Goal: Task Accomplishment & Management: Manage account settings

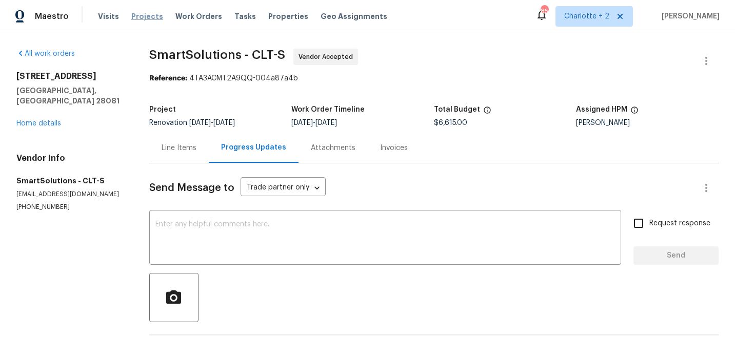
click at [143, 17] on span "Projects" at bounding box center [147, 16] width 32 height 10
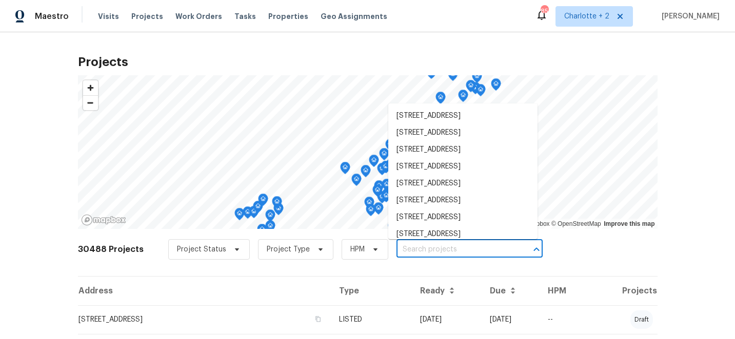
click at [419, 252] on input "text" at bounding box center [454, 250] width 117 height 16
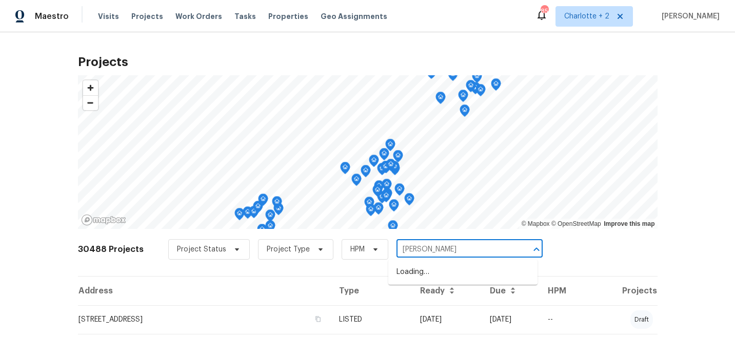
type input "ingles"
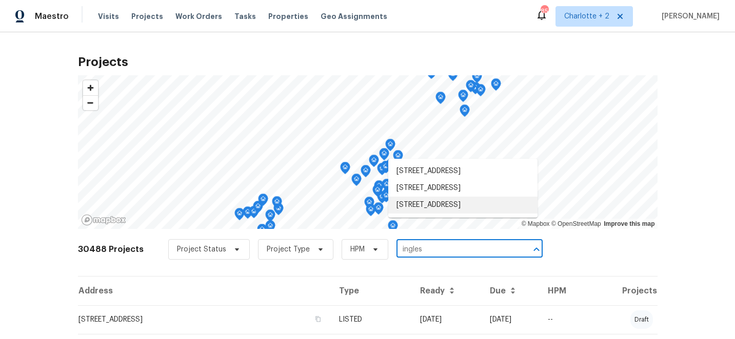
click at [454, 214] on li "2472 Ingleside Dr, High Point, NC 27265" at bounding box center [462, 205] width 149 height 17
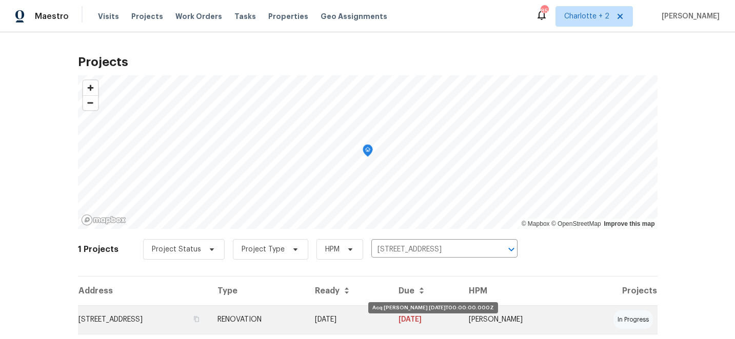
click at [391, 321] on td "09/15/25" at bounding box center [349, 320] width 84 height 29
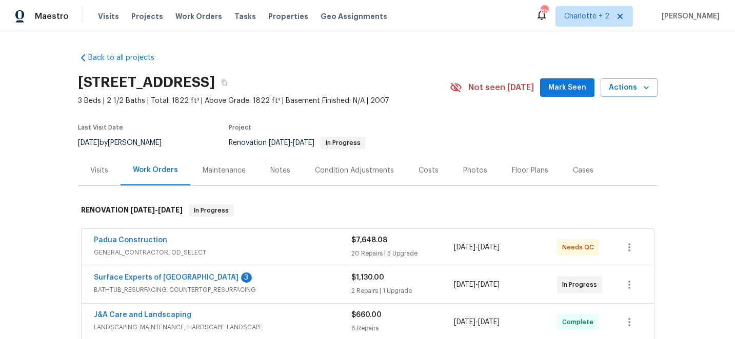
click at [475, 164] on div "Photos" at bounding box center [475, 170] width 49 height 30
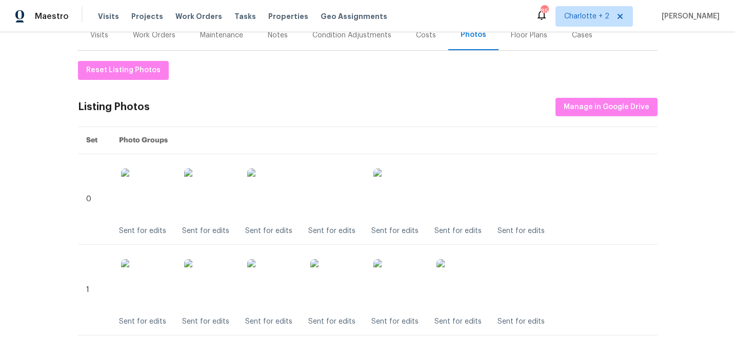
scroll to position [135, 0]
click at [138, 14] on span "Projects" at bounding box center [147, 16] width 32 height 10
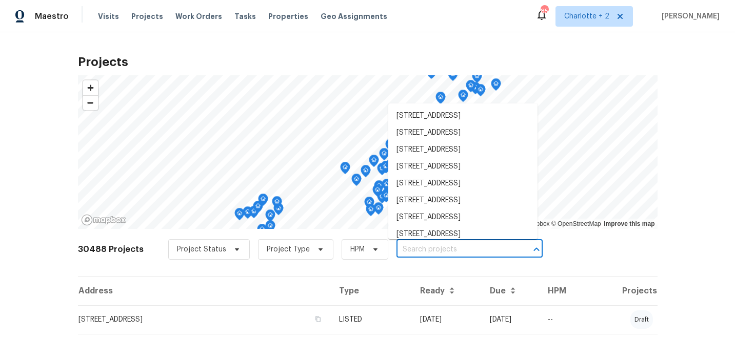
click at [416, 250] on input "text" at bounding box center [454, 250] width 117 height 16
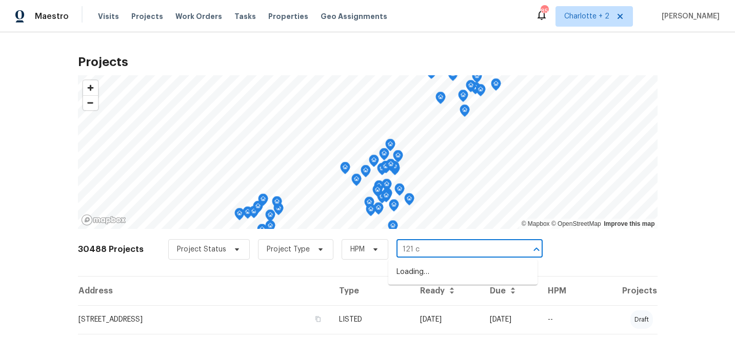
type input "121 co"
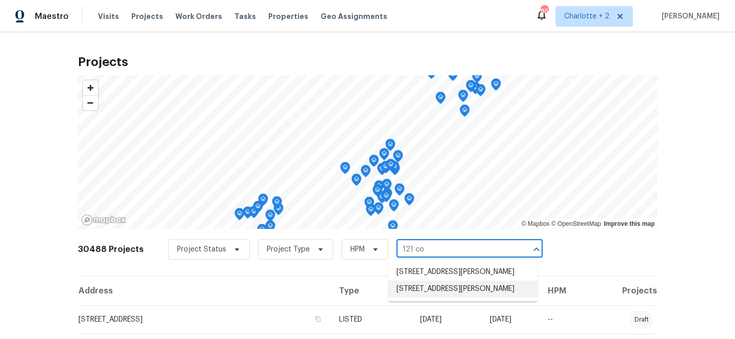
click at [439, 298] on li "[STREET_ADDRESS][PERSON_NAME]" at bounding box center [462, 289] width 149 height 17
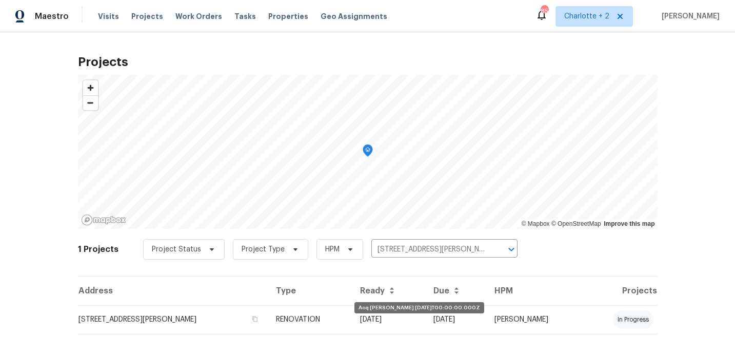
click at [402, 314] on td "09/16/25" at bounding box center [388, 320] width 73 height 29
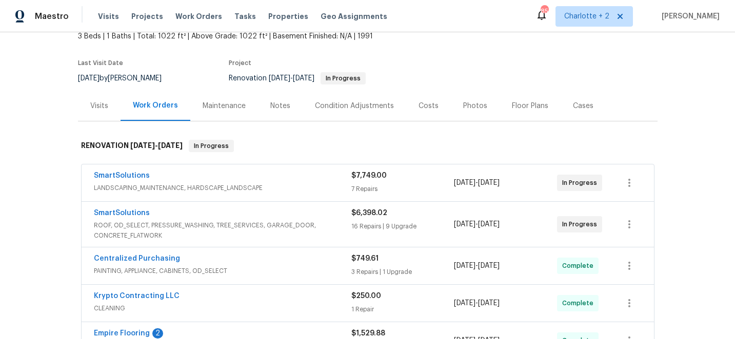
scroll to position [110, 0]
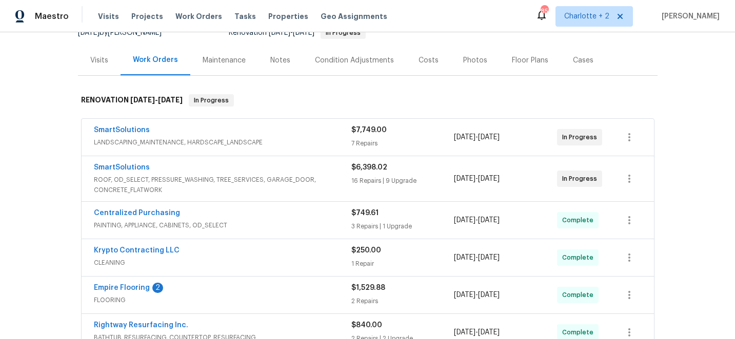
click at [472, 65] on div "Photos" at bounding box center [475, 60] width 24 height 10
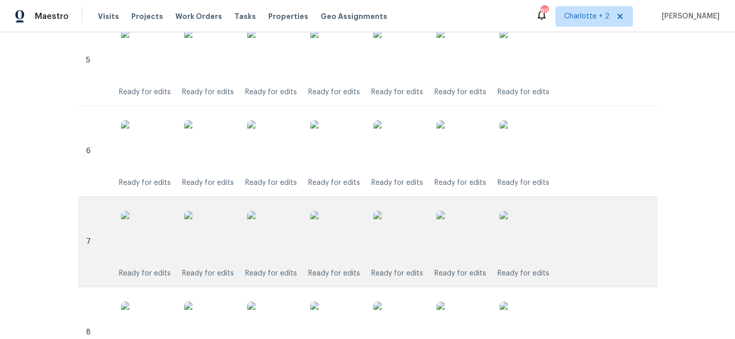
scroll to position [727, 0]
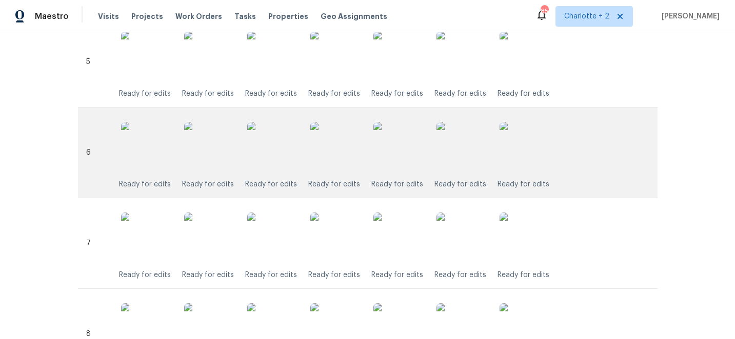
click at [340, 157] on img at bounding box center [335, 147] width 51 height 51
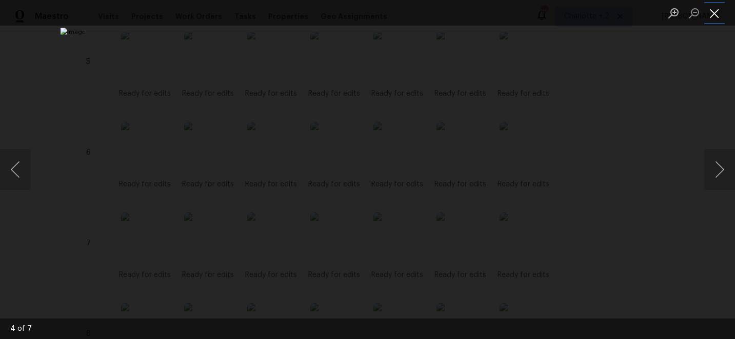
click at [714, 9] on button "Close lightbox" at bounding box center [714, 13] width 21 height 18
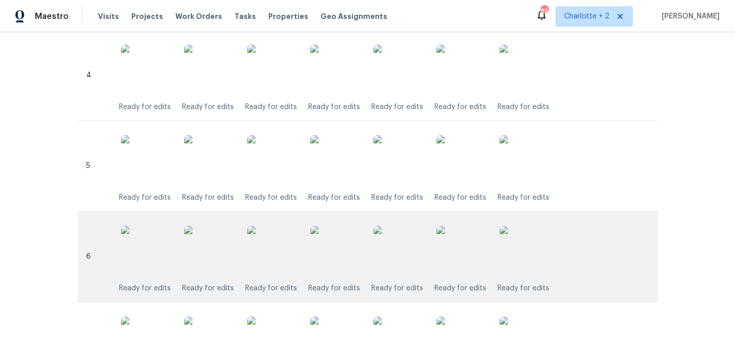
scroll to position [591, 0]
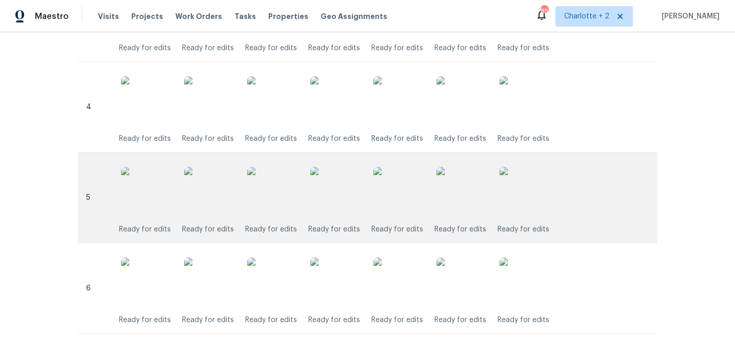
click at [336, 197] on img at bounding box center [335, 192] width 51 height 51
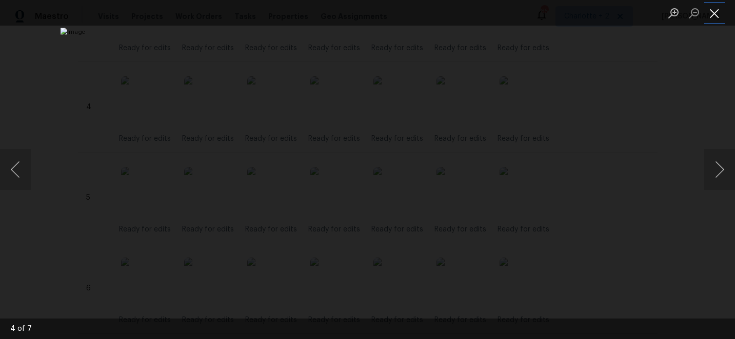
click at [714, 12] on button "Close lightbox" at bounding box center [714, 13] width 21 height 18
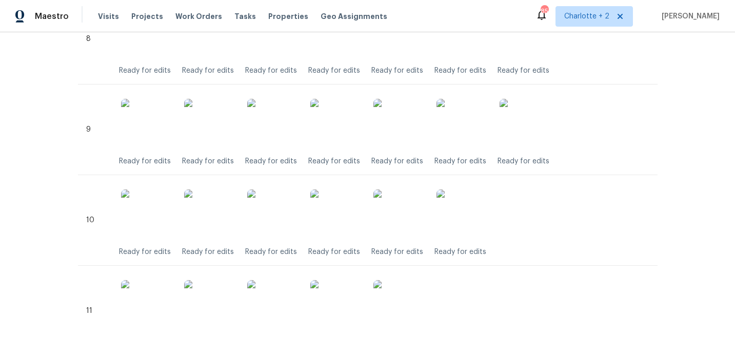
scroll to position [1464, 0]
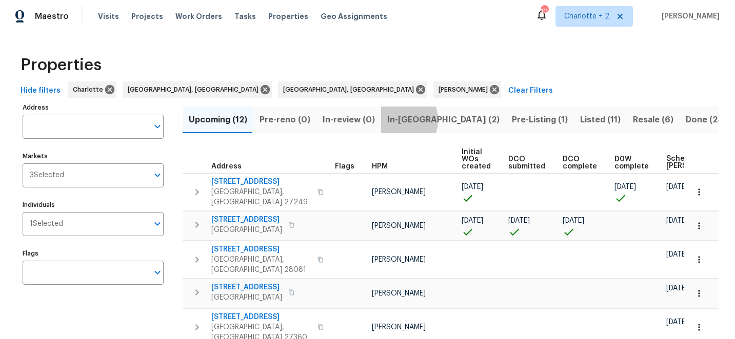
click at [390, 120] on span "In-reno (2)" at bounding box center [443, 120] width 112 height 14
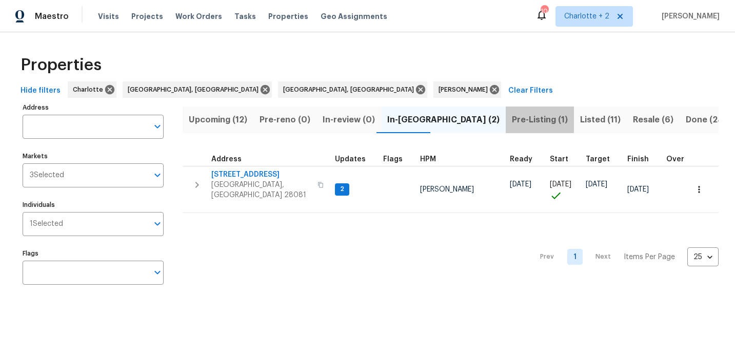
click at [512, 121] on span "Pre-Listing (1)" at bounding box center [540, 120] width 56 height 14
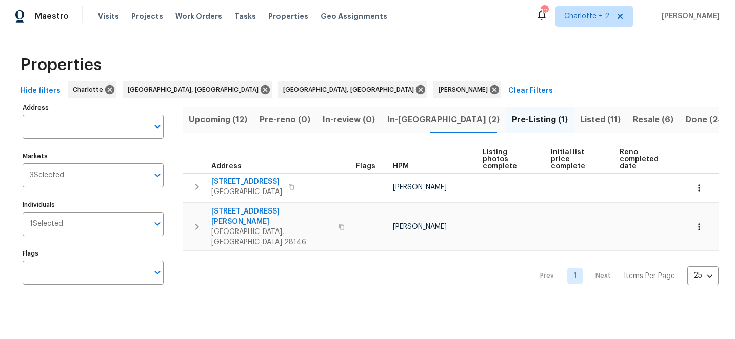
click at [408, 118] on span "In-reno (2)" at bounding box center [443, 120] width 112 height 14
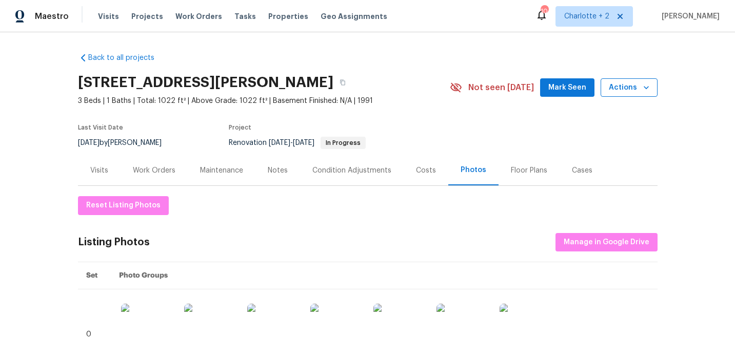
click at [630, 93] on span "Actions" at bounding box center [629, 88] width 41 height 13
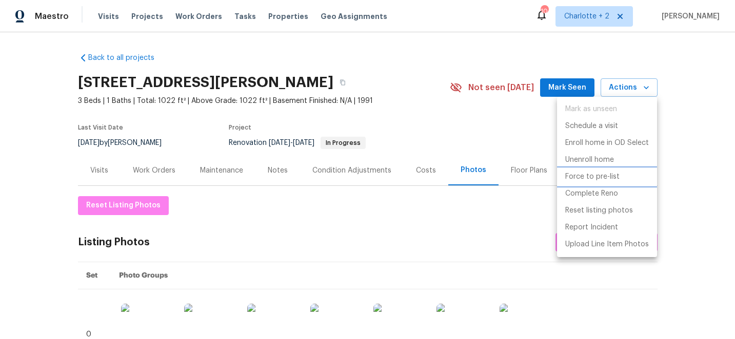
click at [599, 176] on p "Force to pre-list" at bounding box center [592, 177] width 54 height 11
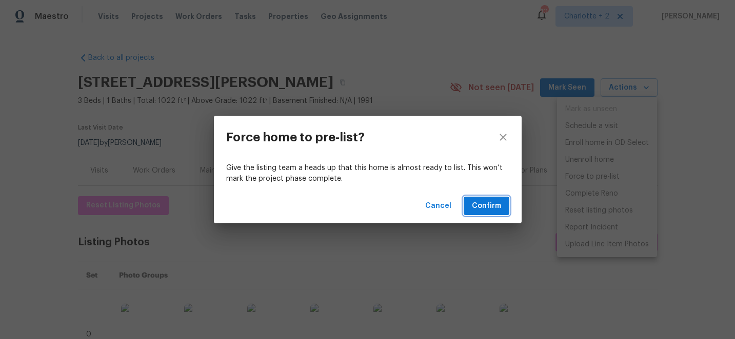
click at [481, 207] on span "Confirm" at bounding box center [486, 206] width 29 height 13
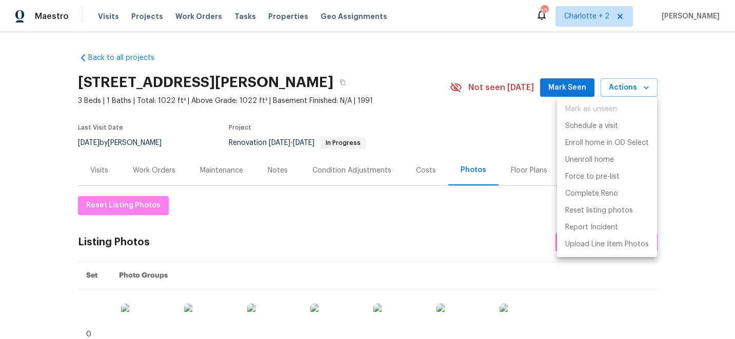
click at [404, 77] on div at bounding box center [367, 169] width 735 height 339
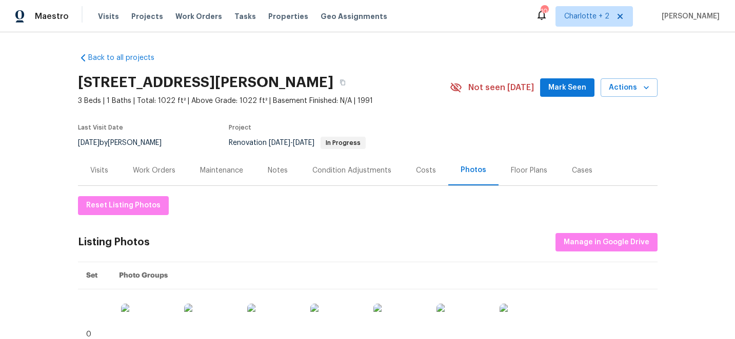
click at [424, 174] on div "Costs" at bounding box center [426, 171] width 20 height 10
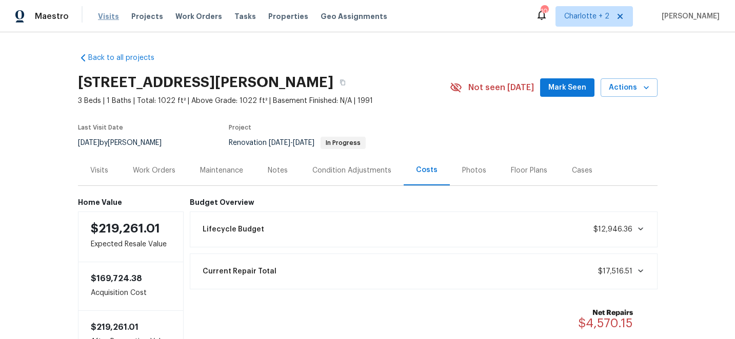
click at [105, 15] on span "Visits" at bounding box center [108, 16] width 21 height 10
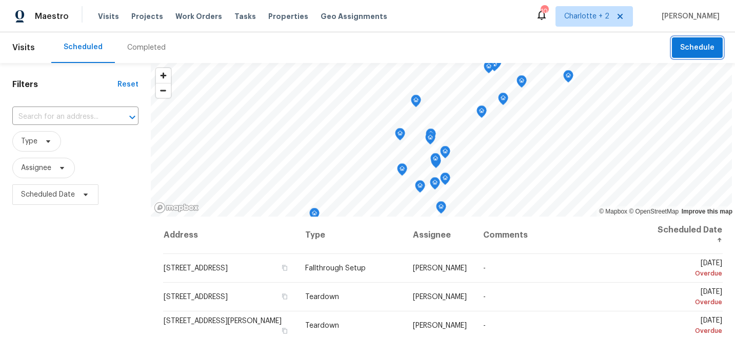
click at [697, 49] on span "Schedule" at bounding box center [697, 48] width 34 height 13
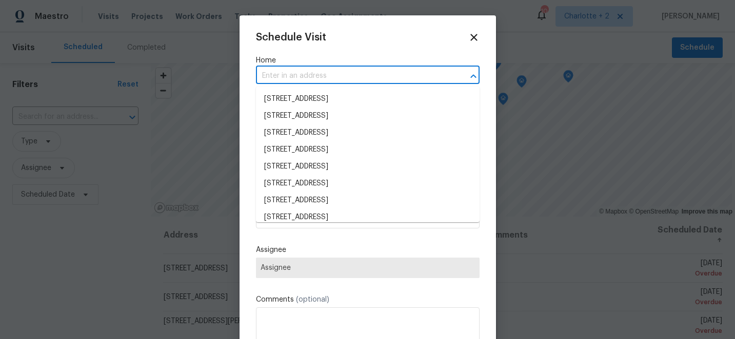
click at [324, 76] on input "text" at bounding box center [353, 76] width 195 height 16
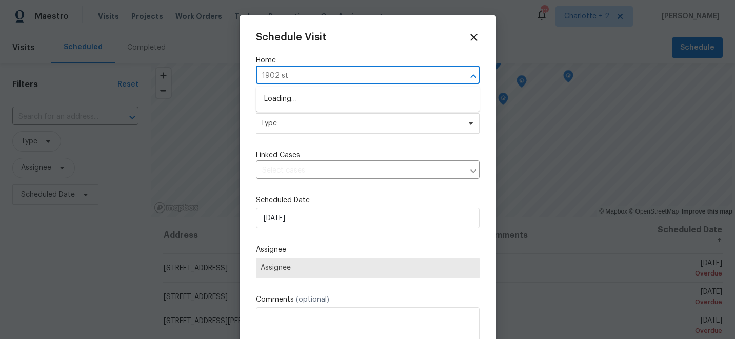
type input "1902 sto"
click at [317, 99] on li "[STREET_ADDRESS]" at bounding box center [368, 99] width 224 height 17
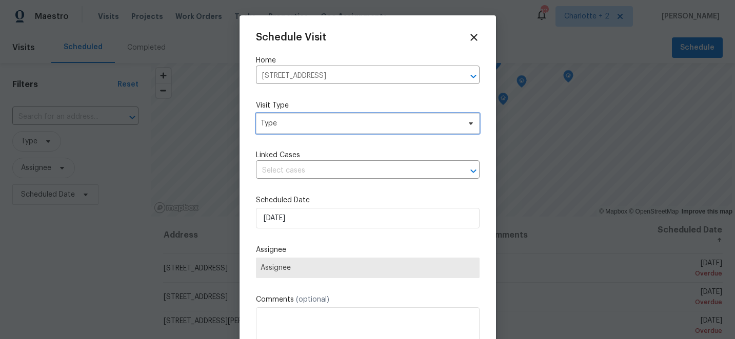
click at [306, 125] on span "Type" at bounding box center [360, 123] width 199 height 10
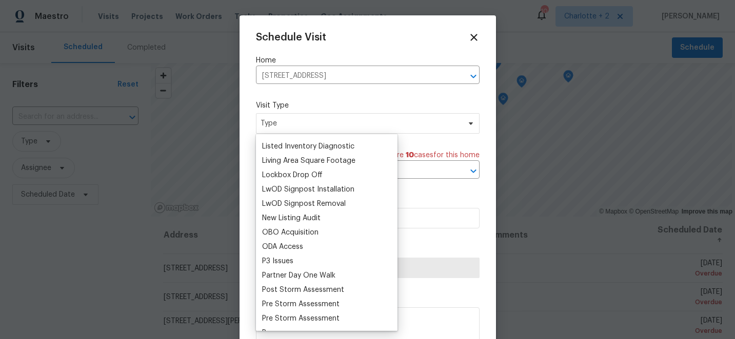
scroll to position [522, 0]
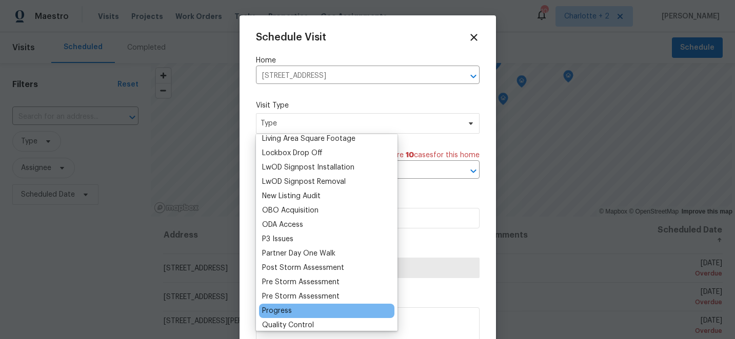
click at [276, 309] on div "Progress" at bounding box center [277, 311] width 30 height 10
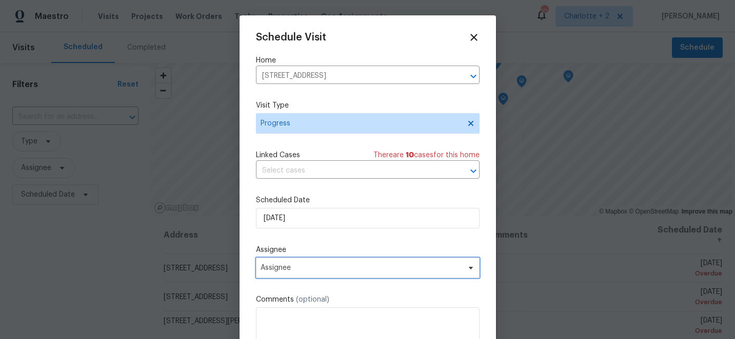
click at [297, 271] on span "Assignee" at bounding box center [361, 268] width 201 height 8
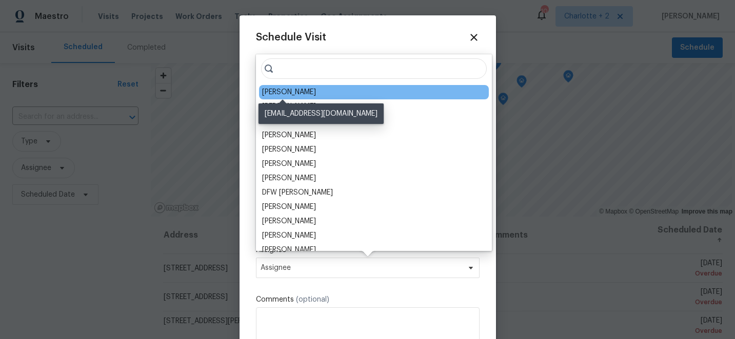
click at [289, 91] on div "[PERSON_NAME]" at bounding box center [289, 92] width 54 height 10
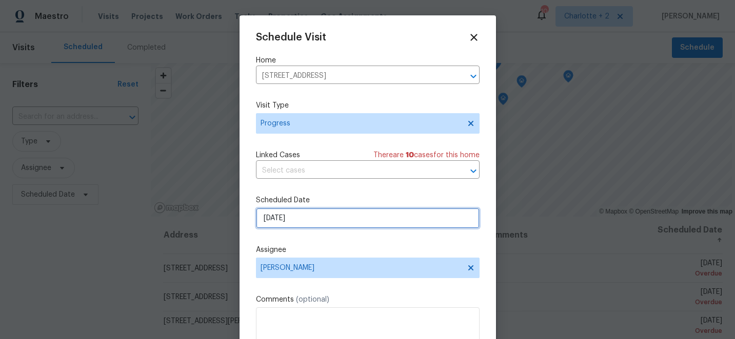
click at [297, 219] on input "9/24/2025" at bounding box center [368, 218] width 224 height 21
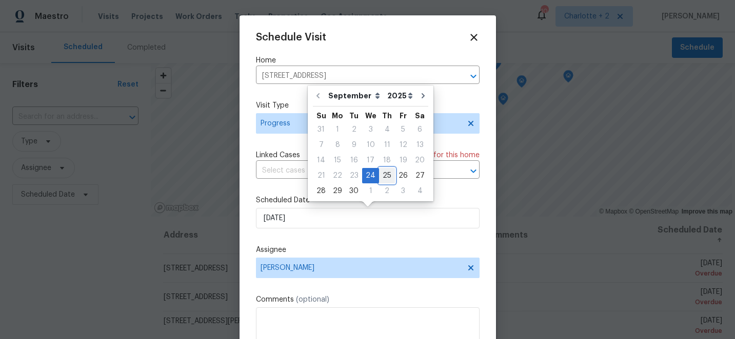
click at [384, 176] on div "25" at bounding box center [387, 176] width 16 height 14
type input "9/25/2025"
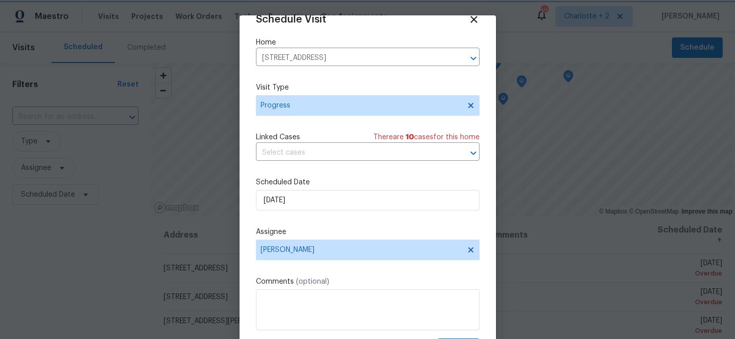
scroll to position [50, 0]
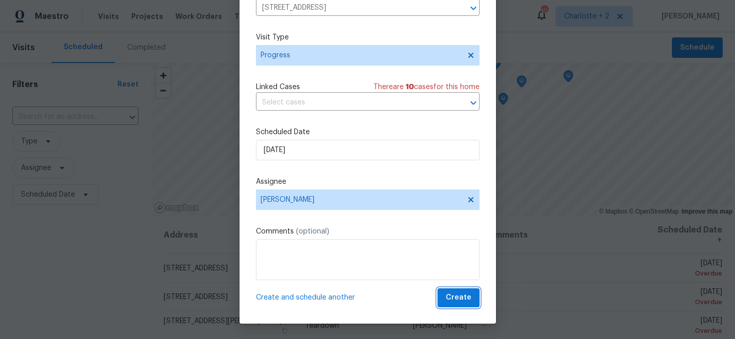
click at [456, 295] on span "Create" at bounding box center [459, 298] width 26 height 13
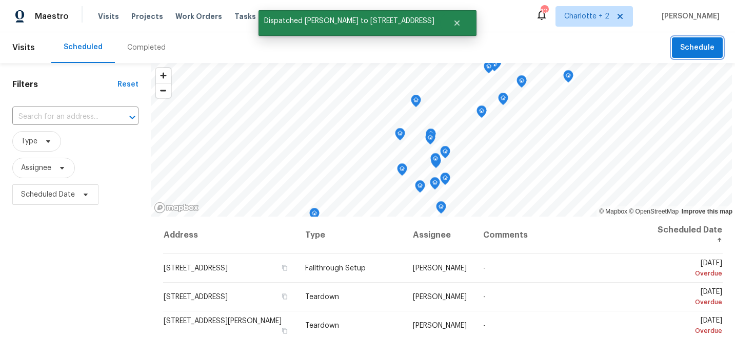
scroll to position [0, 0]
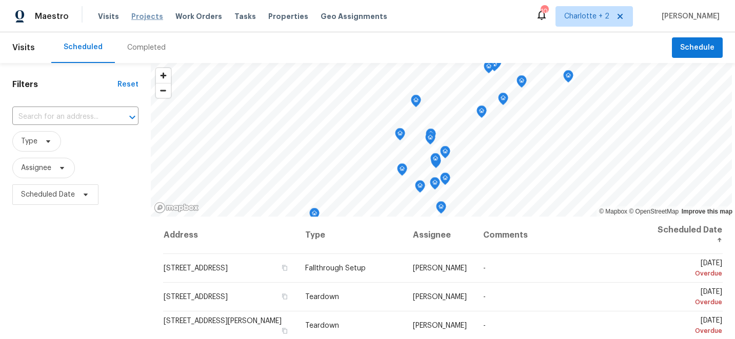
click at [138, 13] on span "Projects" at bounding box center [147, 16] width 32 height 10
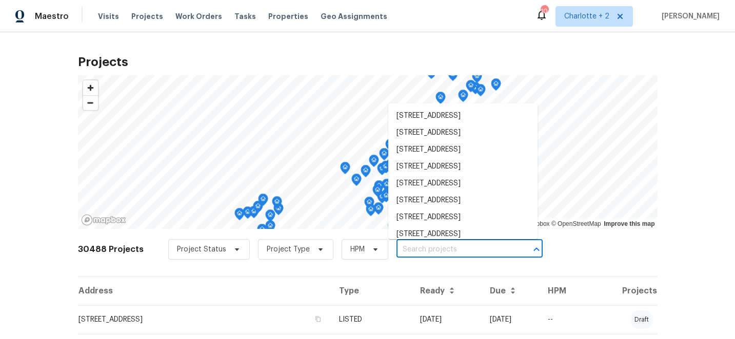
click at [446, 248] on input "text" at bounding box center [454, 250] width 117 height 16
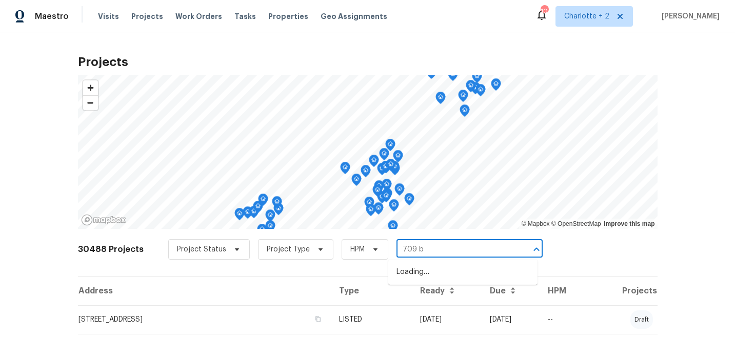
type input "709 br"
click at [470, 298] on li "709 Broad St, Gibsonville, NC 27249" at bounding box center [462, 289] width 149 height 17
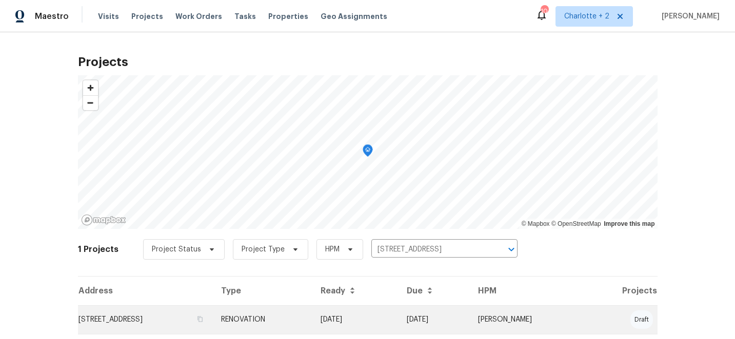
click at [312, 322] on td "RENOVATION" at bounding box center [262, 320] width 99 height 29
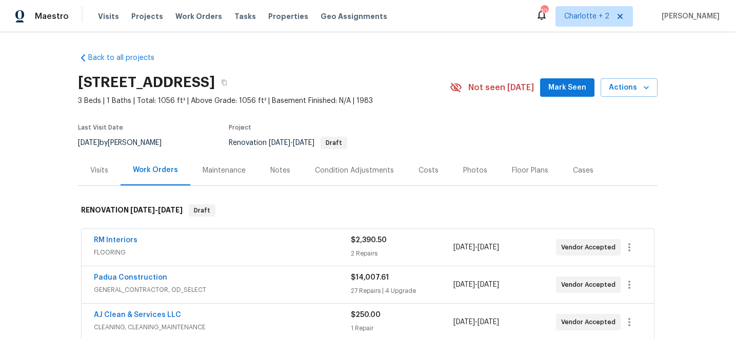
click at [426, 171] on div "Costs" at bounding box center [428, 171] width 20 height 10
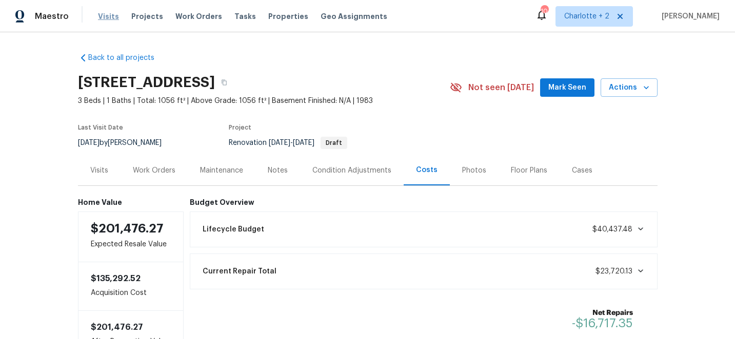
click at [107, 14] on span "Visits" at bounding box center [108, 16] width 21 height 10
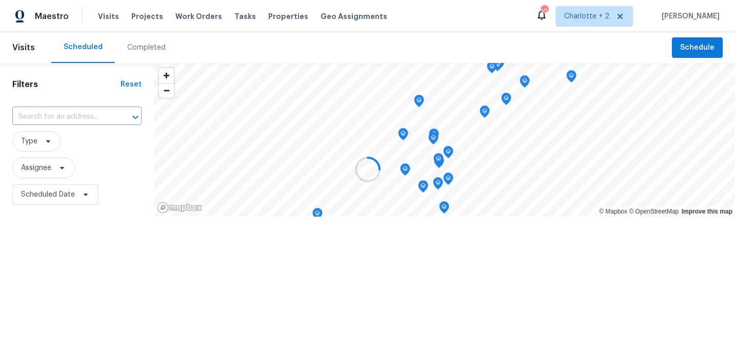
click at [699, 47] on div at bounding box center [367, 169] width 735 height 339
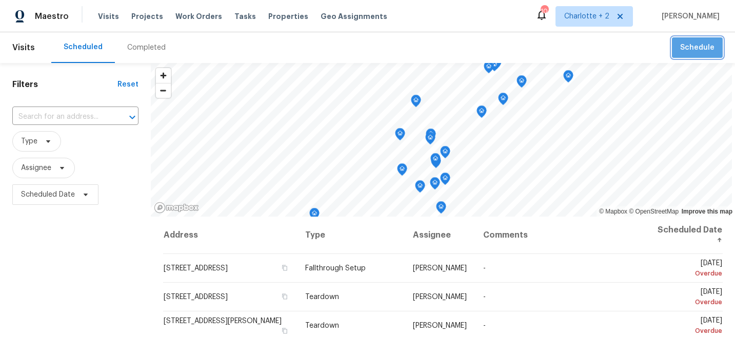
click at [699, 47] on span "Schedule" at bounding box center [697, 48] width 34 height 13
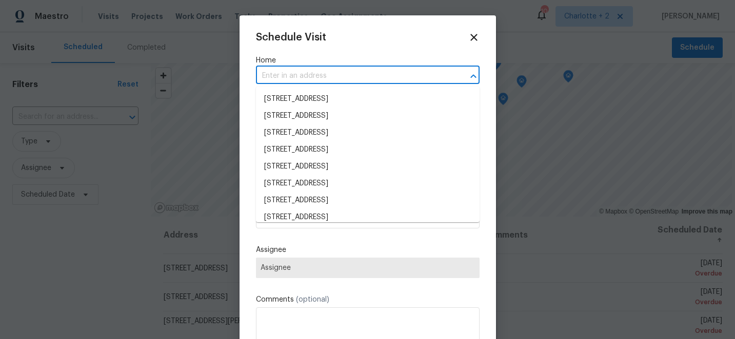
click at [283, 77] on input "text" at bounding box center [353, 76] width 195 height 16
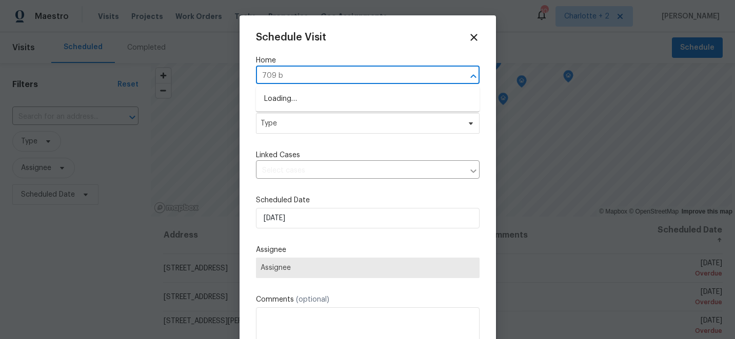
type input "709 br"
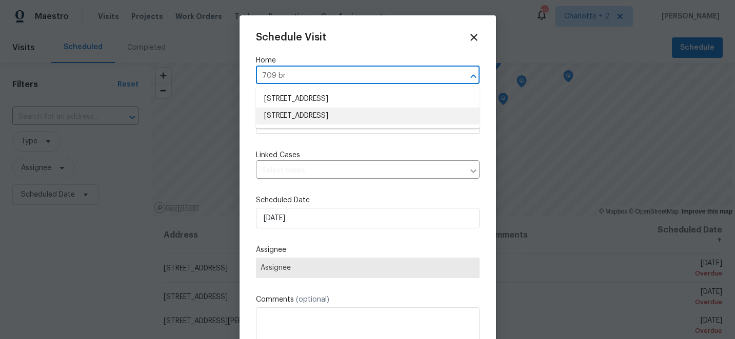
click at [291, 117] on li "709 Broad St, Gibsonville, NC 27249" at bounding box center [368, 116] width 224 height 17
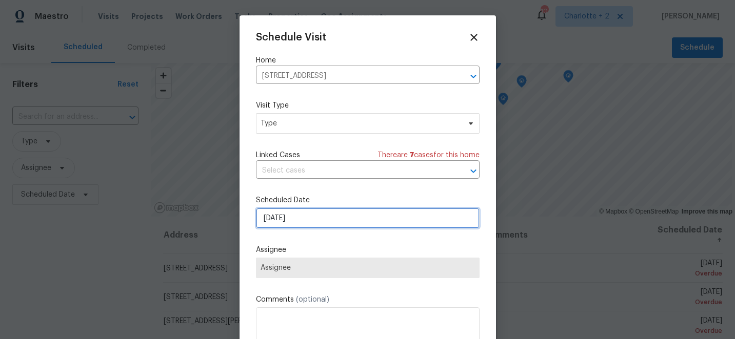
click at [325, 219] on input "9/24/2025" at bounding box center [368, 218] width 224 height 21
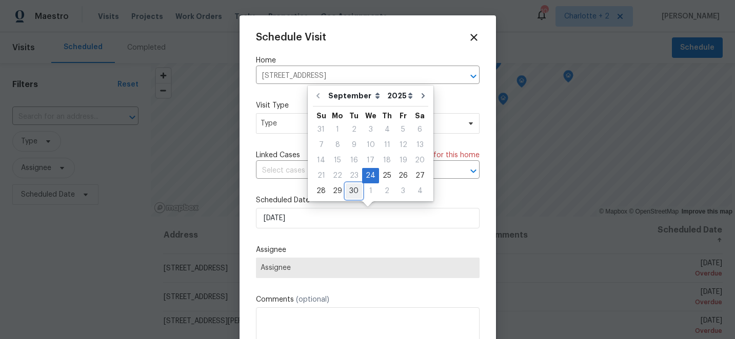
click at [356, 191] on div "30" at bounding box center [354, 191] width 16 height 14
type input "9/30/2025"
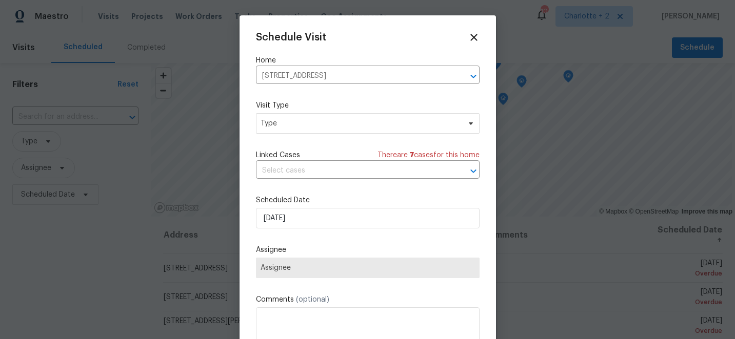
click at [329, 275] on span "Assignee" at bounding box center [368, 268] width 224 height 21
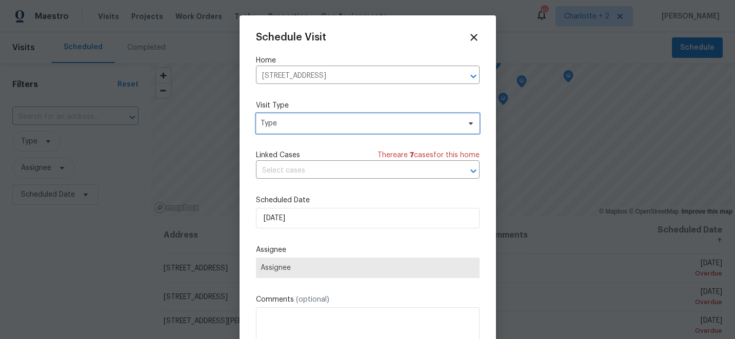
click at [338, 129] on span "Type" at bounding box center [360, 123] width 199 height 10
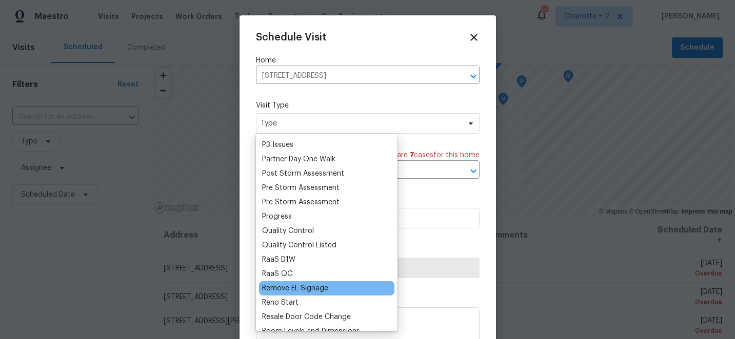
scroll to position [618, 0]
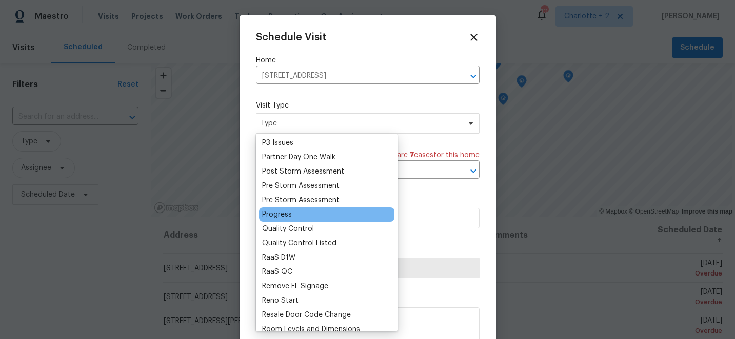
click at [286, 212] on div "Progress" at bounding box center [277, 215] width 30 height 10
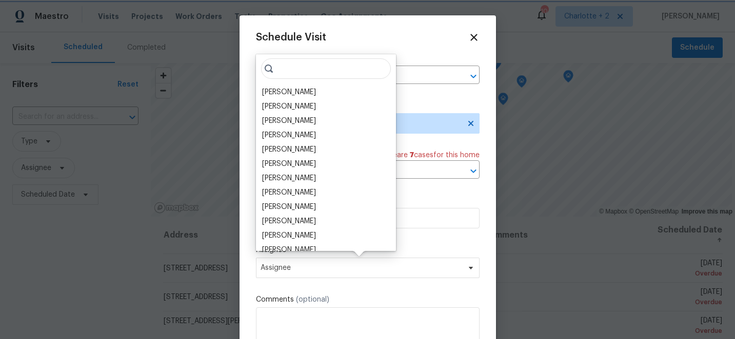
click at [404, 237] on div "Schedule Visit Home 709 Broad St, Gibsonville, NC 27249 ​ Visit Type Progress L…" at bounding box center [368, 204] width 224 height 344
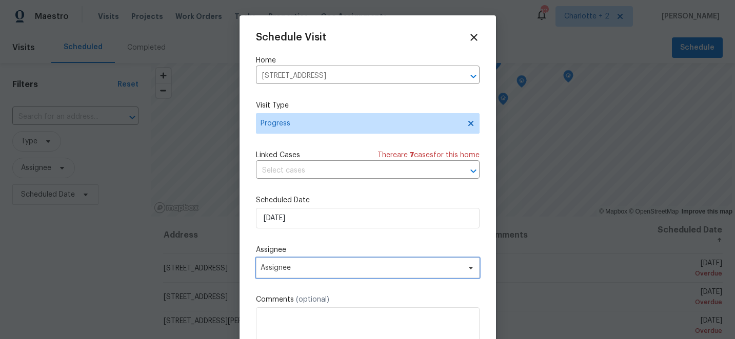
click at [345, 273] on span "Assignee" at bounding box center [368, 268] width 224 height 21
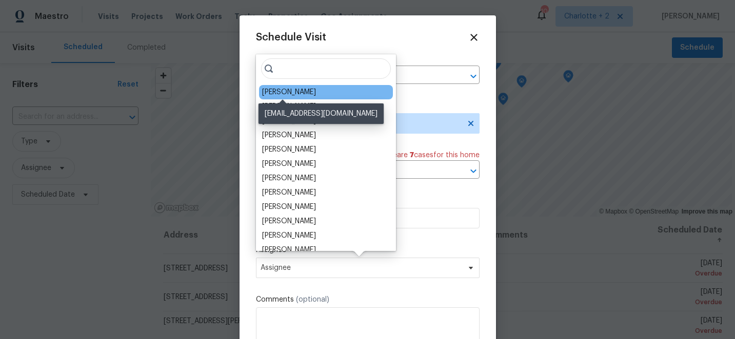
click at [292, 90] on div "[PERSON_NAME]" at bounding box center [289, 92] width 54 height 10
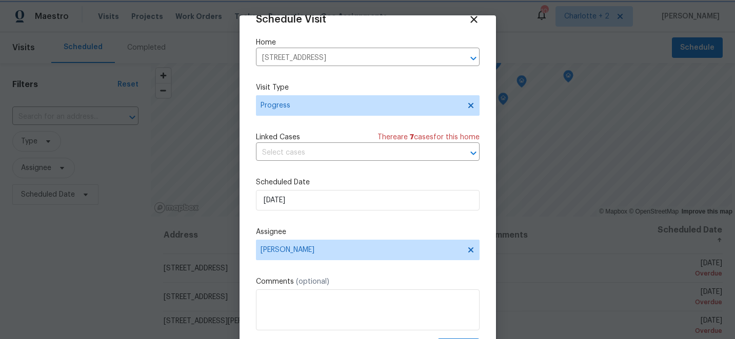
scroll to position [50, 0]
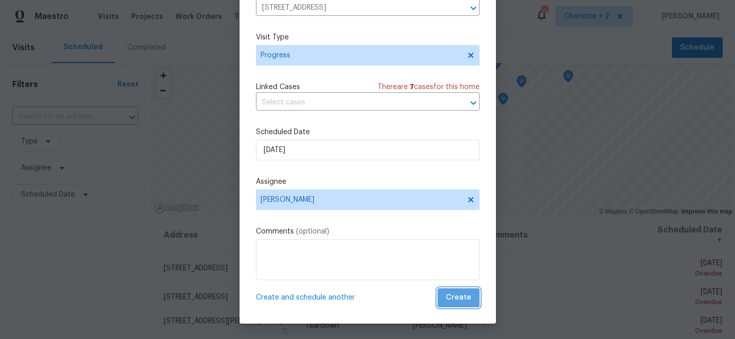
click at [465, 300] on span "Create" at bounding box center [459, 298] width 26 height 13
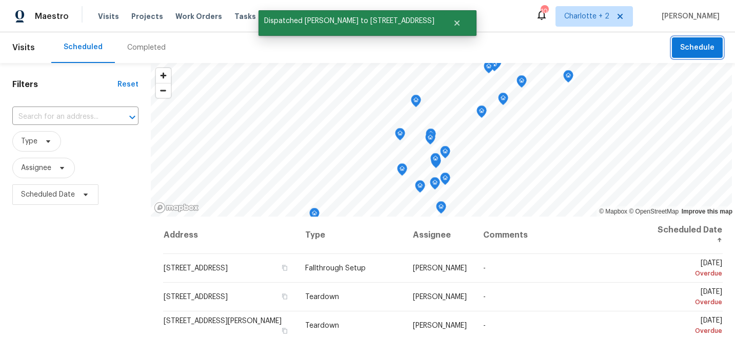
scroll to position [0, 0]
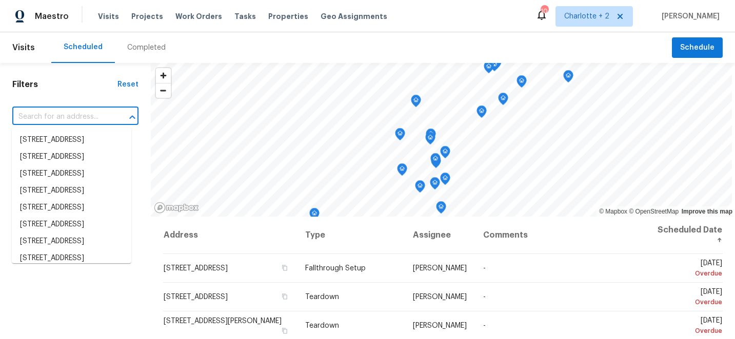
click at [83, 115] on input "text" at bounding box center [60, 117] width 97 height 16
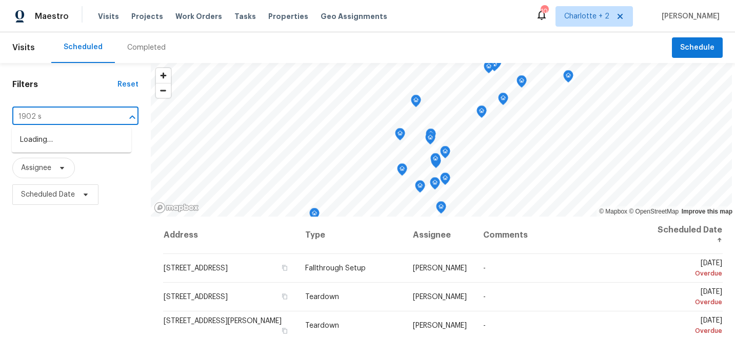
type input "1902 st"
click at [79, 146] on li "1902 Stonewyck Ave, Kannapolis, NC 28081" at bounding box center [71, 140] width 119 height 17
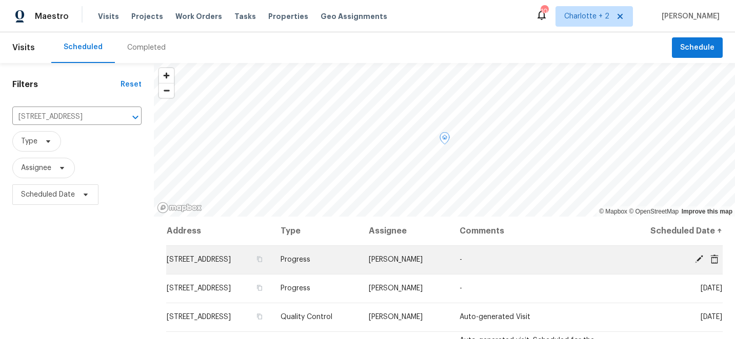
click at [714, 259] on icon at bounding box center [714, 259] width 9 height 9
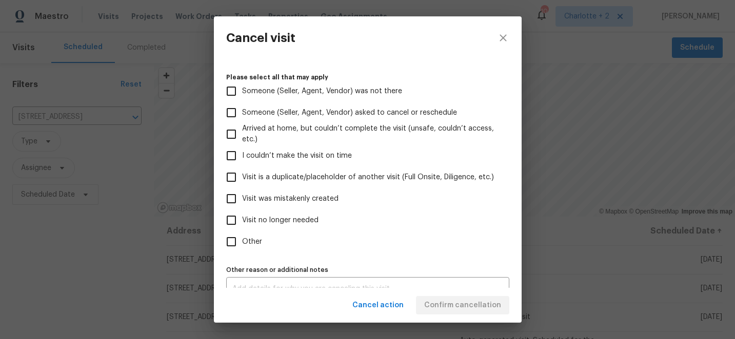
scroll to position [97, 0]
click at [234, 176] on input "Visit is a duplicate/placeholder of another visit (Full Onsite, Diligence, etc.)" at bounding box center [232, 176] width 22 height 22
checkbox input "true"
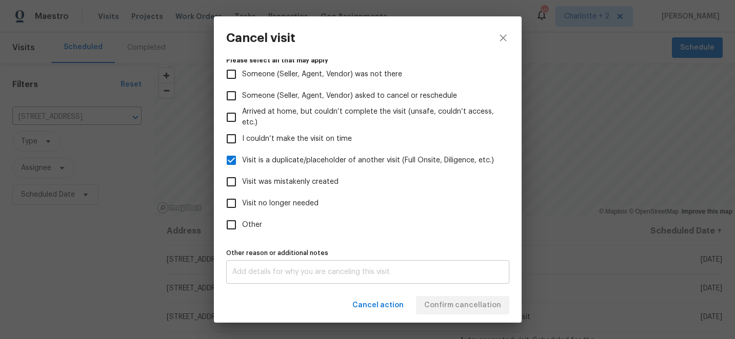
click at [267, 273] on textarea at bounding box center [367, 272] width 271 height 7
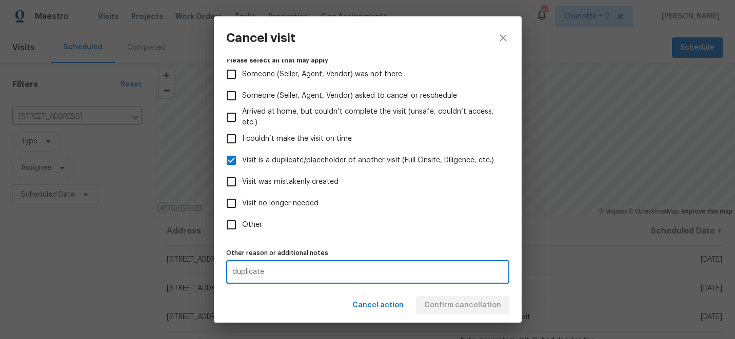
type textarea "duplicate"
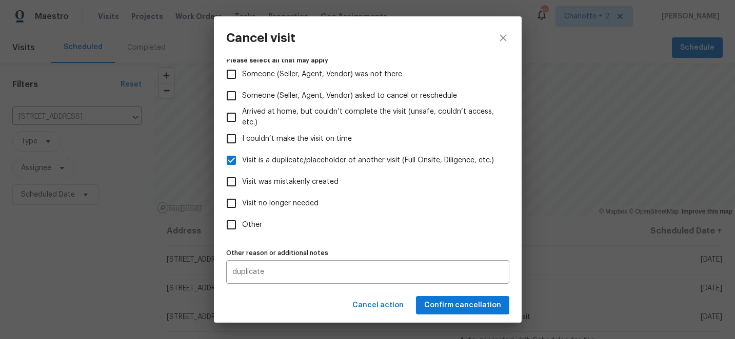
click at [343, 301] on div "Cancel action Confirm cancellation" at bounding box center [368, 305] width 308 height 35
click at [453, 312] on button "Confirm cancellation" at bounding box center [462, 305] width 93 height 19
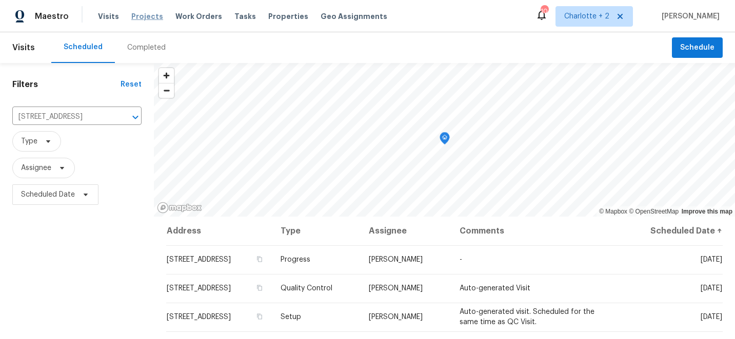
click at [141, 18] on span "Projects" at bounding box center [147, 16] width 32 height 10
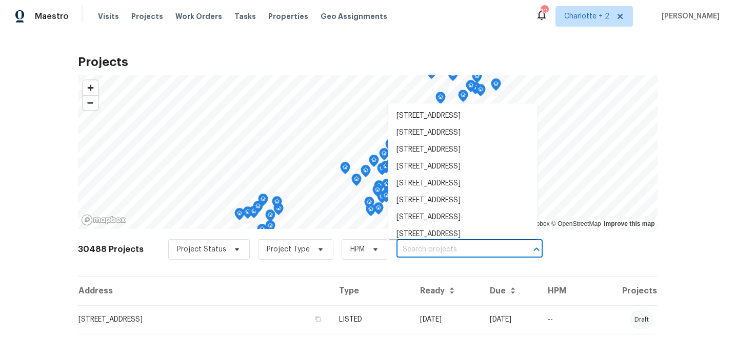
click at [411, 247] on input "text" at bounding box center [454, 250] width 117 height 16
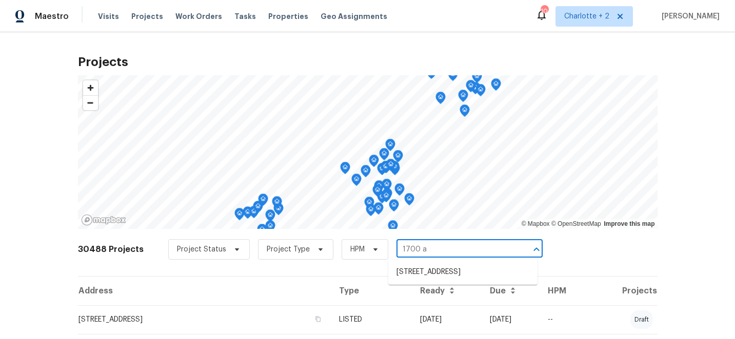
type input "1700 az"
click at [426, 271] on li "[STREET_ADDRESS]" at bounding box center [462, 272] width 149 height 17
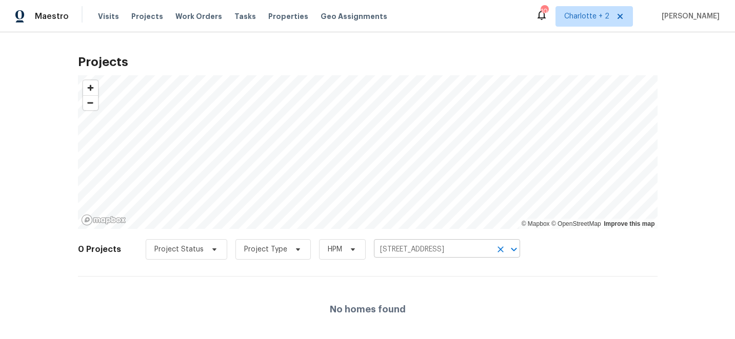
click at [392, 250] on input "[STREET_ADDRESS]" at bounding box center [432, 250] width 117 height 16
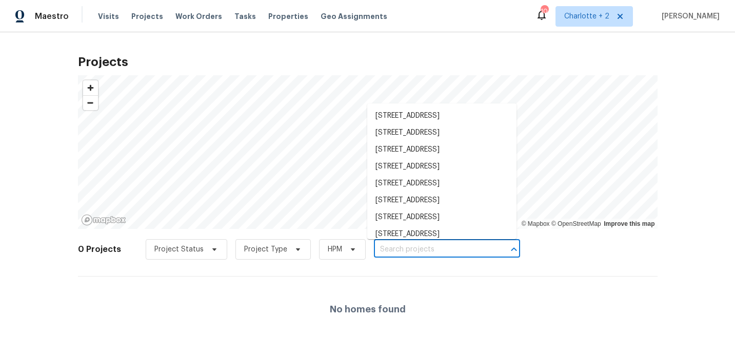
click at [397, 250] on input "text" at bounding box center [432, 250] width 117 height 16
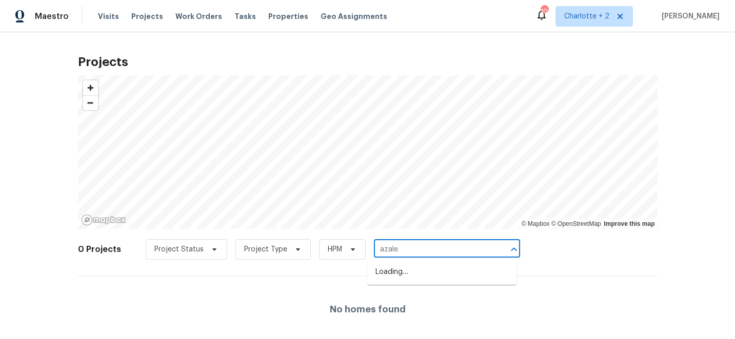
type input "azalea"
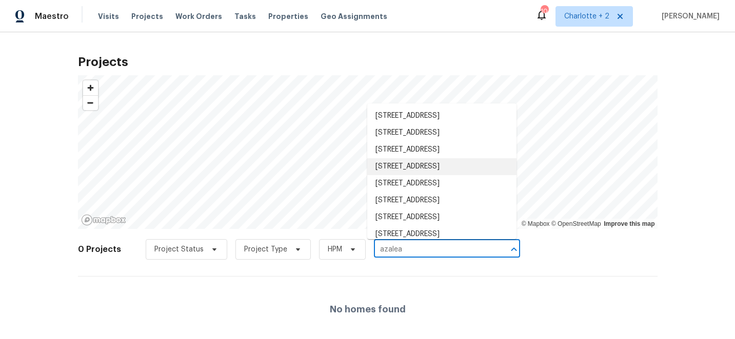
scroll to position [51, 0]
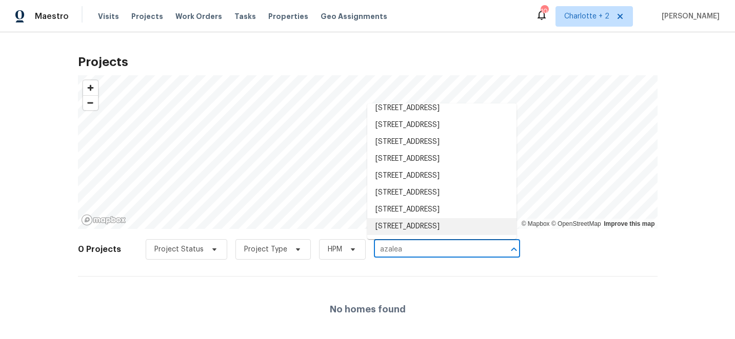
click at [452, 225] on li "[STREET_ADDRESS]" at bounding box center [441, 226] width 149 height 17
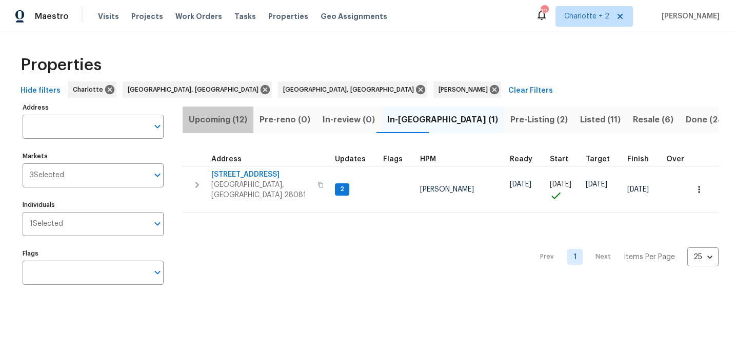
click at [222, 121] on span "Upcoming (12)" at bounding box center [218, 120] width 58 height 14
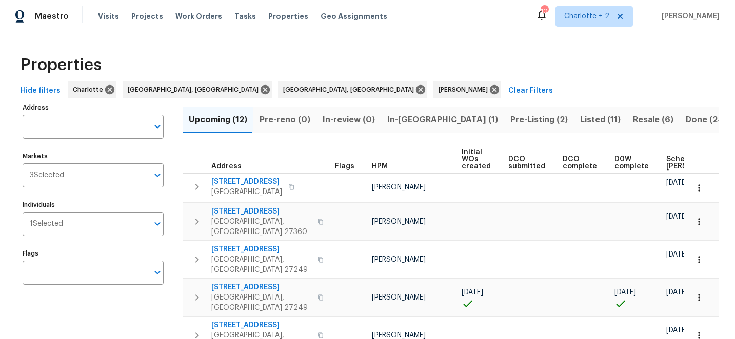
click at [672, 158] on span "Scheduled COE" at bounding box center [695, 163] width 58 height 14
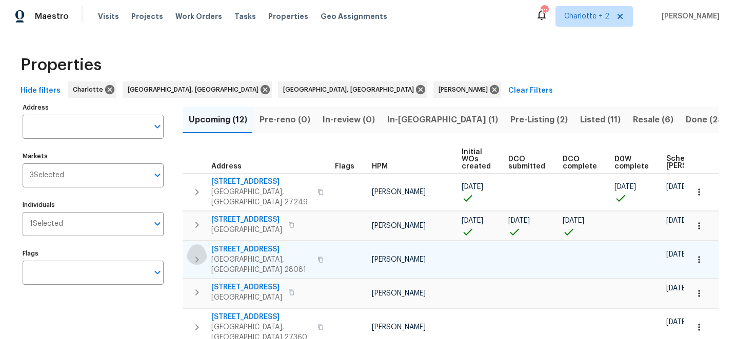
click at [198, 254] on icon "button" at bounding box center [197, 260] width 12 height 12
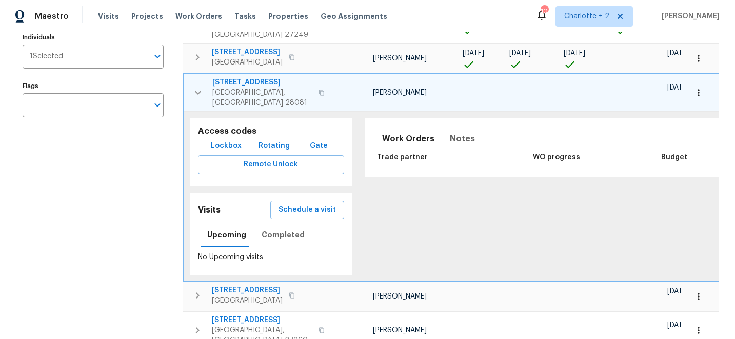
scroll to position [168, 0]
click at [702, 87] on icon "button" at bounding box center [698, 92] width 10 height 10
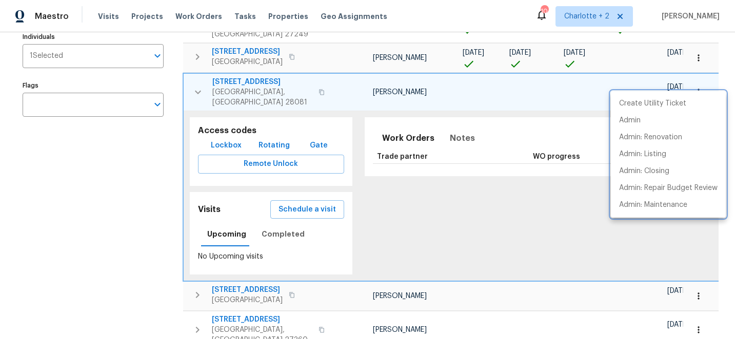
click at [139, 164] on div at bounding box center [367, 169] width 735 height 339
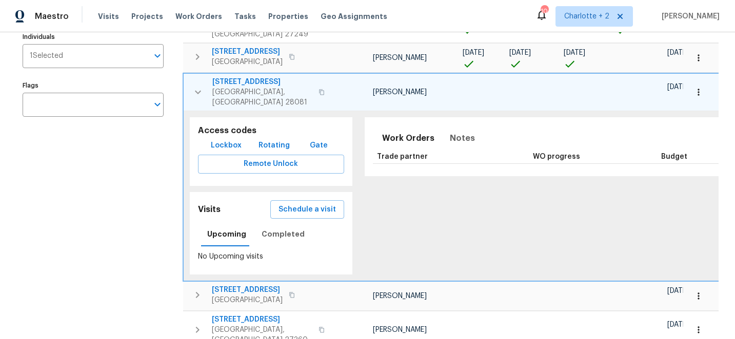
click at [139, 152] on div "Address Address Markets 3 Selected Markets Individuals 1 Selected Individuals F…" at bounding box center [100, 269] width 154 height 675
click at [196, 90] on icon "button" at bounding box center [198, 92] width 6 height 4
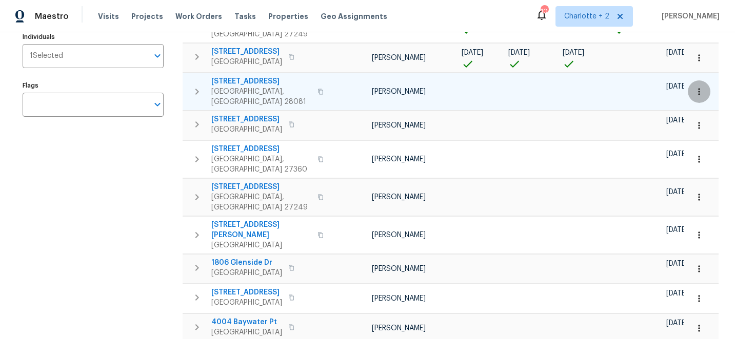
click at [701, 87] on icon "button" at bounding box center [699, 92] width 10 height 10
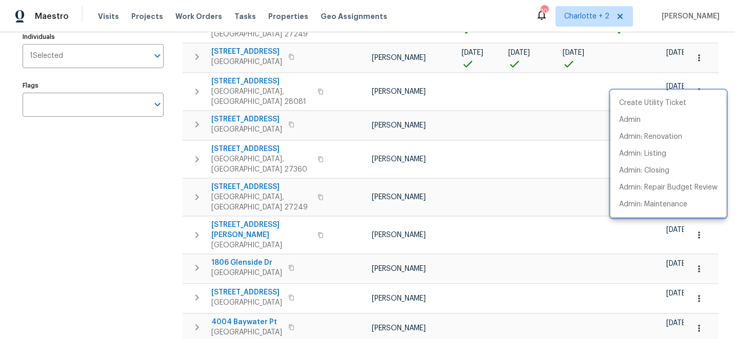
click at [161, 144] on div at bounding box center [367, 169] width 735 height 339
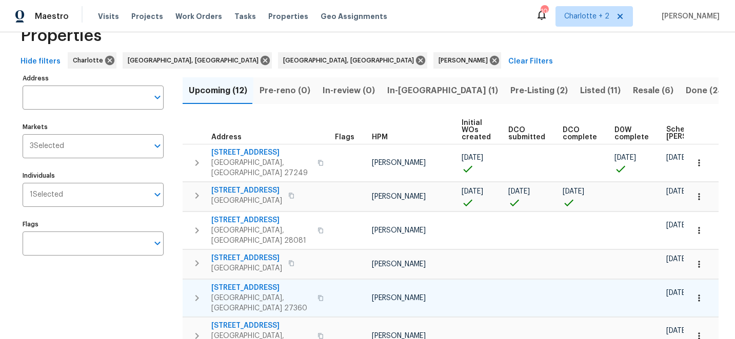
scroll to position [28, 0]
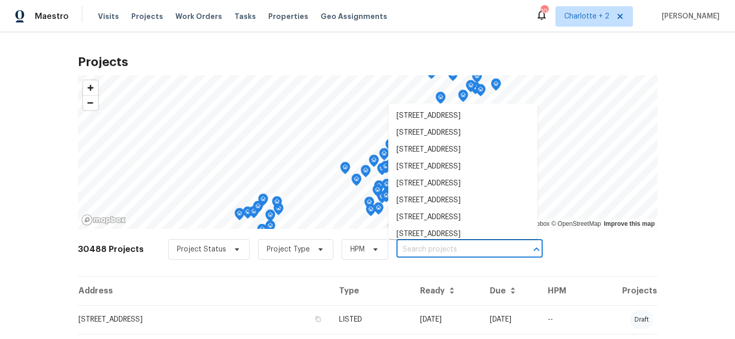
click at [437, 249] on input "text" at bounding box center [454, 250] width 117 height 16
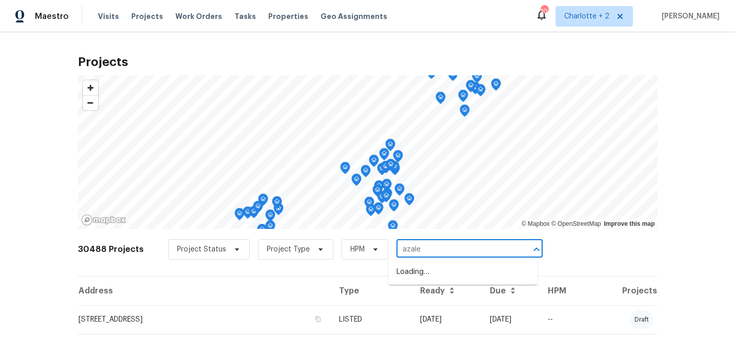
type input "azalea"
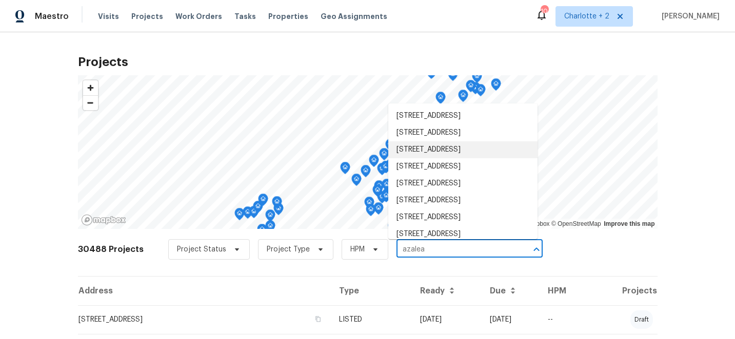
scroll to position [51, 0]
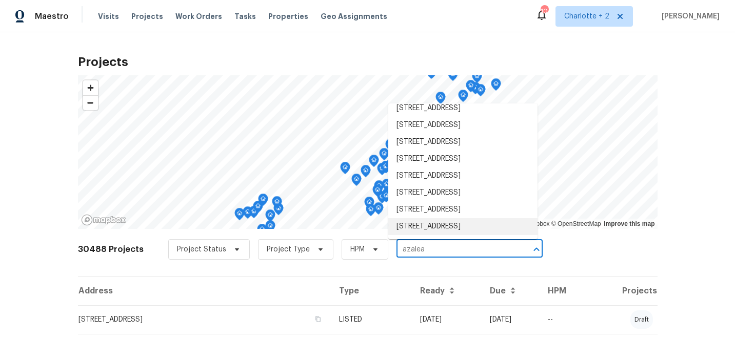
click at [459, 225] on li "[STREET_ADDRESS]" at bounding box center [462, 226] width 149 height 17
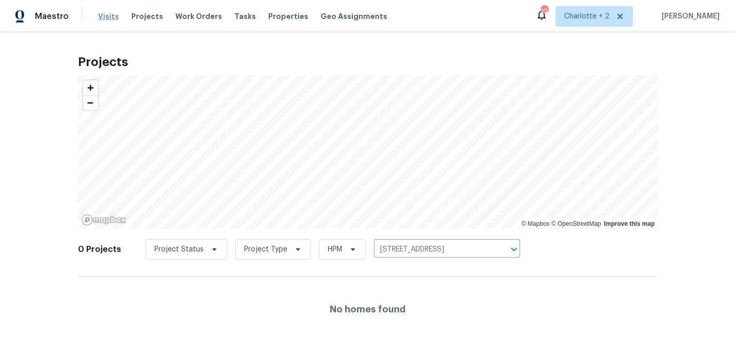
click at [110, 15] on span "Visits" at bounding box center [108, 16] width 21 height 10
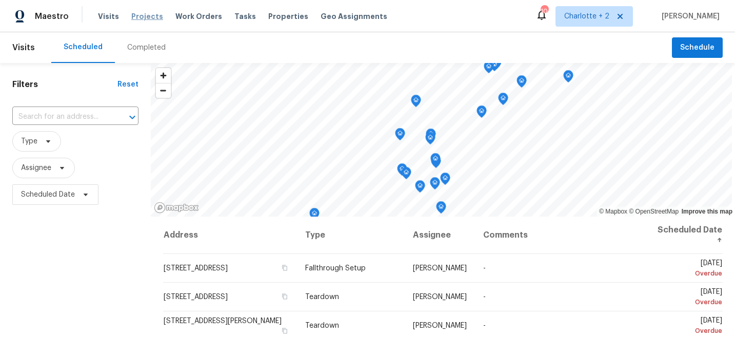
click at [139, 16] on span "Projects" at bounding box center [147, 16] width 32 height 10
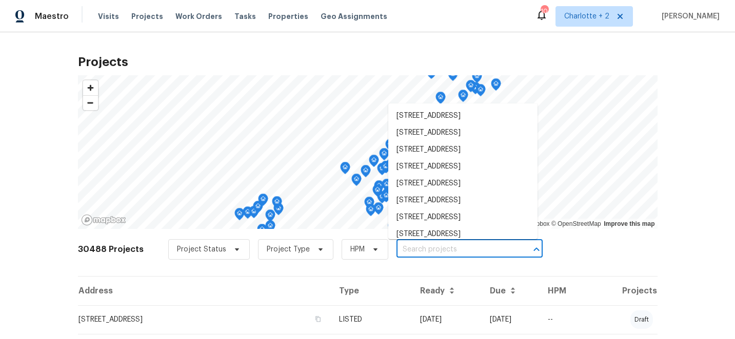
click at [448, 253] on input "text" at bounding box center [454, 250] width 117 height 16
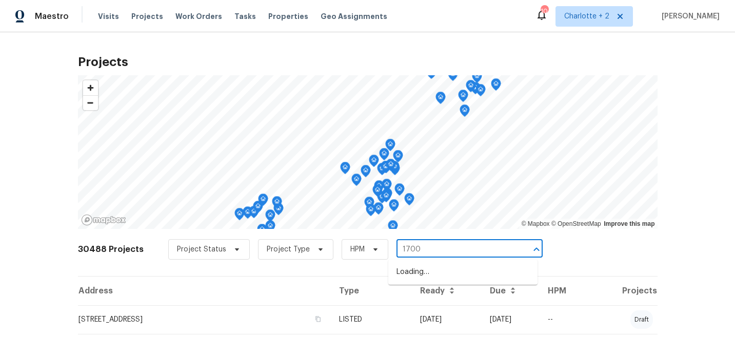
type input "1700 a"
click at [458, 274] on li "1700 Azalea Ave, Kannapolis, NC 28081" at bounding box center [462, 272] width 149 height 17
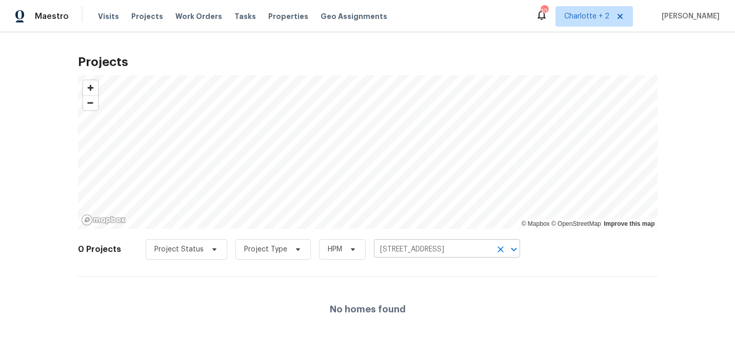
click at [495, 254] on icon "Clear" at bounding box center [500, 250] width 10 height 10
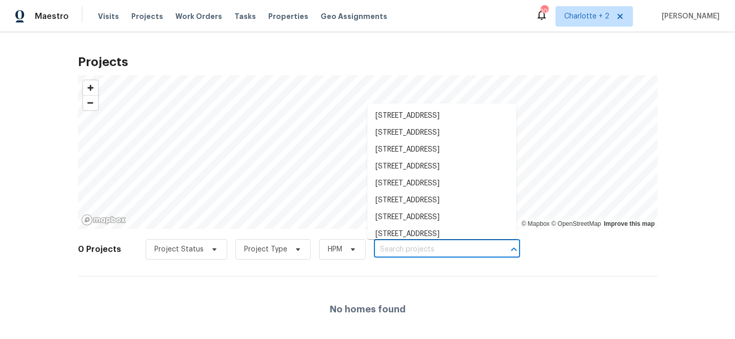
click at [430, 249] on input "text" at bounding box center [432, 250] width 117 height 16
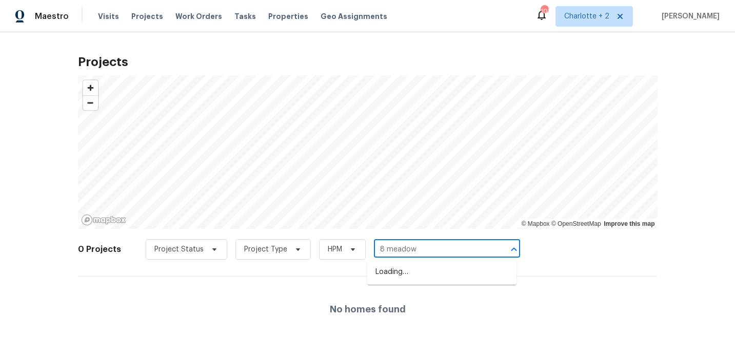
type input "8 meadowv"
click at [434, 275] on li "8 Meadowview Ave SW, Concord, NC 28027" at bounding box center [441, 272] width 149 height 17
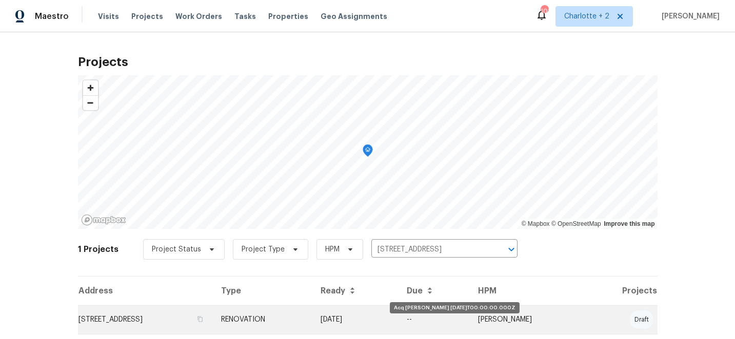
click at [398, 318] on td "09/30/25" at bounding box center [355, 320] width 86 height 29
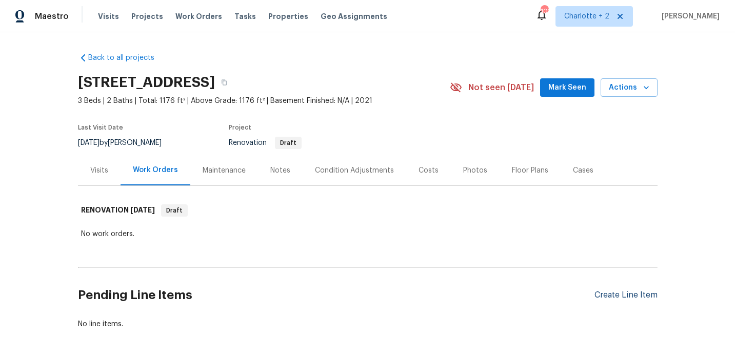
click at [619, 293] on div "Create Line Item" at bounding box center [625, 296] width 63 height 10
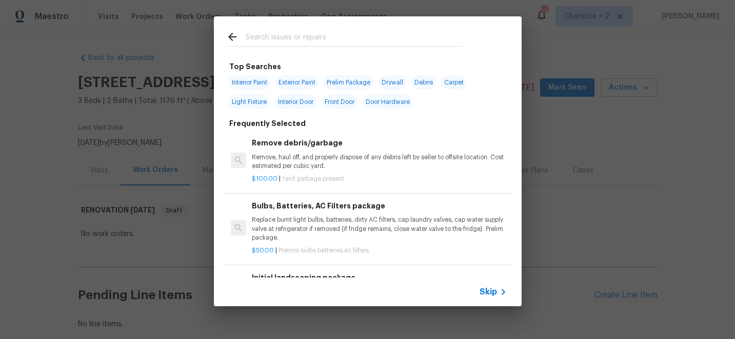
click at [255, 36] on input "text" at bounding box center [354, 38] width 217 height 15
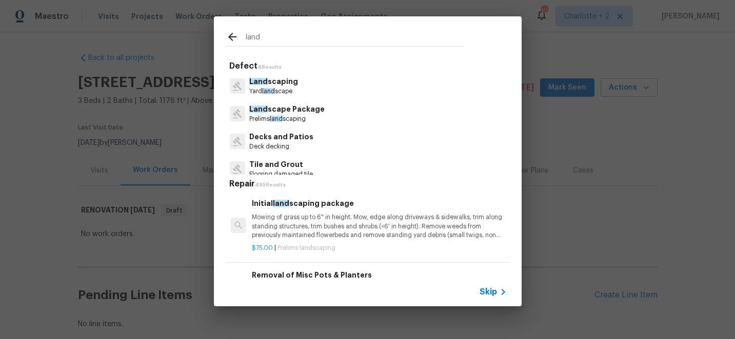
type input "land"
click at [297, 227] on p "Mowing of grass up to 6" in height. Mow, edge along driveways & sidewalks, trim…" at bounding box center [379, 226] width 254 height 26
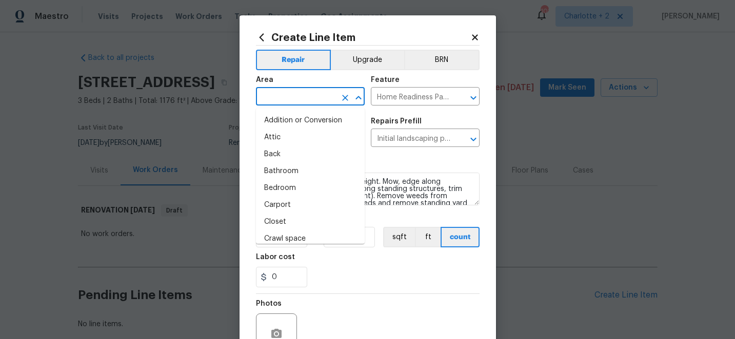
click at [294, 96] on input "text" at bounding box center [296, 98] width 80 height 16
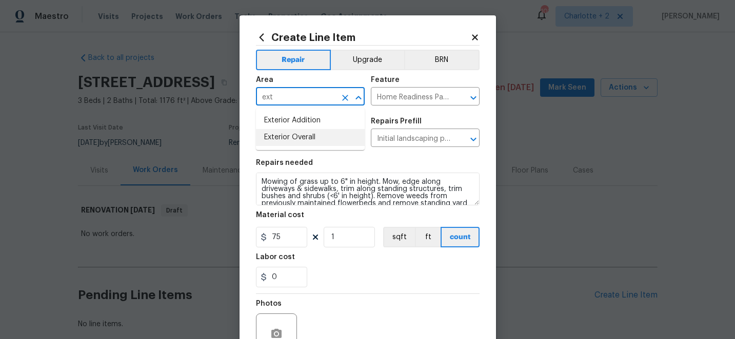
click at [297, 139] on li "Exterior Overall" at bounding box center [310, 137] width 109 height 17
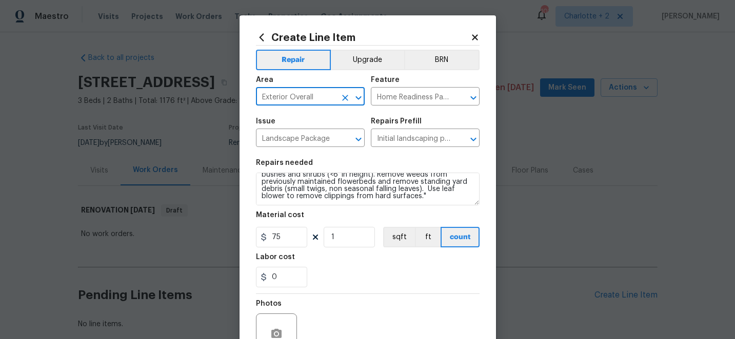
scroll to position [103, 0]
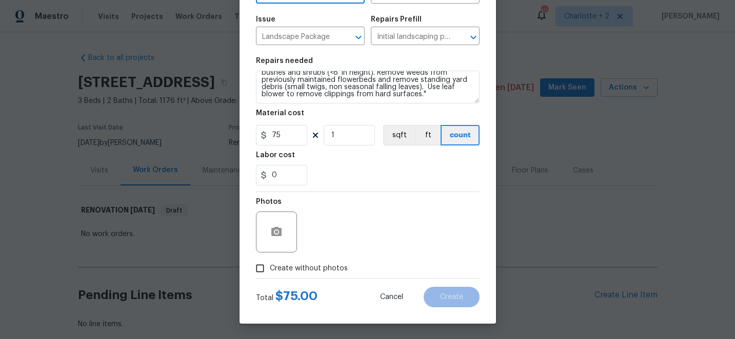
type input "Exterior Overall"
click at [263, 269] on input "Create without photos" at bounding box center [259, 268] width 19 height 19
checkbox input "true"
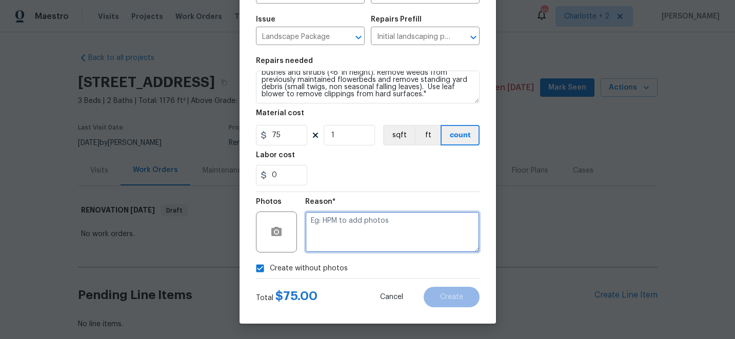
click at [375, 245] on textarea at bounding box center [392, 232] width 174 height 41
type textarea "edit"
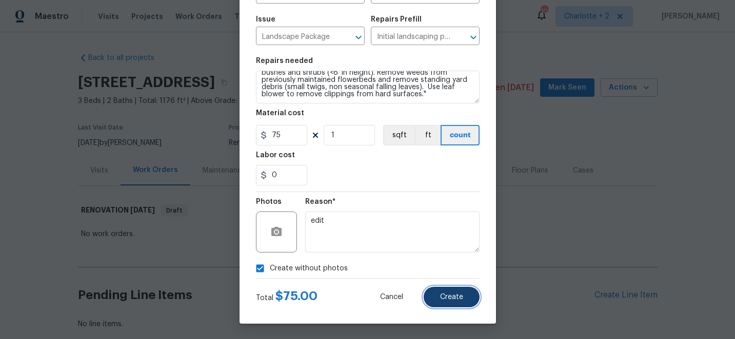
click at [462, 294] on span "Create" at bounding box center [451, 298] width 23 height 8
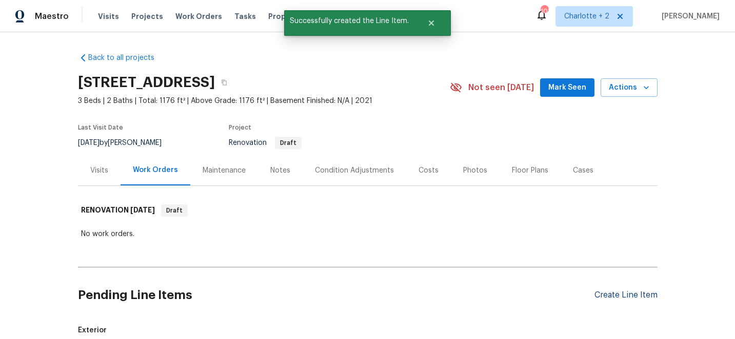
click at [637, 297] on div "Create Line Item" at bounding box center [625, 296] width 63 height 10
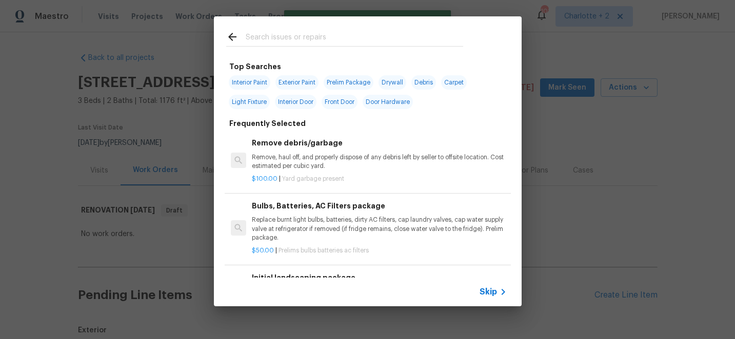
click at [282, 36] on input "text" at bounding box center [354, 38] width 217 height 15
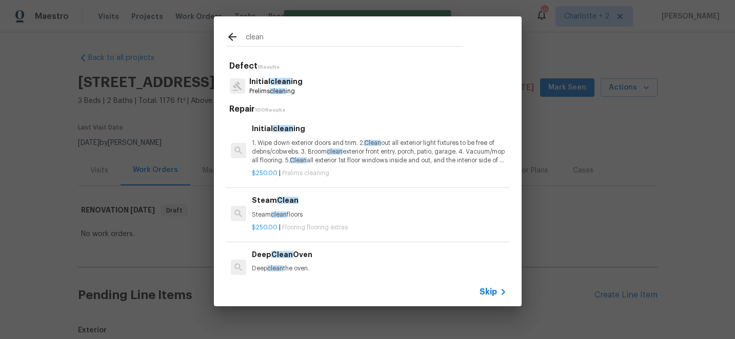
type input "clean"
click at [298, 150] on p "1. Wipe down exterior doors and trim. 2. Clean out all exterior light fixtures …" at bounding box center [379, 152] width 254 height 26
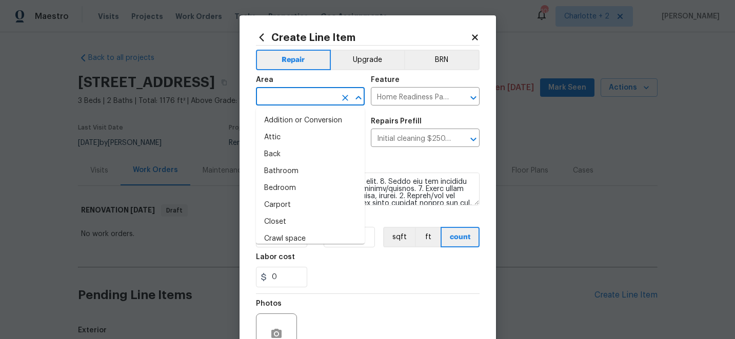
click at [308, 102] on input "text" at bounding box center [296, 98] width 80 height 16
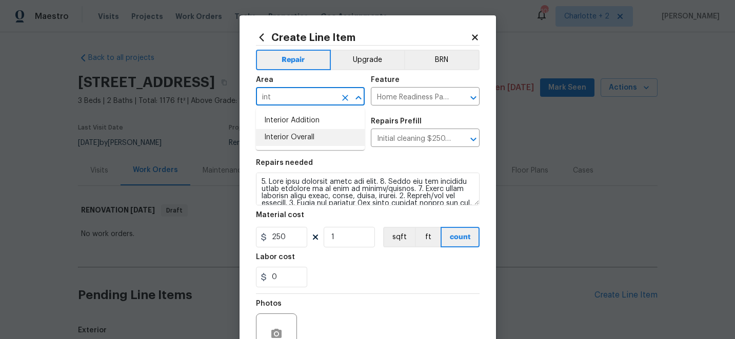
click at [306, 135] on li "Interior Overall" at bounding box center [310, 137] width 109 height 17
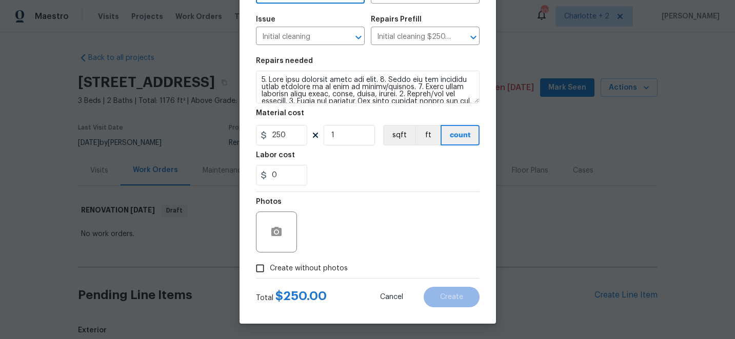
type input "Interior Overall"
click at [264, 267] on input "Create without photos" at bounding box center [259, 268] width 19 height 19
checkbox input "true"
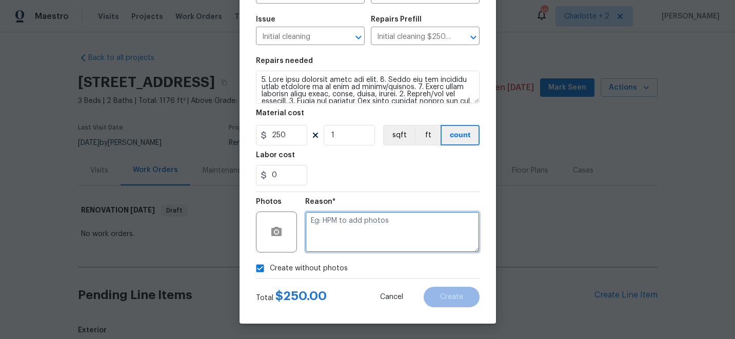
click at [367, 233] on textarea at bounding box center [392, 232] width 174 height 41
type textarea "edit"
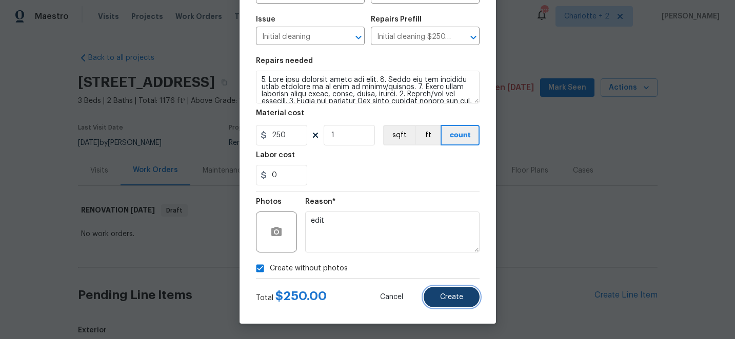
click at [436, 293] on button "Create" at bounding box center [452, 297] width 56 height 21
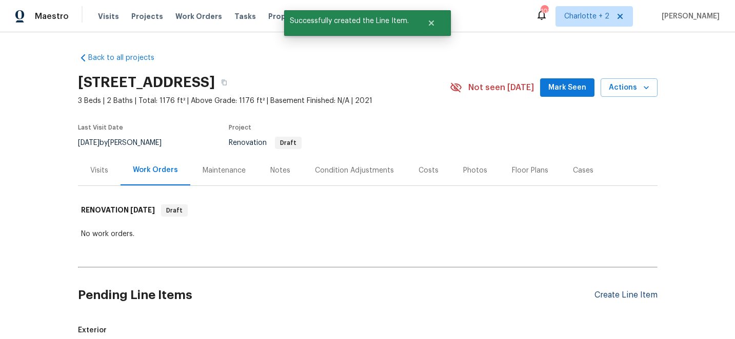
click at [613, 297] on div "Create Line Item" at bounding box center [625, 296] width 63 height 10
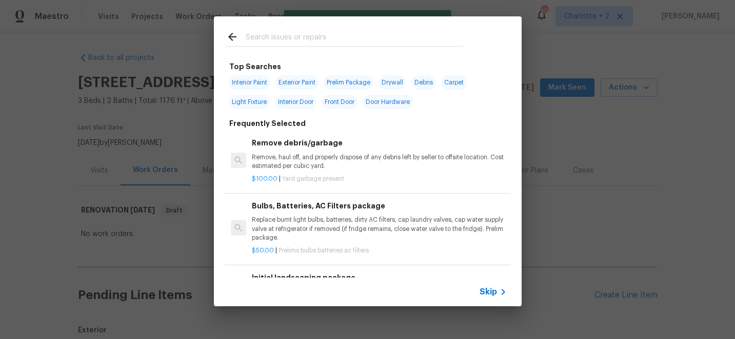
click at [267, 35] on input "text" at bounding box center [354, 38] width 217 height 15
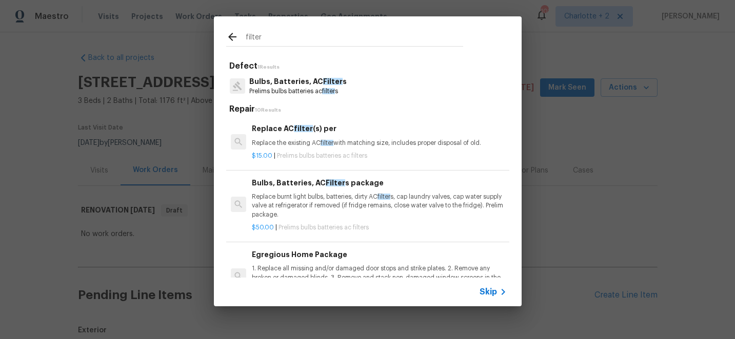
type input "filter"
click at [323, 197] on p "Replace burnt light bulbs, batteries, dirty AC filter s, cap laundry valves, ca…" at bounding box center [379, 206] width 254 height 26
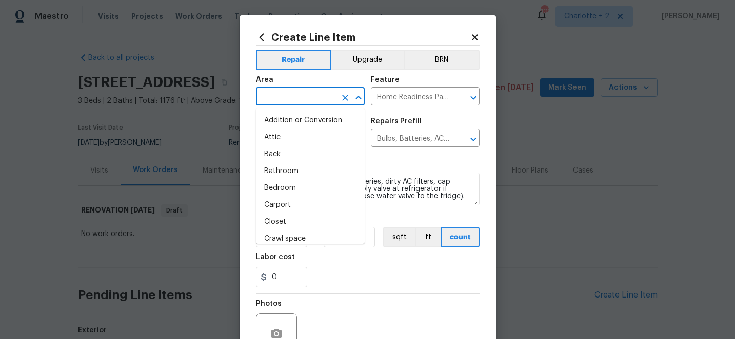
click at [307, 93] on input "text" at bounding box center [296, 98] width 80 height 16
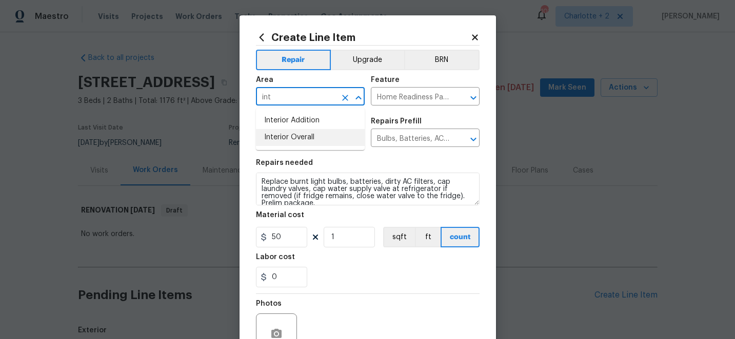
click at [303, 142] on li "Interior Overall" at bounding box center [310, 137] width 109 height 17
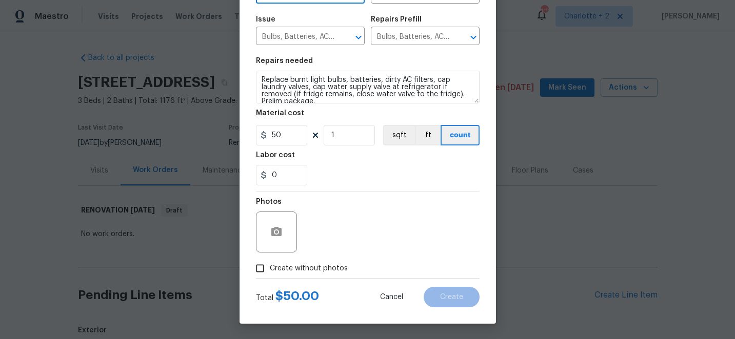
type input "Interior Overall"
click at [262, 269] on input "Create without photos" at bounding box center [259, 268] width 19 height 19
checkbox input "true"
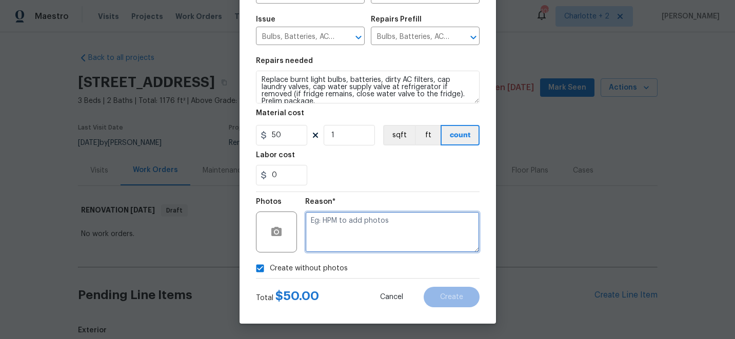
click at [365, 242] on textarea at bounding box center [392, 232] width 174 height 41
type textarea "edit"
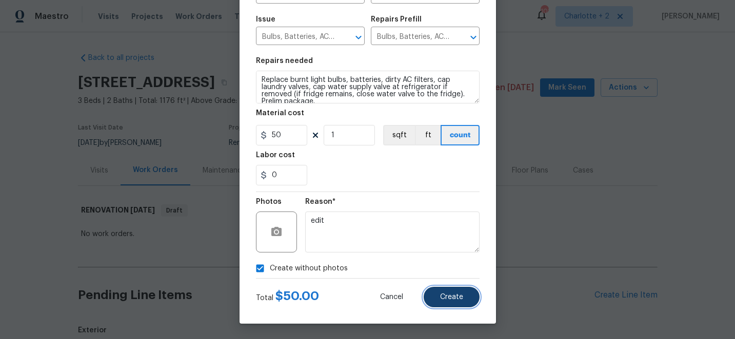
click at [457, 299] on span "Create" at bounding box center [451, 298] width 23 height 8
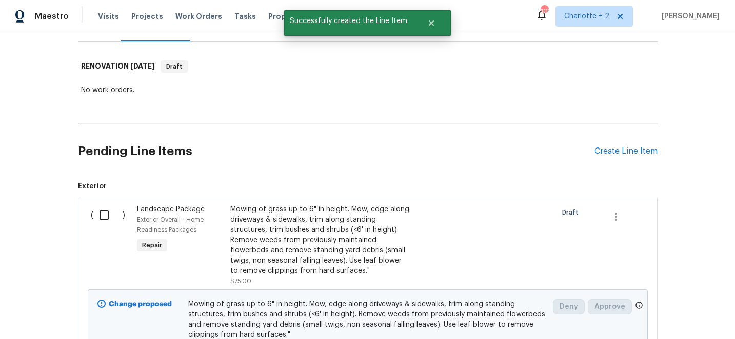
scroll to position [159, 0]
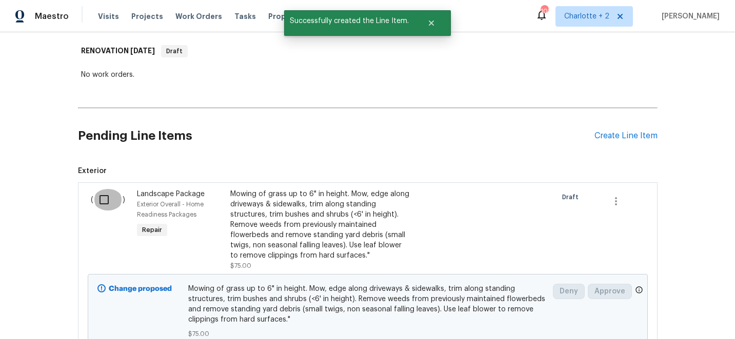
click at [108, 199] on input "checkbox" at bounding box center [107, 200] width 29 height 22
checkbox input "true"
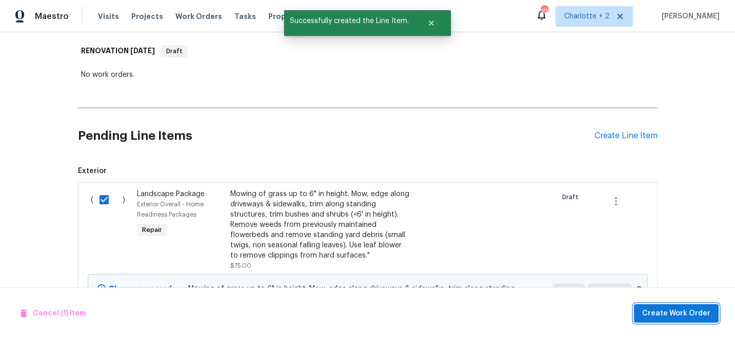
click at [676, 317] on span "Create Work Order" at bounding box center [676, 314] width 68 height 13
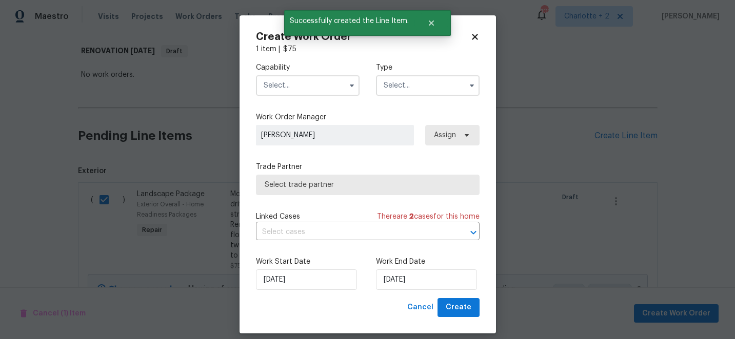
click at [288, 83] on input "text" at bounding box center [308, 85] width 104 height 21
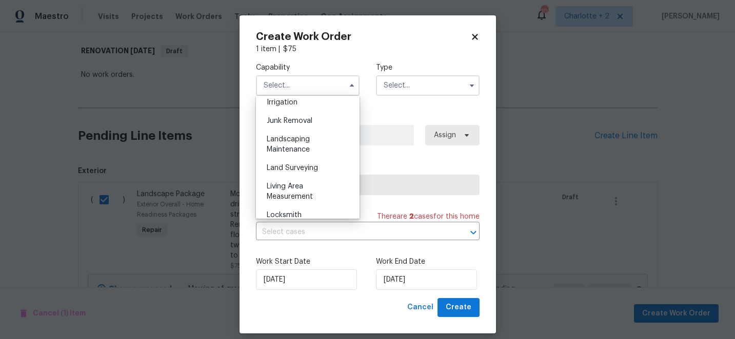
scroll to position [647, 0]
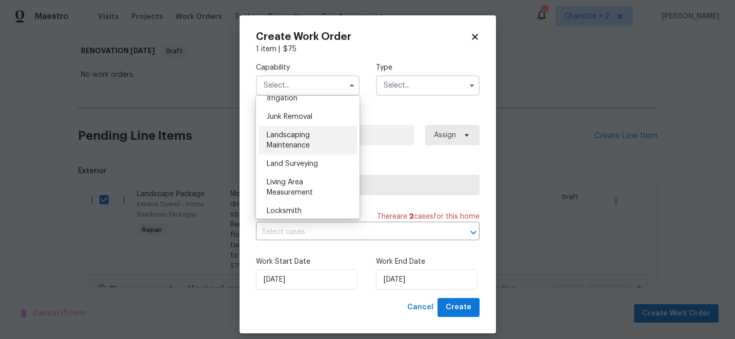
click at [298, 149] on div "Landscaping Maintenance" at bounding box center [307, 140] width 98 height 29
type input "Landscaping Maintenance"
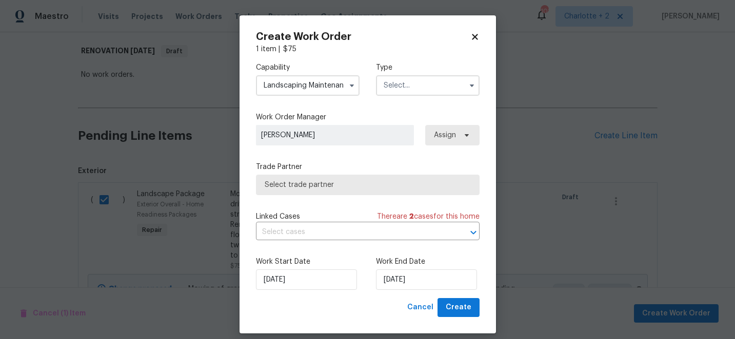
click at [402, 84] on input "text" at bounding box center [428, 85] width 104 height 21
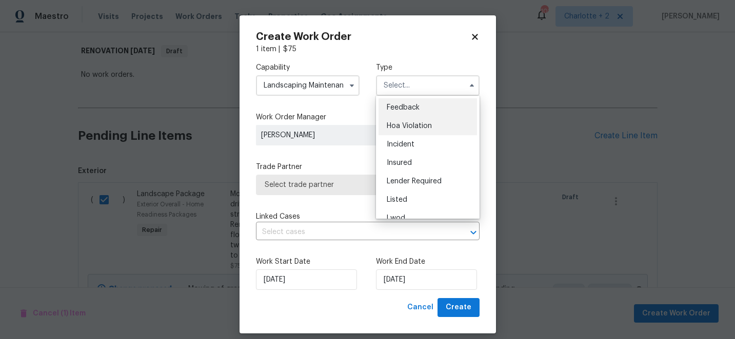
scroll to position [122, 0]
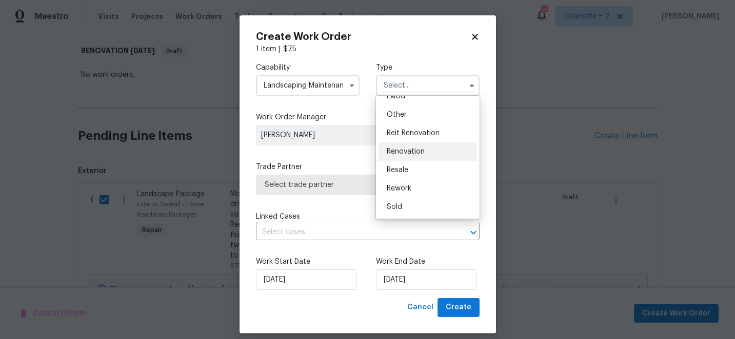
click at [406, 148] on span "Renovation" at bounding box center [406, 151] width 38 height 7
type input "Renovation"
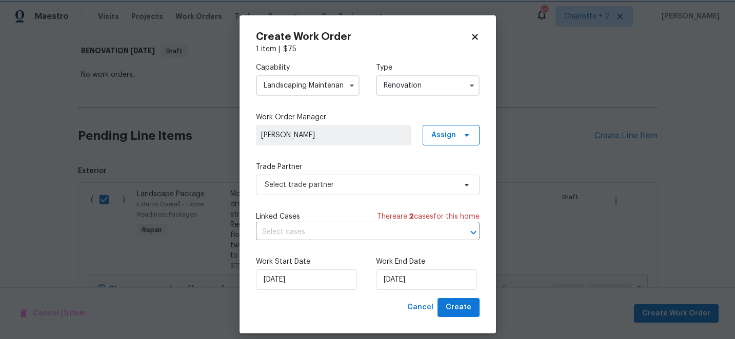
scroll to position [0, 0]
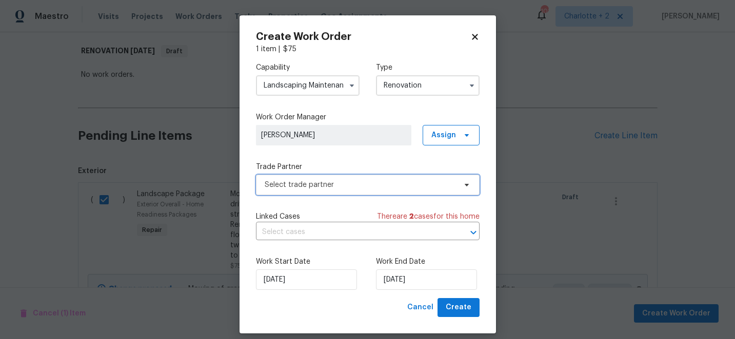
click at [344, 185] on span "Select trade partner" at bounding box center [360, 185] width 191 height 10
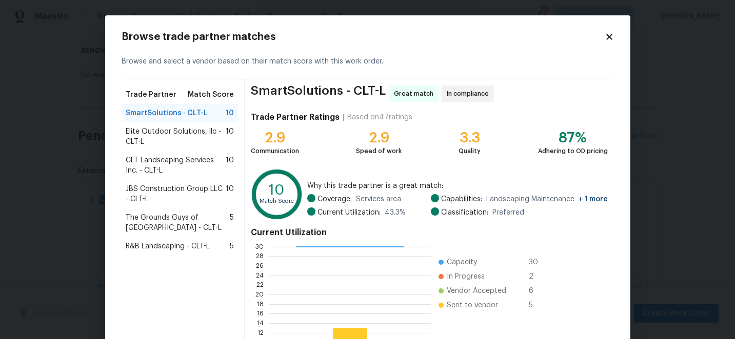
scroll to position [113, 0]
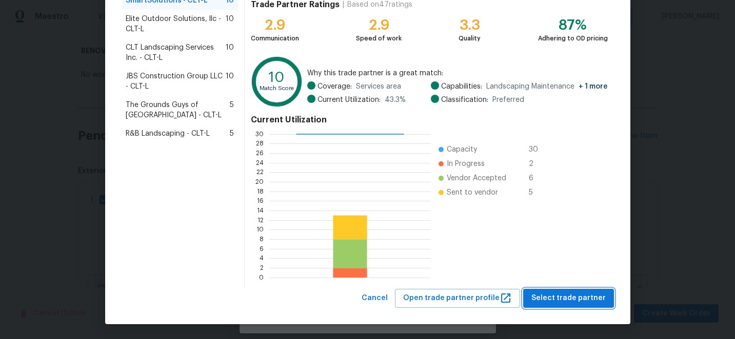
click at [545, 297] on span "Select trade partner" at bounding box center [568, 298] width 74 height 13
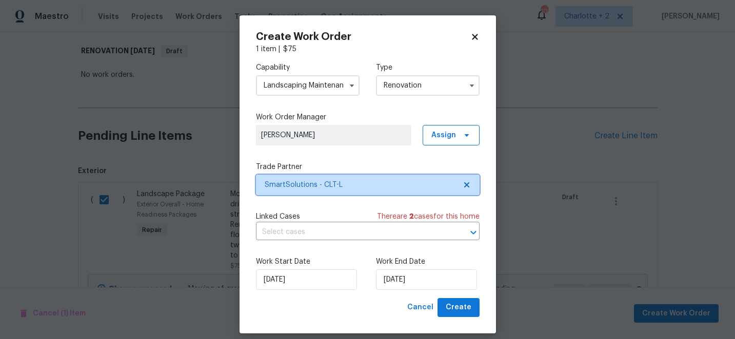
scroll to position [0, 0]
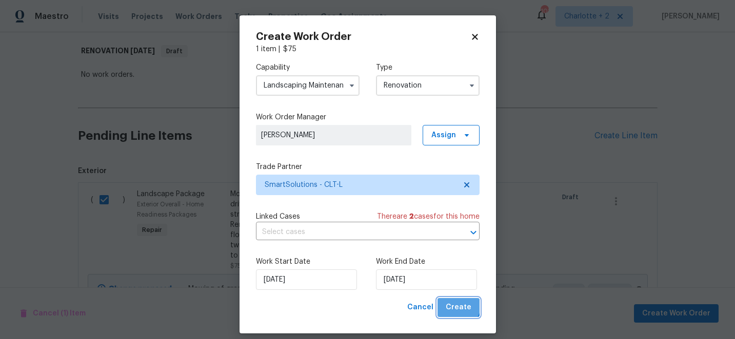
click at [452, 303] on span "Create" at bounding box center [459, 308] width 26 height 13
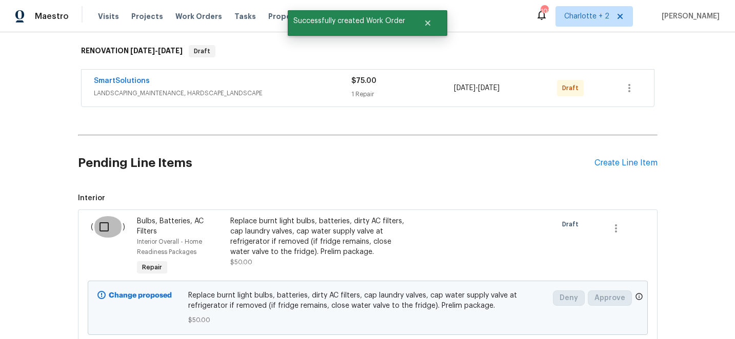
click at [103, 221] on input "checkbox" at bounding box center [107, 227] width 29 height 22
checkbox input "true"
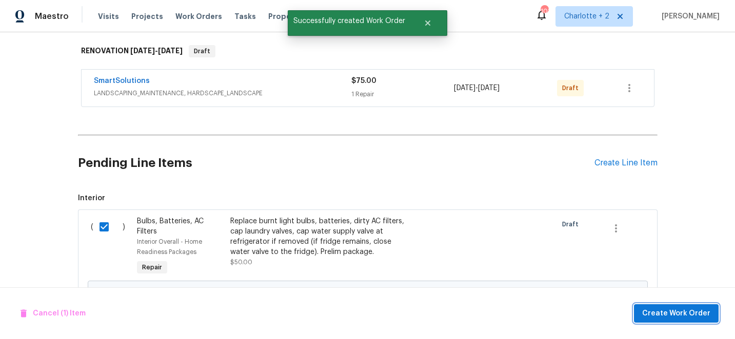
click at [675, 308] on span "Create Work Order" at bounding box center [676, 314] width 68 height 13
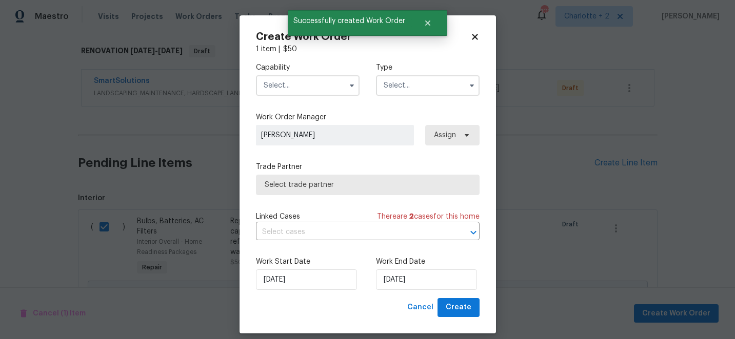
click at [269, 83] on input "text" at bounding box center [308, 85] width 104 height 21
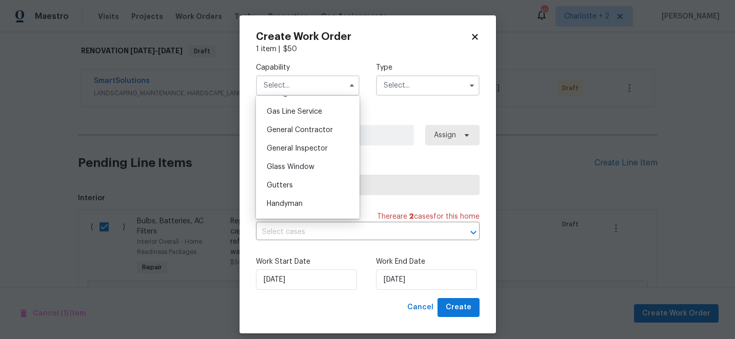
scroll to position [469, 0]
click at [312, 130] on span "General Contractor" at bounding box center [300, 129] width 66 height 7
type input "General Contractor"
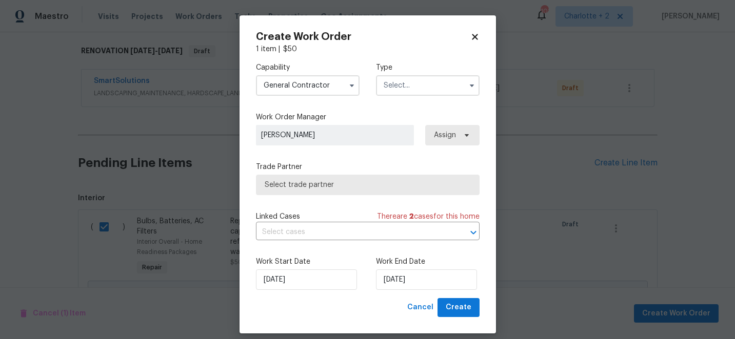
click at [396, 84] on input "text" at bounding box center [428, 85] width 104 height 21
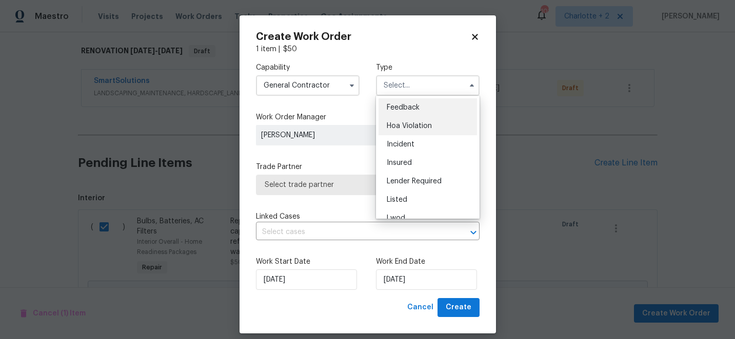
scroll to position [122, 0]
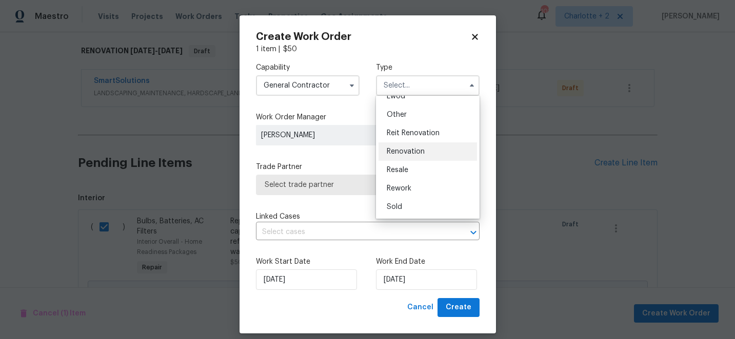
click at [402, 150] on span "Renovation" at bounding box center [406, 151] width 38 height 7
type input "Renovation"
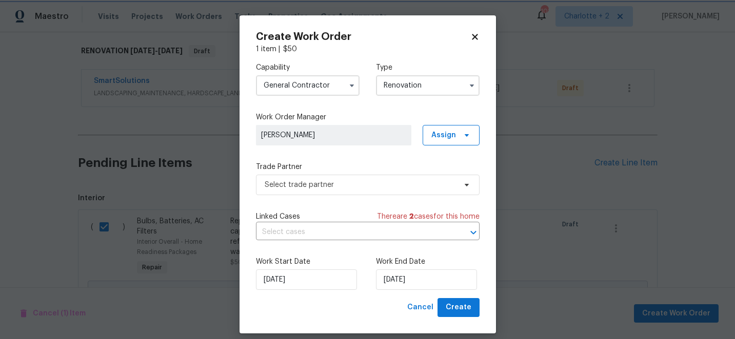
scroll to position [0, 0]
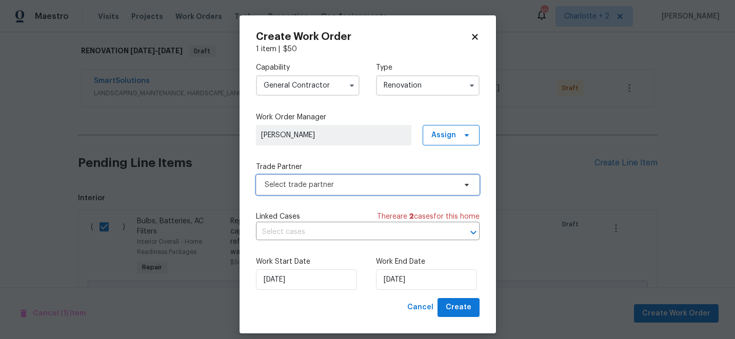
click at [390, 184] on span "Select trade partner" at bounding box center [360, 185] width 191 height 10
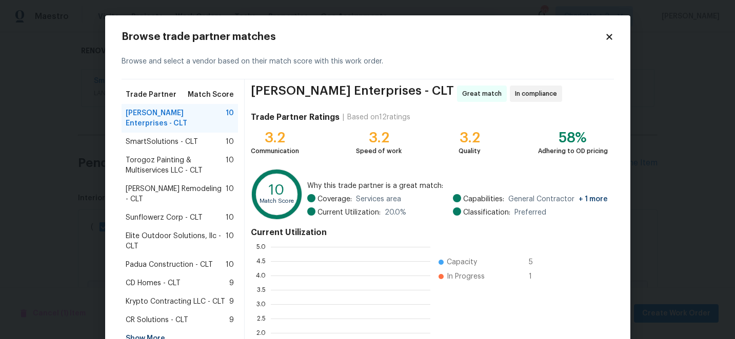
scroll to position [144, 159]
click at [148, 330] on div "Show More" at bounding box center [180, 339] width 117 height 18
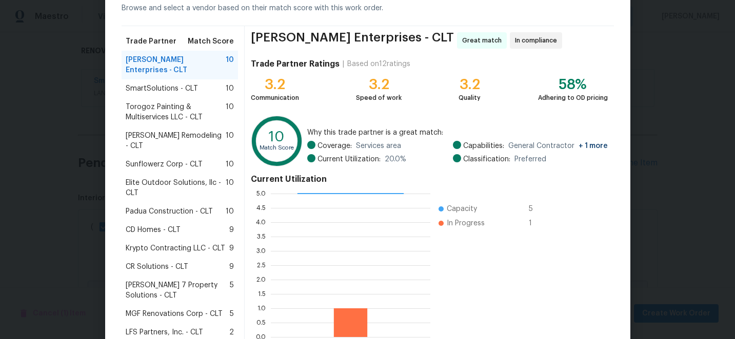
scroll to position [113, 0]
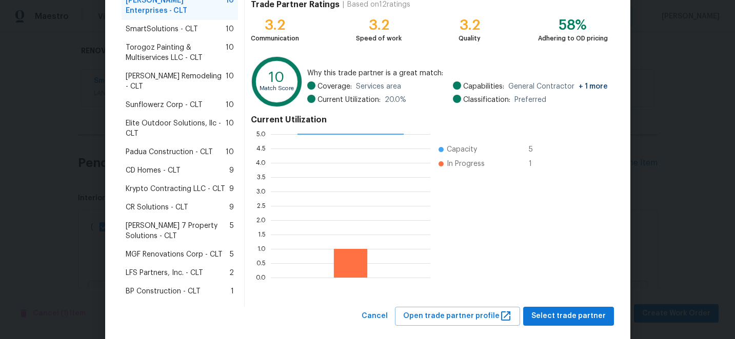
click at [184, 287] on span "BP Construction - CLT" at bounding box center [163, 292] width 75 height 10
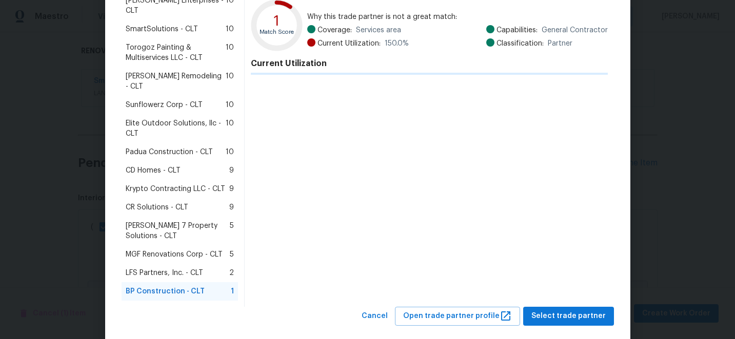
scroll to position [110, 0]
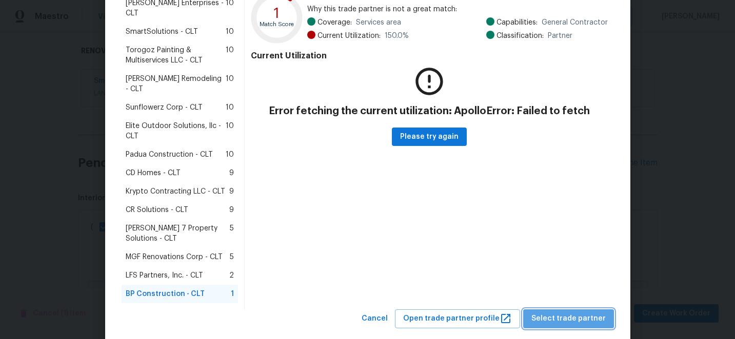
click at [581, 310] on button "Select trade partner" at bounding box center [568, 319] width 91 height 19
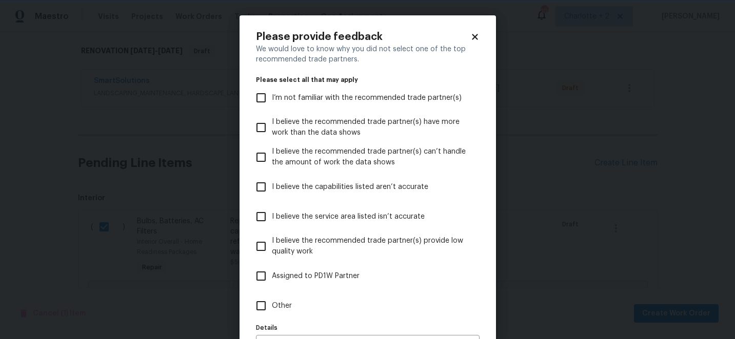
scroll to position [0, 0]
click at [267, 184] on input "I believe the capabilities listed aren’t accurate" at bounding box center [261, 187] width 22 height 22
checkbox input "true"
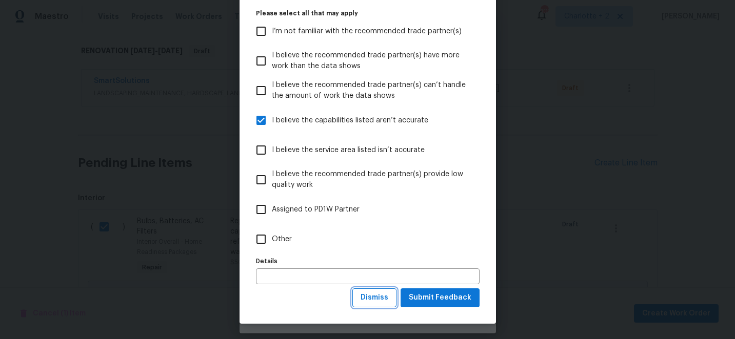
click at [384, 302] on span "Dismiss" at bounding box center [375, 298] width 28 height 13
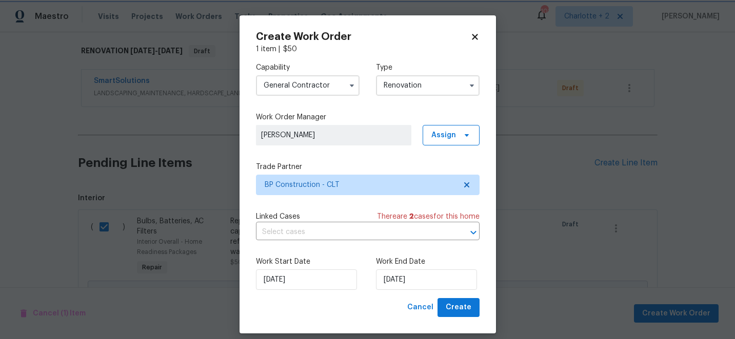
scroll to position [0, 0]
click at [469, 309] on span "Create" at bounding box center [459, 308] width 26 height 13
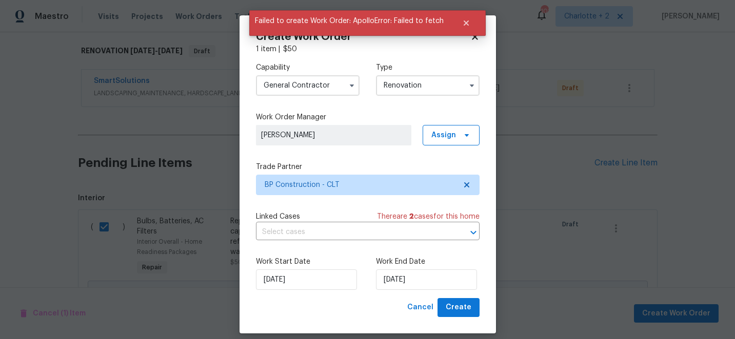
click at [397, 114] on label "Work Order Manager" at bounding box center [368, 117] width 224 height 10
click at [464, 22] on icon "Close" at bounding box center [466, 23] width 5 height 5
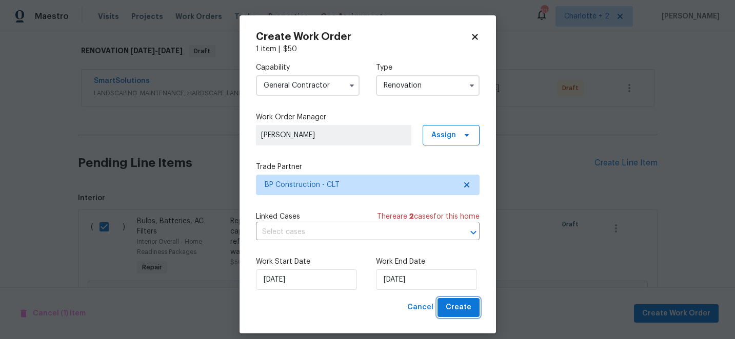
click at [459, 305] on span "Create" at bounding box center [459, 308] width 26 height 13
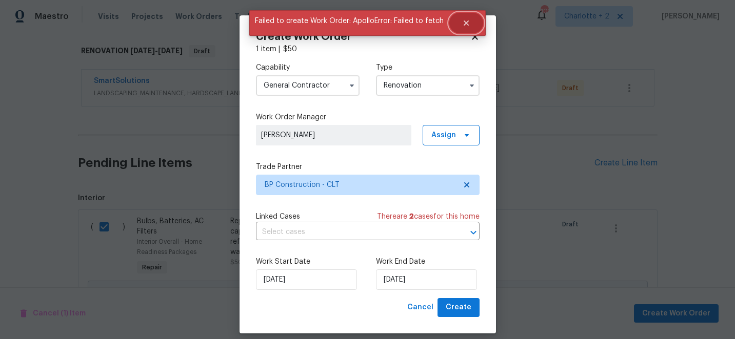
click at [466, 23] on icon "Close" at bounding box center [466, 23] width 5 height 5
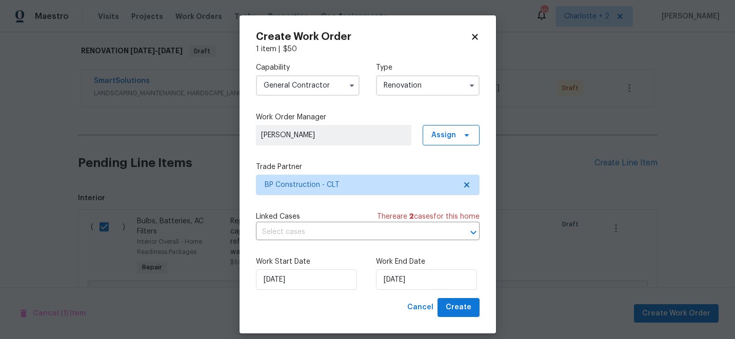
click at [473, 37] on icon at bounding box center [475, 37] width 6 height 6
checkbox input "false"
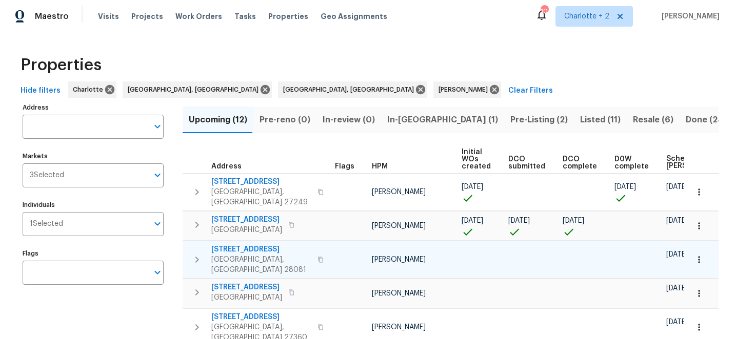
click at [223, 245] on span "[STREET_ADDRESS]" at bounding box center [261, 250] width 100 height 10
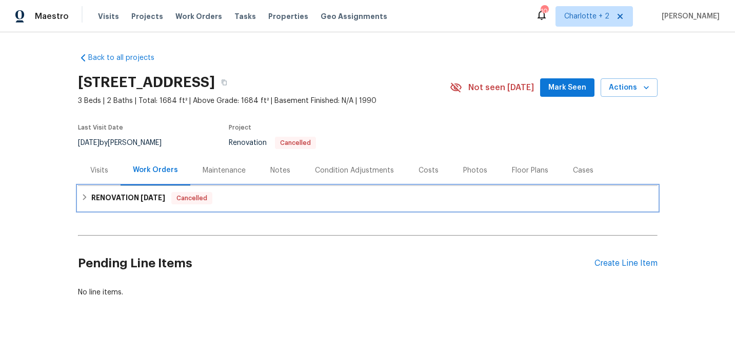
click at [86, 198] on icon at bounding box center [84, 197] width 7 height 7
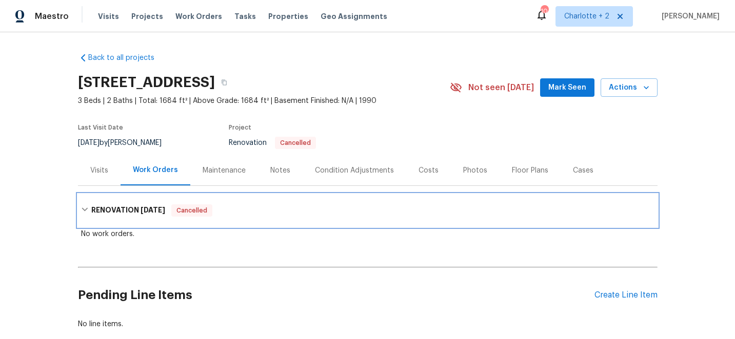
click at [84, 209] on icon at bounding box center [84, 209] width 7 height 7
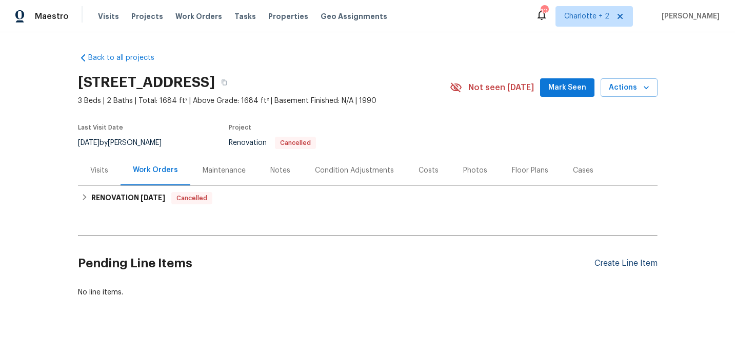
click at [616, 263] on div "Create Line Item" at bounding box center [625, 264] width 63 height 10
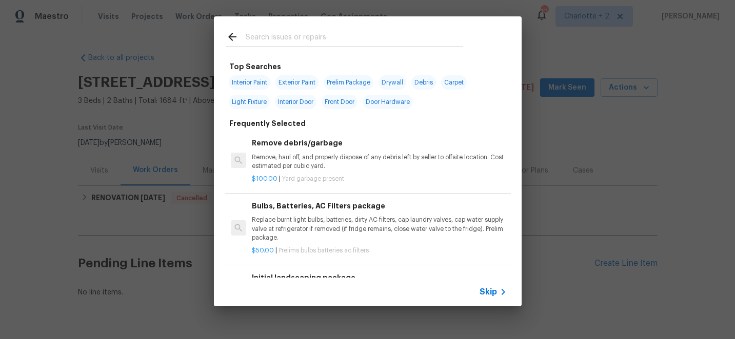
click at [280, 38] on input "text" at bounding box center [354, 38] width 217 height 15
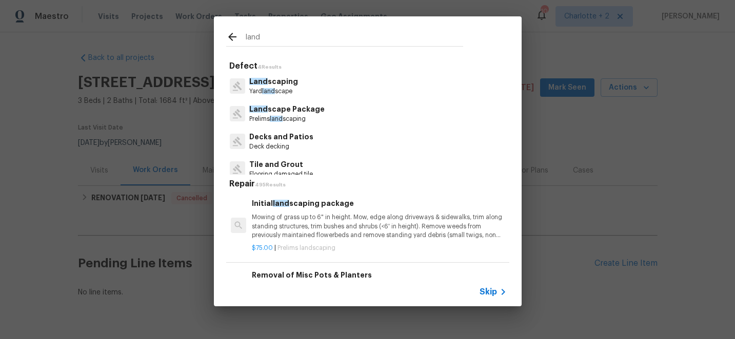
type input "land"
click at [340, 221] on p "Mowing of grass up to 6" in height. Mow, edge along driveways & sidewalks, trim…" at bounding box center [379, 226] width 254 height 26
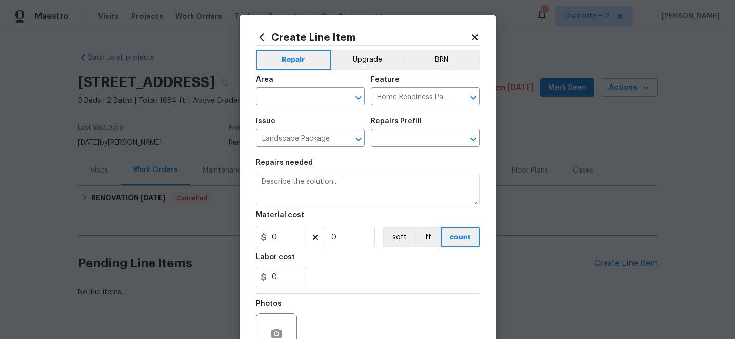
type textarea "Mowing of grass up to 6" in height. Mow, edge along driveways & sidewalks, trim…"
type input "1"
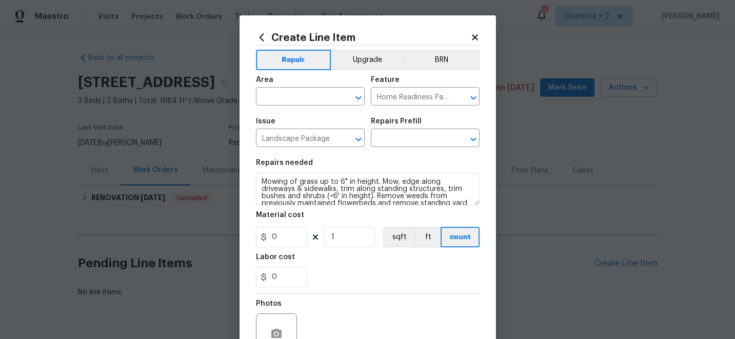
type input "Initial landscaping package $75.00"
type input "75"
click at [300, 98] on input "text" at bounding box center [296, 98] width 80 height 16
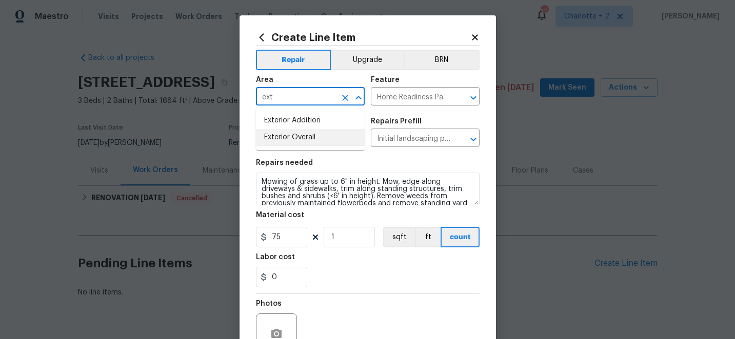
click at [307, 136] on li "Exterior Overall" at bounding box center [310, 137] width 109 height 17
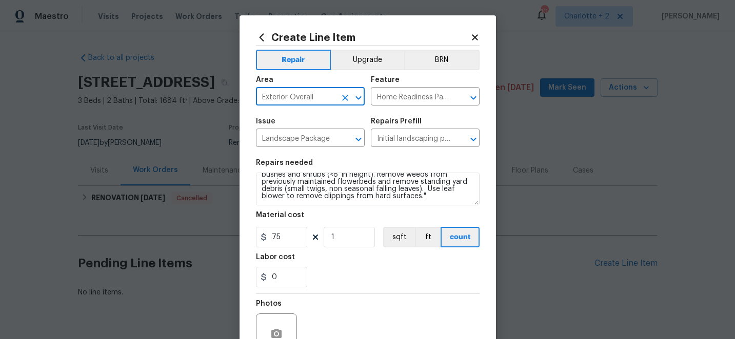
scroll to position [103, 0]
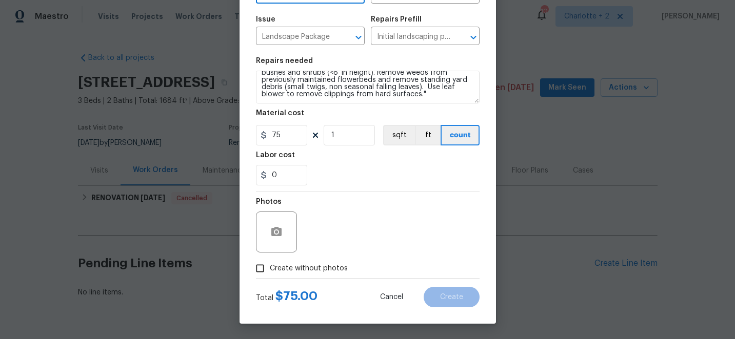
type input "Exterior Overall"
click at [263, 267] on input "Create without photos" at bounding box center [259, 268] width 19 height 19
checkbox input "true"
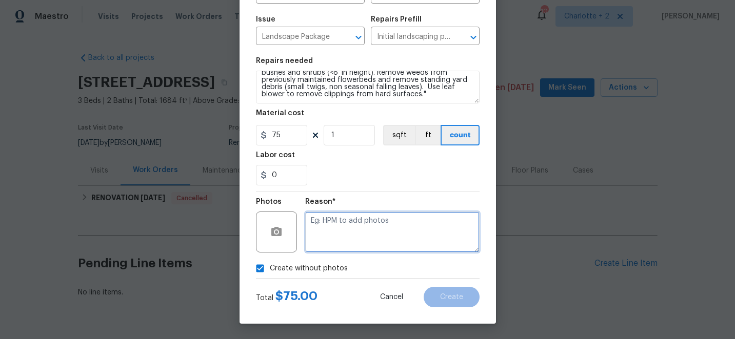
click at [371, 232] on textarea at bounding box center [392, 232] width 174 height 41
type textarea "edit"
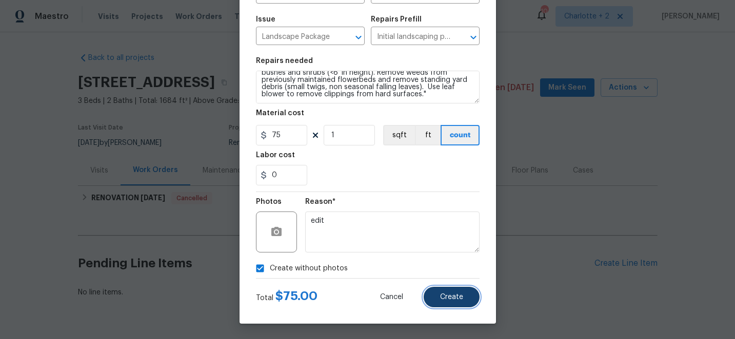
click at [445, 297] on span "Create" at bounding box center [451, 298] width 23 height 8
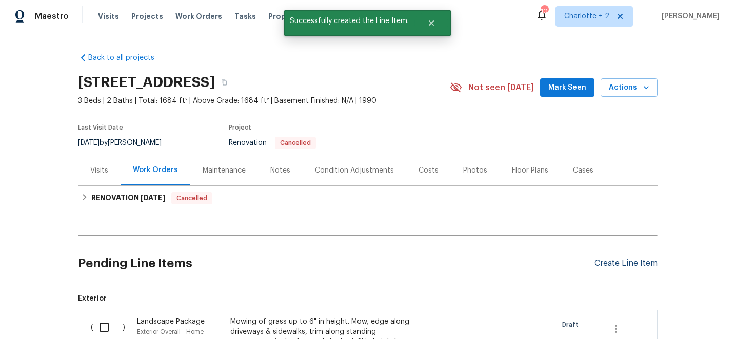
click at [610, 264] on div "Create Line Item" at bounding box center [625, 264] width 63 height 10
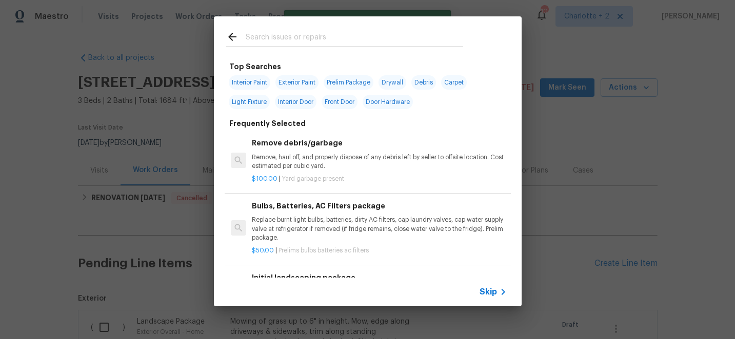
click at [287, 36] on input "text" at bounding box center [354, 38] width 217 height 15
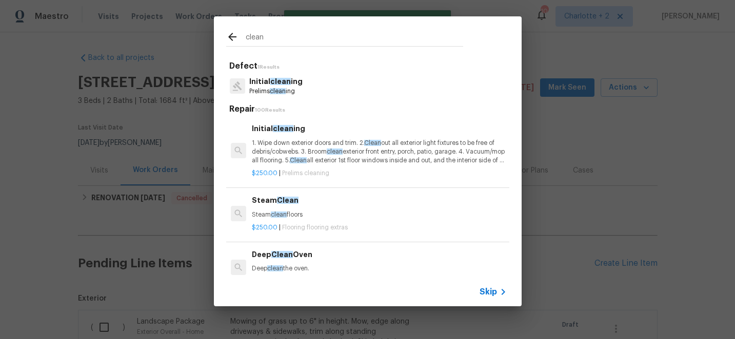
type input "clean"
click at [321, 153] on p "1. Wipe down exterior doors and trim. 2. Clean out all exterior light fixtures …" at bounding box center [379, 152] width 254 height 26
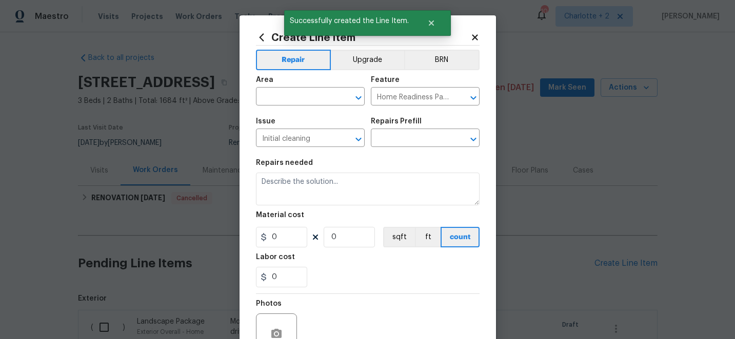
type input "Initial cleaning $250.00"
type textarea "1. Wipe down exterior doors and trim. 2. Clean out all exterior light fixtures …"
type input "250"
type input "1"
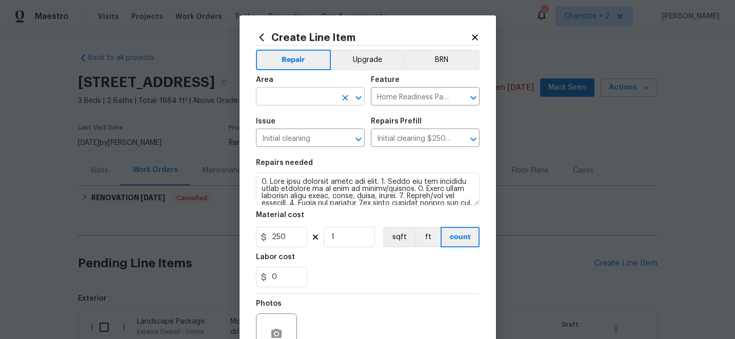
click at [290, 95] on input "text" at bounding box center [296, 98] width 80 height 16
click at [296, 140] on li "Interior Overall" at bounding box center [310, 137] width 109 height 17
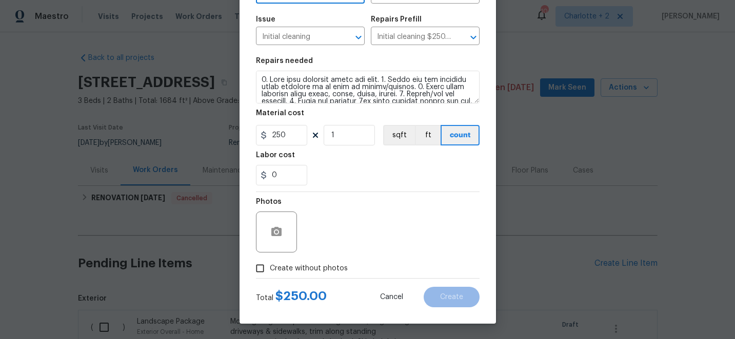
type input "Interior Overall"
click at [263, 270] on input "Create without photos" at bounding box center [259, 268] width 19 height 19
checkbox input "true"
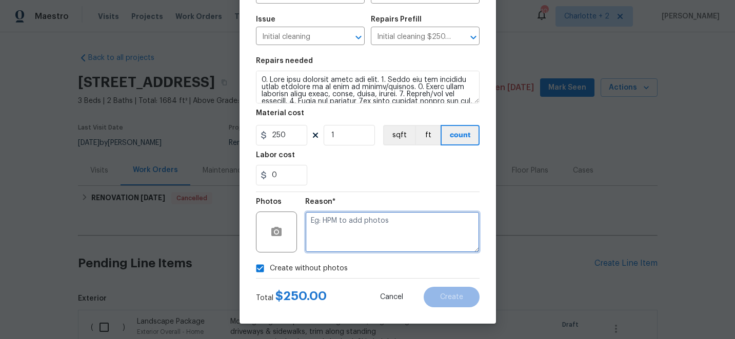
click at [348, 237] on textarea at bounding box center [392, 232] width 174 height 41
type textarea "edit"
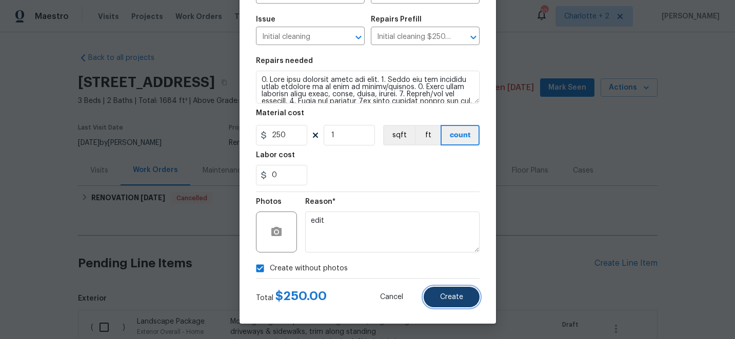
click at [441, 298] on span "Create" at bounding box center [451, 298] width 23 height 8
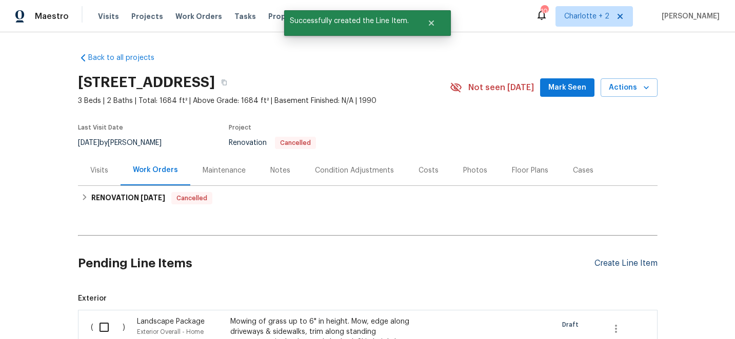
click at [625, 267] on div "Create Line Item" at bounding box center [625, 264] width 63 height 10
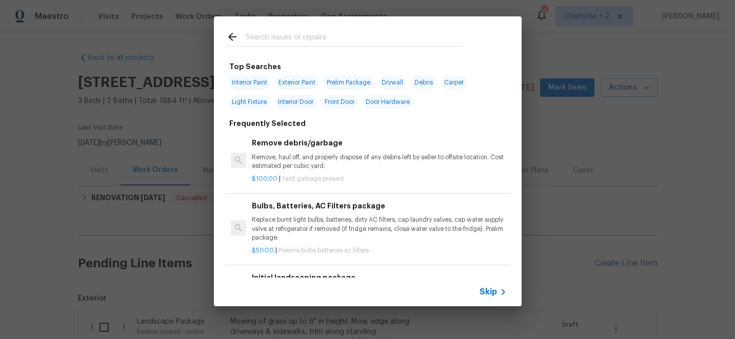
click at [283, 37] on input "text" at bounding box center [354, 38] width 217 height 15
type input "d"
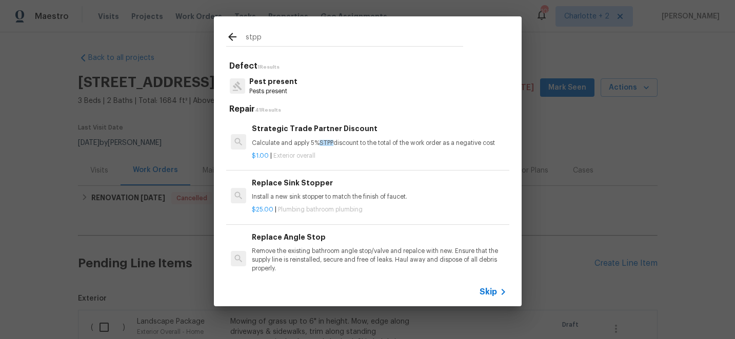
type input "stpp"
click at [309, 135] on div "Strategic Trade Partner Discount Calculate and apply 5% STPP discount to the to…" at bounding box center [379, 135] width 254 height 25
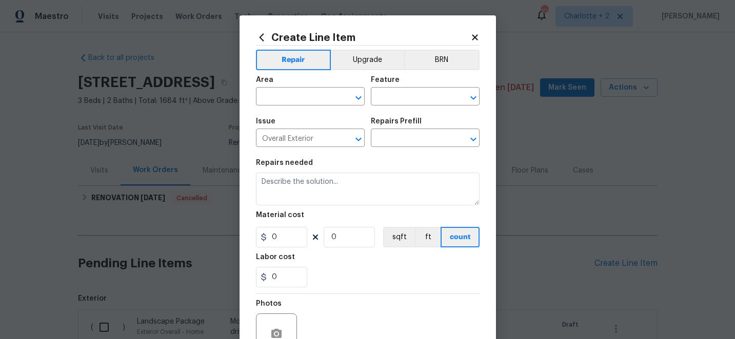
type input "Strategic Trade Partner Discount $1.00"
type textarea "Calculate and apply 5% STPP discount to the total of the work order as a negati…"
type input "1"
click at [307, 95] on input "text" at bounding box center [296, 98] width 80 height 16
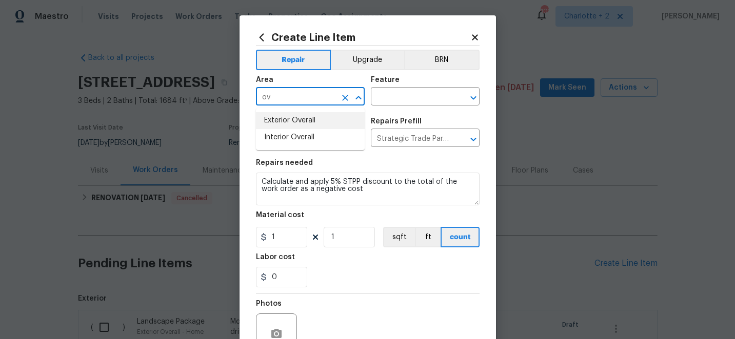
click at [299, 122] on li "Exterior Overall" at bounding box center [310, 120] width 109 height 17
type input "Exterior Overall"
click at [387, 97] on input "text" at bounding box center [411, 98] width 80 height 16
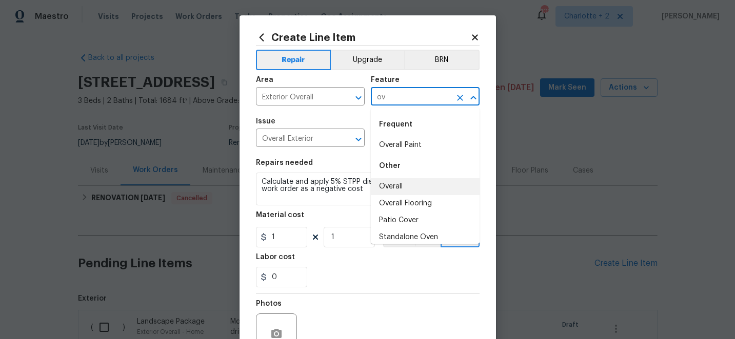
click at [400, 189] on li "Overall" at bounding box center [425, 186] width 109 height 17
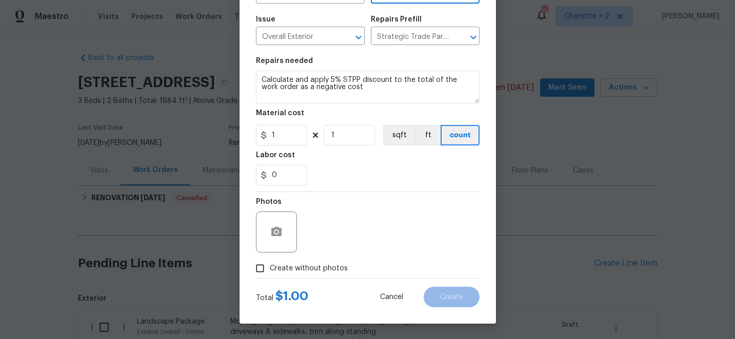
type input "Overall"
click at [262, 267] on input "Create without photos" at bounding box center [259, 268] width 19 height 19
checkbox input "true"
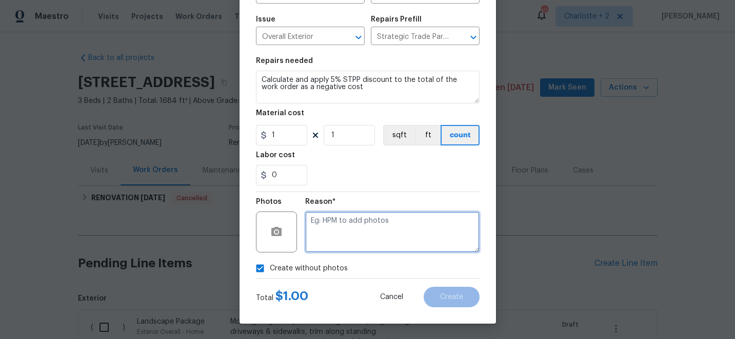
click at [373, 233] on textarea at bounding box center [392, 232] width 174 height 41
type textarea "edit"
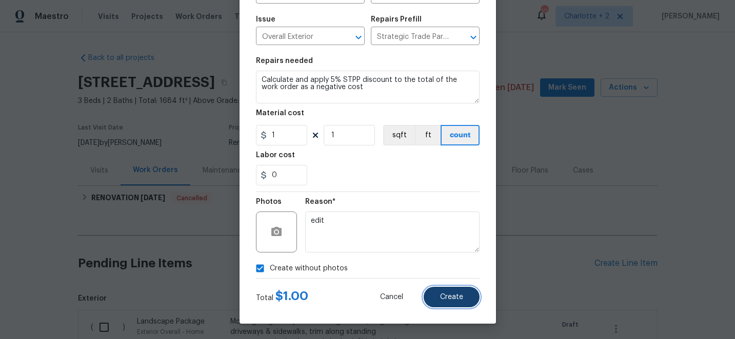
click at [456, 290] on button "Create" at bounding box center [452, 297] width 56 height 21
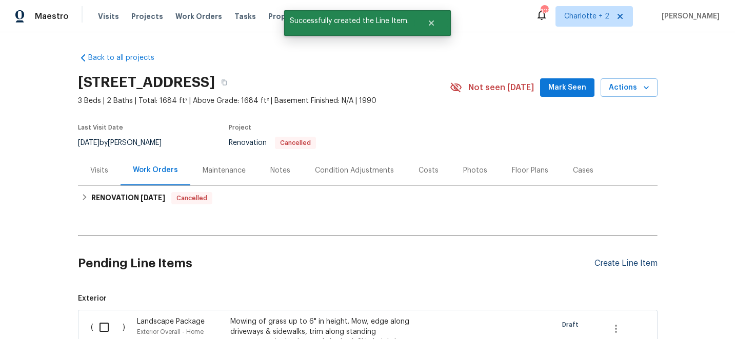
click at [629, 266] on div "Create Line Item" at bounding box center [625, 264] width 63 height 10
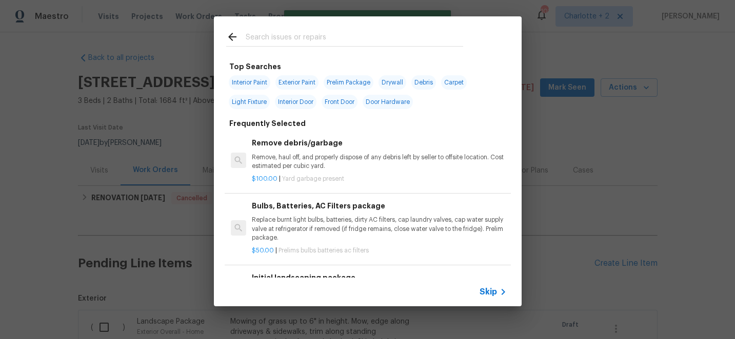
click at [313, 37] on input "text" at bounding box center [354, 38] width 217 height 15
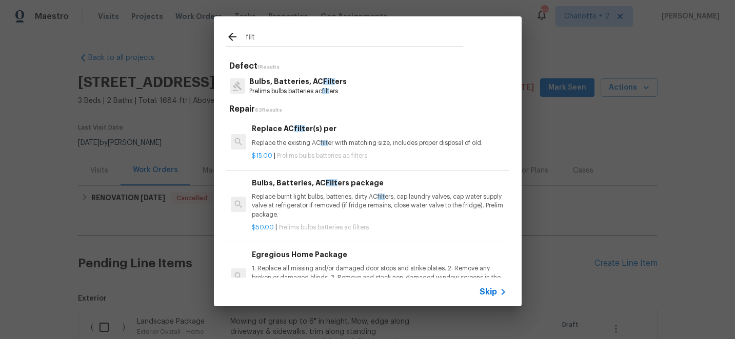
type input "filt"
click at [307, 88] on p "Prelims bulbs batteries ac filt ers" at bounding box center [297, 91] width 97 height 9
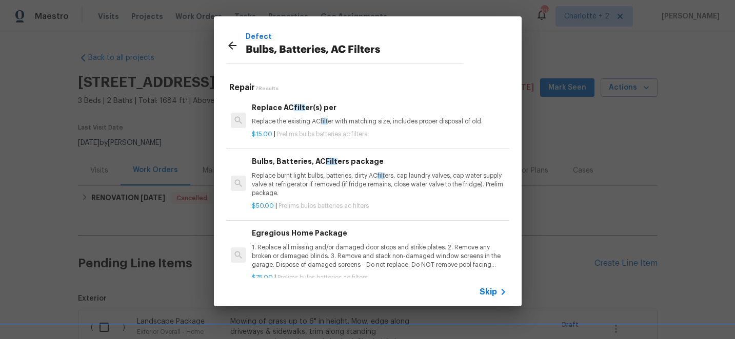
click at [301, 177] on p "Replace burnt light bulbs, batteries, dirty AC filt ers, cap laundry valves, ca…" at bounding box center [379, 185] width 254 height 26
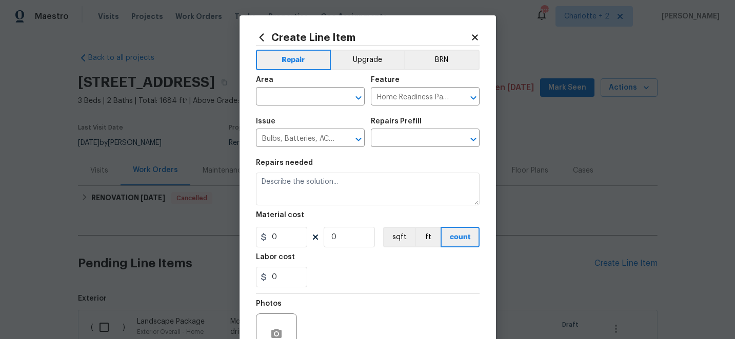
type input "Bulbs, Batteries, AC Filters package $50.00"
type textarea "Replace burnt light bulbs, batteries, dirty AC filters, cap laundry valves, cap…"
type input "50"
type input "1"
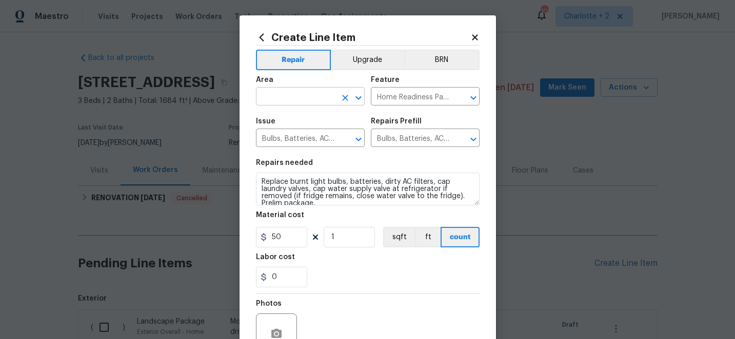
click at [303, 100] on input "text" at bounding box center [296, 98] width 80 height 16
click at [298, 137] on li "Interior Overall" at bounding box center [310, 137] width 109 height 17
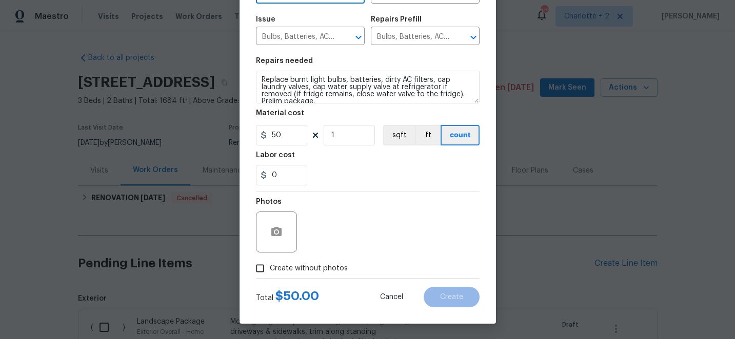
type input "Interior Overall"
click at [264, 271] on input "Create without photos" at bounding box center [259, 268] width 19 height 19
checkbox input "true"
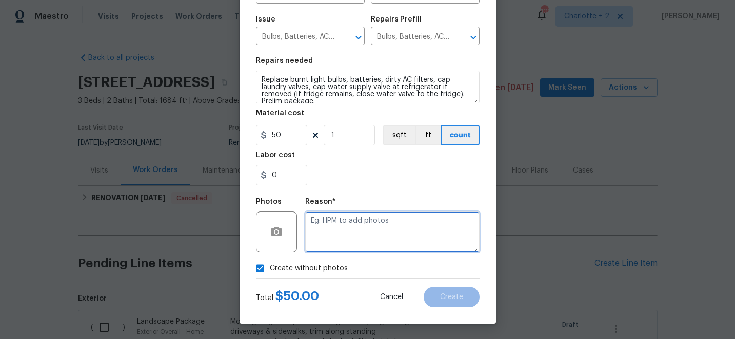
click at [369, 245] on textarea at bounding box center [392, 232] width 174 height 41
type textarea "edit"
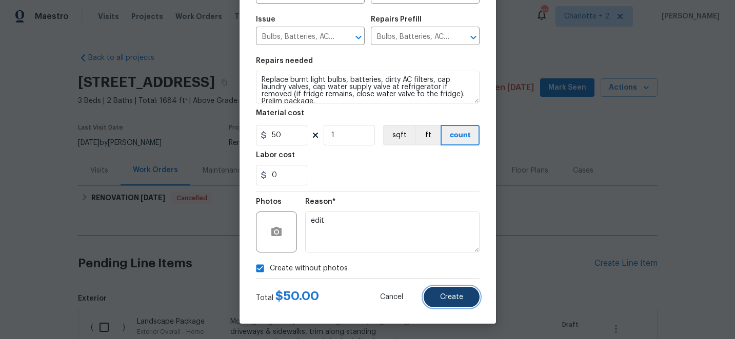
click at [462, 294] on span "Create" at bounding box center [451, 298] width 23 height 8
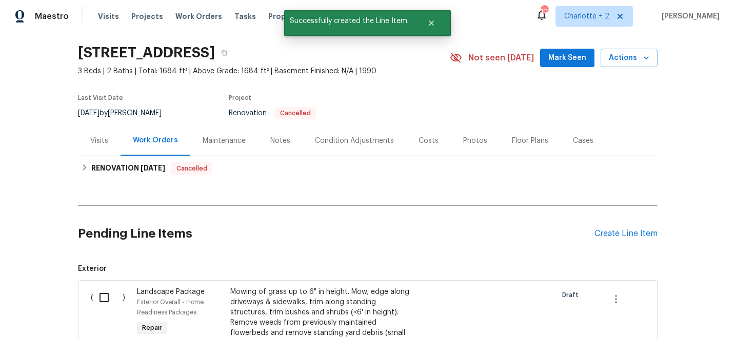
scroll to position [32, 0]
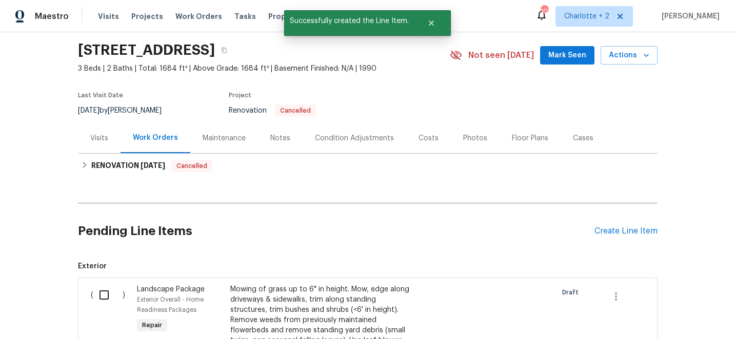
click at [106, 298] on input "checkbox" at bounding box center [107, 296] width 29 height 22
checkbox input "true"
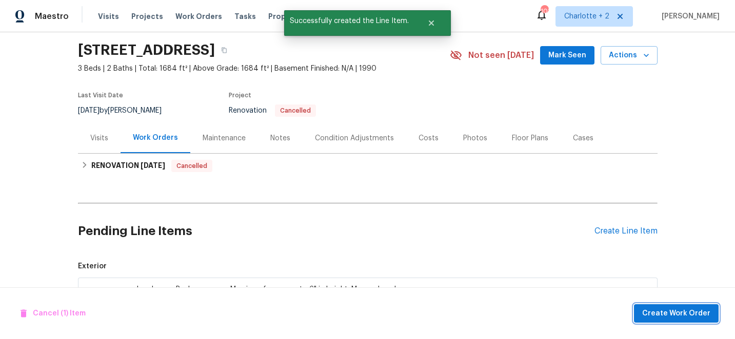
click at [673, 310] on span "Create Work Order" at bounding box center [676, 314] width 68 height 13
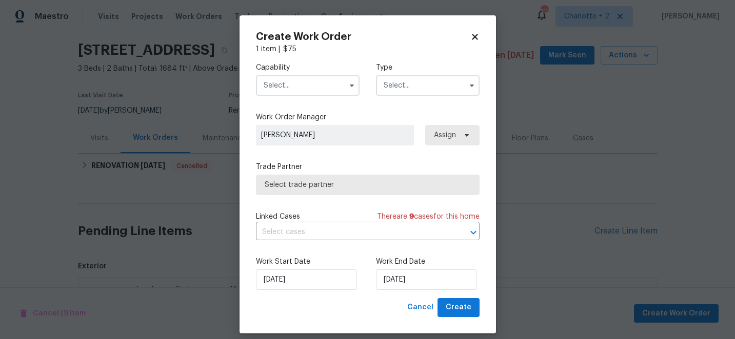
click at [295, 85] on input "text" at bounding box center [308, 85] width 104 height 21
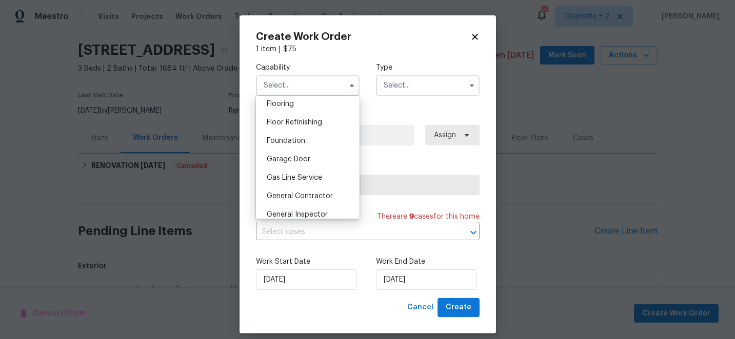
scroll to position [684, 0]
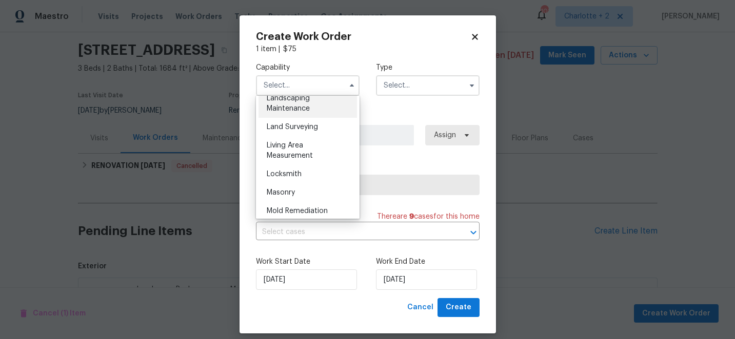
click at [305, 101] on span "Landscaping Maintenance" at bounding box center [288, 103] width 43 height 17
type input "Landscaping Maintenance"
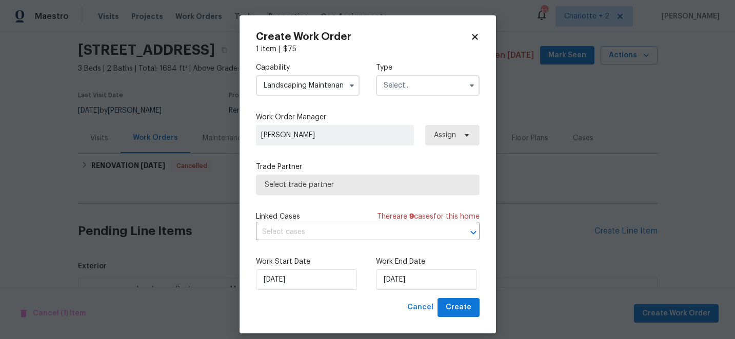
click at [398, 88] on input "text" at bounding box center [428, 85] width 104 height 21
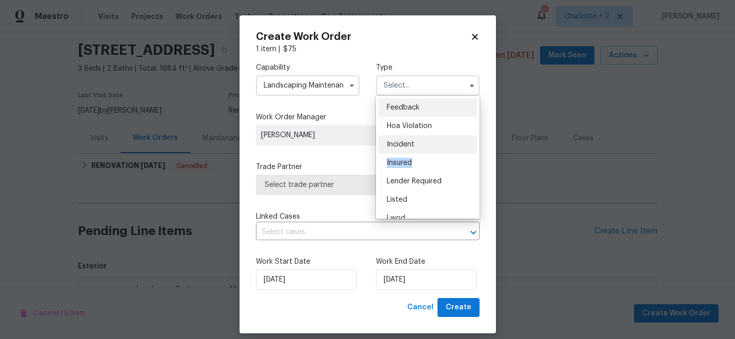
scroll to position [122, 0]
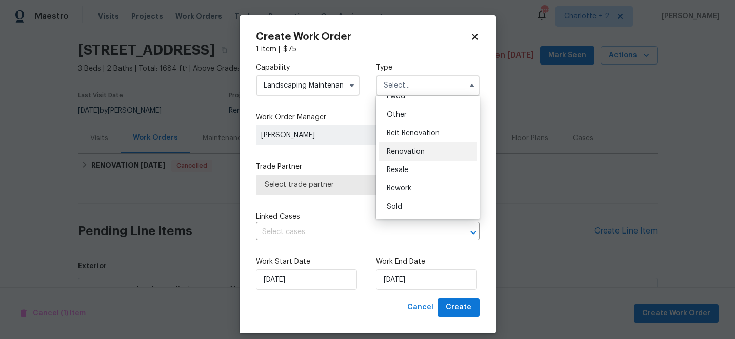
click at [416, 151] on span "Renovation" at bounding box center [406, 151] width 38 height 7
type input "Renovation"
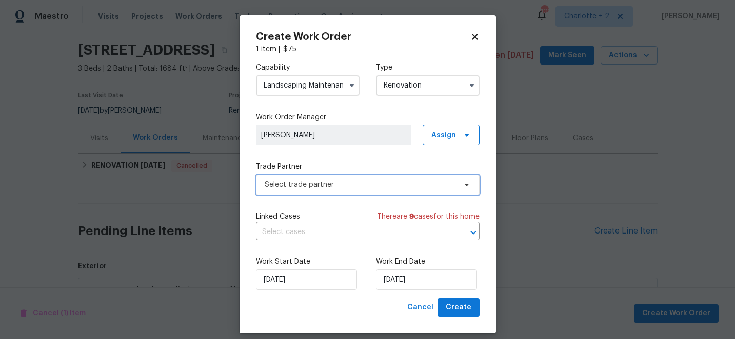
click at [366, 189] on span "Select trade partner" at bounding box center [360, 185] width 191 height 10
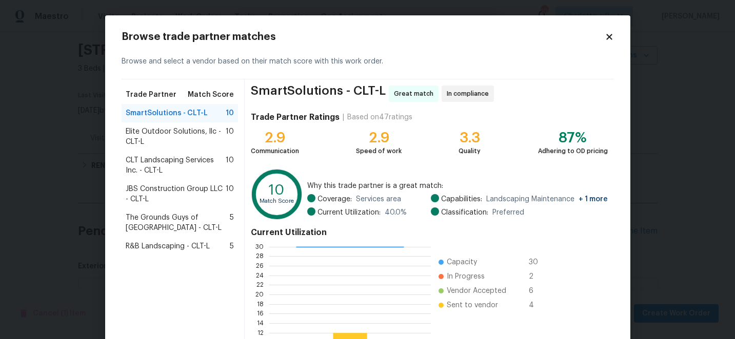
scroll to position [113, 0]
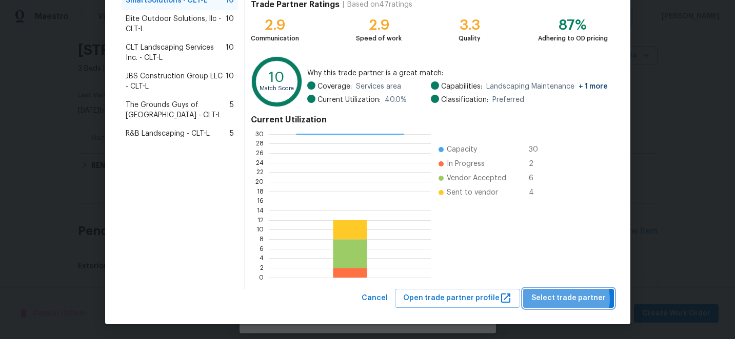
click at [569, 299] on span "Select trade partner" at bounding box center [568, 298] width 74 height 13
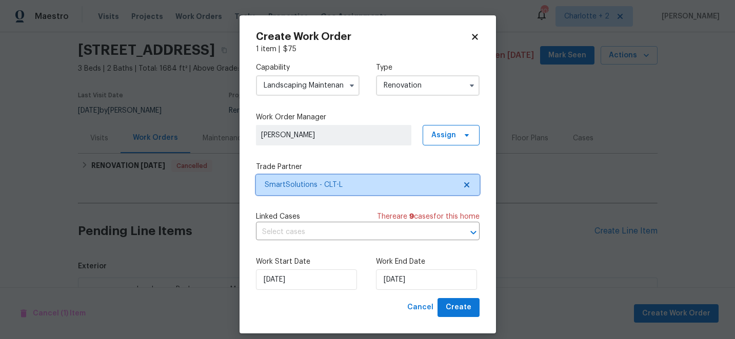
scroll to position [0, 0]
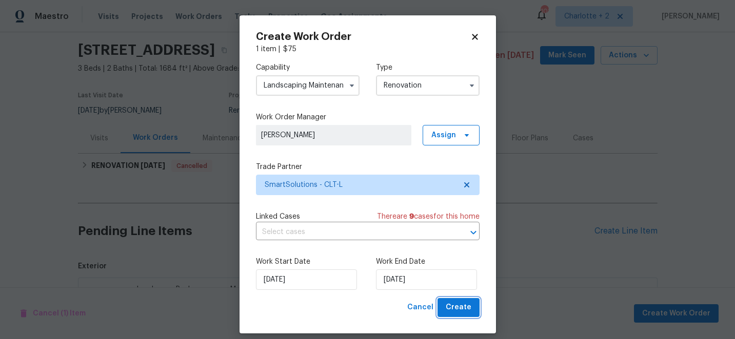
click at [458, 307] on span "Create" at bounding box center [459, 308] width 26 height 13
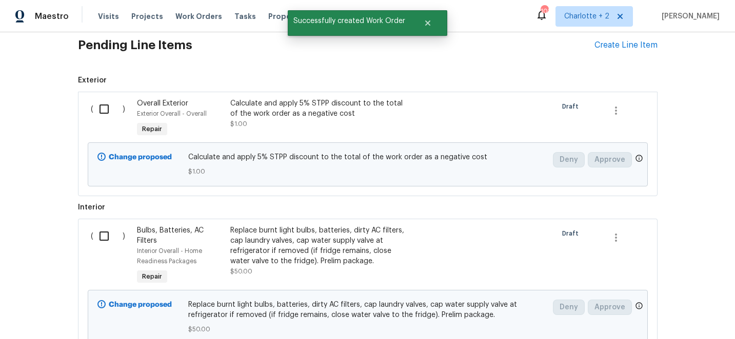
scroll to position [273, 0]
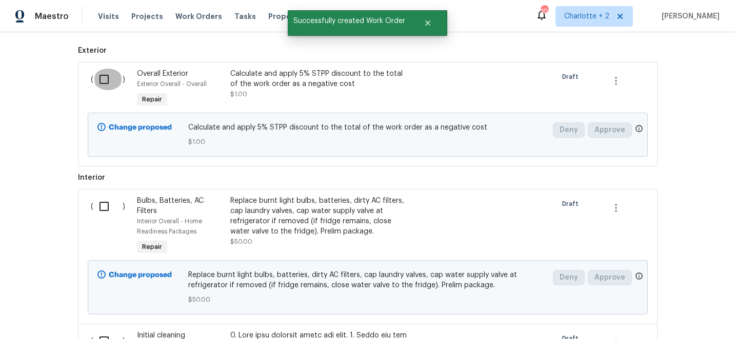
click at [107, 82] on input "checkbox" at bounding box center [107, 80] width 29 height 22
checkbox input "true"
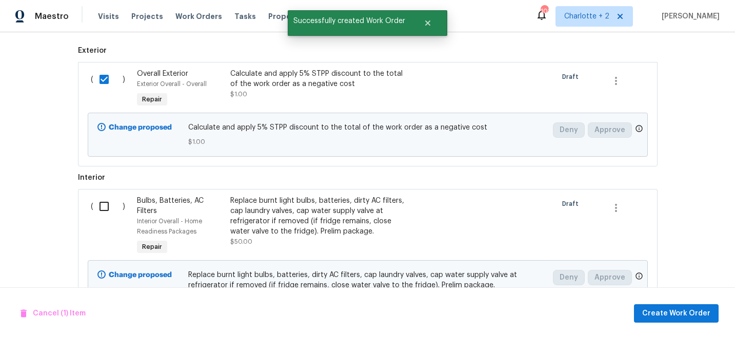
click at [104, 208] on input "checkbox" at bounding box center [107, 207] width 29 height 22
checkbox input "true"
click at [659, 311] on span "Create Work Order" at bounding box center [676, 314] width 68 height 13
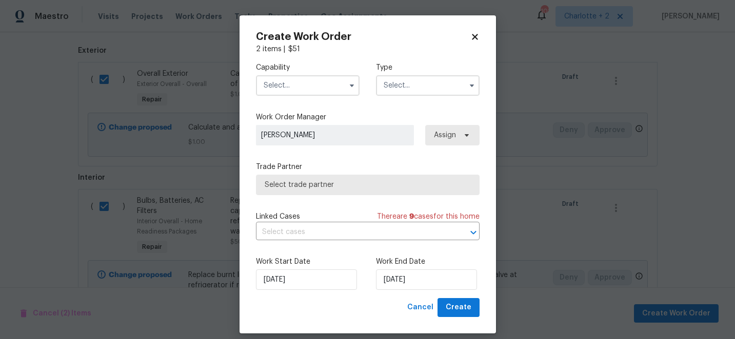
click at [289, 79] on input "text" at bounding box center [308, 85] width 104 height 21
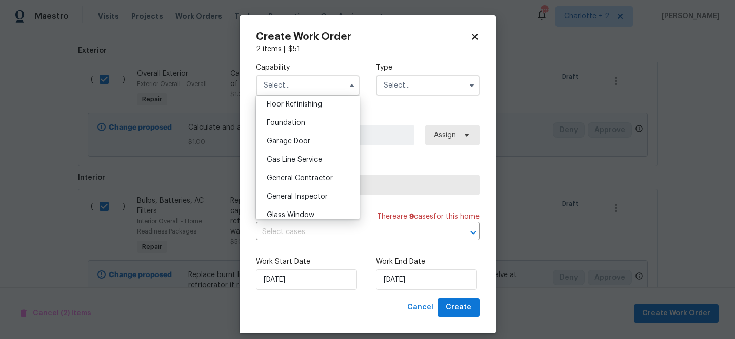
scroll to position [426, 0]
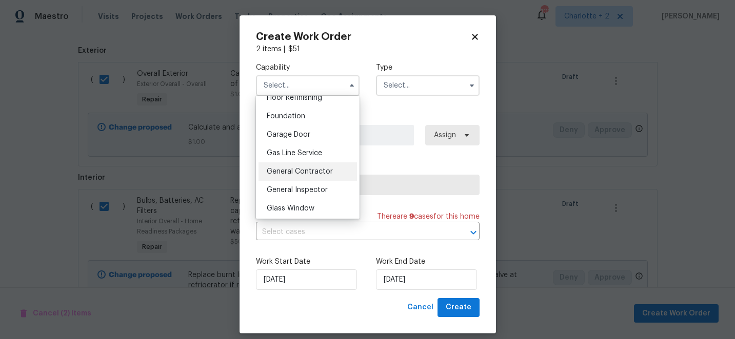
click at [291, 172] on span "General Contractor" at bounding box center [300, 171] width 66 height 7
type input "General Contractor"
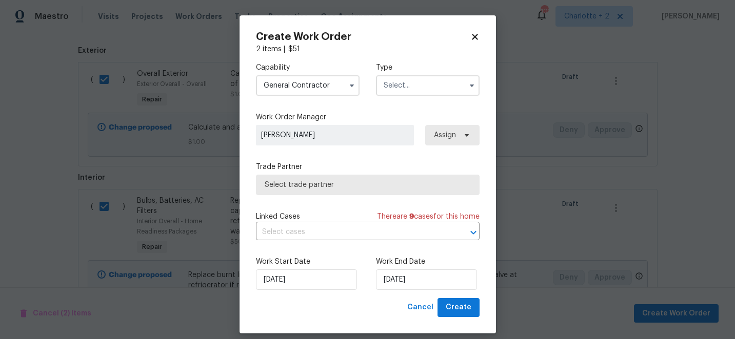
click at [413, 94] on input "text" at bounding box center [428, 85] width 104 height 21
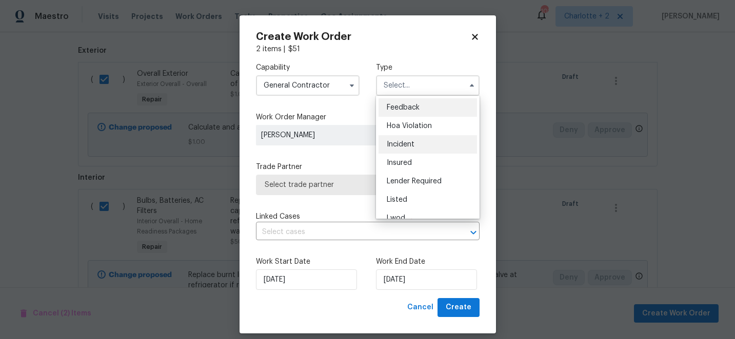
scroll to position [122, 0]
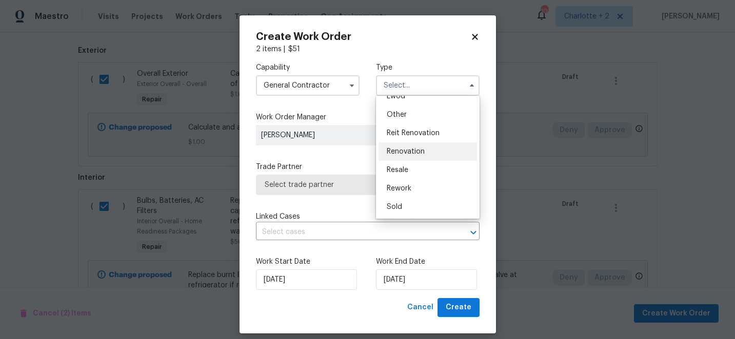
click at [414, 155] on span "Renovation" at bounding box center [406, 151] width 38 height 7
type input "Renovation"
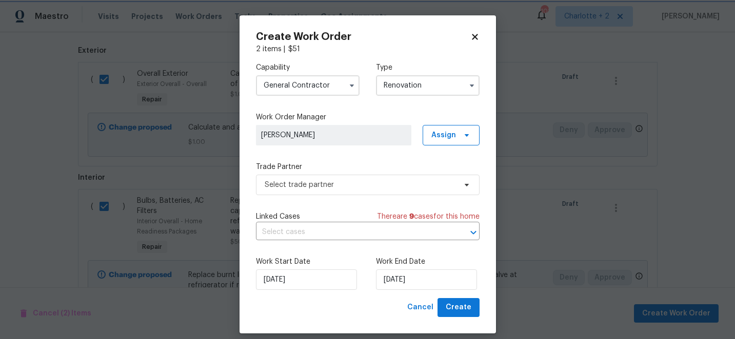
scroll to position [0, 0]
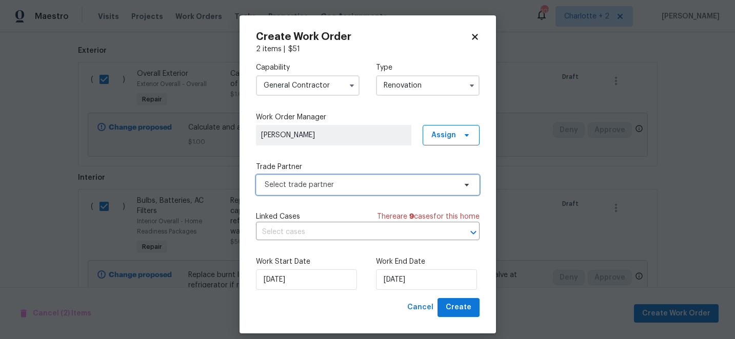
click at [377, 184] on span "Select trade partner" at bounding box center [360, 185] width 191 height 10
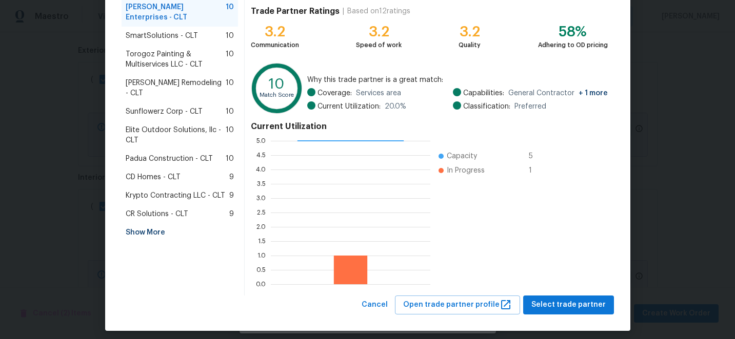
scroll to position [113, 0]
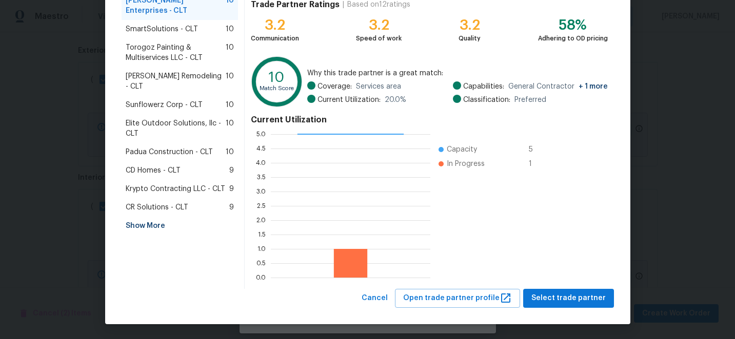
click at [146, 217] on div "Show More" at bounding box center [180, 226] width 117 height 18
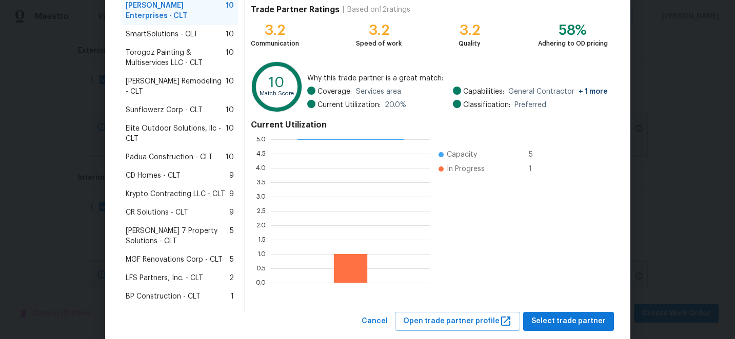
scroll to position [108, 0]
click at [165, 273] on span "LFS Partners, Inc. - CLT" at bounding box center [164, 278] width 77 height 10
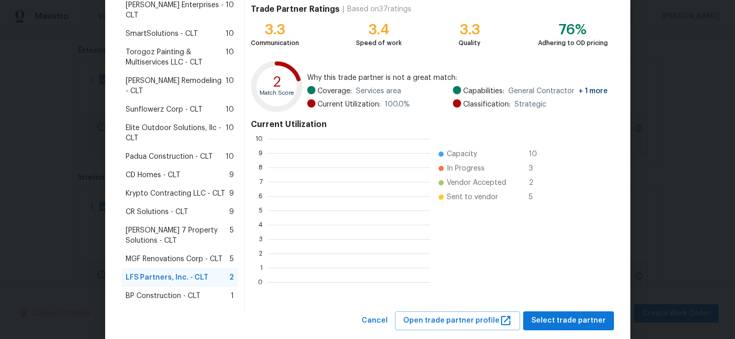
scroll to position [144, 163]
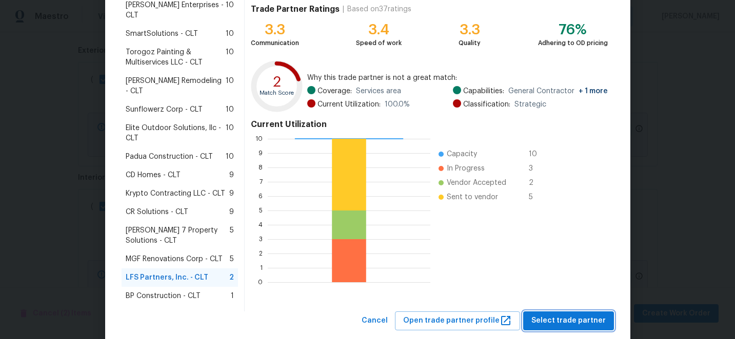
click at [562, 315] on span "Select trade partner" at bounding box center [568, 321] width 74 height 13
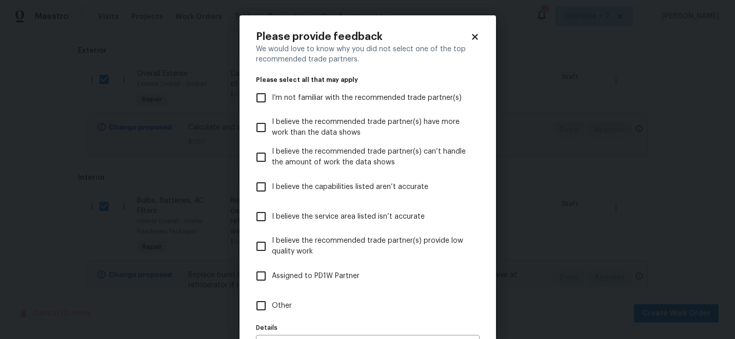
scroll to position [0, 0]
click at [263, 246] on input "I believe the recommended trade partner(s) provide low quality work" at bounding box center [261, 247] width 22 height 22
checkbox input "true"
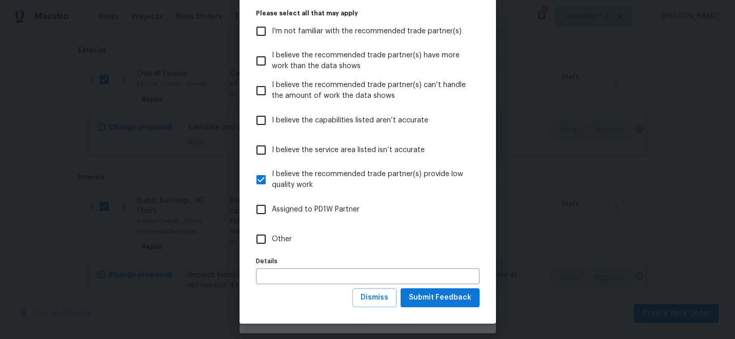
click at [262, 119] on input "I believe the capabilities listed aren’t accurate" at bounding box center [261, 121] width 22 height 22
checkbox input "true"
click at [384, 303] on span "Dismiss" at bounding box center [375, 298] width 28 height 13
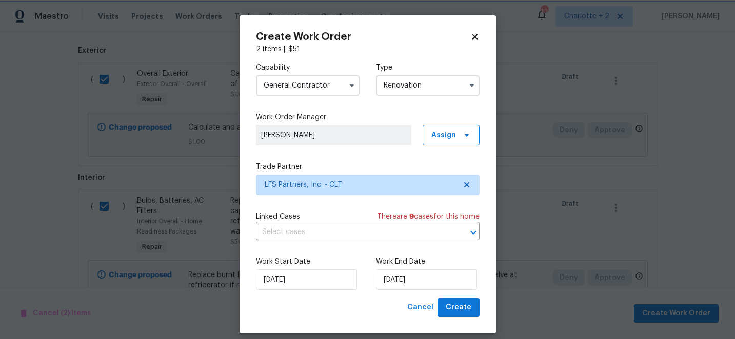
scroll to position [0, 0]
click at [458, 308] on span "Create" at bounding box center [459, 308] width 26 height 13
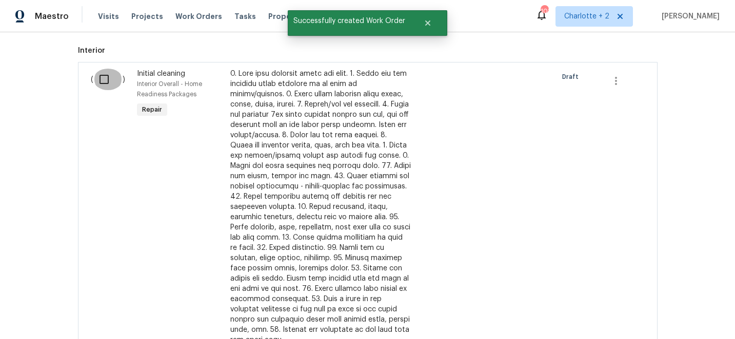
click at [104, 77] on input "checkbox" at bounding box center [107, 80] width 29 height 22
checkbox input "true"
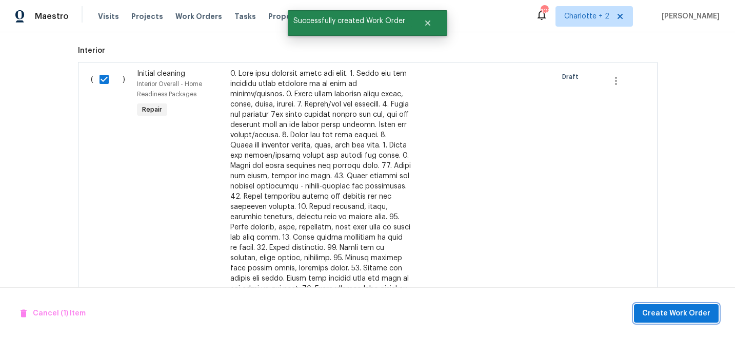
click at [701, 318] on span "Create Work Order" at bounding box center [676, 314] width 68 height 13
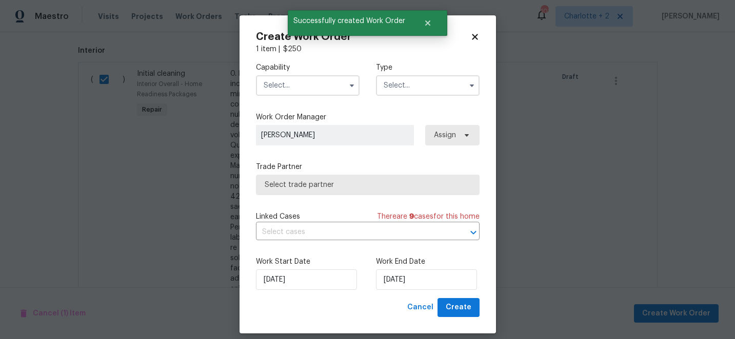
click at [305, 88] on input "text" at bounding box center [308, 85] width 104 height 21
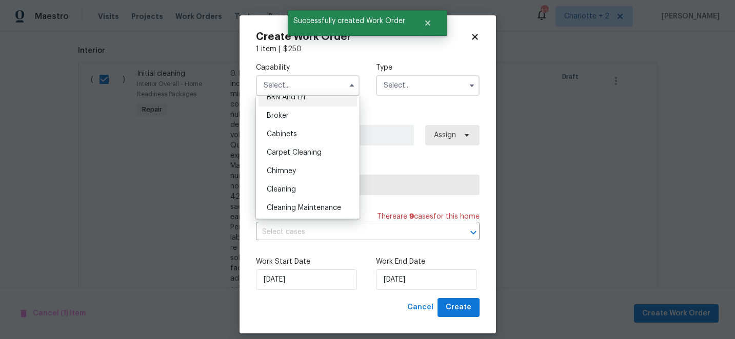
scroll to position [77, 0]
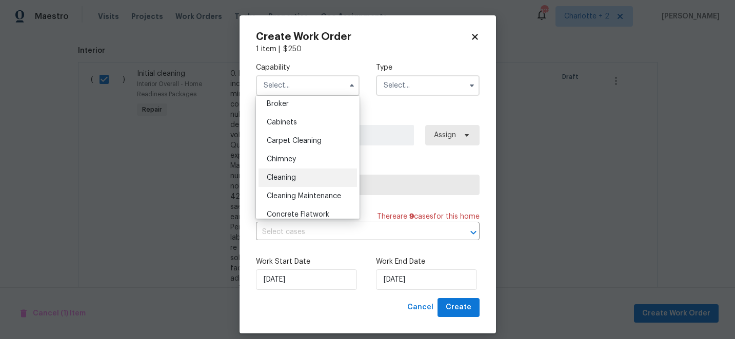
click at [288, 178] on span "Cleaning" at bounding box center [281, 177] width 29 height 7
type input "Cleaning"
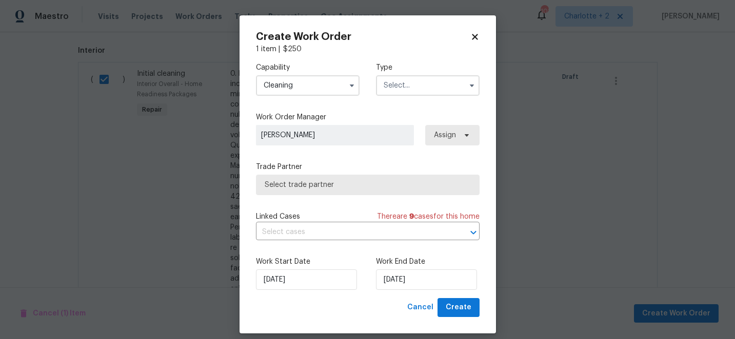
click at [402, 89] on input "text" at bounding box center [428, 85] width 104 height 21
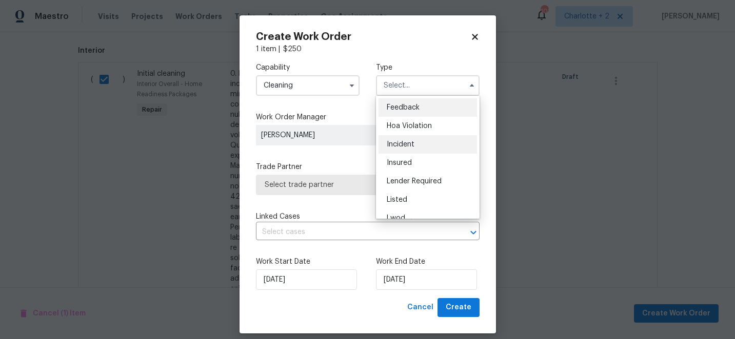
scroll to position [122, 0]
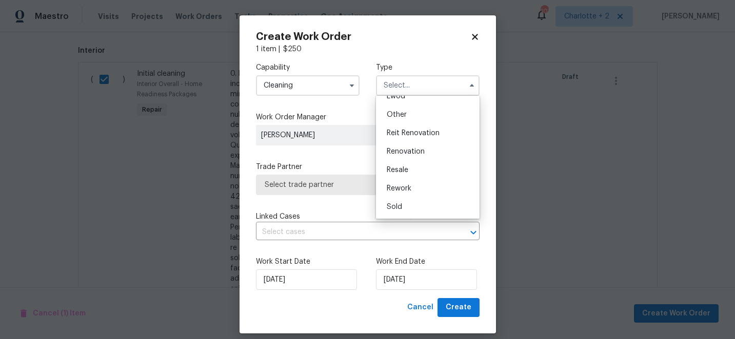
click at [406, 149] on span "Renovation" at bounding box center [406, 151] width 38 height 7
type input "Renovation"
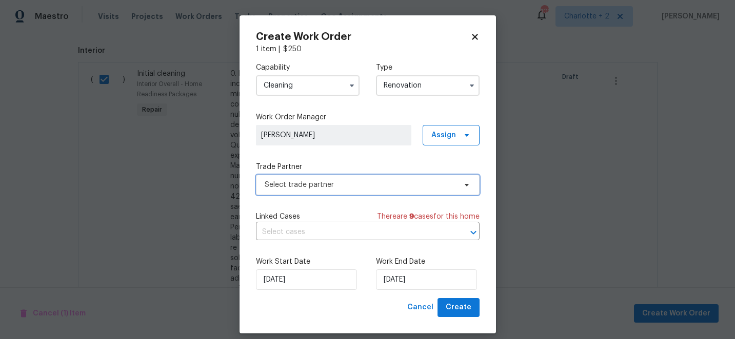
click at [356, 182] on span "Select trade partner" at bounding box center [360, 185] width 191 height 10
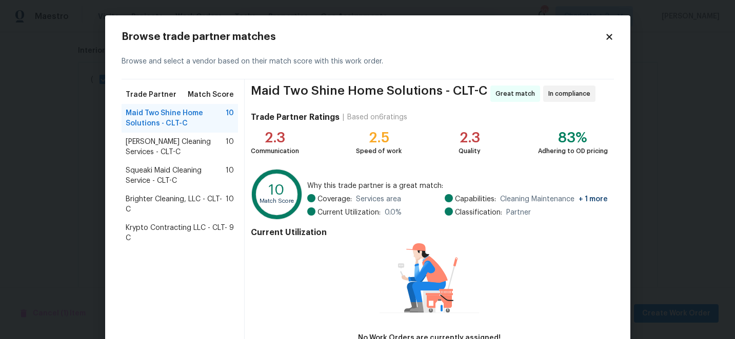
click at [207, 226] on span "Krypto Contracting LLC - CLT-C" at bounding box center [178, 233] width 104 height 21
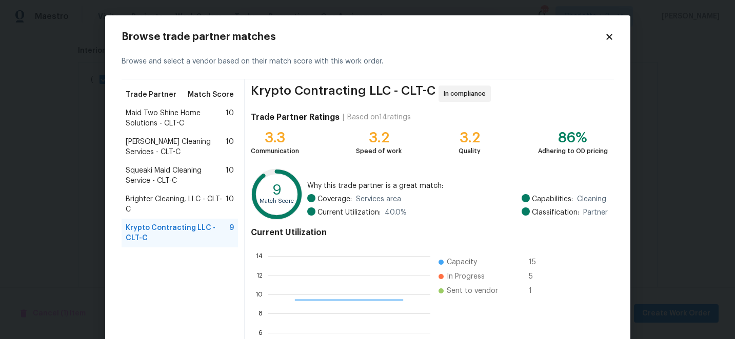
scroll to position [113, 0]
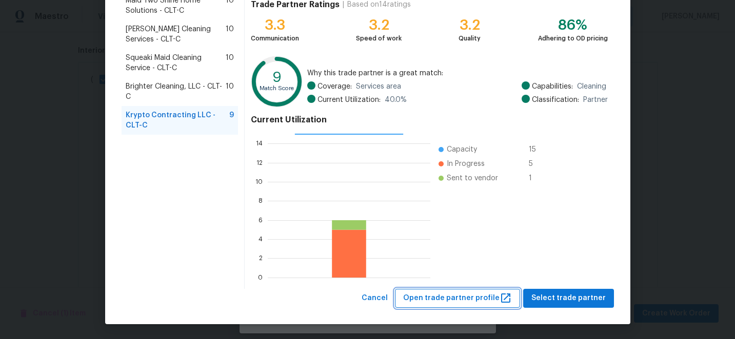
click at [465, 296] on span "Open trade partner profile" at bounding box center [457, 298] width 109 height 13
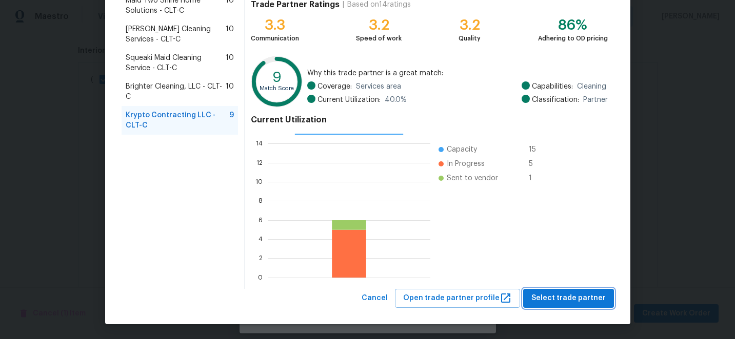
click at [595, 292] on span "Select trade partner" at bounding box center [568, 298] width 74 height 13
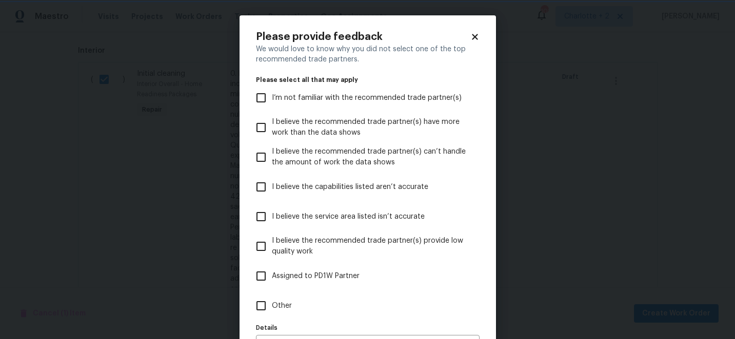
scroll to position [0, 0]
click at [266, 211] on input "I believe the service area listed isn’t accurate" at bounding box center [261, 217] width 22 height 22
checkbox input "true"
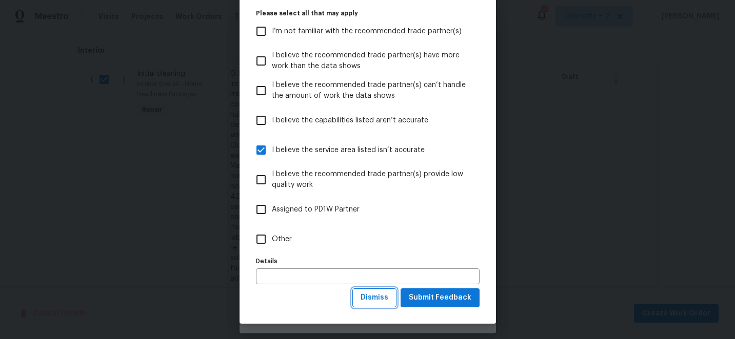
click at [388, 302] on span "Dismiss" at bounding box center [375, 298] width 28 height 13
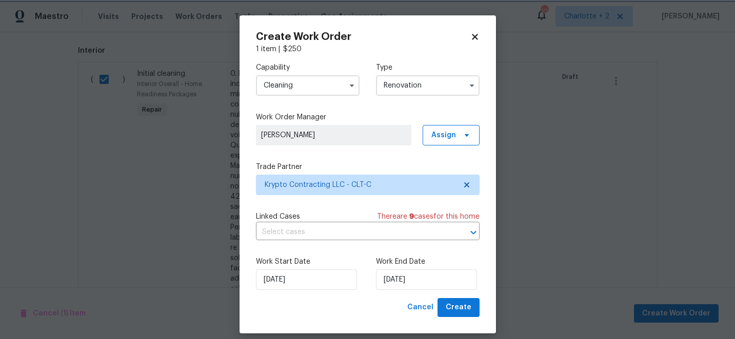
scroll to position [0, 0]
click at [452, 307] on span "Create" at bounding box center [459, 308] width 26 height 13
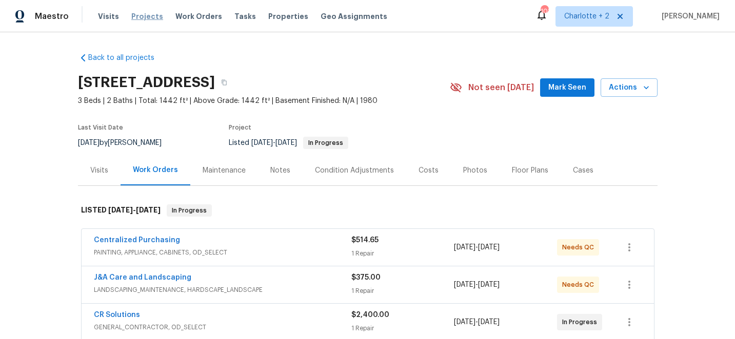
click at [145, 15] on span "Projects" at bounding box center [147, 16] width 32 height 10
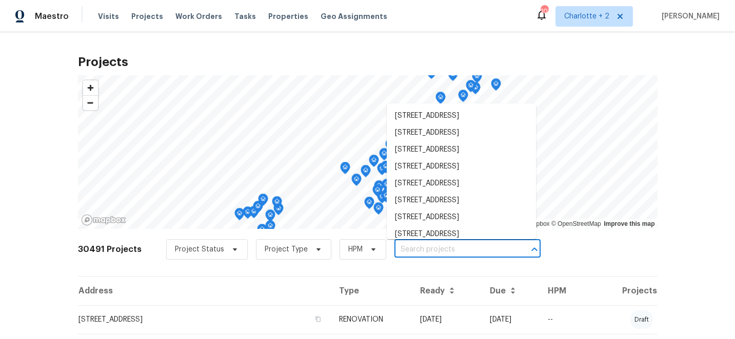
click at [426, 249] on input "text" at bounding box center [452, 250] width 117 height 16
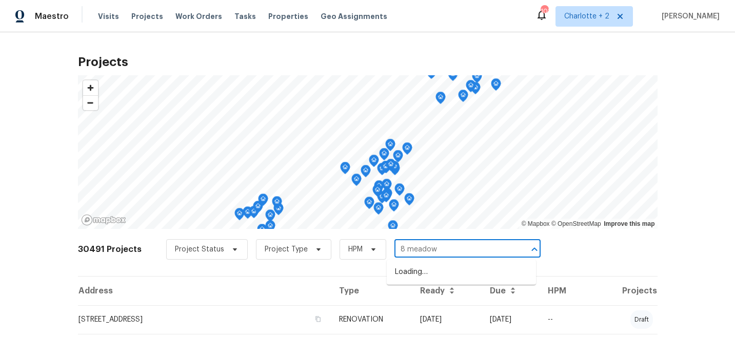
type input "8 meadowv"
click at [462, 274] on li "[STREET_ADDRESS]" at bounding box center [461, 272] width 149 height 17
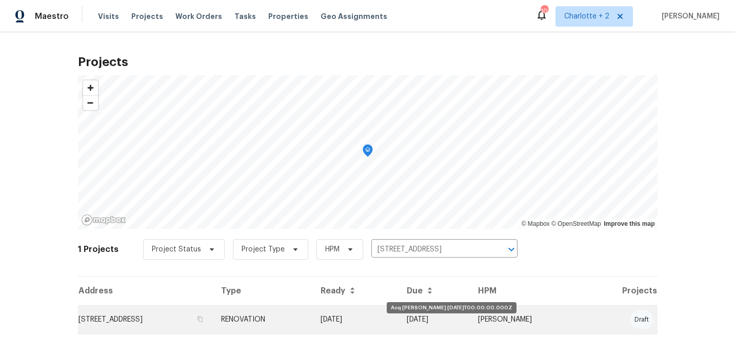
click at [398, 312] on td "[DATE]" at bounding box center [355, 320] width 86 height 29
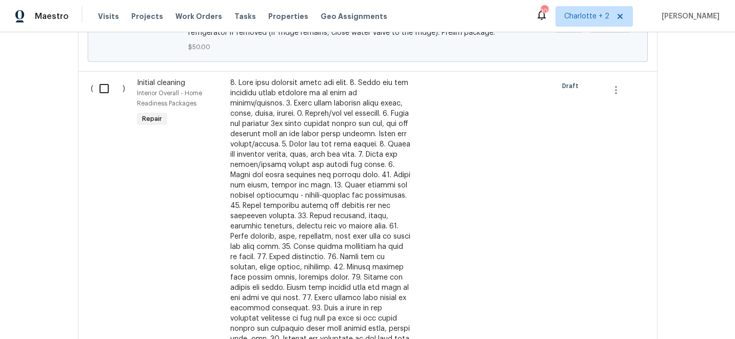
scroll to position [429, 0]
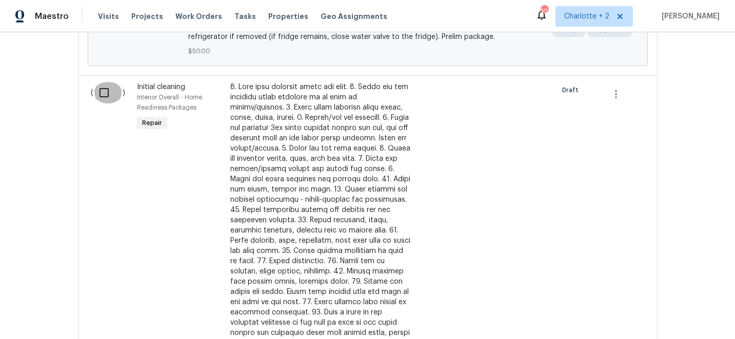
click at [101, 94] on input "checkbox" at bounding box center [107, 93] width 29 height 22
checkbox input "true"
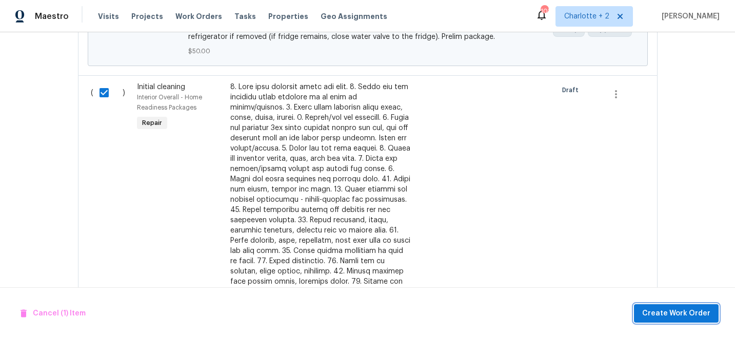
click at [692, 315] on span "Create Work Order" at bounding box center [676, 314] width 68 height 13
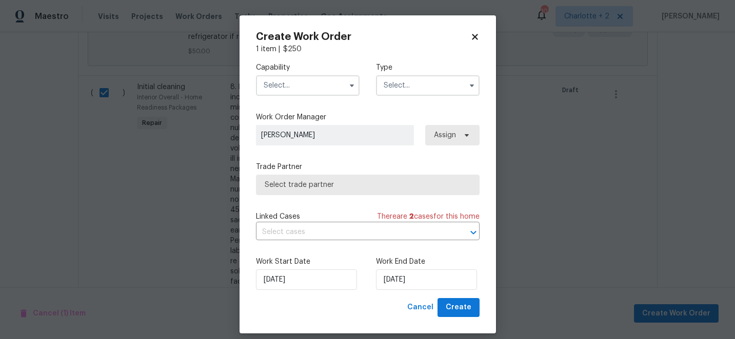
click at [318, 87] on input "text" at bounding box center [308, 85] width 104 height 21
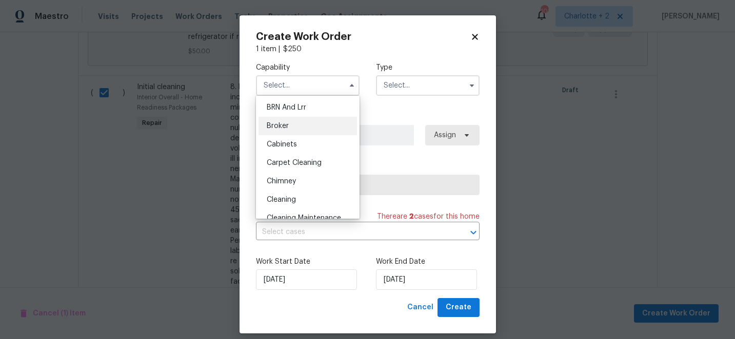
scroll to position [57, 0]
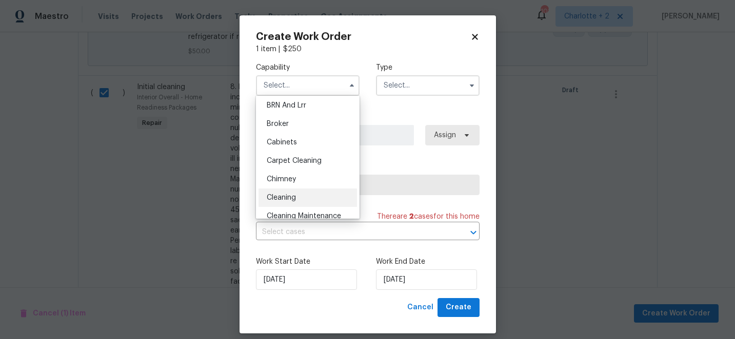
click at [288, 197] on span "Cleaning" at bounding box center [281, 197] width 29 height 7
type input "Cleaning"
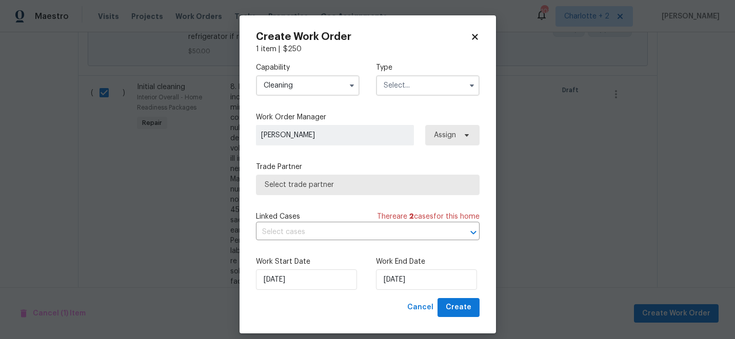
click at [422, 83] on input "text" at bounding box center [428, 85] width 104 height 21
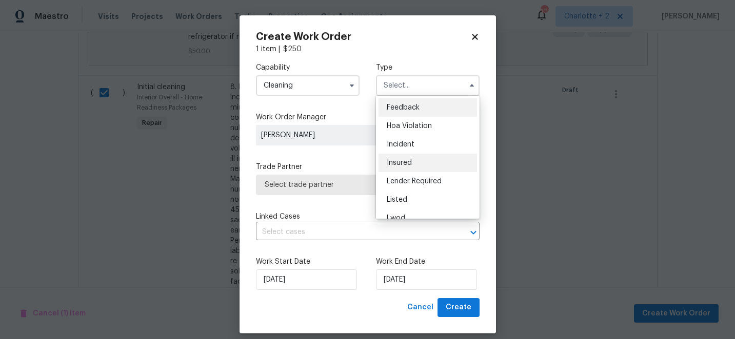
scroll to position [122, 0]
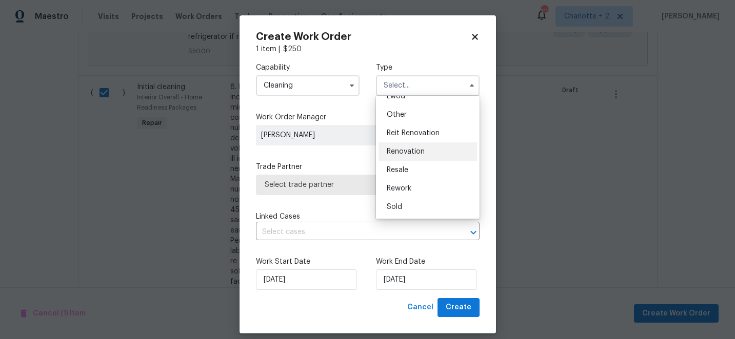
click at [408, 157] on div "Renovation" at bounding box center [427, 152] width 98 height 18
type input "Renovation"
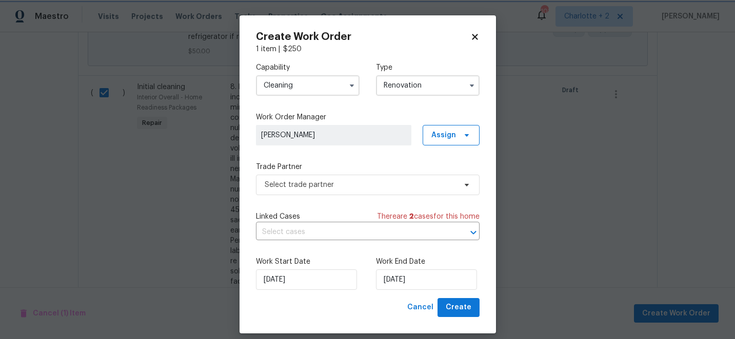
scroll to position [0, 0]
click at [382, 141] on span "[PERSON_NAME]" at bounding box center [333, 135] width 155 height 21
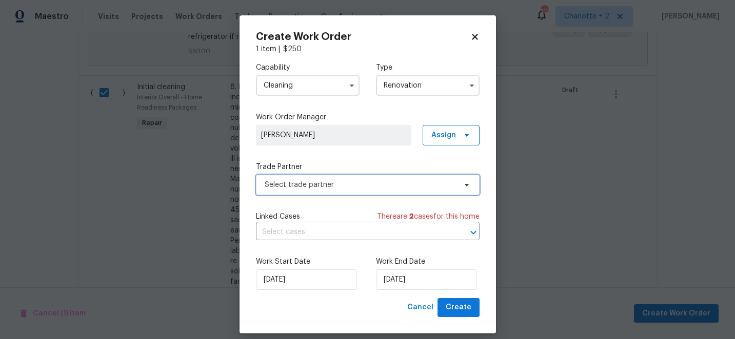
click at [345, 185] on span "Select trade partner" at bounding box center [360, 185] width 191 height 10
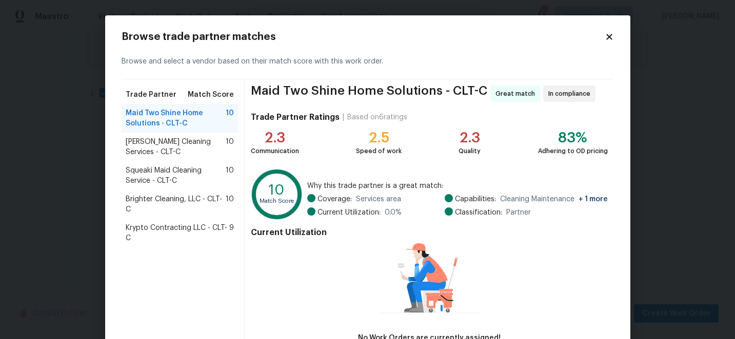
click at [210, 228] on span "Krypto Contracting LLC - CLT-C" at bounding box center [178, 233] width 104 height 21
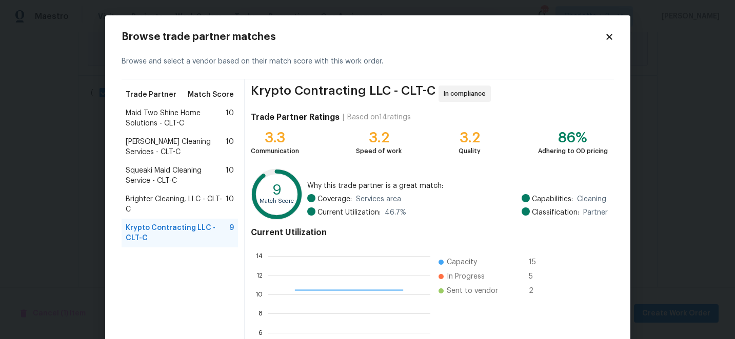
scroll to position [113, 0]
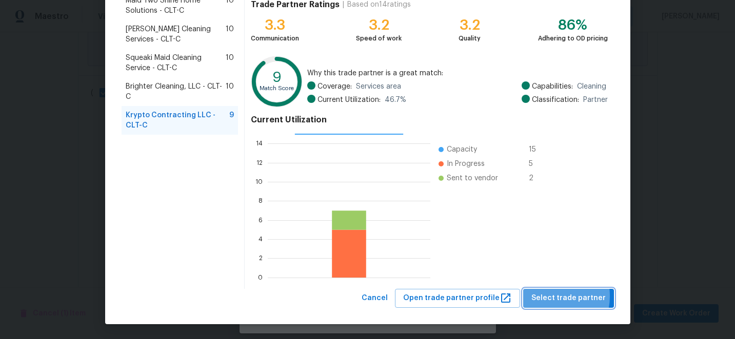
click at [550, 296] on span "Select trade partner" at bounding box center [568, 298] width 74 height 13
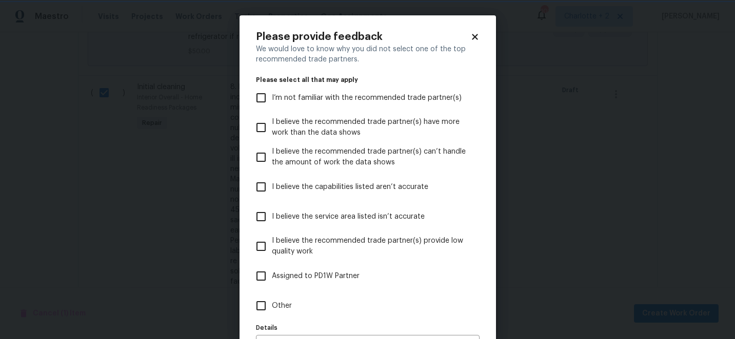
scroll to position [0, 0]
click at [263, 187] on input "I believe the capabilities listed aren’t accurate" at bounding box center [261, 187] width 22 height 22
checkbox input "true"
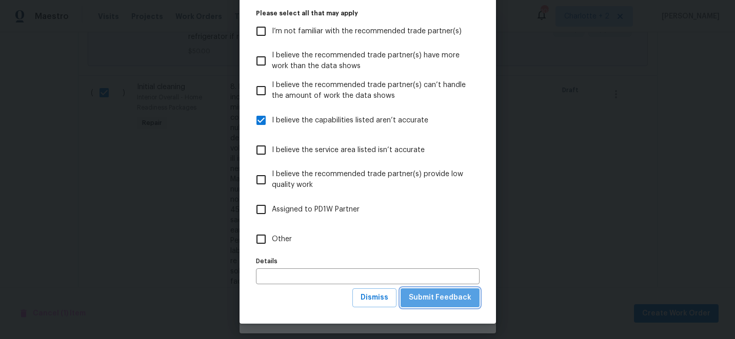
click at [451, 302] on span "Submit Feedback" at bounding box center [440, 298] width 63 height 13
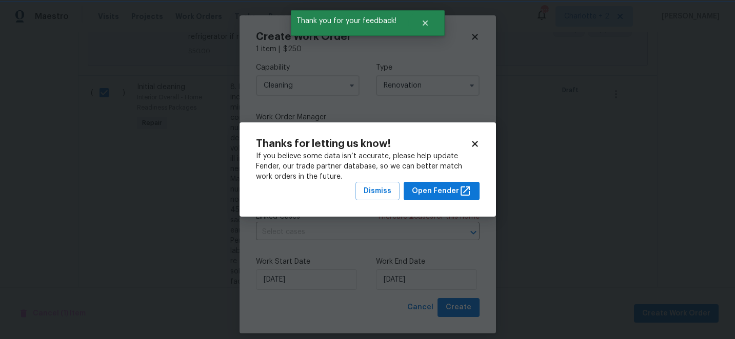
scroll to position [0, 0]
click at [384, 189] on span "Dismiss" at bounding box center [378, 191] width 28 height 13
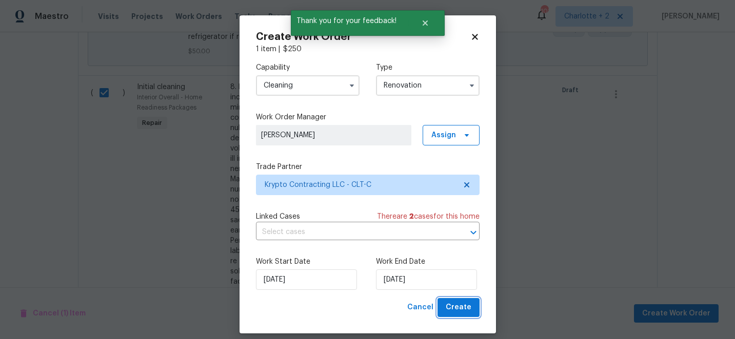
click at [453, 306] on span "Create" at bounding box center [459, 308] width 26 height 13
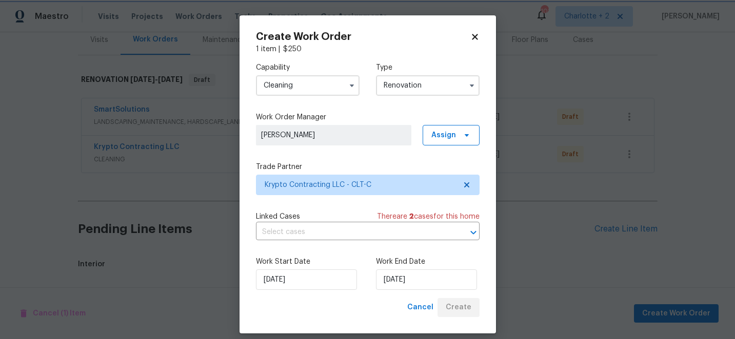
scroll to position [273, 0]
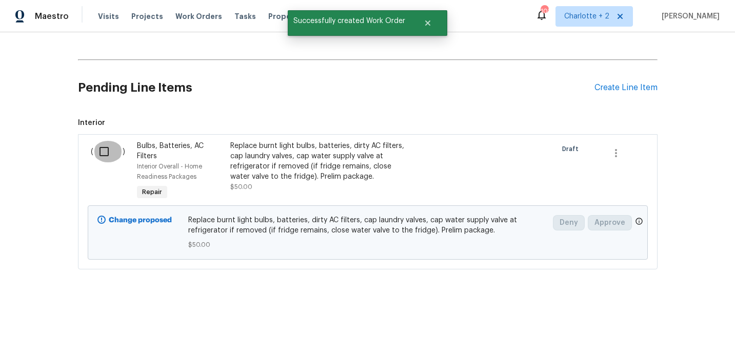
click at [107, 152] on input "checkbox" at bounding box center [107, 152] width 29 height 22
checkbox input "true"
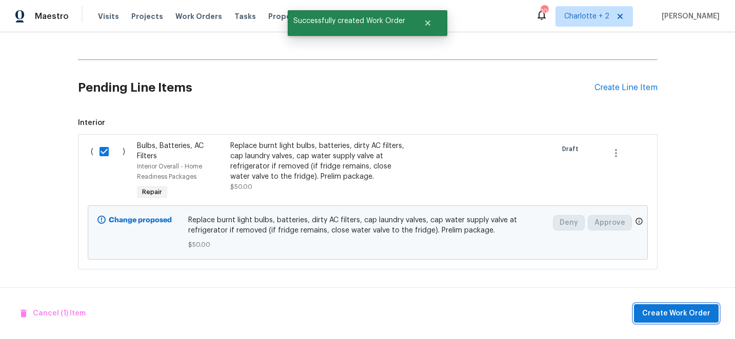
click at [673, 314] on span "Create Work Order" at bounding box center [676, 314] width 68 height 13
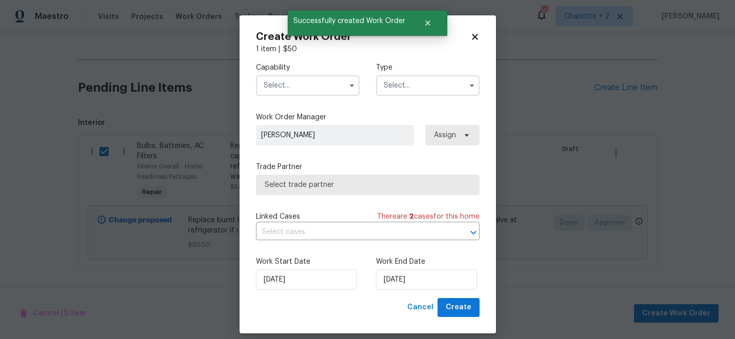
click at [299, 88] on input "text" at bounding box center [308, 85] width 104 height 21
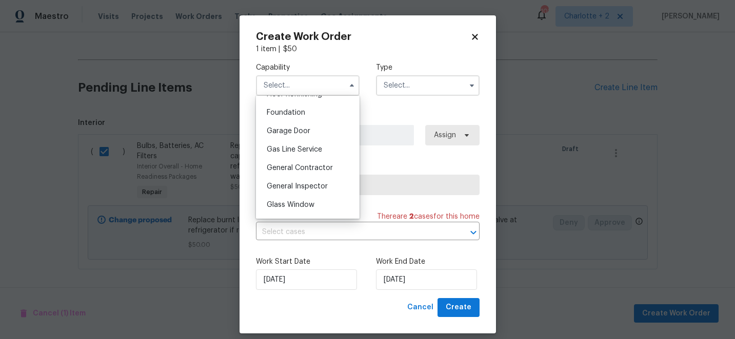
scroll to position [433, 0]
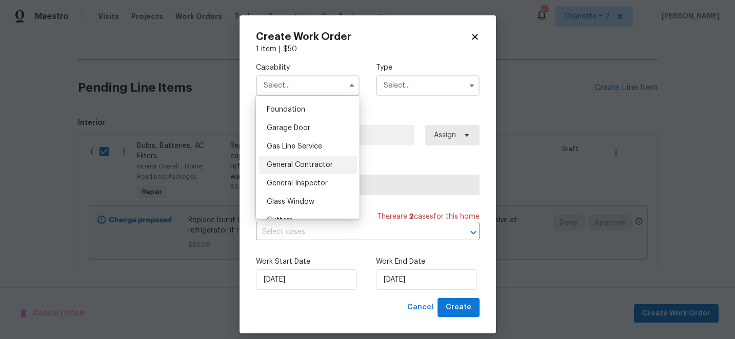
click at [307, 164] on span "General Contractor" at bounding box center [300, 165] width 66 height 7
type input "General Contractor"
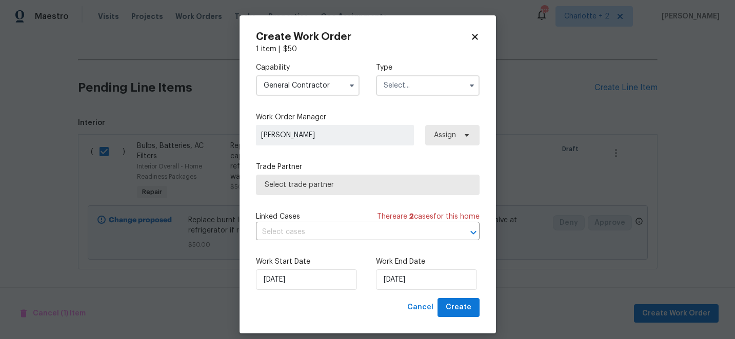
click at [389, 88] on input "text" at bounding box center [428, 85] width 104 height 21
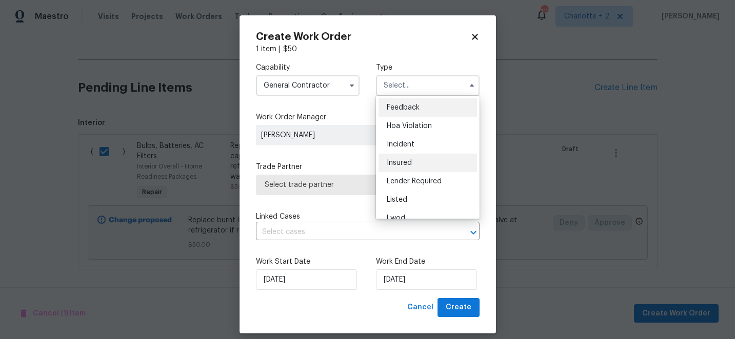
scroll to position [122, 0]
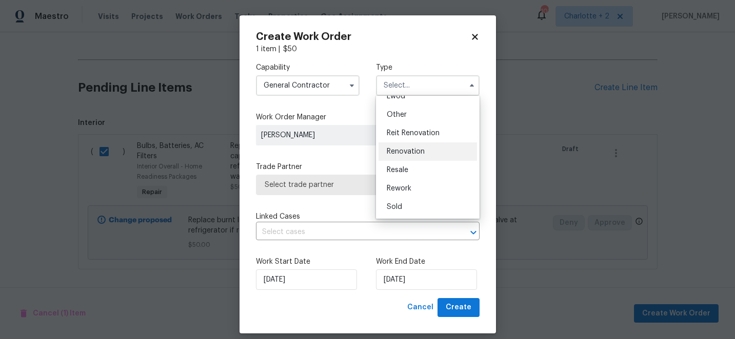
click at [411, 153] on span "Renovation" at bounding box center [406, 151] width 38 height 7
type input "Renovation"
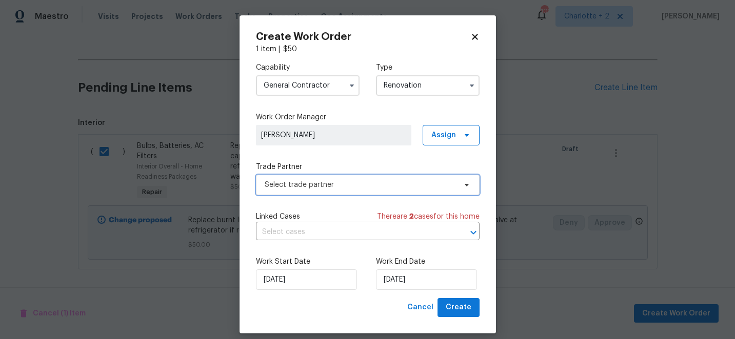
click at [413, 184] on span "Select trade partner" at bounding box center [360, 185] width 191 height 10
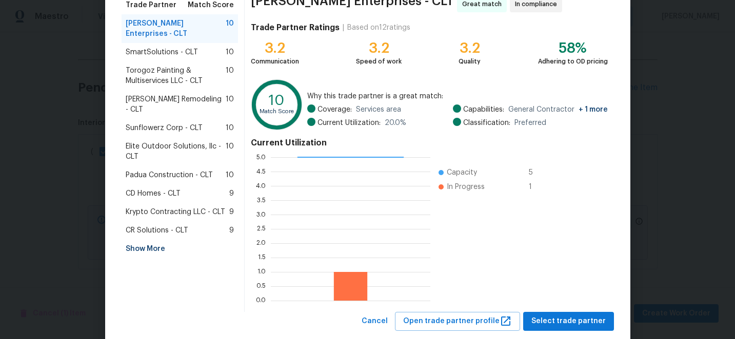
scroll to position [113, 0]
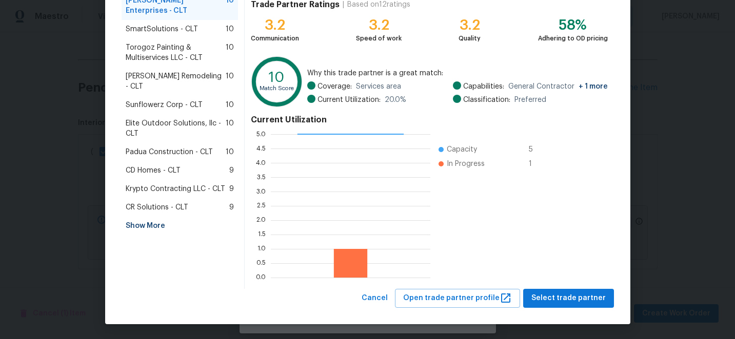
click at [148, 217] on div "Show More" at bounding box center [180, 226] width 117 height 18
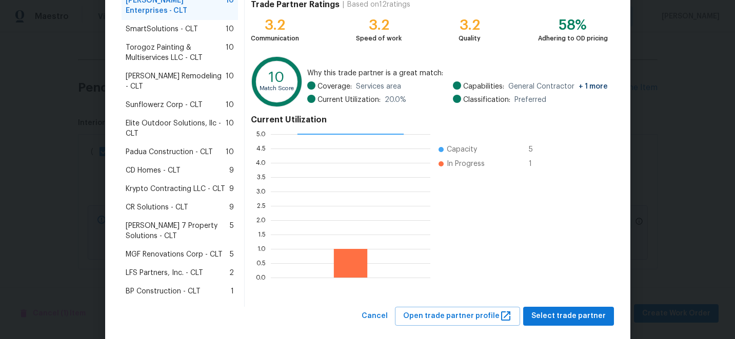
click at [178, 287] on span "BP Construction - CLT" at bounding box center [163, 292] width 75 height 10
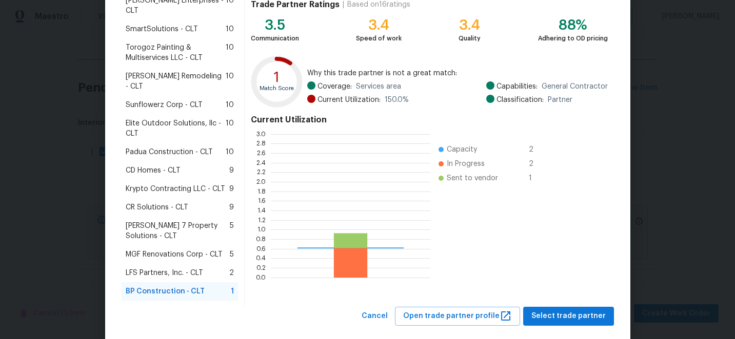
scroll to position [144, 159]
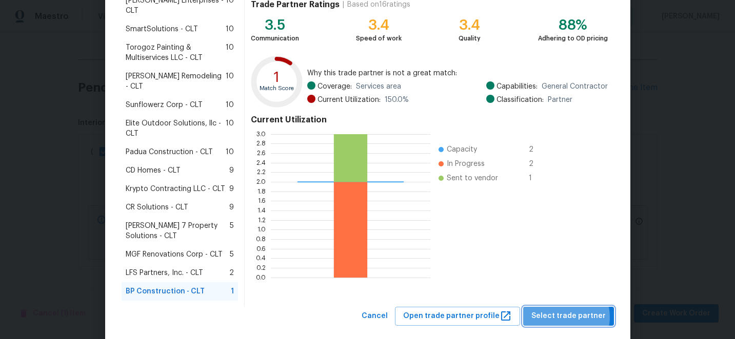
click at [565, 310] on span "Select trade partner" at bounding box center [568, 316] width 74 height 13
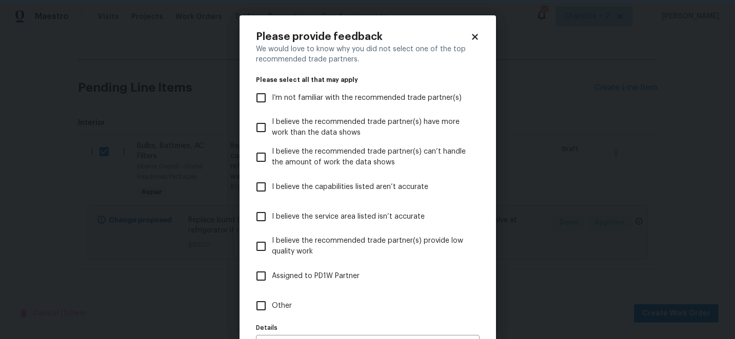
scroll to position [67, 0]
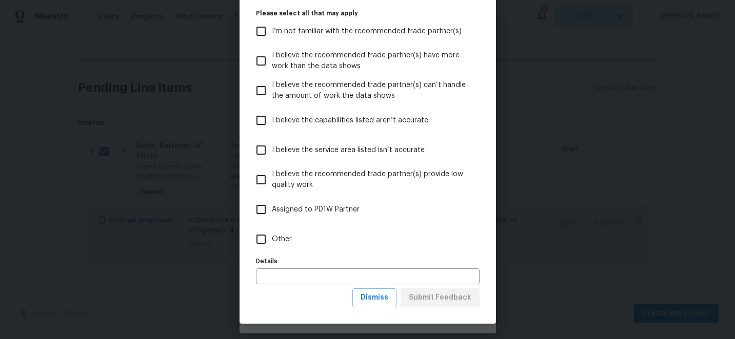
click at [263, 123] on input "I believe the capabilities listed aren’t accurate" at bounding box center [261, 121] width 22 height 22
checkbox input "true"
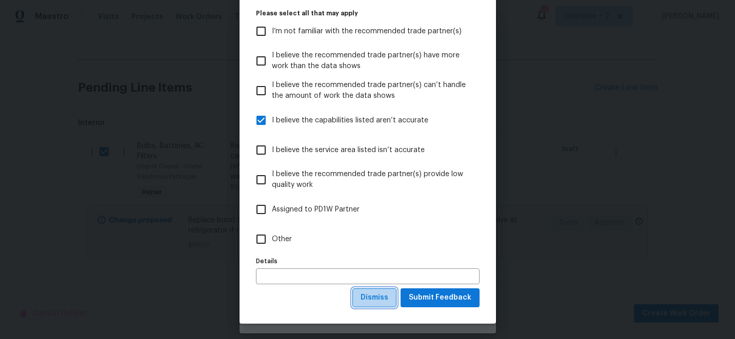
click at [387, 300] on span "Dismiss" at bounding box center [375, 298] width 28 height 13
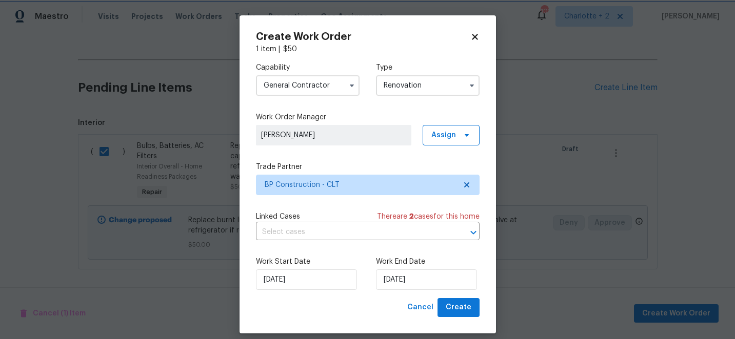
scroll to position [0, 0]
click at [464, 307] on span "Create" at bounding box center [459, 308] width 26 height 13
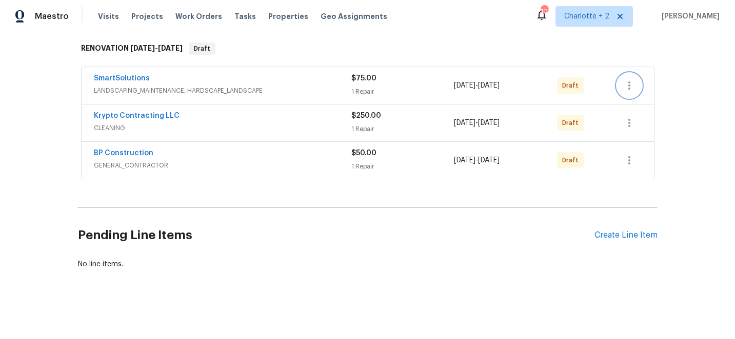
click at [628, 83] on icon "button" at bounding box center [629, 86] width 2 height 8
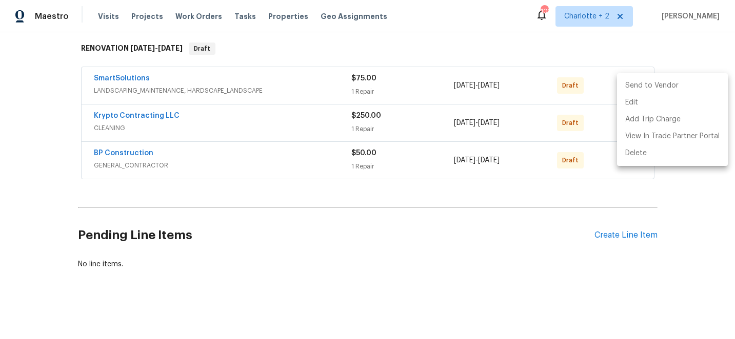
click at [654, 87] on li "Send to Vendor" at bounding box center [672, 85] width 111 height 17
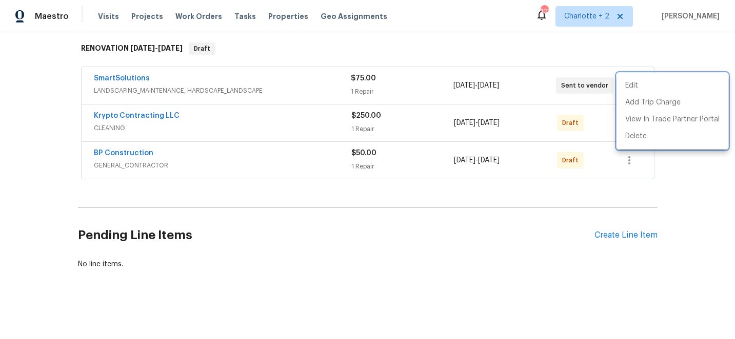
click at [580, 50] on div at bounding box center [367, 169] width 735 height 339
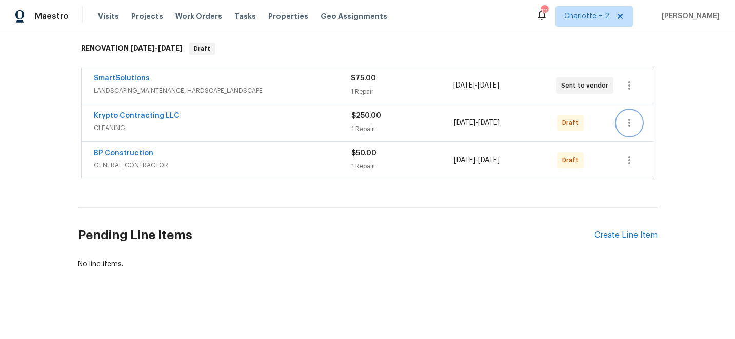
click at [629, 119] on icon "button" at bounding box center [629, 123] width 2 height 8
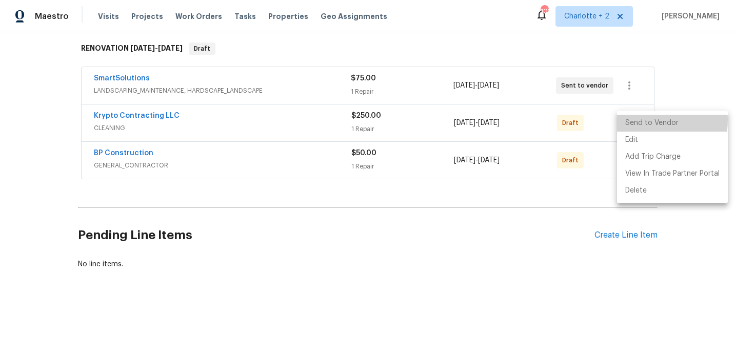
click at [642, 120] on li "Send to Vendor" at bounding box center [672, 123] width 111 height 17
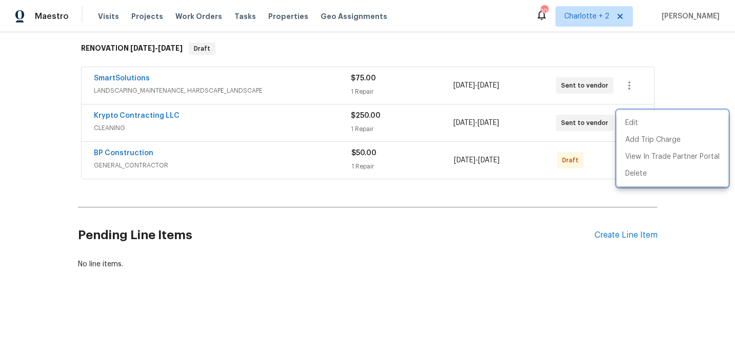
click at [672, 75] on div at bounding box center [367, 169] width 735 height 339
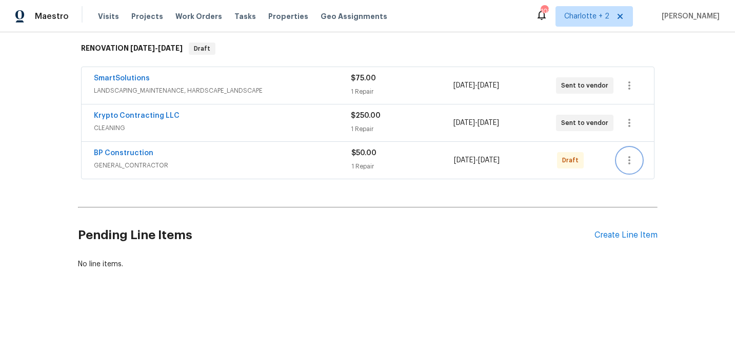
click at [627, 166] on icon "button" at bounding box center [629, 160] width 12 height 12
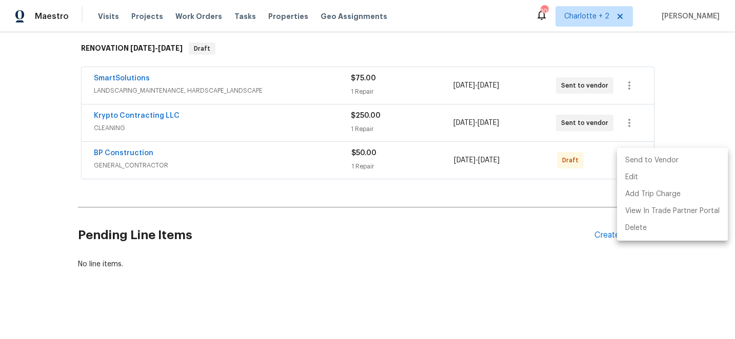
click at [644, 158] on li "Send to Vendor" at bounding box center [672, 160] width 111 height 17
click at [679, 82] on div at bounding box center [367, 169] width 735 height 339
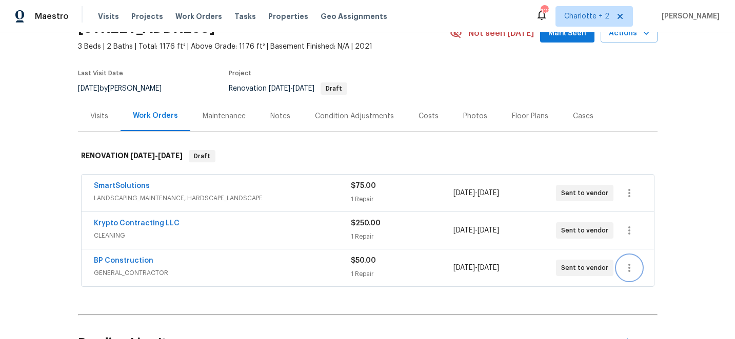
scroll to position [0, 0]
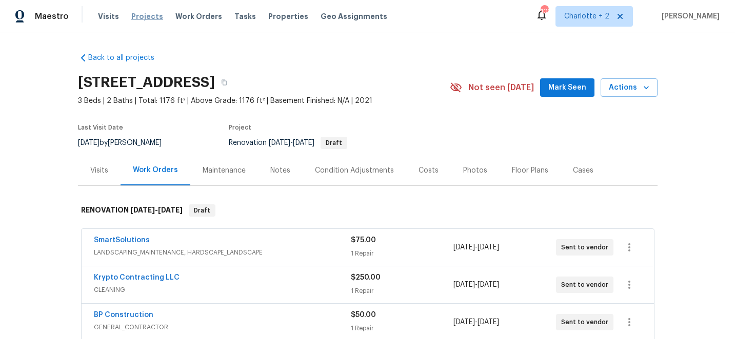
click at [137, 14] on span "Projects" at bounding box center [147, 16] width 32 height 10
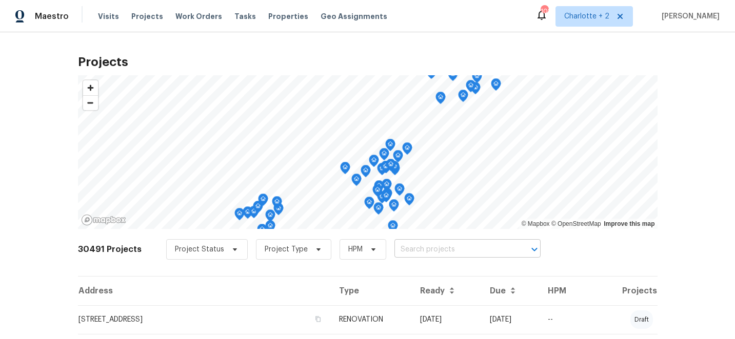
click at [406, 251] on input "text" at bounding box center [452, 250] width 117 height 16
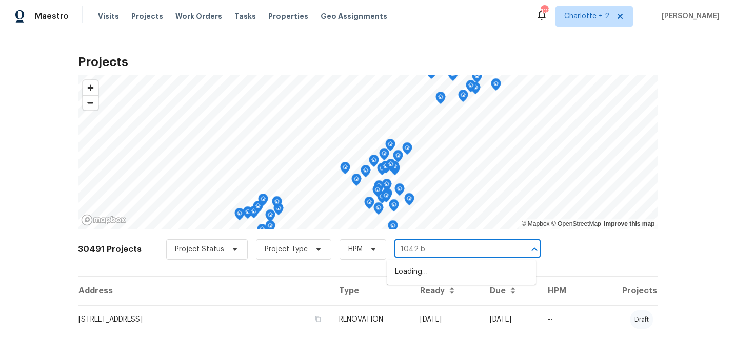
type input "1042 ba"
click at [429, 281] on li "1042 Ball Park Rd, Thomasville, NC 27360" at bounding box center [461, 272] width 149 height 17
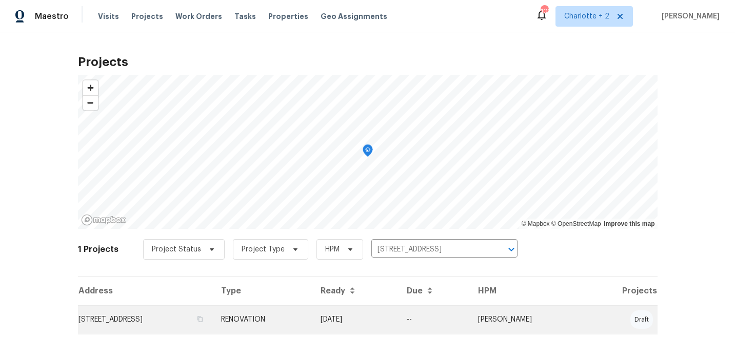
click at [312, 317] on td "RENOVATION" at bounding box center [262, 320] width 99 height 29
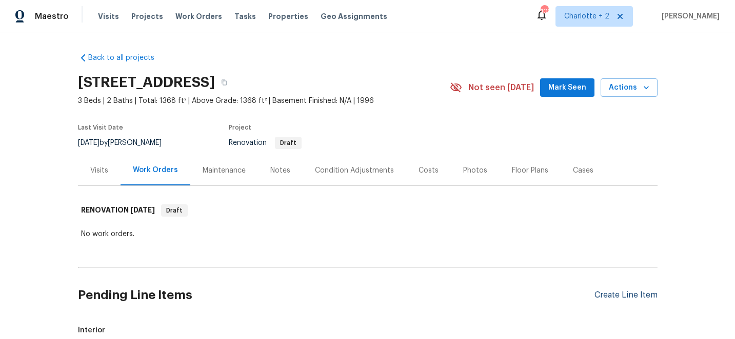
click at [607, 296] on div "Create Line Item" at bounding box center [625, 296] width 63 height 10
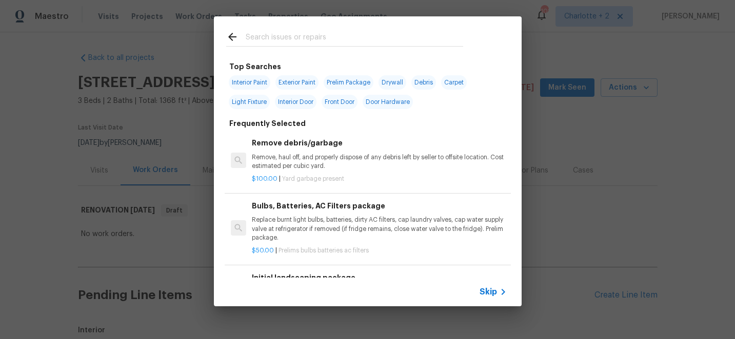
click at [276, 35] on input "text" at bounding box center [354, 38] width 217 height 15
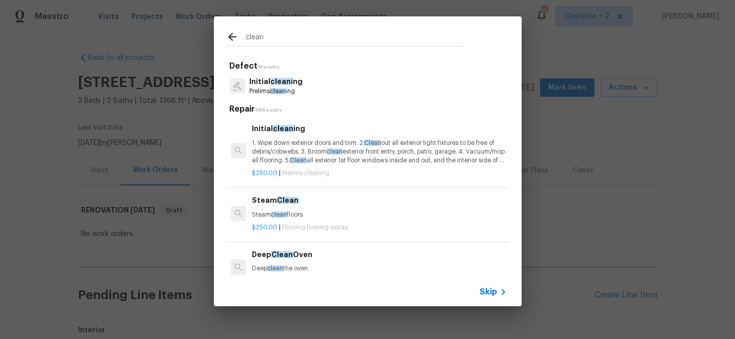
type input "clean"
click at [334, 152] on span "clean" at bounding box center [335, 152] width 16 height 6
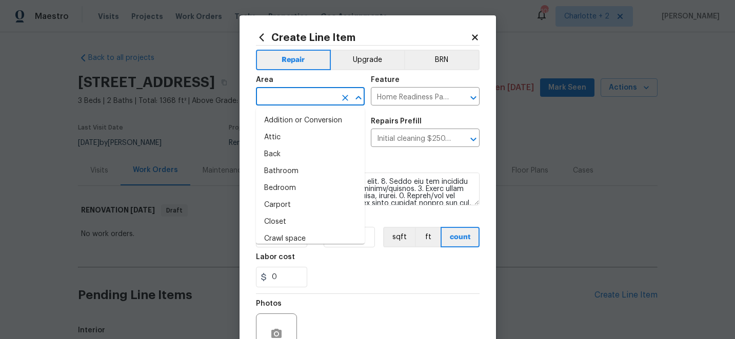
click at [310, 98] on input "text" at bounding box center [296, 98] width 80 height 16
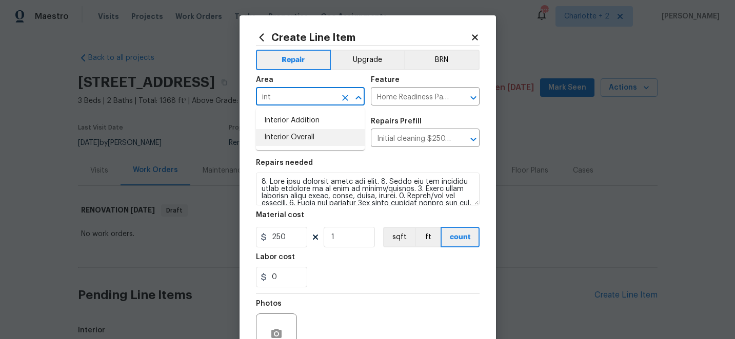
click at [295, 138] on li "Interior Overall" at bounding box center [310, 137] width 109 height 17
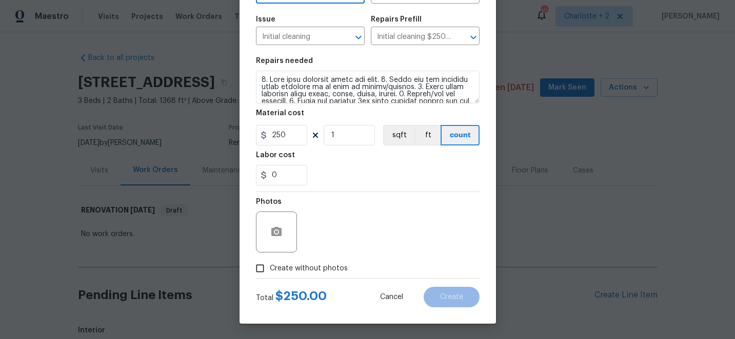
type input "Interior Overall"
click at [262, 273] on input "Create without photos" at bounding box center [259, 268] width 19 height 19
checkbox input "true"
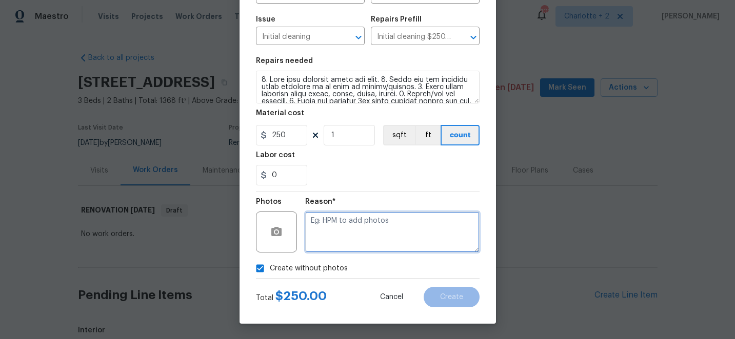
click at [387, 218] on textarea at bounding box center [392, 232] width 174 height 41
type textarea "edit"
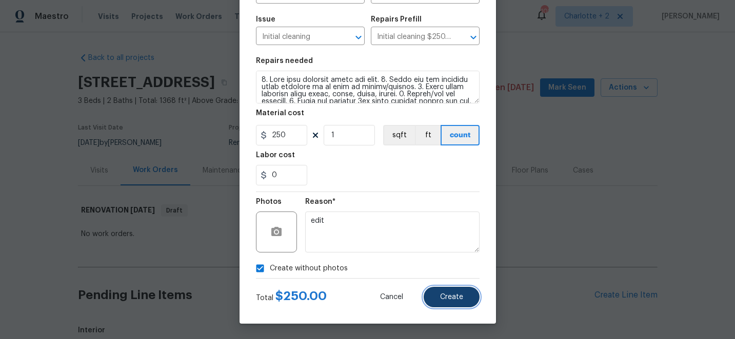
click at [459, 297] on span "Create" at bounding box center [451, 298] width 23 height 8
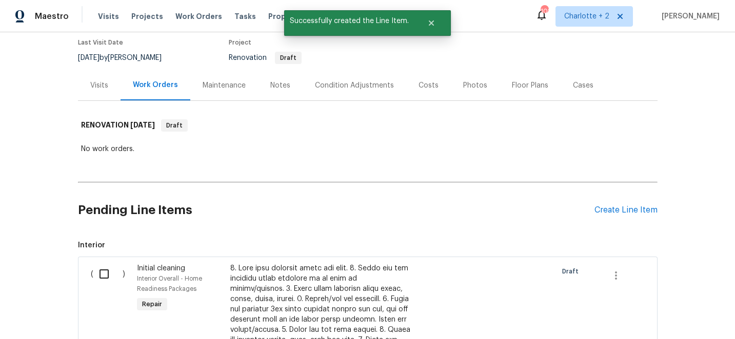
scroll to position [88, 0]
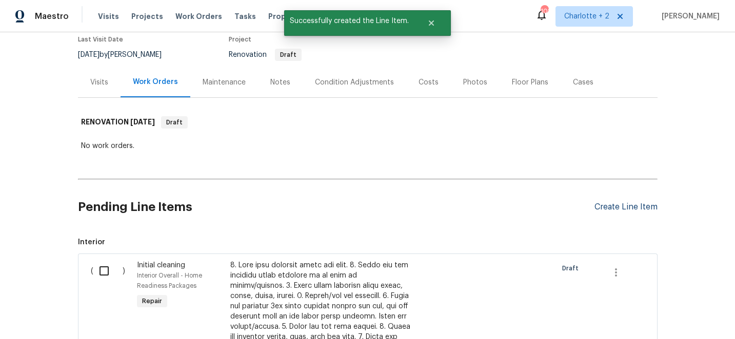
click at [641, 208] on div "Create Line Item" at bounding box center [625, 208] width 63 height 10
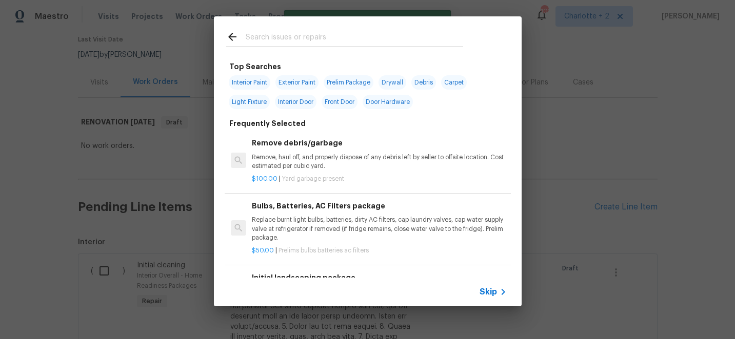
click at [300, 38] on input "text" at bounding box center [354, 38] width 217 height 15
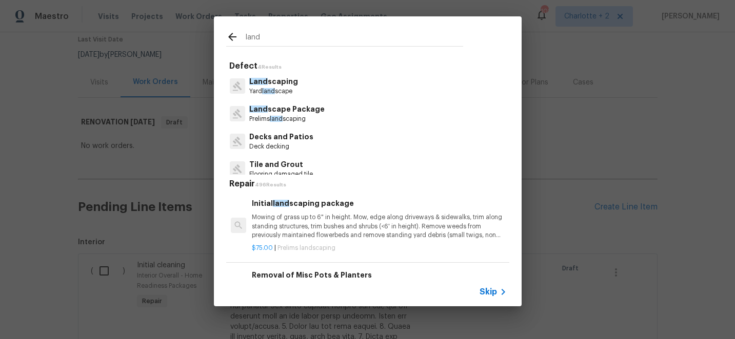
type input "land"
click at [304, 223] on p "Mowing of grass up to 6" in height. Mow, edge along driveways & sidewalks, trim…" at bounding box center [379, 226] width 254 height 26
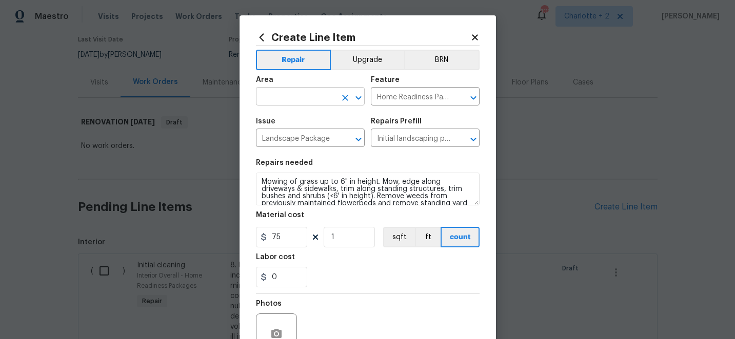
click at [292, 97] on input "text" at bounding box center [296, 98] width 80 height 16
click at [298, 138] on li "Exterior Overall" at bounding box center [310, 137] width 109 height 17
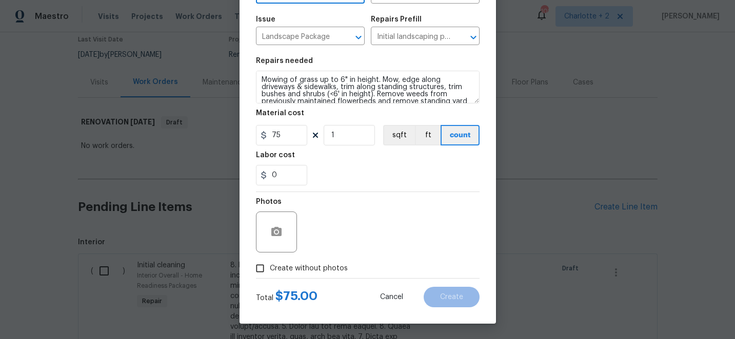
type input "Exterior Overall"
click at [262, 265] on input "Create without photos" at bounding box center [259, 268] width 19 height 19
checkbox input "true"
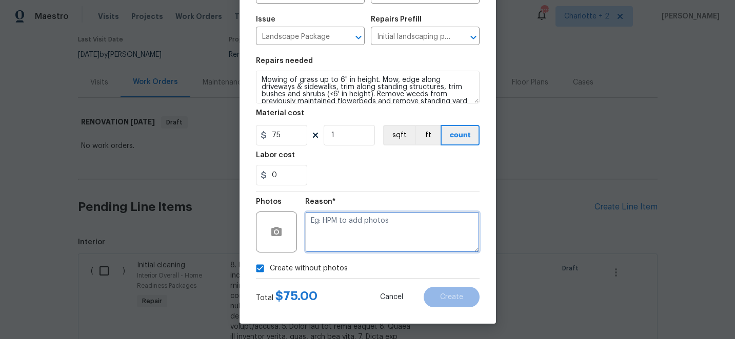
click at [351, 242] on textarea at bounding box center [392, 232] width 174 height 41
type textarea "edit"
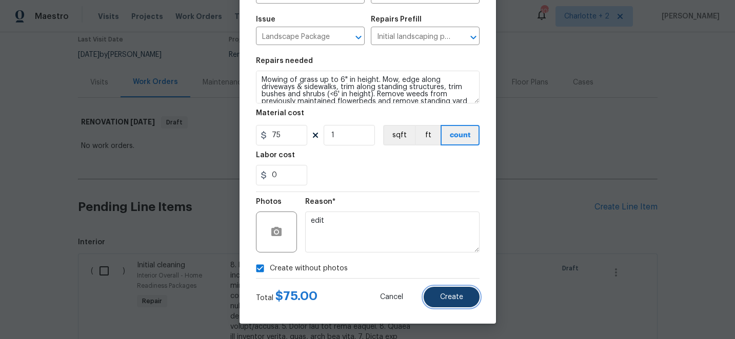
click at [462, 298] on span "Create" at bounding box center [451, 298] width 23 height 8
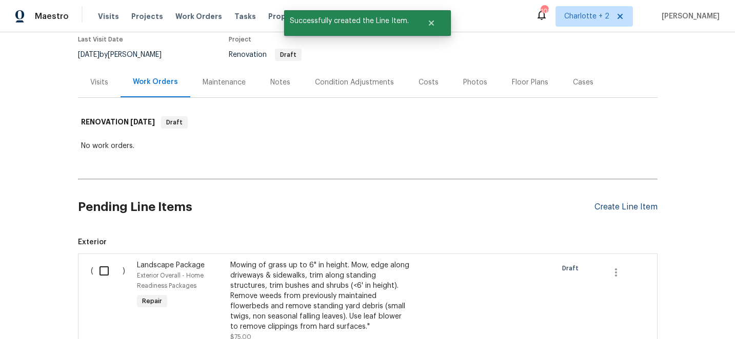
click at [624, 210] on div "Create Line Item" at bounding box center [625, 208] width 63 height 10
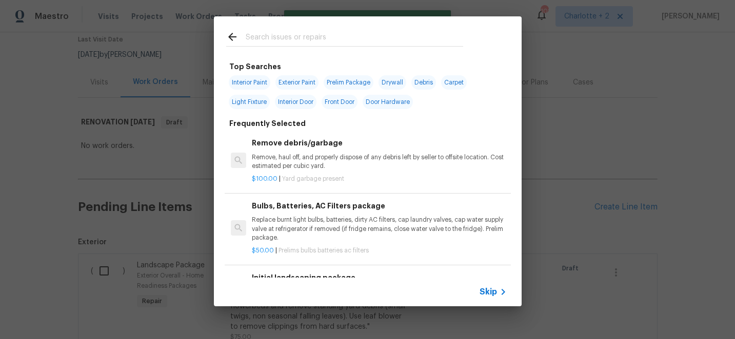
click at [303, 41] on input "text" at bounding box center [354, 38] width 217 height 15
type input "filt"
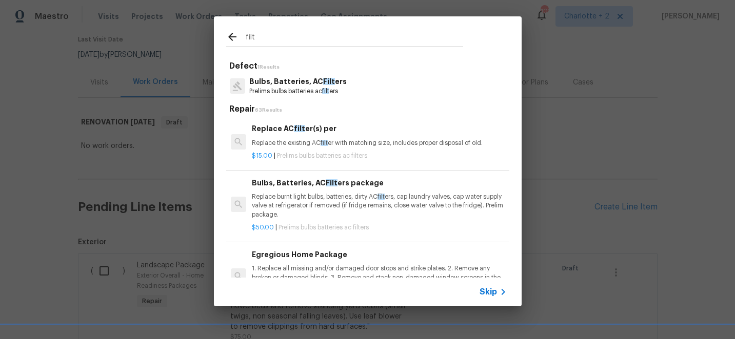
click at [321, 193] on div "Bulbs, Batteries, AC Filt ers package Replace burnt light bulbs, batteries, dir…" at bounding box center [379, 198] width 254 height 42
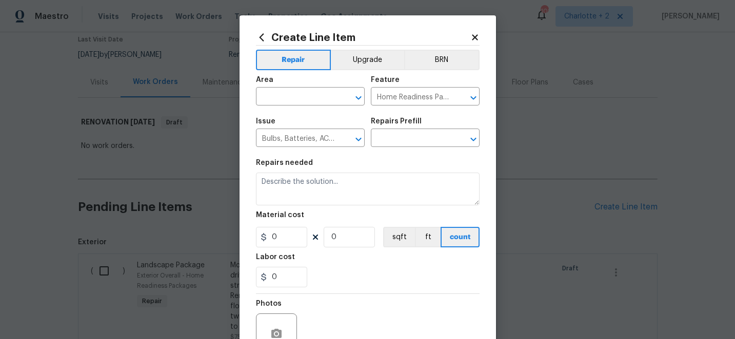
type input "Bulbs, Batteries, AC Filters package $50.00"
type textarea "Replace burnt light bulbs, batteries, dirty AC filters, cap laundry valves, cap…"
type input "50"
type input "1"
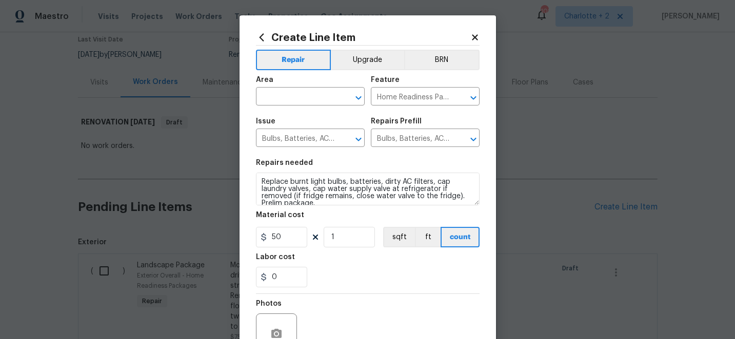
scroll to position [7, 0]
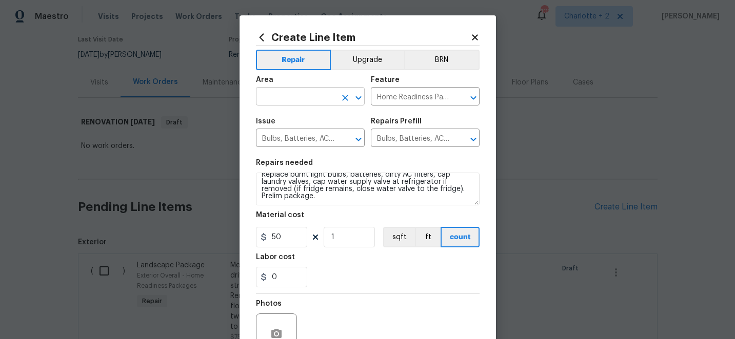
click at [309, 98] on input "text" at bounding box center [296, 98] width 80 height 16
click at [307, 135] on li "Interior Overall" at bounding box center [310, 137] width 109 height 17
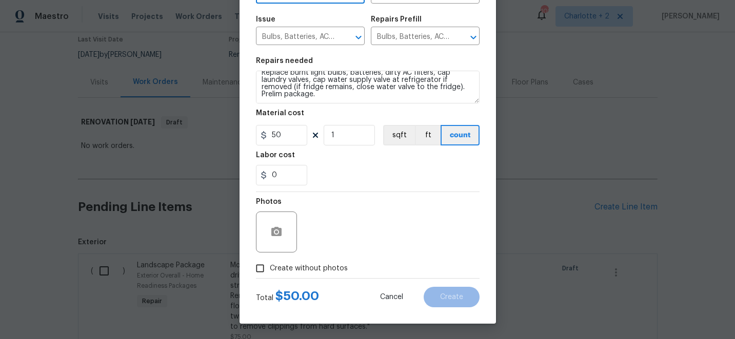
type input "Interior Overall"
click at [262, 271] on input "Create without photos" at bounding box center [259, 268] width 19 height 19
checkbox input "true"
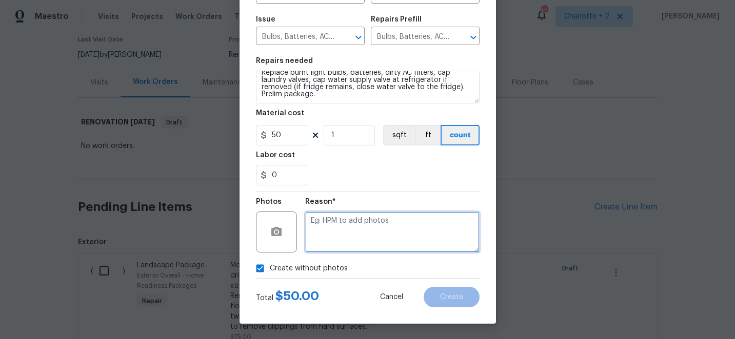
click at [387, 233] on textarea at bounding box center [392, 232] width 174 height 41
type textarea "edit"
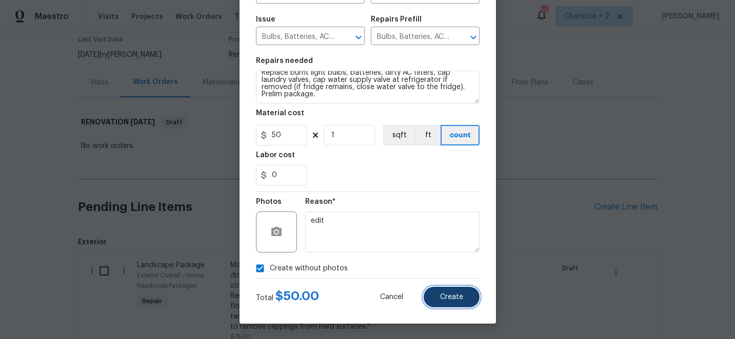
click at [460, 291] on button "Create" at bounding box center [452, 297] width 56 height 21
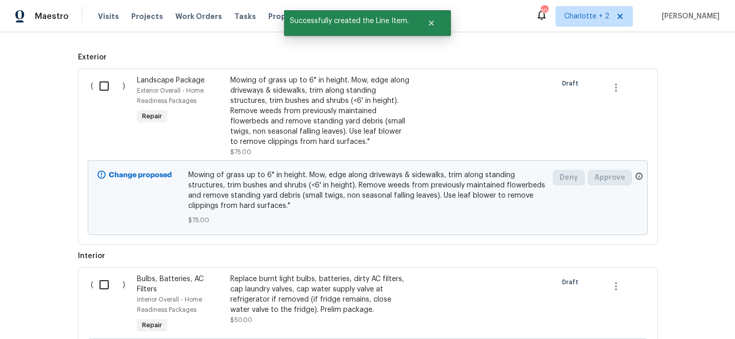
scroll to position [296, 0]
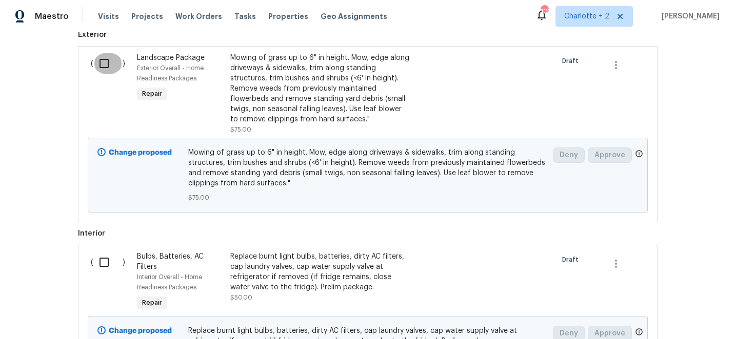
click at [106, 65] on input "checkbox" at bounding box center [107, 64] width 29 height 22
checkbox input "true"
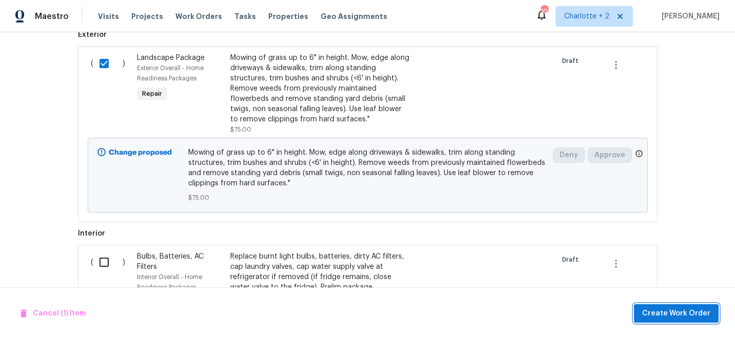
click at [708, 311] on span "Create Work Order" at bounding box center [676, 314] width 68 height 13
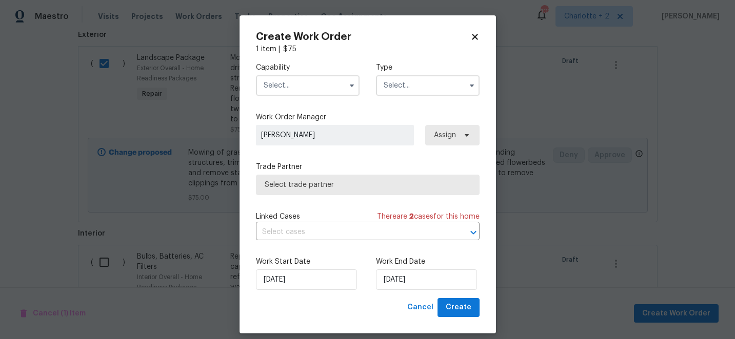
click at [289, 85] on input "text" at bounding box center [308, 85] width 104 height 21
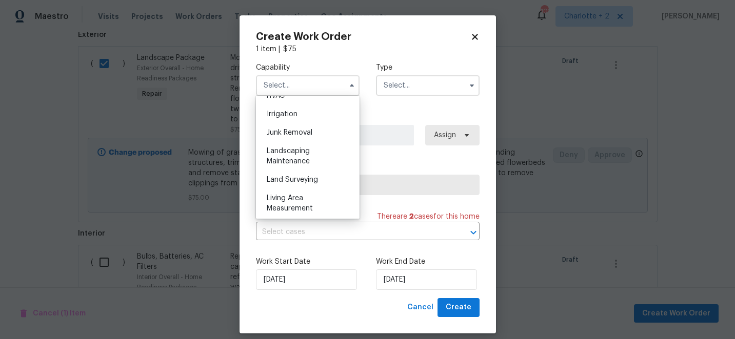
scroll to position [628, 0]
click at [296, 162] on span "Landscaping Maintenance" at bounding box center [288, 159] width 43 height 17
type input "Landscaping Maintenance"
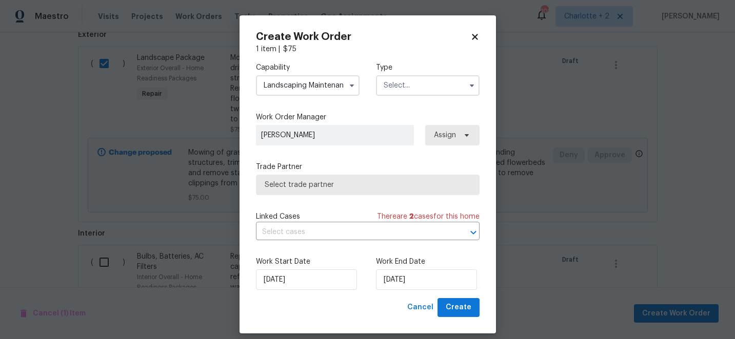
click at [395, 83] on input "text" at bounding box center [428, 85] width 104 height 21
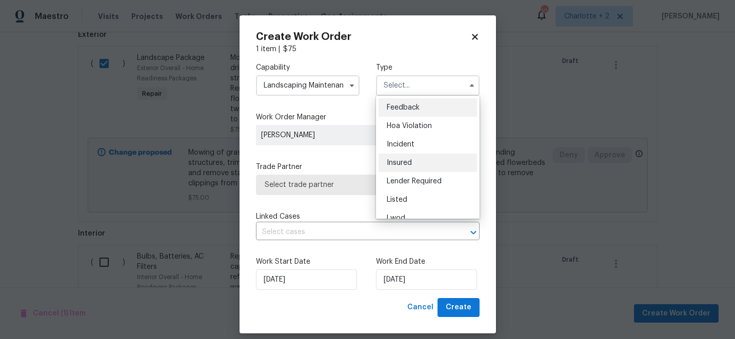
scroll to position [122, 0]
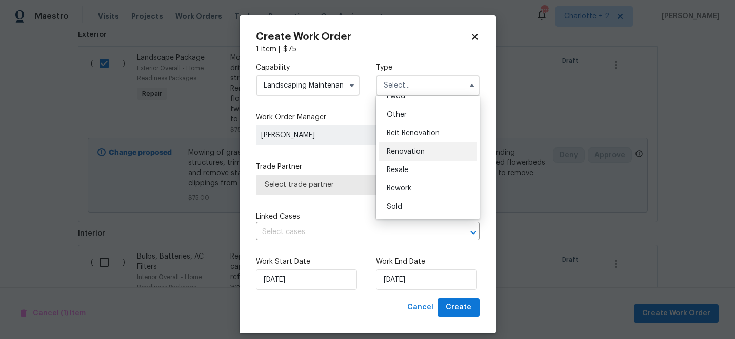
click at [407, 151] on span "Renovation" at bounding box center [406, 151] width 38 height 7
type input "Renovation"
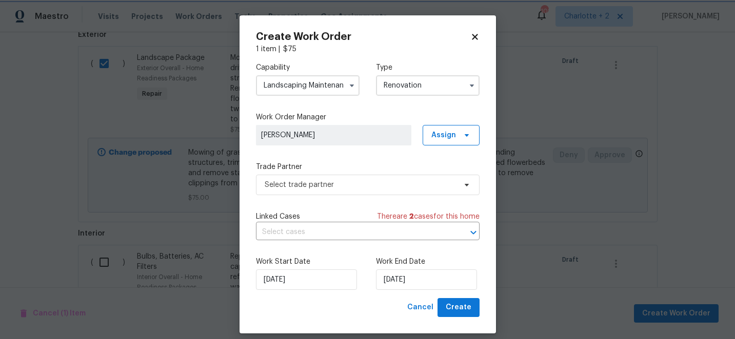
scroll to position [0, 0]
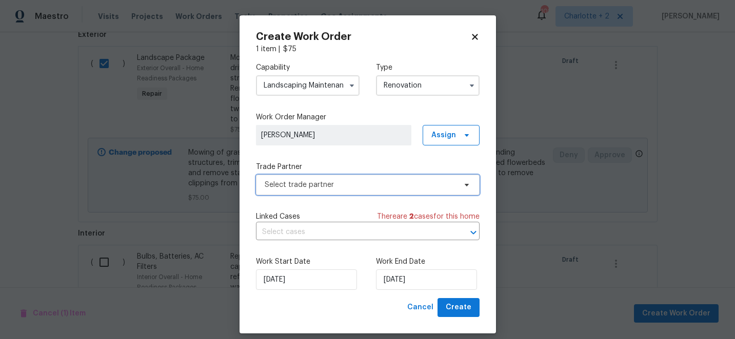
click at [370, 185] on span "Select trade partner" at bounding box center [360, 185] width 191 height 10
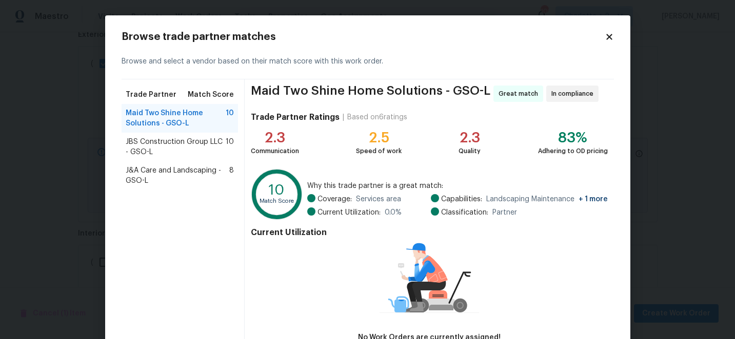
click at [156, 172] on span "J&A Care and Landscaping - GSO-L" at bounding box center [178, 176] width 104 height 21
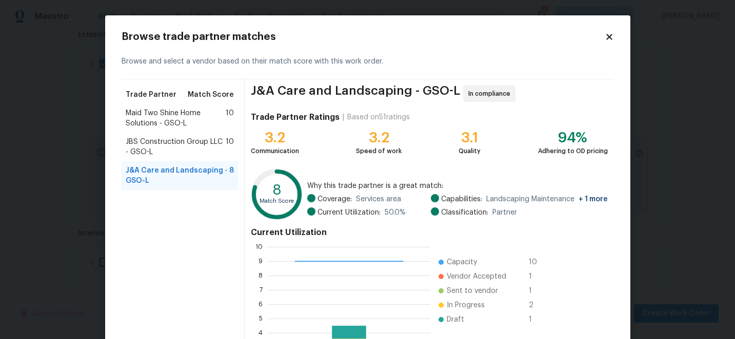
scroll to position [113, 0]
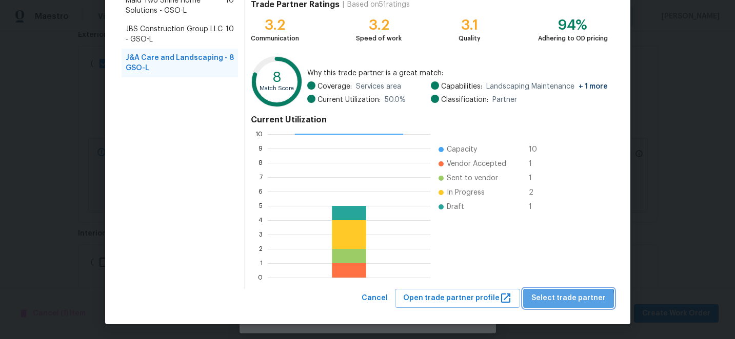
click at [573, 302] on span "Select trade partner" at bounding box center [568, 298] width 74 height 13
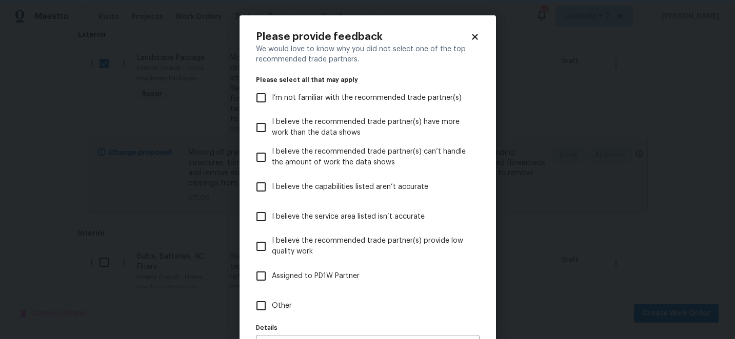
scroll to position [0, 0]
click at [265, 190] on input "I believe the capabilities listed aren’t accurate" at bounding box center [261, 187] width 22 height 22
checkbox input "true"
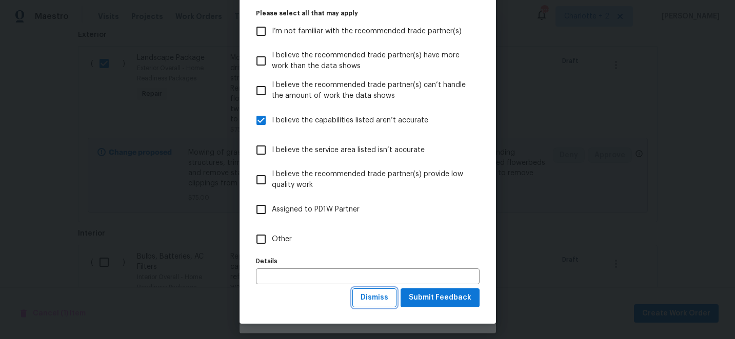
click at [384, 300] on span "Dismiss" at bounding box center [375, 298] width 28 height 13
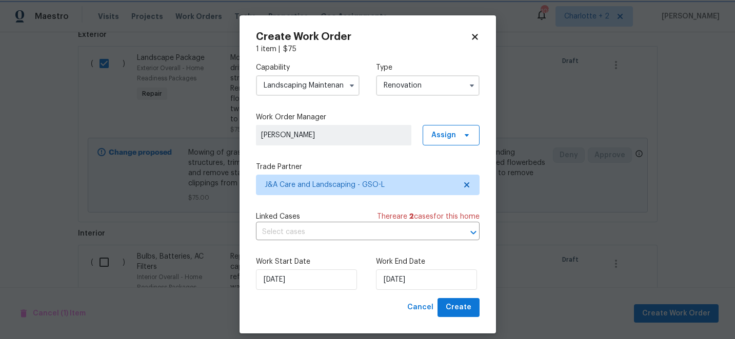
scroll to position [0, 0]
click at [450, 303] on span "Create" at bounding box center [459, 308] width 26 height 13
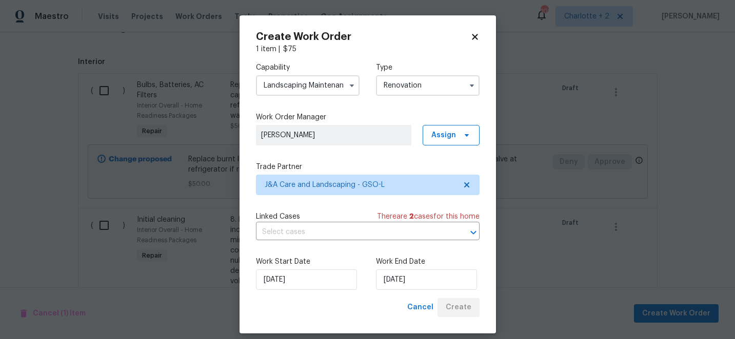
scroll to position [124, 0]
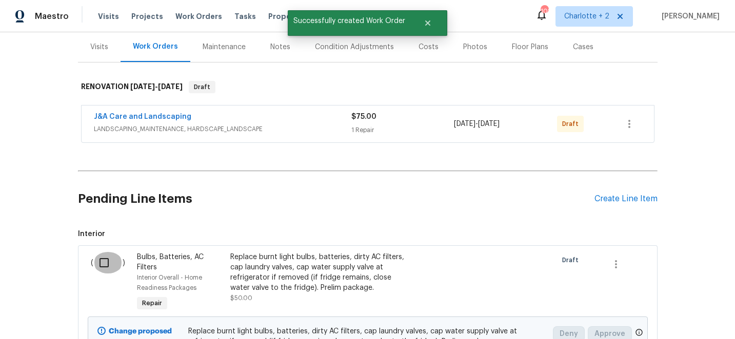
click at [102, 264] on input "checkbox" at bounding box center [107, 263] width 29 height 22
checkbox input "true"
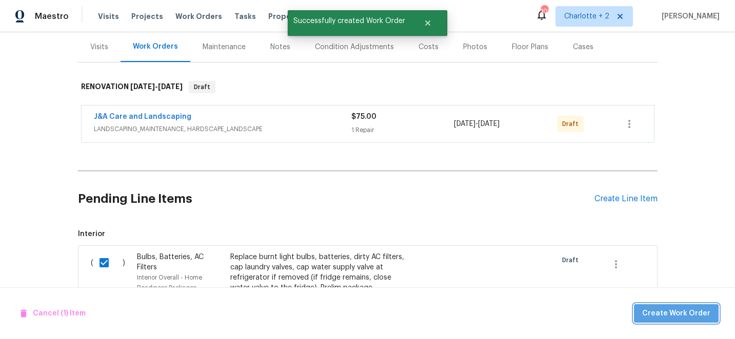
click at [684, 311] on span "Create Work Order" at bounding box center [676, 314] width 68 height 13
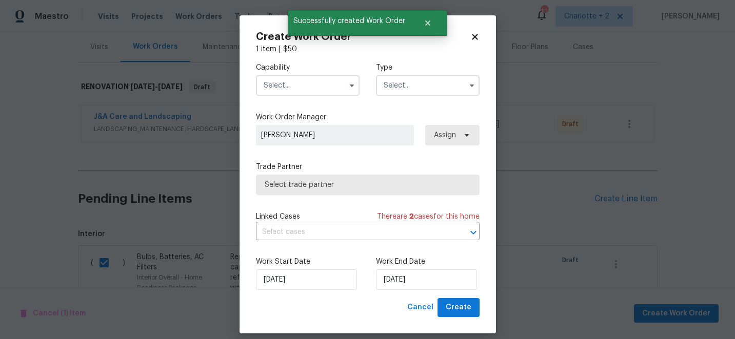
click at [307, 87] on input "text" at bounding box center [308, 85] width 104 height 21
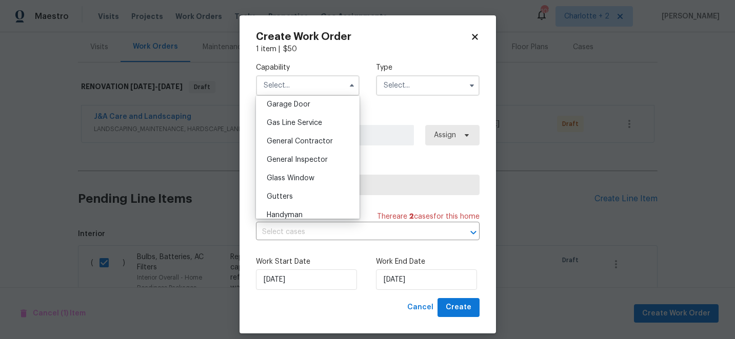
scroll to position [464, 0]
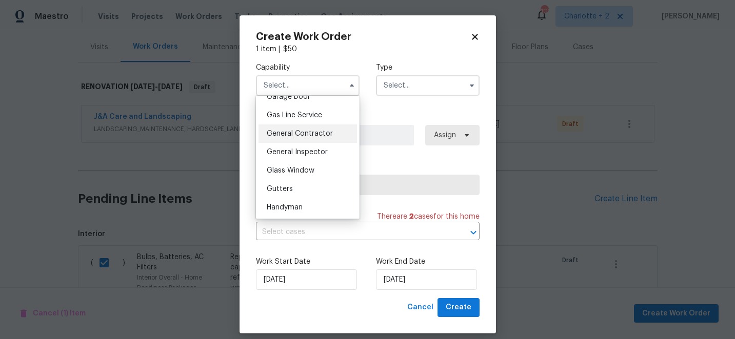
click at [322, 134] on span "General Contractor" at bounding box center [300, 133] width 66 height 7
type input "General Contractor"
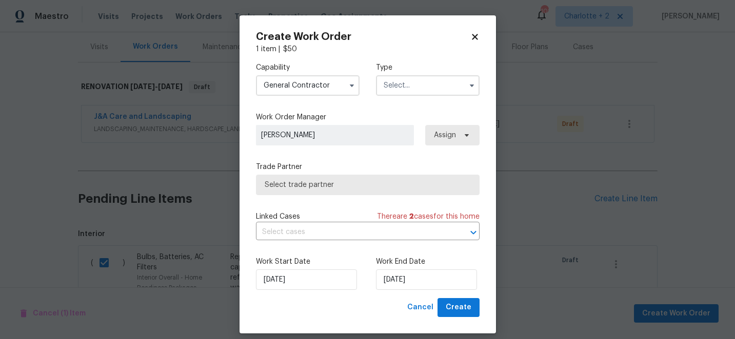
click at [391, 88] on input "text" at bounding box center [428, 85] width 104 height 21
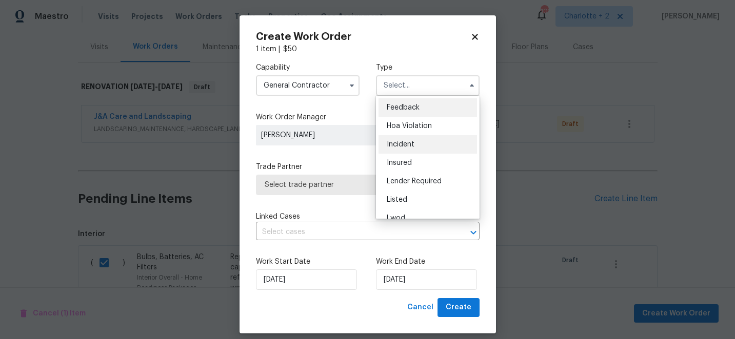
scroll to position [122, 0]
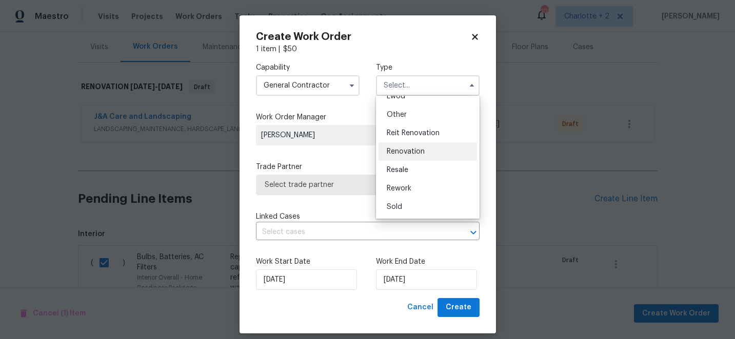
click at [402, 150] on span "Renovation" at bounding box center [406, 151] width 38 height 7
type input "Renovation"
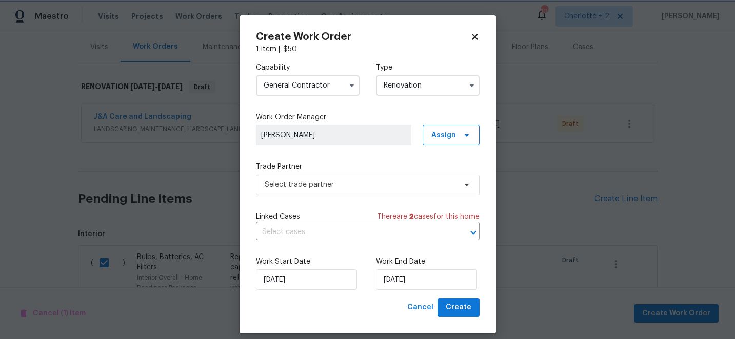
scroll to position [0, 0]
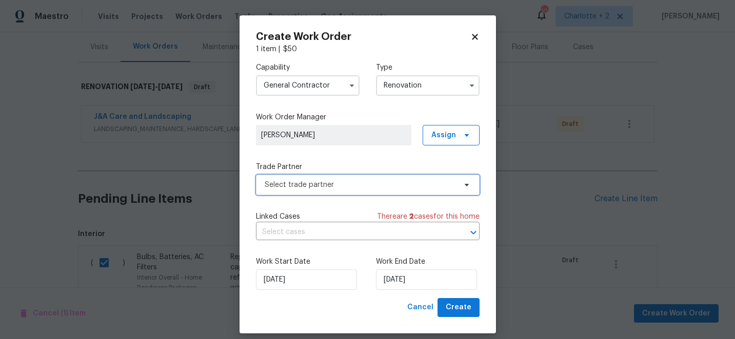
click at [347, 188] on span "Select trade partner" at bounding box center [360, 185] width 191 height 10
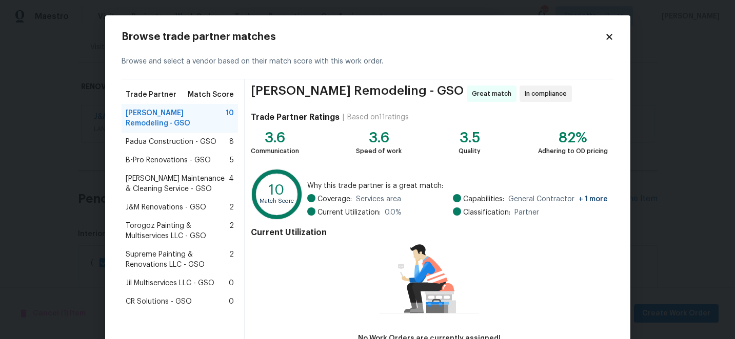
click at [175, 297] on span "CR Solutions - GSO" at bounding box center [159, 302] width 66 height 10
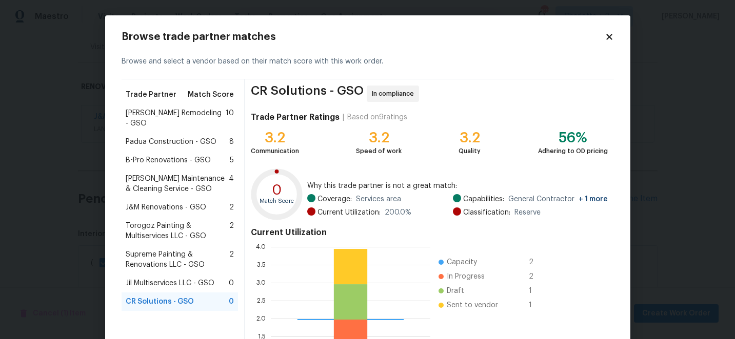
scroll to position [113, 0]
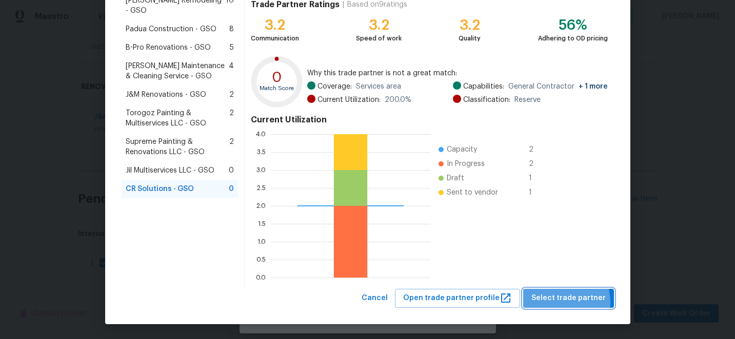
click at [562, 303] on span "Select trade partner" at bounding box center [568, 298] width 74 height 13
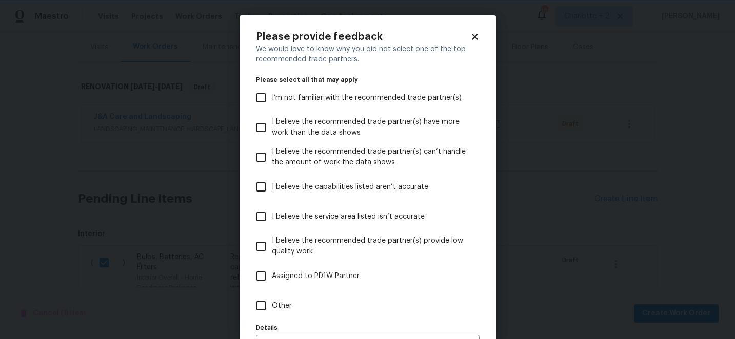
scroll to position [0, 0]
click at [263, 189] on input "I believe the capabilities listed aren’t accurate" at bounding box center [261, 187] width 22 height 22
checkbox input "true"
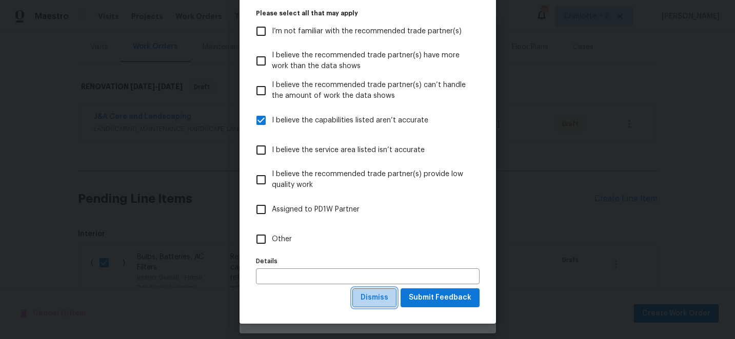
click at [387, 299] on span "Dismiss" at bounding box center [375, 298] width 28 height 13
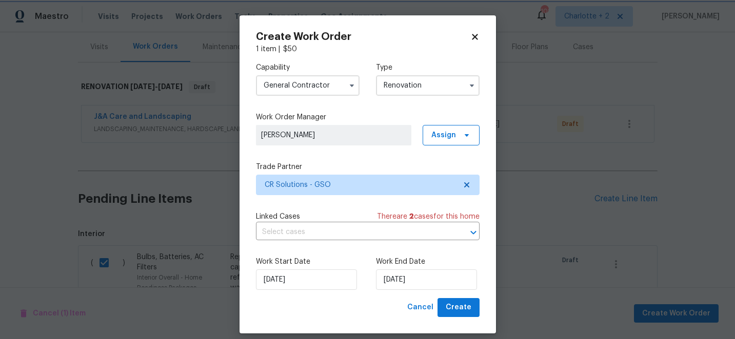
scroll to position [0, 0]
click at [458, 305] on span "Create" at bounding box center [459, 308] width 26 height 13
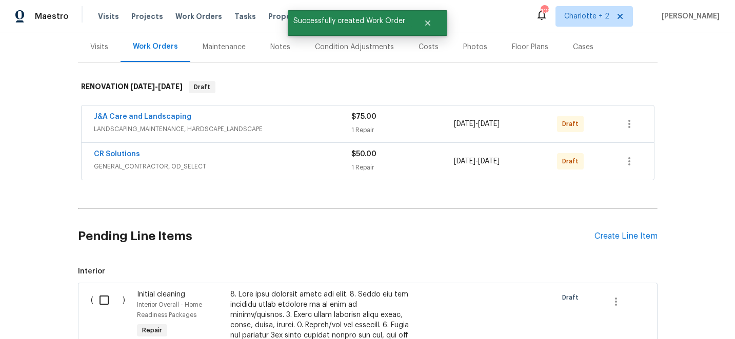
click at [103, 301] on input "checkbox" at bounding box center [107, 301] width 29 height 22
checkbox input "true"
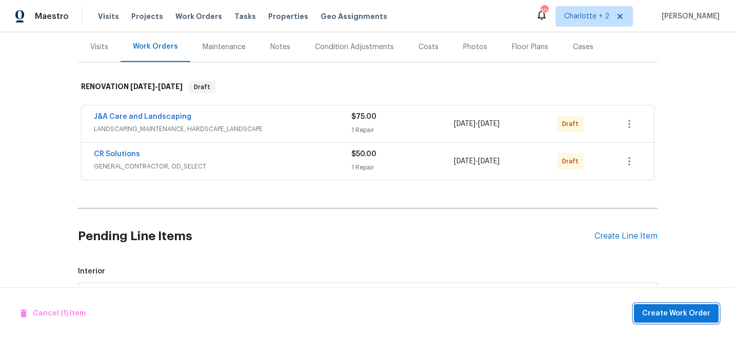
click at [656, 312] on span "Create Work Order" at bounding box center [676, 314] width 68 height 13
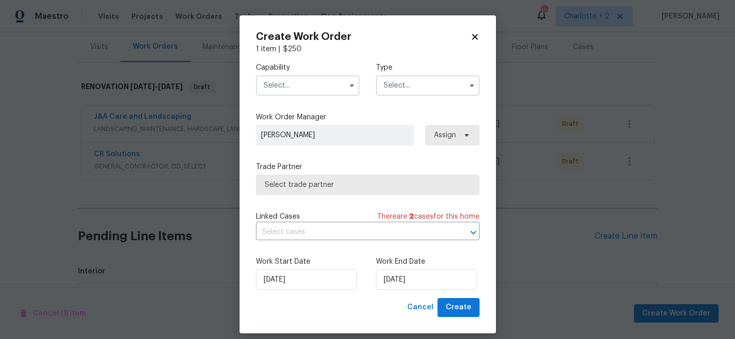
click at [275, 88] on input "text" at bounding box center [308, 85] width 104 height 21
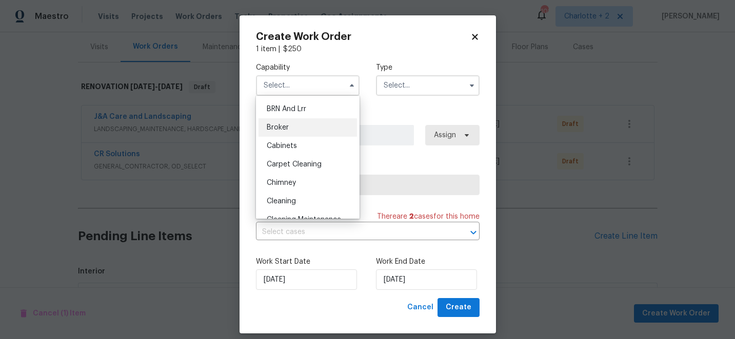
scroll to position [54, 0]
click at [288, 196] on div "Cleaning" at bounding box center [307, 201] width 98 height 18
type input "Cleaning"
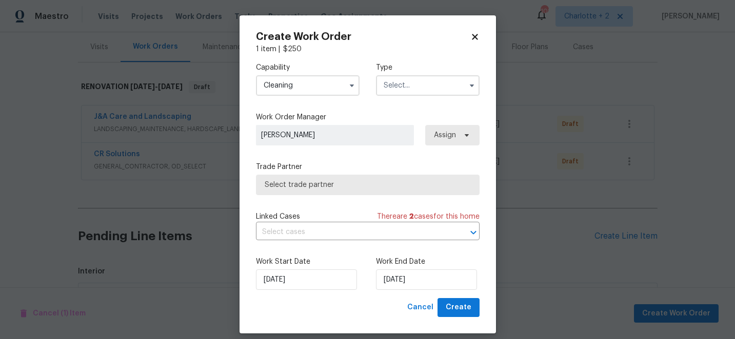
click at [405, 87] on input "text" at bounding box center [428, 85] width 104 height 21
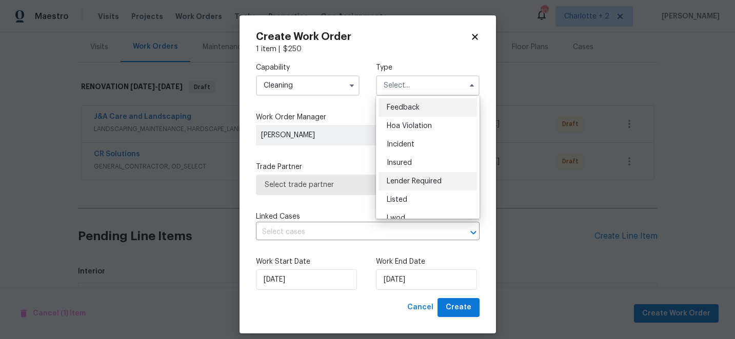
scroll to position [122, 0]
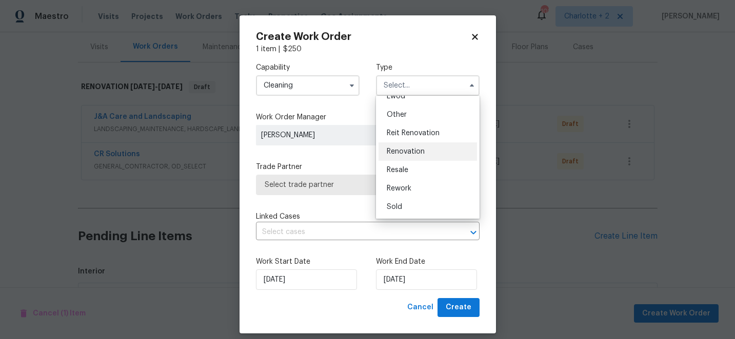
click at [410, 156] on div "Renovation" at bounding box center [427, 152] width 98 height 18
type input "Renovation"
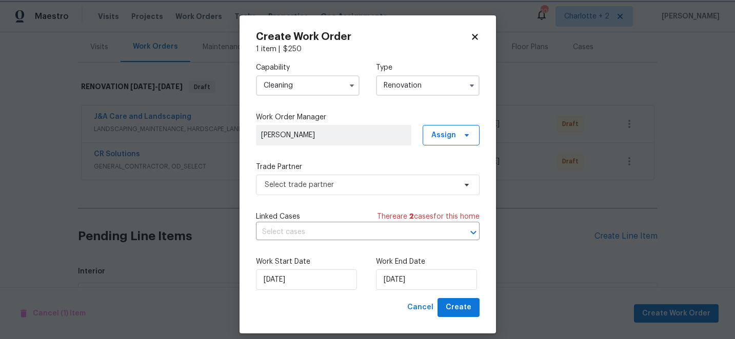
scroll to position [0, 0]
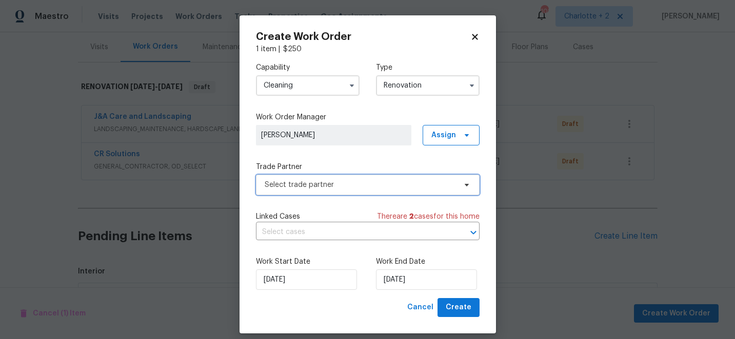
click at [383, 176] on span "Select trade partner" at bounding box center [368, 185] width 224 height 21
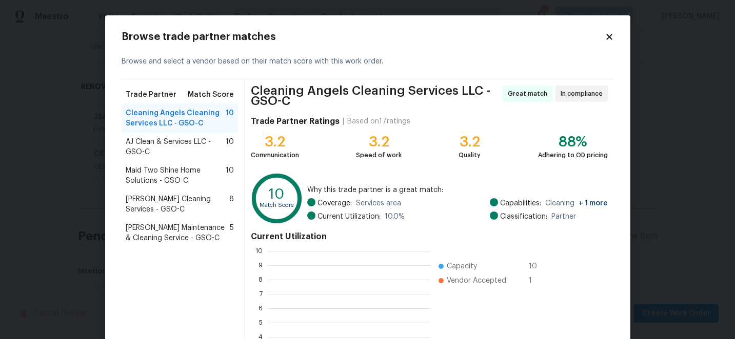
scroll to position [144, 163]
click at [194, 145] on span "AJ Clean & Services LLC - GSO-C" at bounding box center [176, 147] width 101 height 21
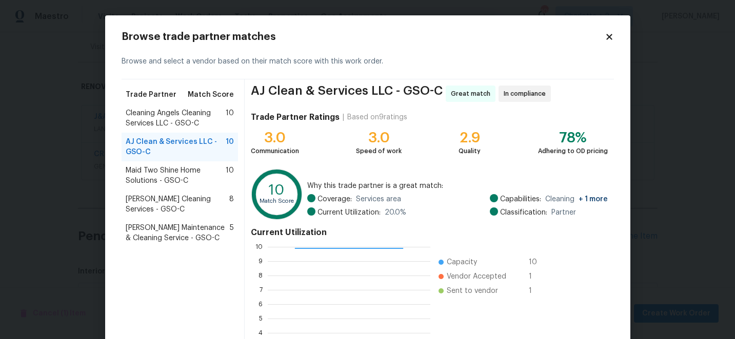
scroll to position [113, 0]
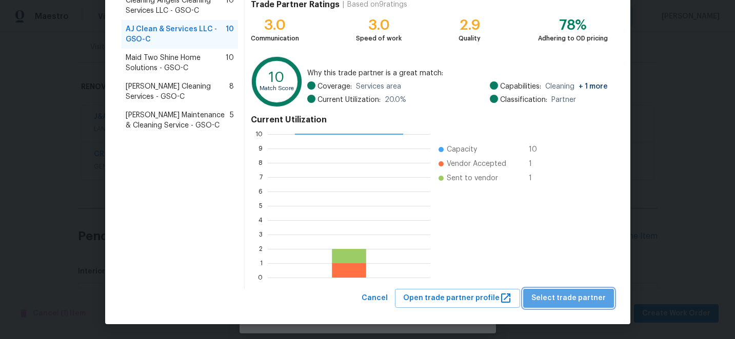
click at [587, 298] on span "Select trade partner" at bounding box center [568, 298] width 74 height 13
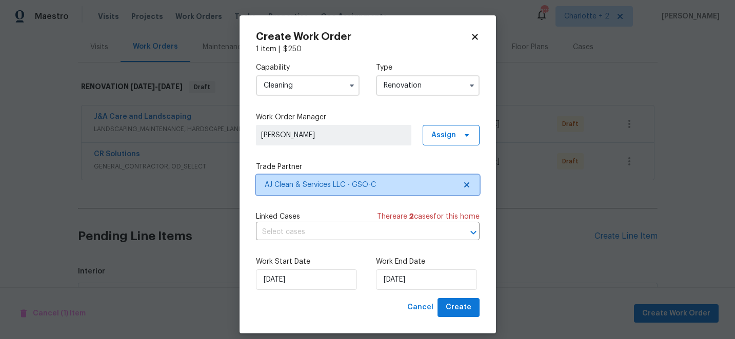
scroll to position [0, 0]
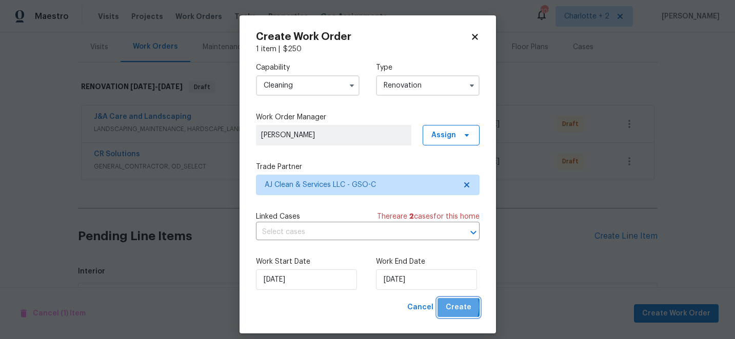
click at [449, 308] on span "Create" at bounding box center [459, 308] width 26 height 13
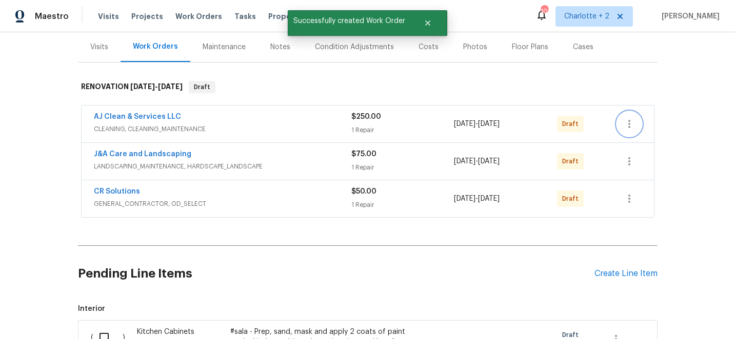
click at [632, 123] on icon "button" at bounding box center [629, 124] width 12 height 12
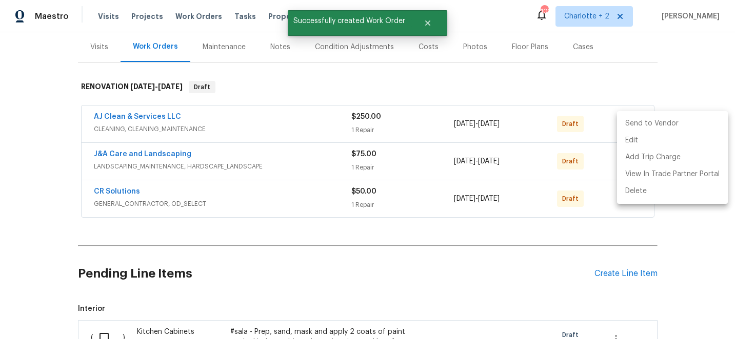
click at [632, 123] on li "Send to Vendor" at bounding box center [672, 123] width 111 height 17
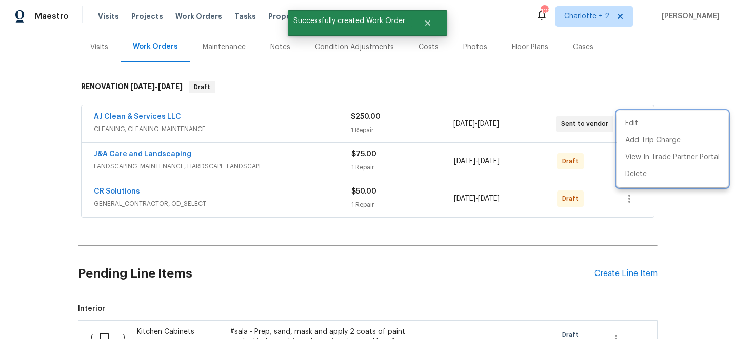
click at [641, 89] on div at bounding box center [367, 169] width 735 height 339
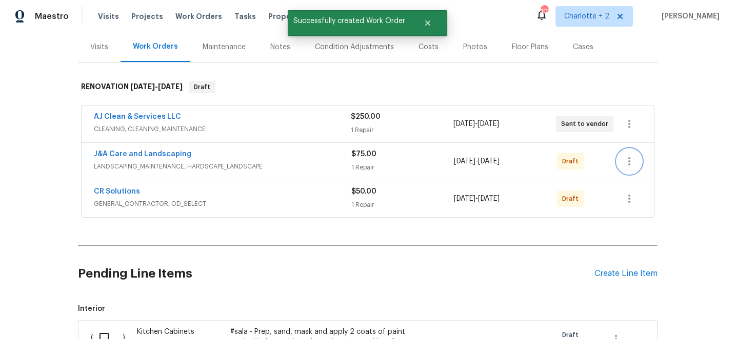
click at [628, 163] on icon "button" at bounding box center [629, 161] width 12 height 12
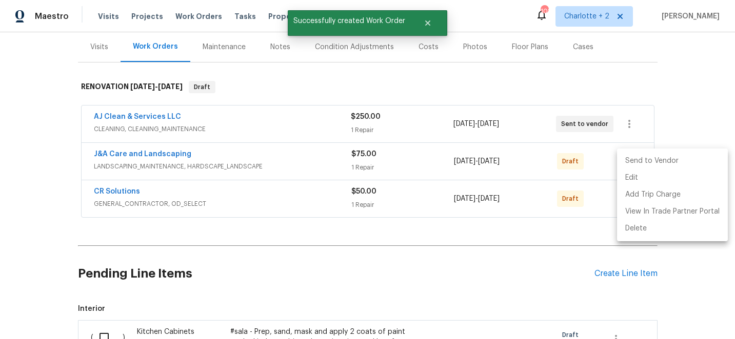
click at [628, 163] on li "Send to Vendor" at bounding box center [672, 161] width 111 height 17
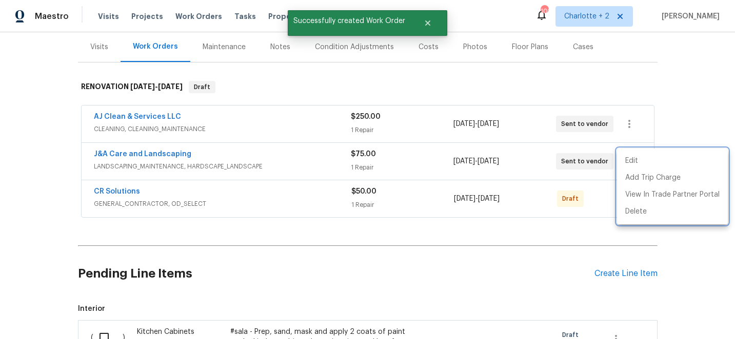
click at [687, 105] on div at bounding box center [367, 169] width 735 height 339
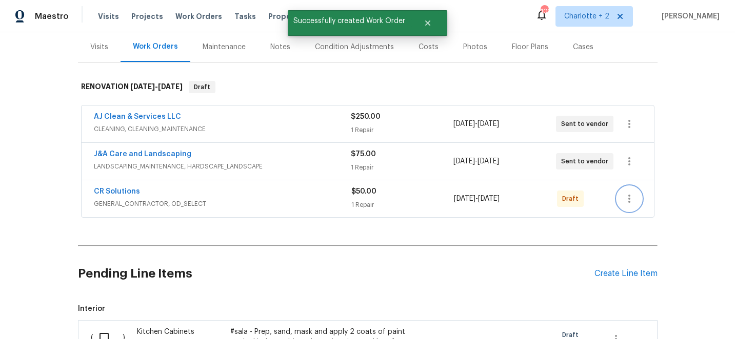
click at [627, 199] on icon "button" at bounding box center [629, 199] width 12 height 12
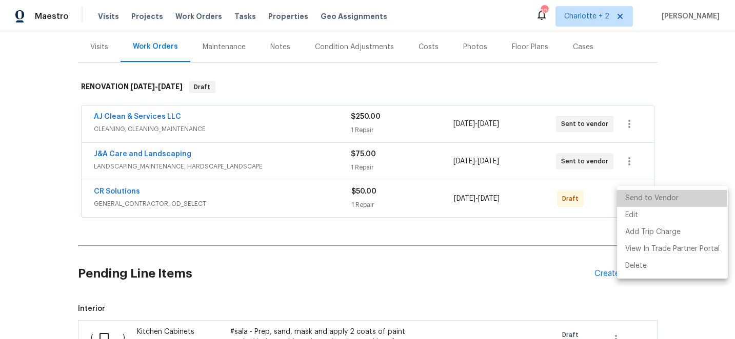
click at [629, 199] on li "Send to Vendor" at bounding box center [672, 198] width 111 height 17
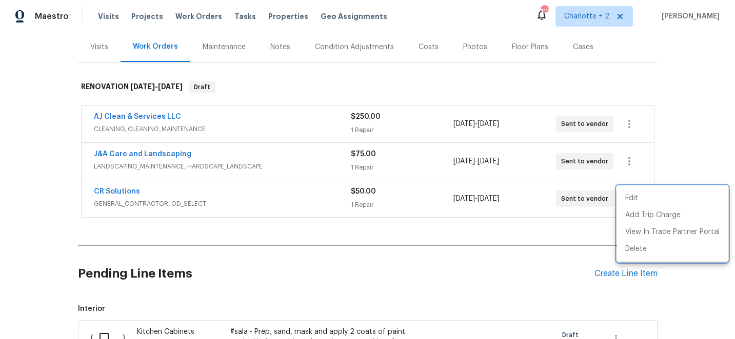
click at [514, 87] on div at bounding box center [367, 169] width 735 height 339
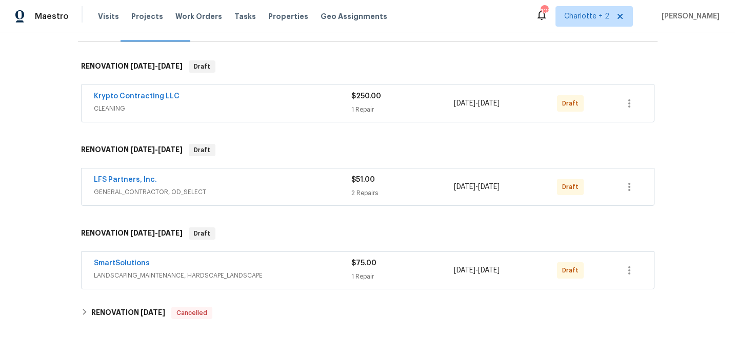
scroll to position [82, 0]
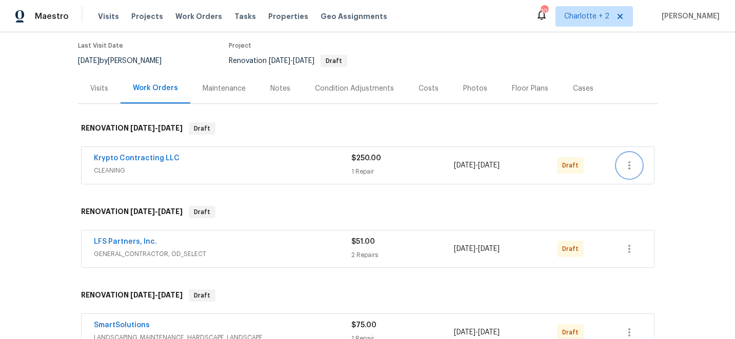
click at [628, 168] on icon "button" at bounding box center [629, 166] width 2 height 8
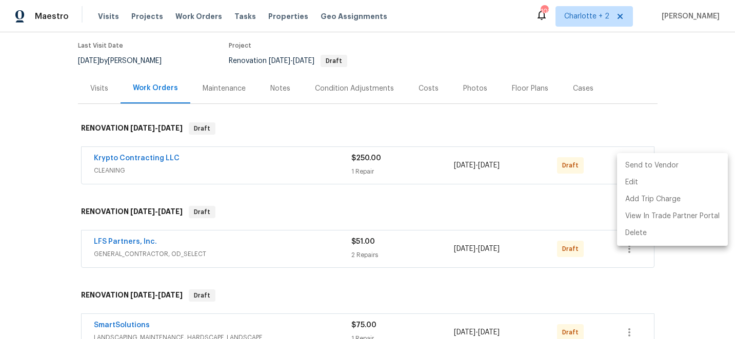
click at [628, 168] on li "Send to Vendor" at bounding box center [672, 165] width 111 height 17
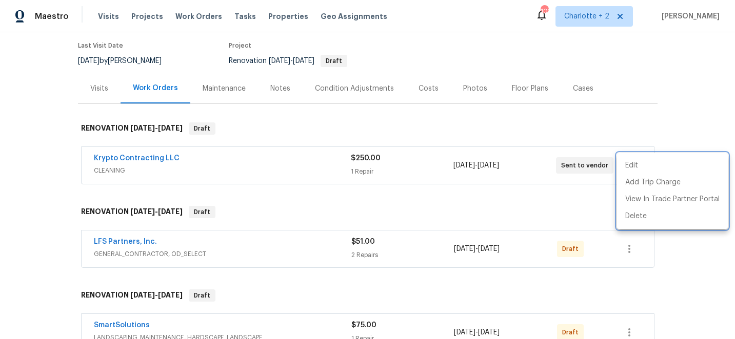
click at [664, 127] on div at bounding box center [367, 169] width 735 height 339
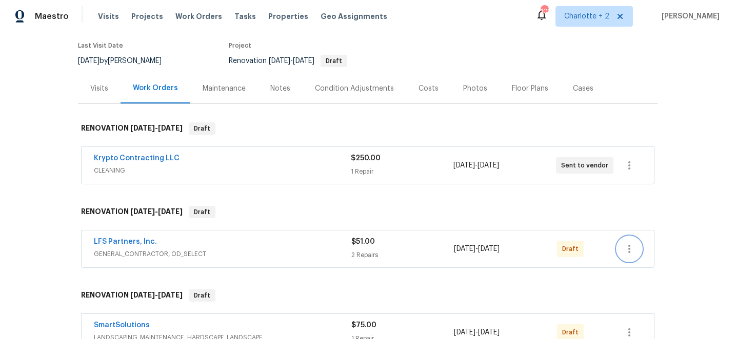
click at [630, 249] on icon "button" at bounding box center [629, 249] width 12 height 12
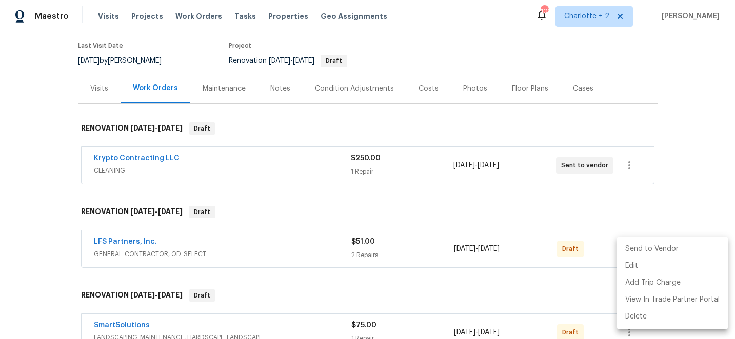
click at [632, 249] on li "Send to Vendor" at bounding box center [672, 249] width 111 height 17
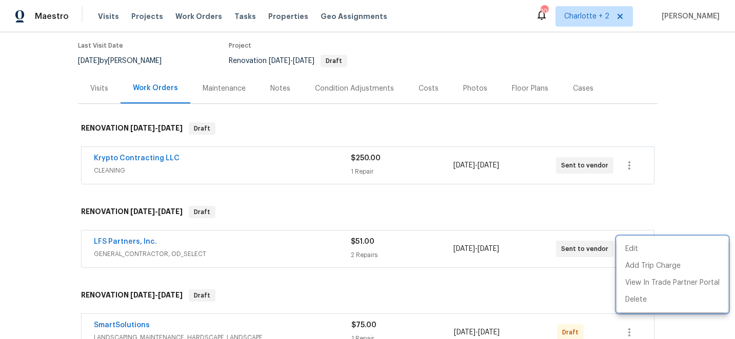
click at [669, 114] on div at bounding box center [367, 169] width 735 height 339
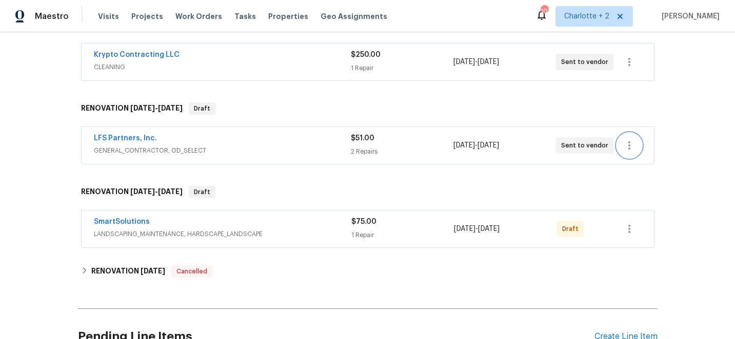
scroll to position [218, 0]
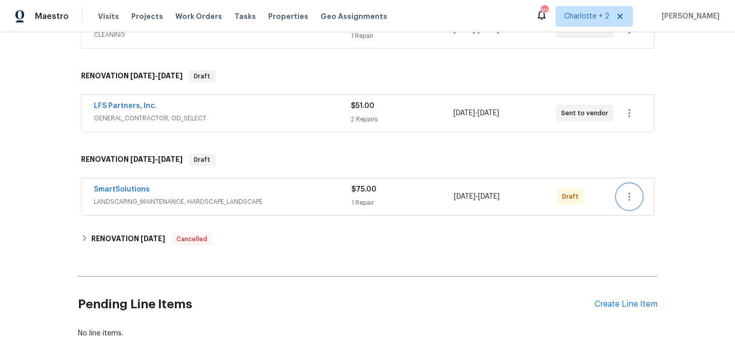
click at [630, 201] on icon "button" at bounding box center [629, 197] width 12 height 12
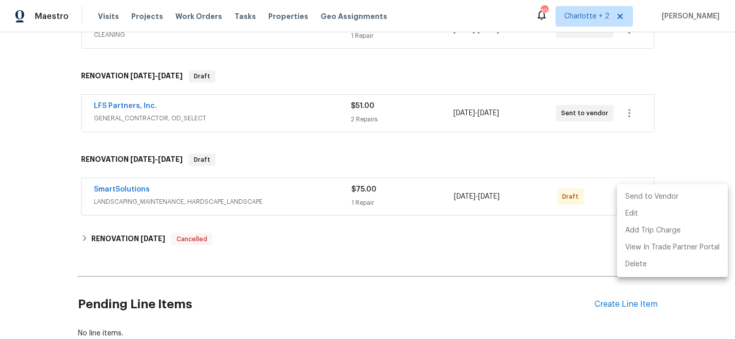
click at [630, 201] on li "Send to Vendor" at bounding box center [672, 197] width 111 height 17
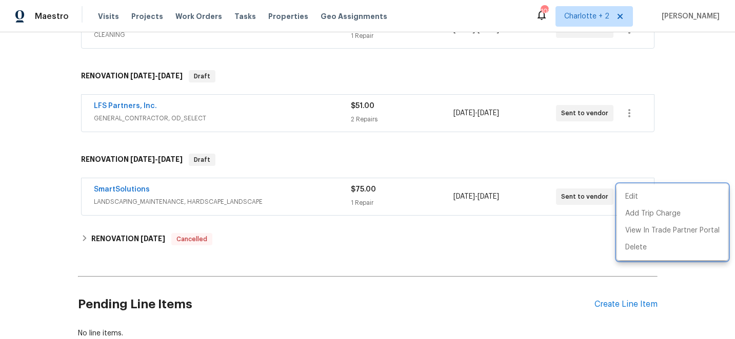
click at [574, 292] on div at bounding box center [367, 169] width 735 height 339
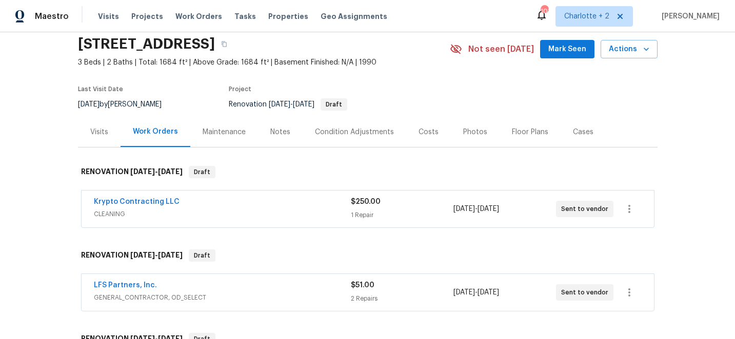
scroll to position [34, 0]
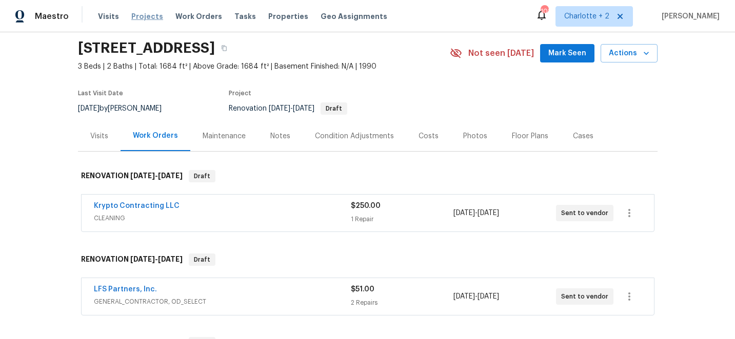
click at [141, 17] on span "Projects" at bounding box center [147, 16] width 32 height 10
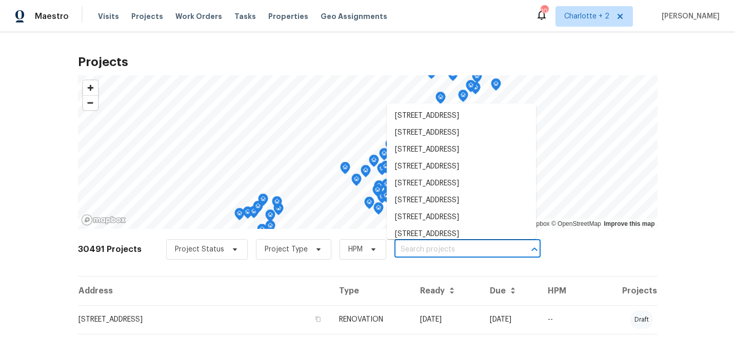
click at [396, 251] on input "text" at bounding box center [452, 250] width 117 height 16
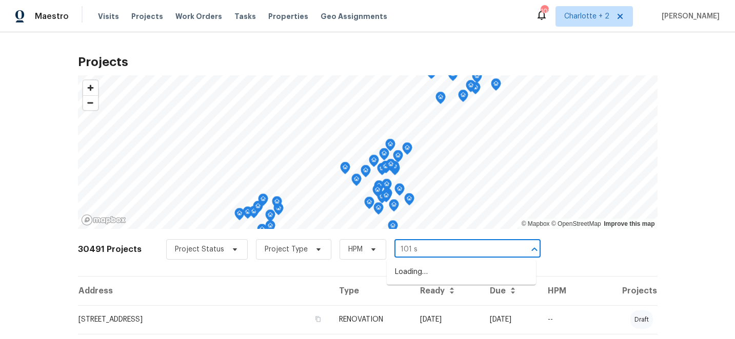
type input "101 st"
click at [428, 298] on li "[STREET_ADDRESS]" at bounding box center [461, 289] width 149 height 17
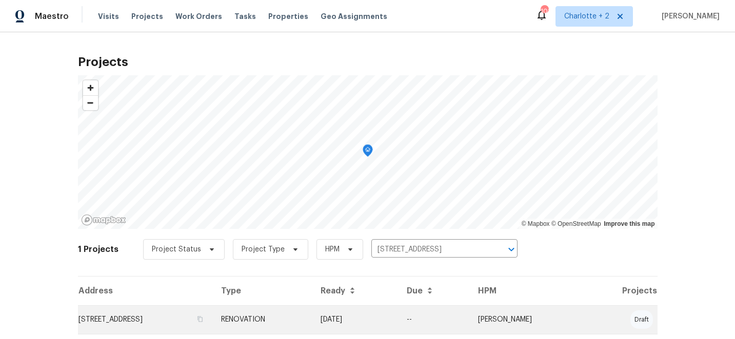
click at [398, 317] on td "[DATE]" at bounding box center [355, 320] width 86 height 29
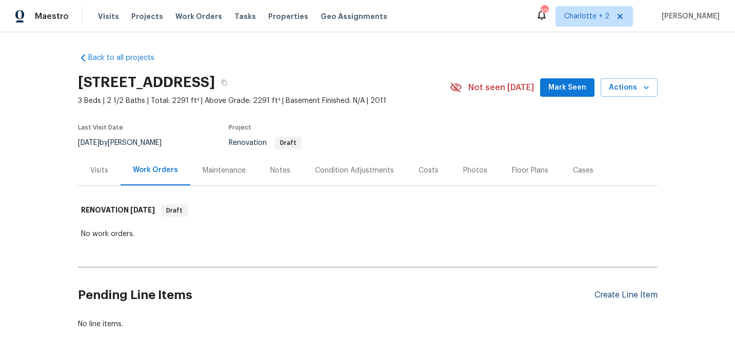
click at [616, 296] on div "Create Line Item" at bounding box center [625, 296] width 63 height 10
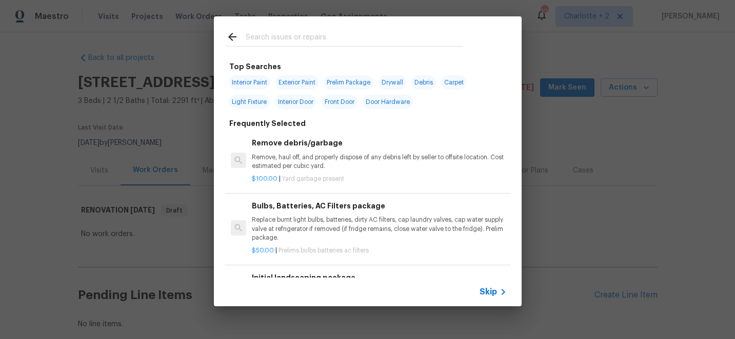
click at [336, 36] on input "text" at bounding box center [354, 38] width 217 height 15
type input "filt"
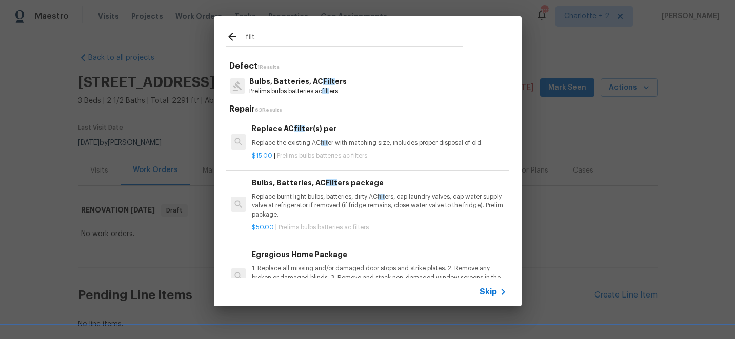
click at [326, 201] on p "Replace burnt light bulbs, batteries, dirty AC filt ers, cap laundry valves, ca…" at bounding box center [379, 206] width 254 height 26
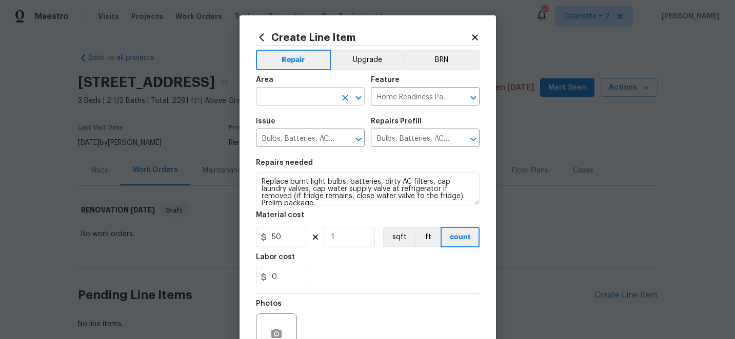
click at [307, 97] on input "text" at bounding box center [296, 98] width 80 height 16
click at [303, 136] on li "Interior Overall" at bounding box center [310, 137] width 109 height 17
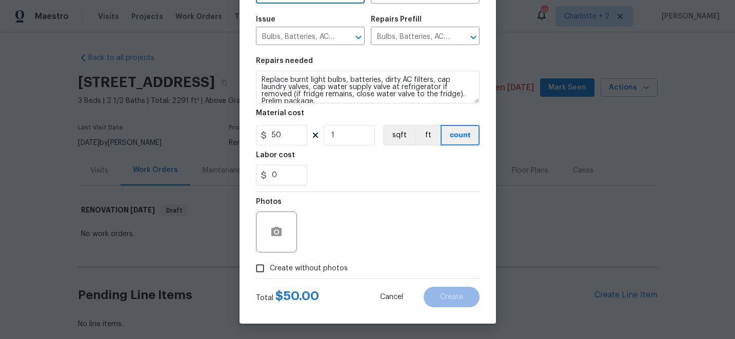
type input "Interior Overall"
click at [264, 269] on input "Create without photos" at bounding box center [259, 268] width 19 height 19
checkbox input "true"
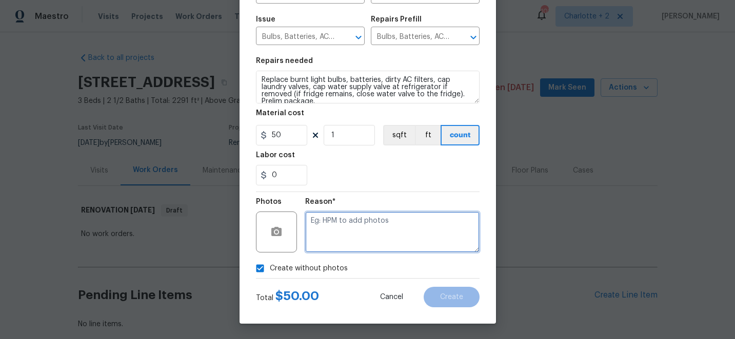
click at [395, 238] on textarea at bounding box center [392, 232] width 174 height 41
type textarea "edit"
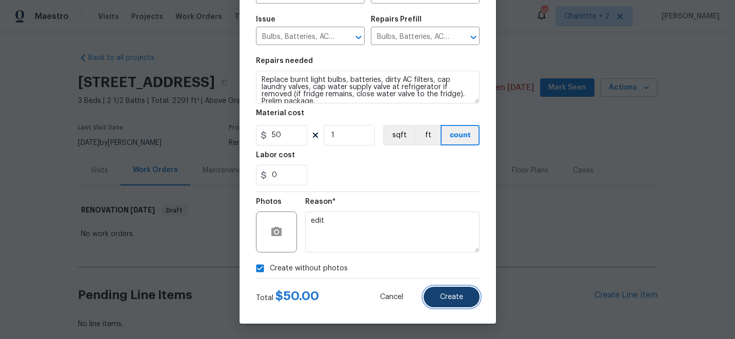
click at [468, 301] on button "Create" at bounding box center [452, 297] width 56 height 21
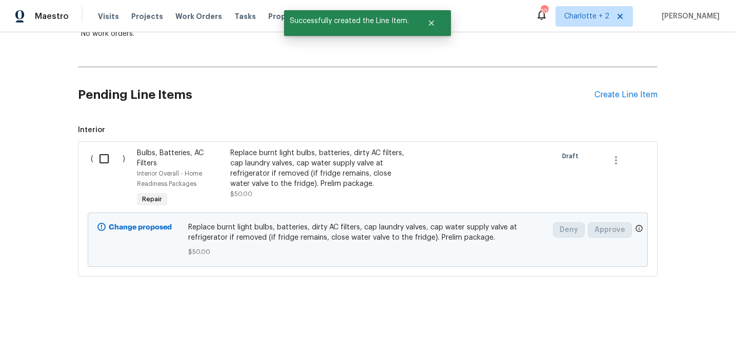
scroll to position [208, 0]
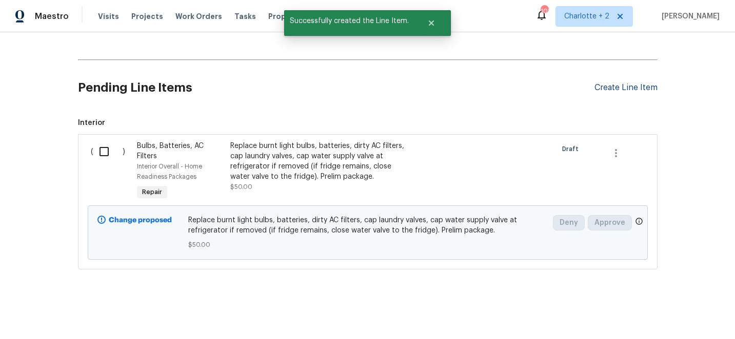
click at [641, 84] on div "Create Line Item" at bounding box center [625, 88] width 63 height 10
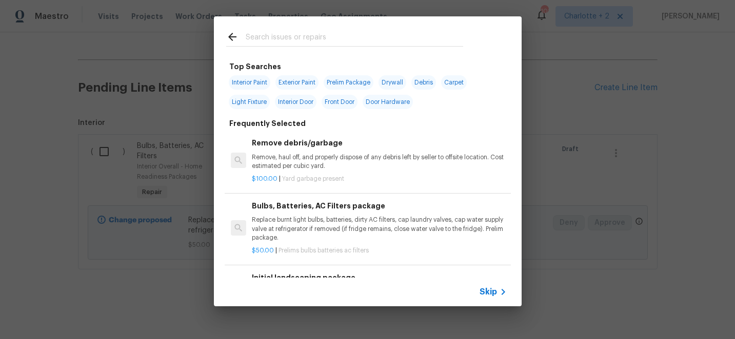
click at [288, 37] on input "text" at bounding box center [354, 38] width 217 height 15
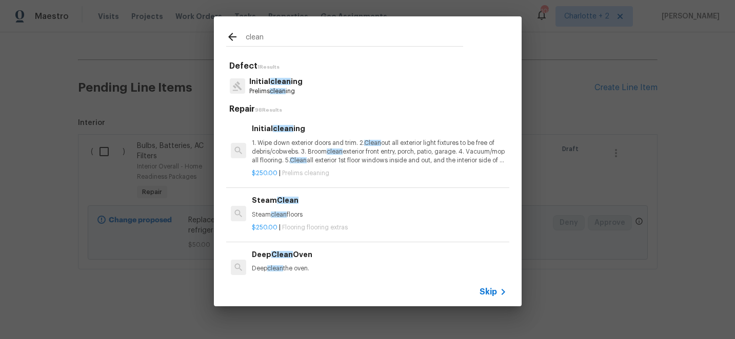
type input "clean"
click at [325, 154] on p "1. Wipe down exterior doors and trim. 2. Clean out all exterior light fixtures …" at bounding box center [379, 152] width 254 height 26
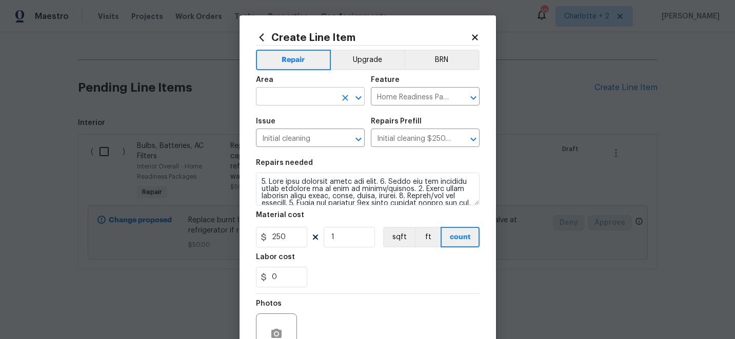
click at [308, 95] on input "text" at bounding box center [296, 98] width 80 height 16
click at [307, 137] on li "Interior Overall" at bounding box center [310, 137] width 109 height 17
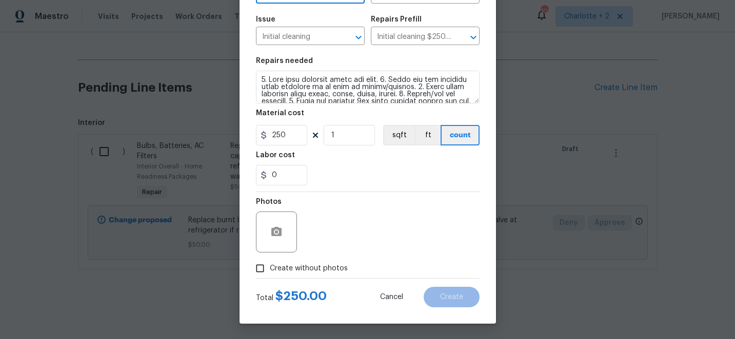
type input "Interior Overall"
click at [261, 270] on input "Create without photos" at bounding box center [259, 268] width 19 height 19
checkbox input "true"
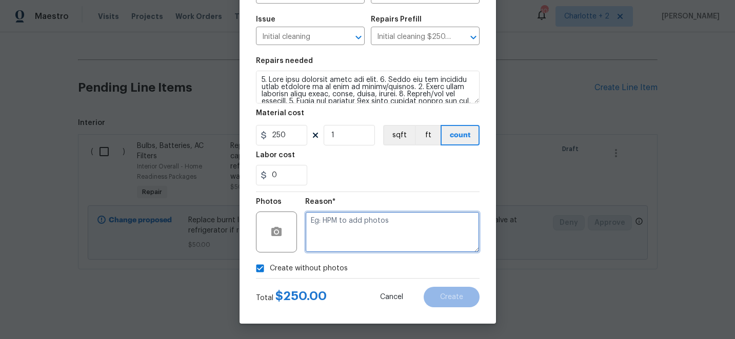
click at [352, 234] on textarea at bounding box center [392, 232] width 174 height 41
type textarea "edit"
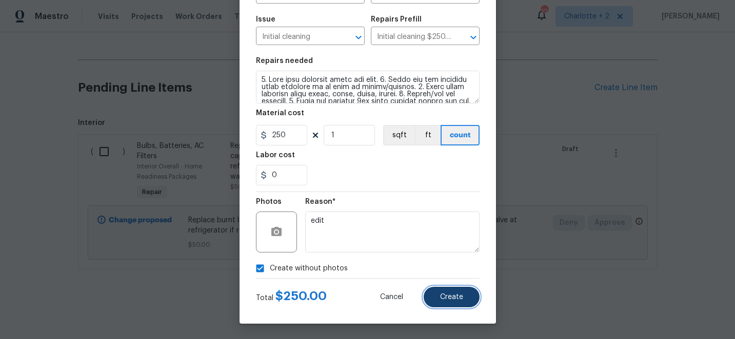
click at [438, 296] on button "Create" at bounding box center [452, 297] width 56 height 21
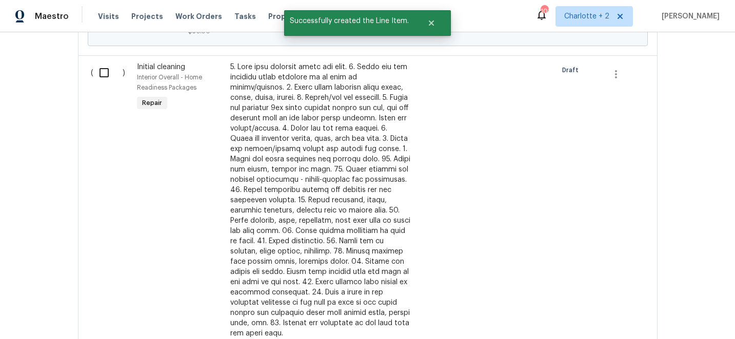
scroll to position [403, 0]
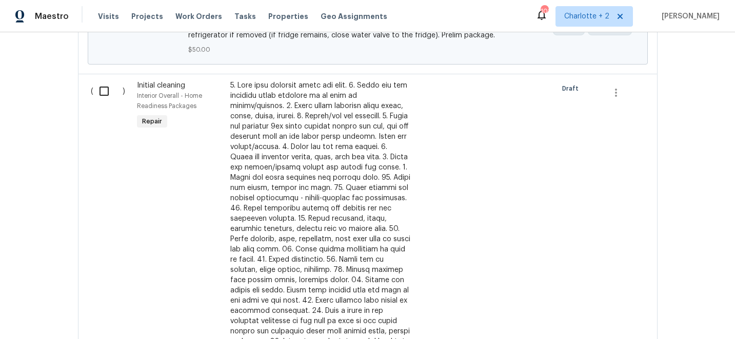
click at [105, 90] on input "checkbox" at bounding box center [107, 92] width 29 height 22
checkbox input "true"
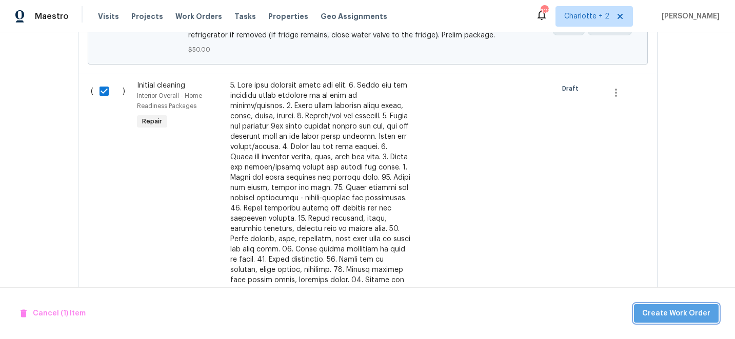
click at [702, 317] on span "Create Work Order" at bounding box center [676, 314] width 68 height 13
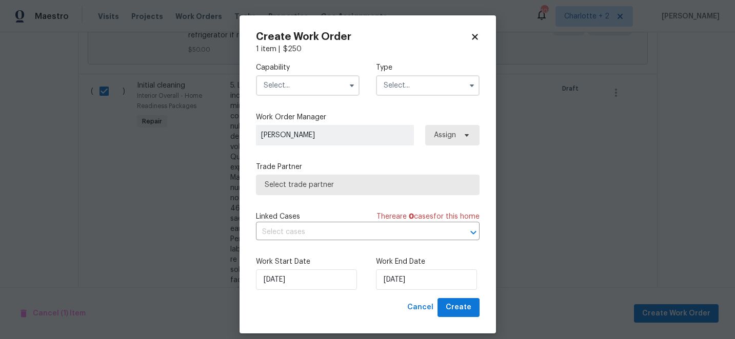
click at [315, 86] on input "text" at bounding box center [308, 85] width 104 height 21
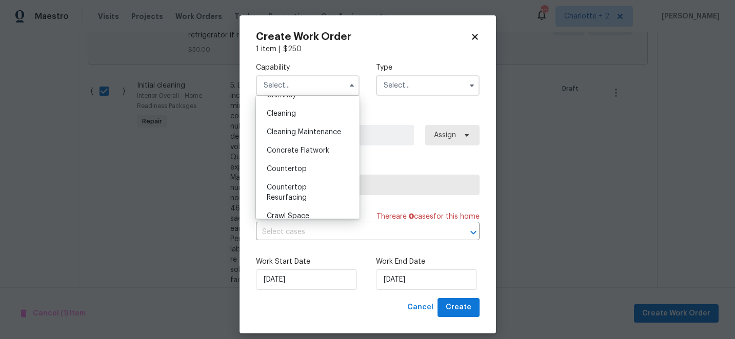
scroll to position [120, 0]
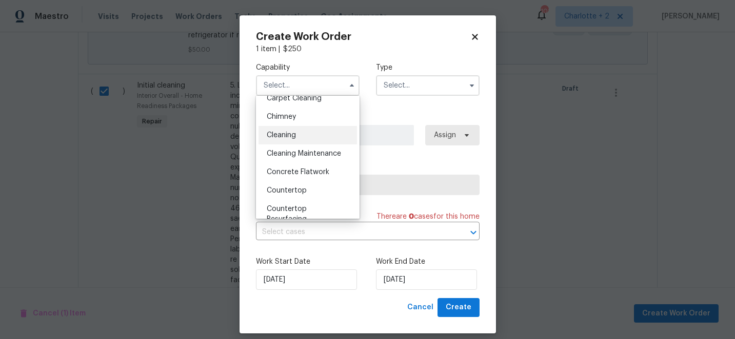
click at [285, 134] on span "Cleaning" at bounding box center [281, 135] width 29 height 7
type input "Cleaning"
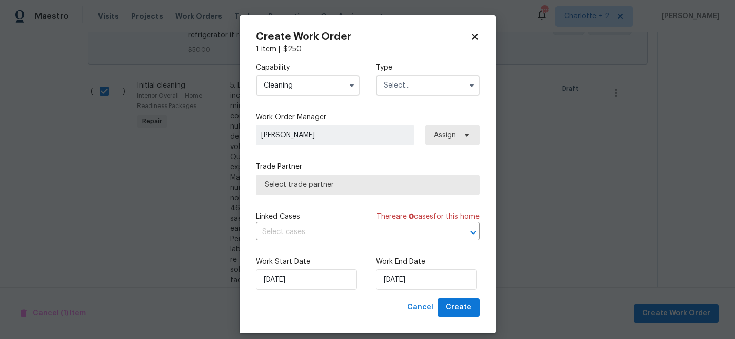
click at [395, 88] on input "text" at bounding box center [428, 85] width 104 height 21
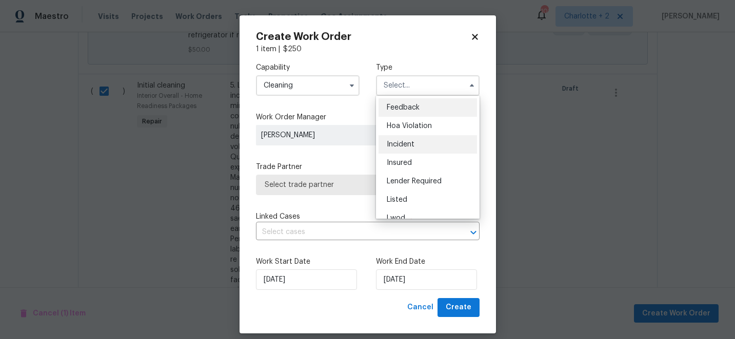
scroll to position [122, 0]
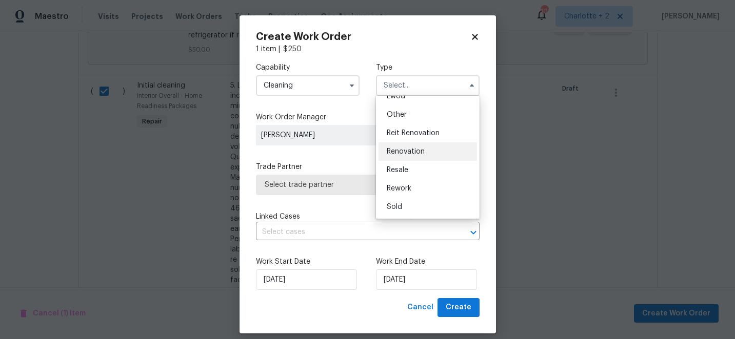
click at [417, 151] on span "Renovation" at bounding box center [406, 151] width 38 height 7
type input "Renovation"
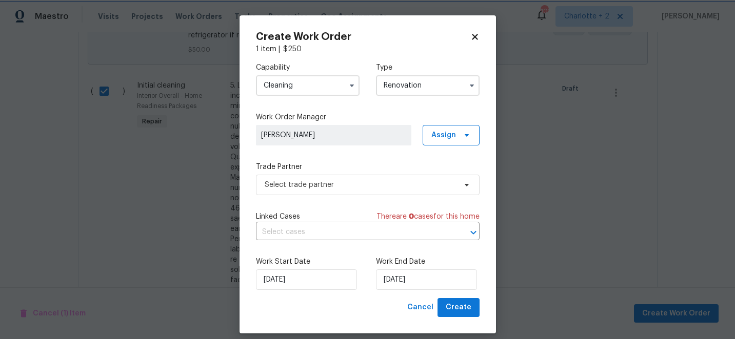
scroll to position [0, 0]
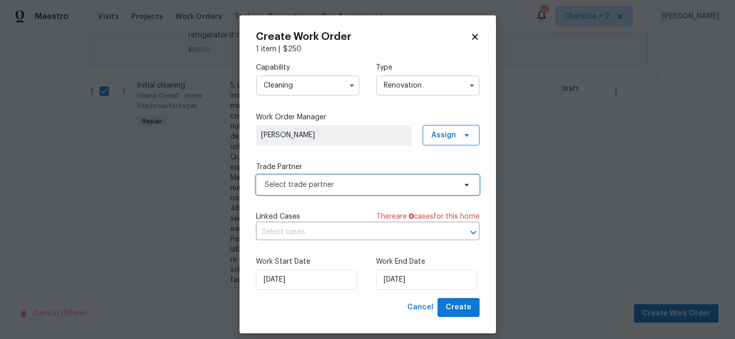
click at [366, 186] on span "Select trade partner" at bounding box center [360, 185] width 191 height 10
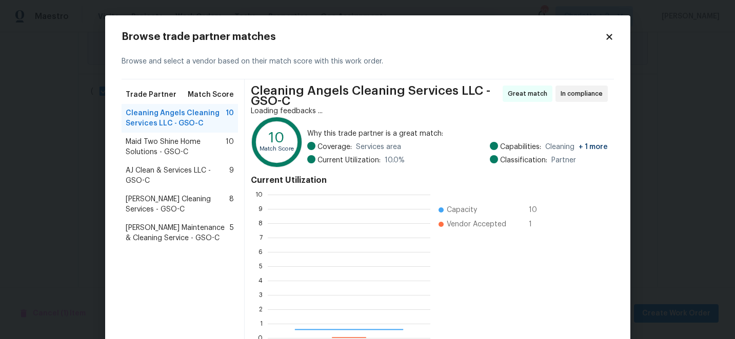
scroll to position [144, 163]
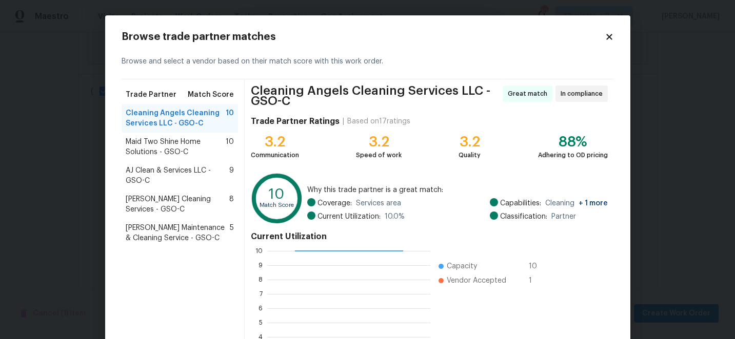
click at [173, 174] on span "AJ Clean & Services LLC - GSO-C" at bounding box center [178, 176] width 104 height 21
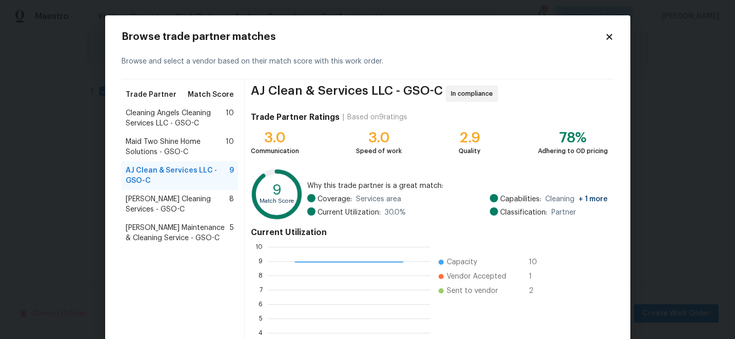
scroll to position [113, 0]
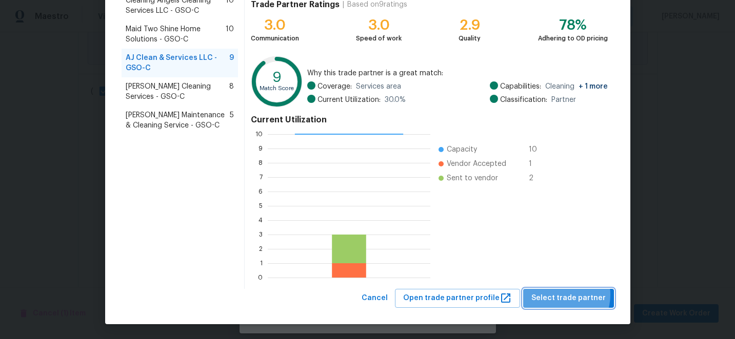
click at [563, 295] on span "Select trade partner" at bounding box center [568, 298] width 74 height 13
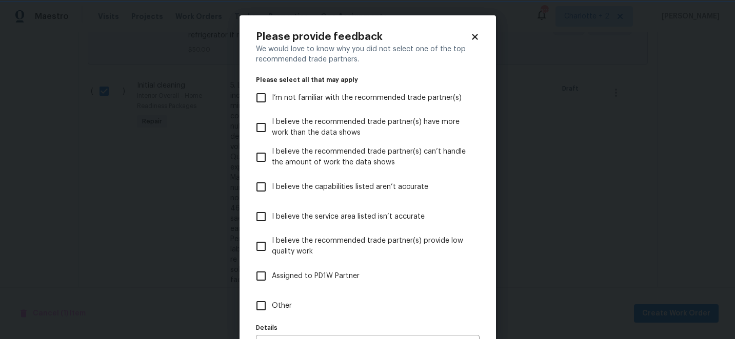
scroll to position [0, 0]
click at [266, 213] on input "I believe the service area listed isn’t accurate" at bounding box center [261, 217] width 22 height 22
checkbox input "true"
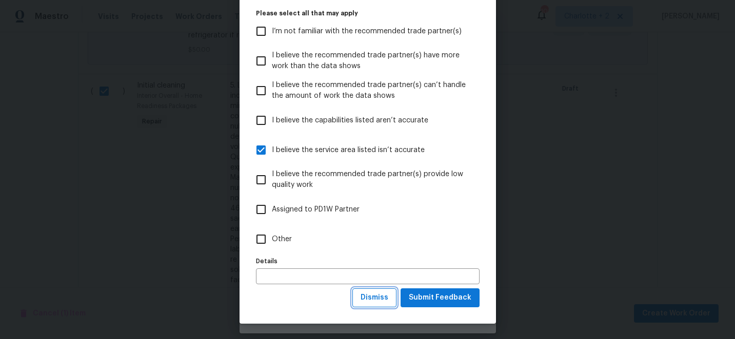
click at [379, 299] on span "Dismiss" at bounding box center [375, 298] width 28 height 13
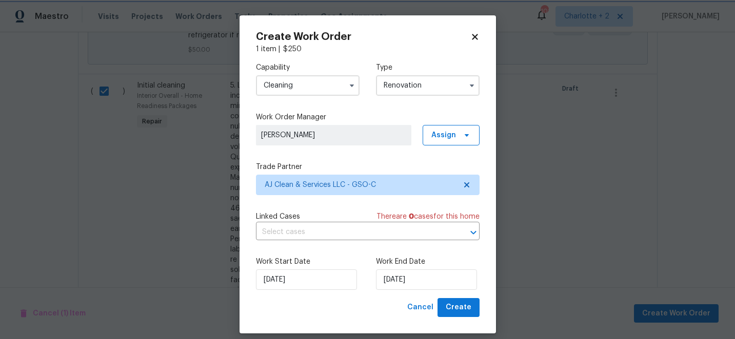
scroll to position [0, 0]
click at [459, 303] on span "Create" at bounding box center [459, 308] width 26 height 13
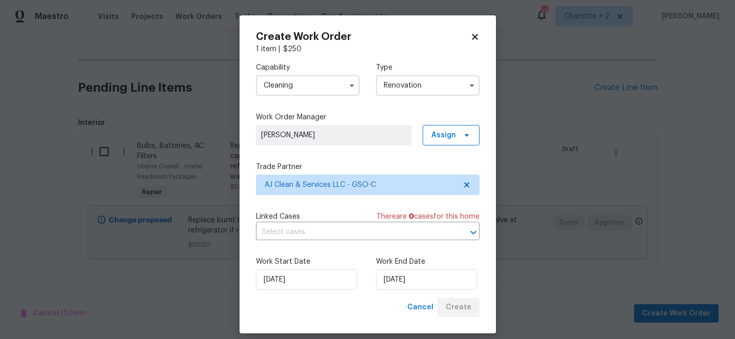
scroll to position [235, 0]
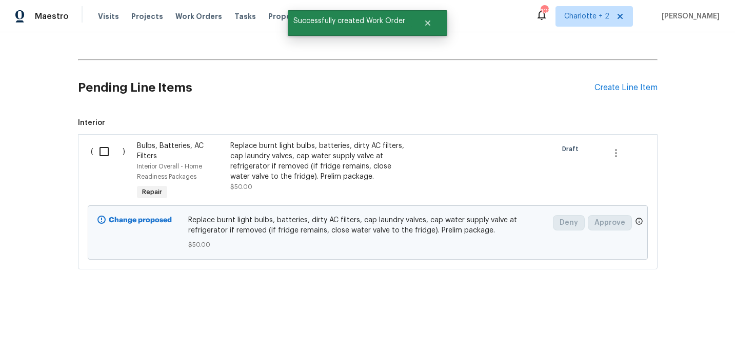
click at [102, 150] on input "checkbox" at bounding box center [107, 152] width 29 height 22
checkbox input "true"
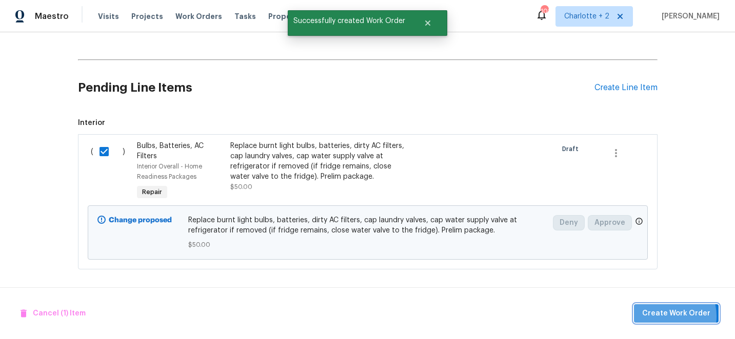
click at [668, 316] on span "Create Work Order" at bounding box center [676, 314] width 68 height 13
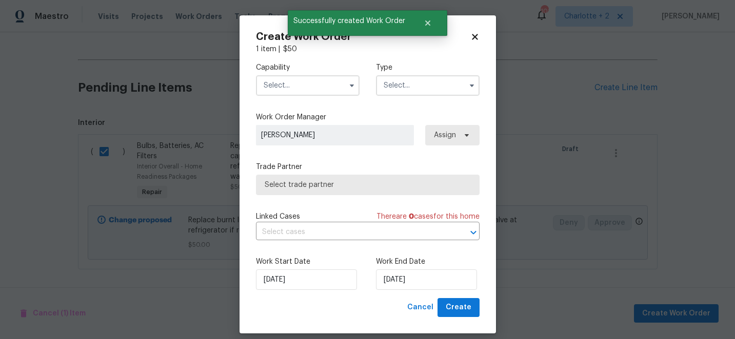
click at [297, 86] on input "text" at bounding box center [308, 85] width 104 height 21
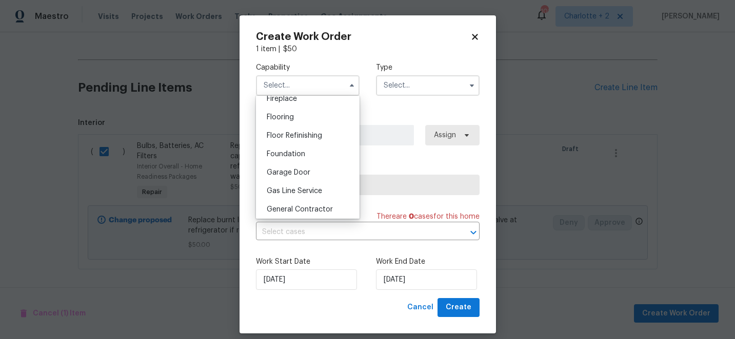
scroll to position [392, 0]
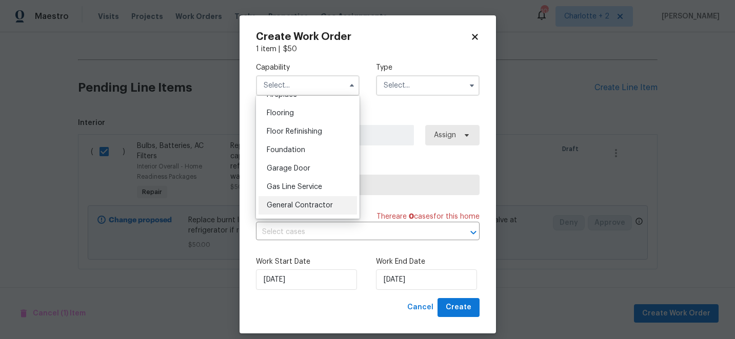
click at [310, 204] on span "General Contractor" at bounding box center [300, 205] width 66 height 7
type input "General Contractor"
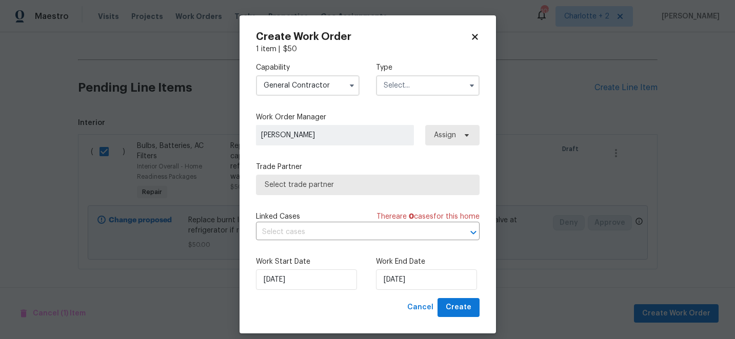
click at [428, 89] on input "text" at bounding box center [428, 85] width 104 height 21
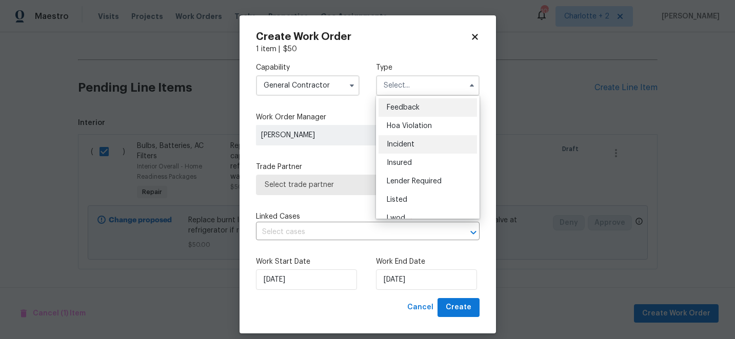
scroll to position [122, 0]
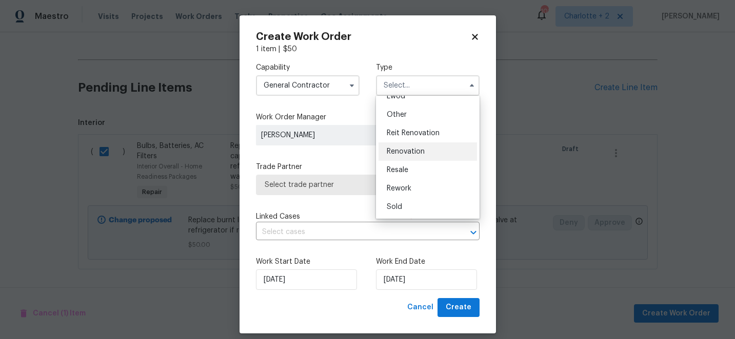
click at [409, 153] on span "Renovation" at bounding box center [406, 151] width 38 height 7
type input "Renovation"
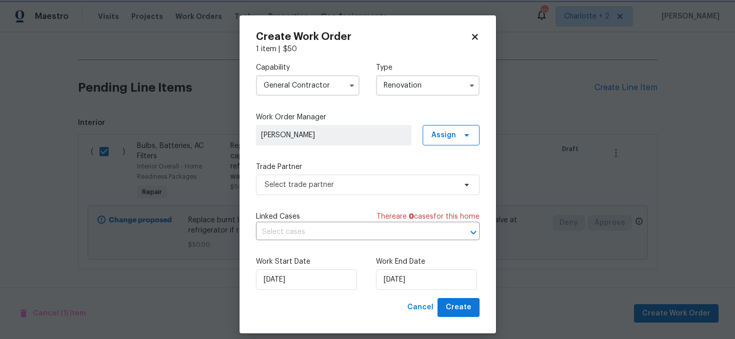
scroll to position [0, 0]
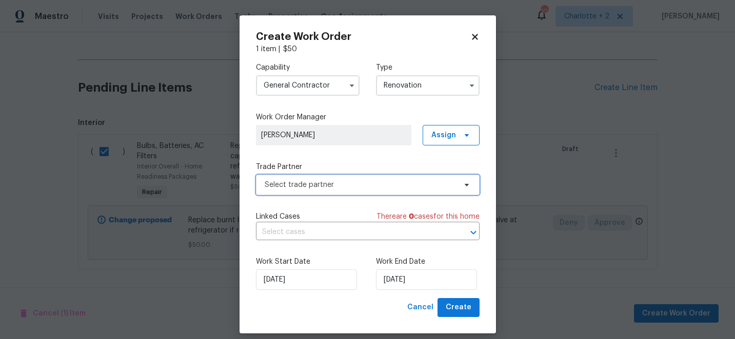
click at [358, 187] on span "Select trade partner" at bounding box center [360, 185] width 191 height 10
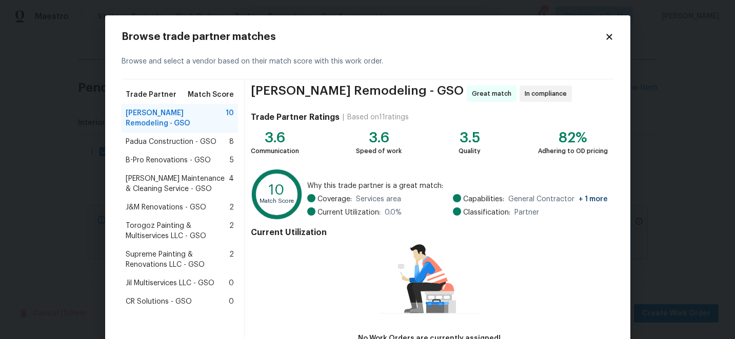
click at [184, 223] on span "Torogoz Painting & Multiservices LLC - GSO" at bounding box center [178, 231] width 104 height 21
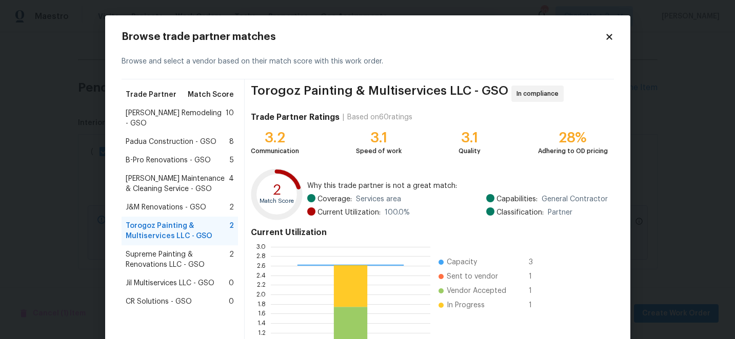
scroll to position [113, 0]
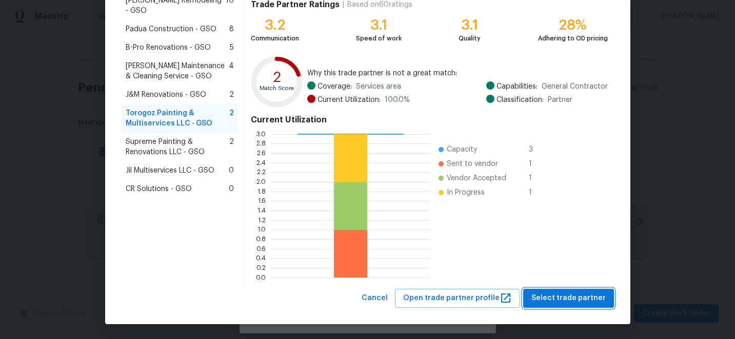
click at [573, 297] on span "Select trade partner" at bounding box center [568, 298] width 74 height 13
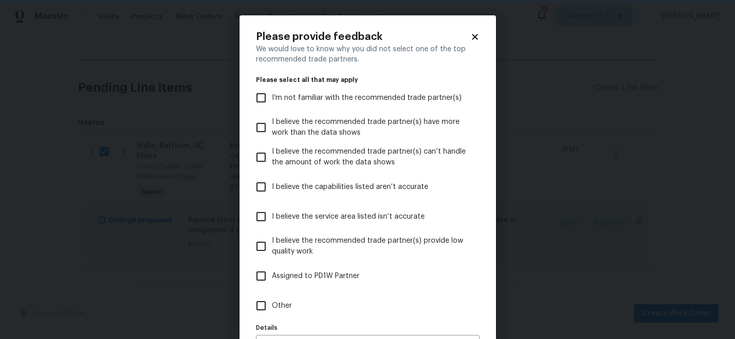
scroll to position [0, 0]
click at [265, 187] on input "I believe the capabilities listed aren’t accurate" at bounding box center [261, 187] width 22 height 22
checkbox input "true"
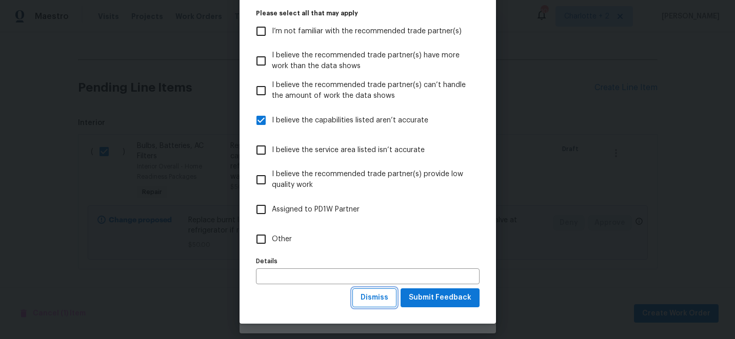
click at [387, 295] on span "Dismiss" at bounding box center [375, 298] width 28 height 13
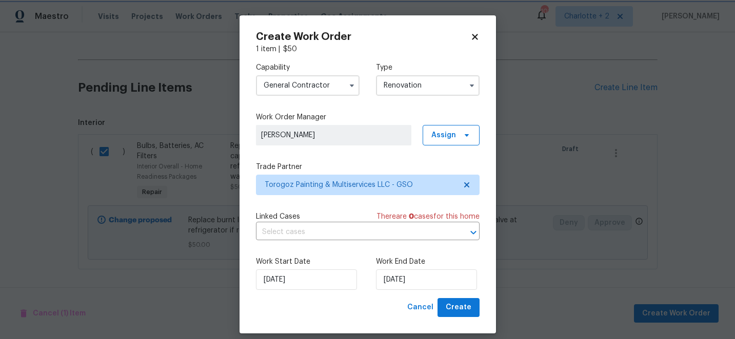
scroll to position [0, 0]
click at [461, 305] on span "Create" at bounding box center [459, 308] width 26 height 13
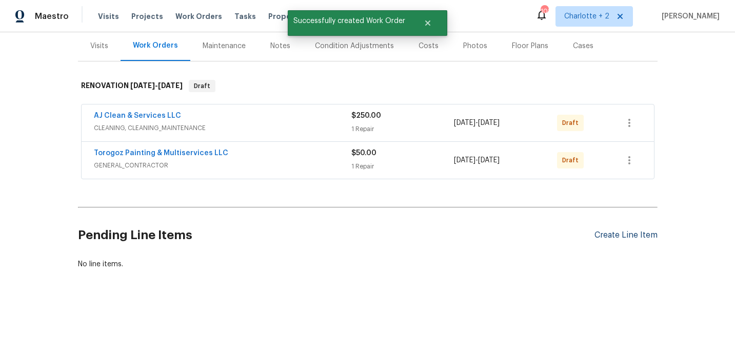
click at [619, 234] on div "Create Line Item" at bounding box center [625, 236] width 63 height 10
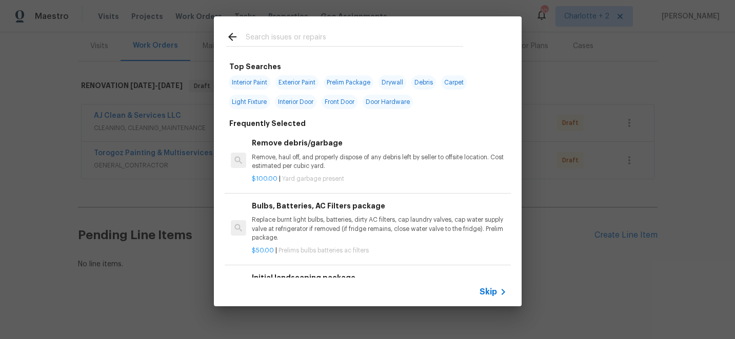
click at [314, 36] on input "text" at bounding box center [354, 38] width 217 height 15
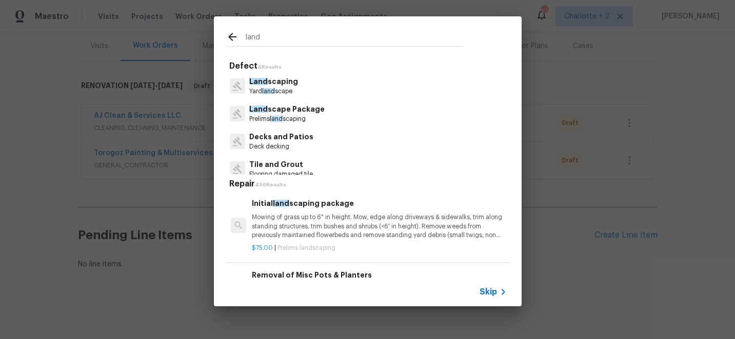
type input "land"
click at [333, 223] on p "Mowing of grass up to 6" in height. Mow, edge along driveways & sidewalks, trim…" at bounding box center [379, 226] width 254 height 26
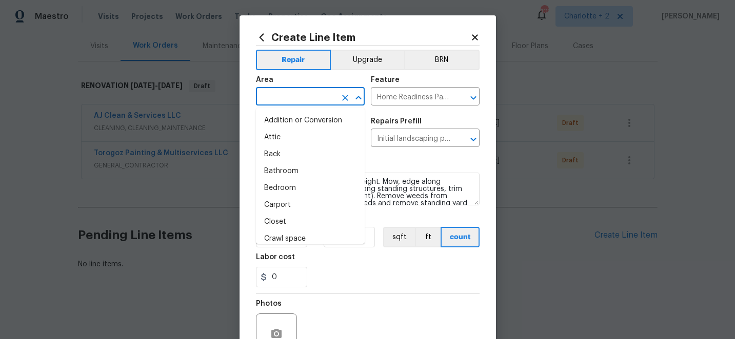
click at [319, 95] on input "text" at bounding box center [296, 98] width 80 height 16
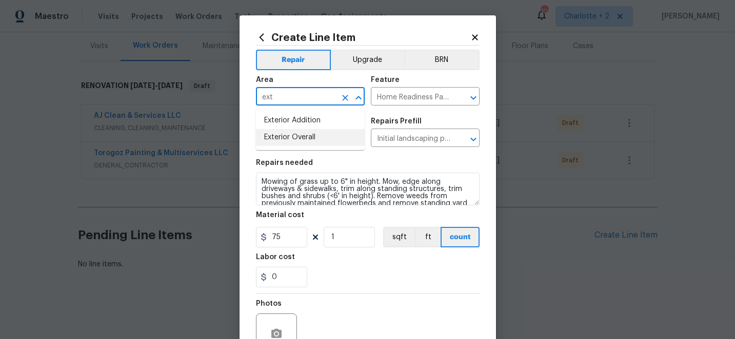
click at [309, 138] on li "Exterior Overall" at bounding box center [310, 137] width 109 height 17
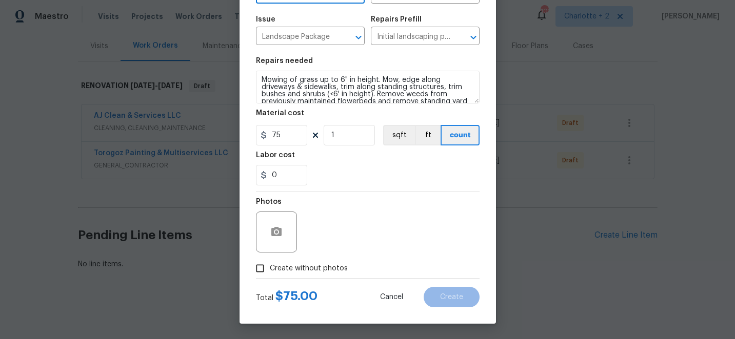
type input "Exterior Overall"
click at [261, 268] on input "Create without photos" at bounding box center [259, 268] width 19 height 19
checkbox input "true"
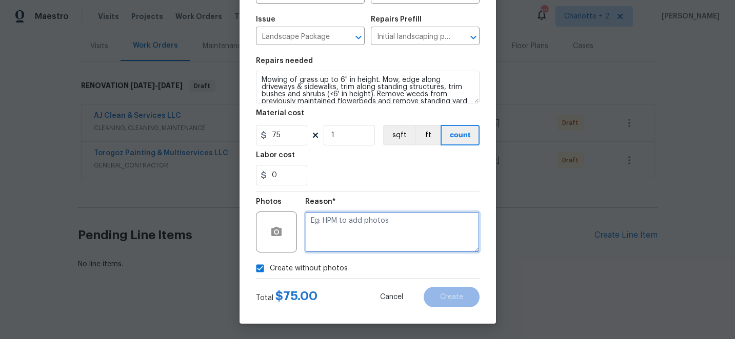
click at [398, 233] on textarea at bounding box center [392, 232] width 174 height 41
type textarea "edit"
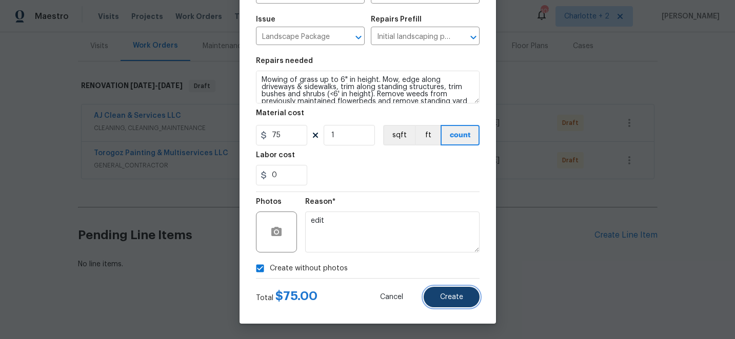
click at [458, 294] on span "Create" at bounding box center [451, 298] width 23 height 8
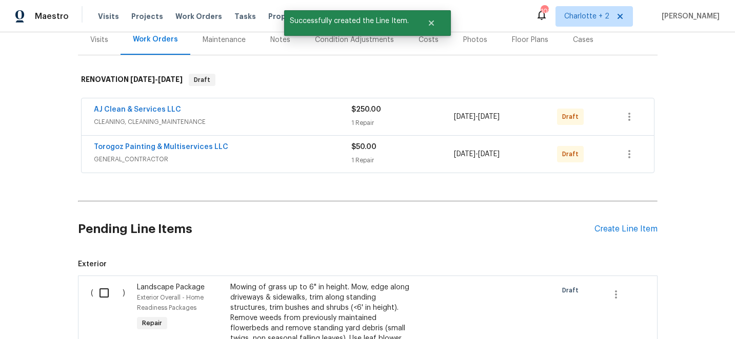
scroll to position [235, 0]
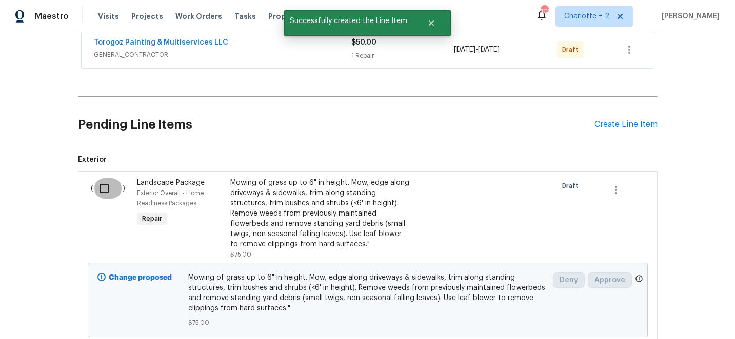
click at [108, 190] on input "checkbox" at bounding box center [107, 189] width 29 height 22
checkbox input "true"
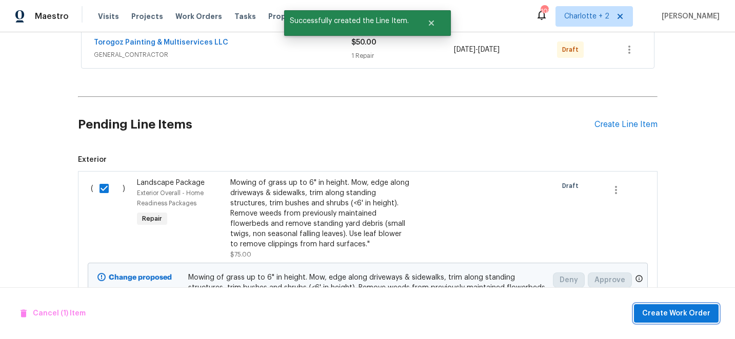
click at [692, 317] on span "Create Work Order" at bounding box center [676, 314] width 68 height 13
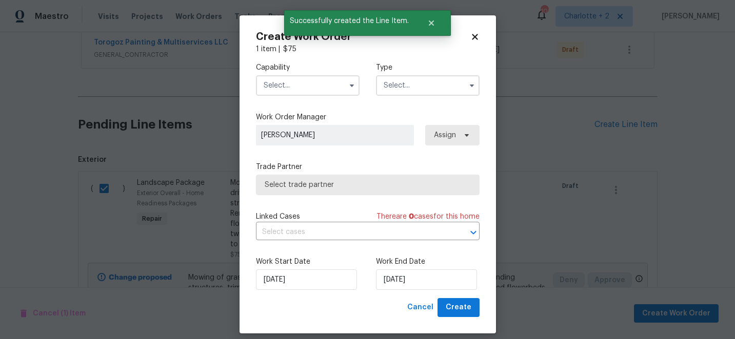
click at [285, 86] on input "text" at bounding box center [308, 85] width 104 height 21
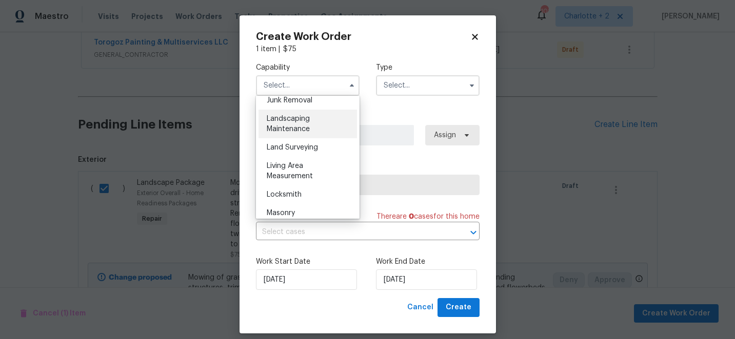
scroll to position [665, 0]
click at [294, 128] on span "Landscaping Maintenance" at bounding box center [288, 122] width 43 height 17
type input "Landscaping Maintenance"
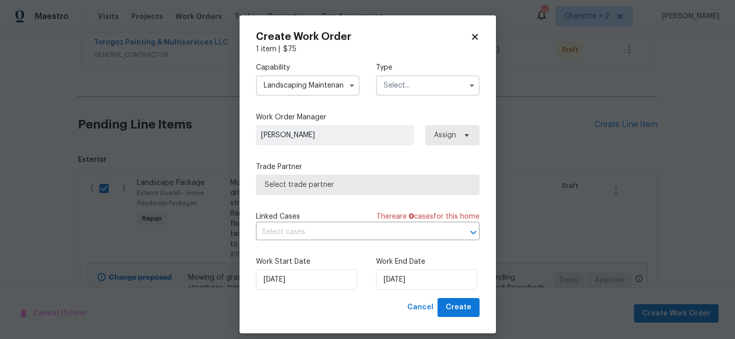
click at [393, 85] on input "text" at bounding box center [428, 85] width 104 height 21
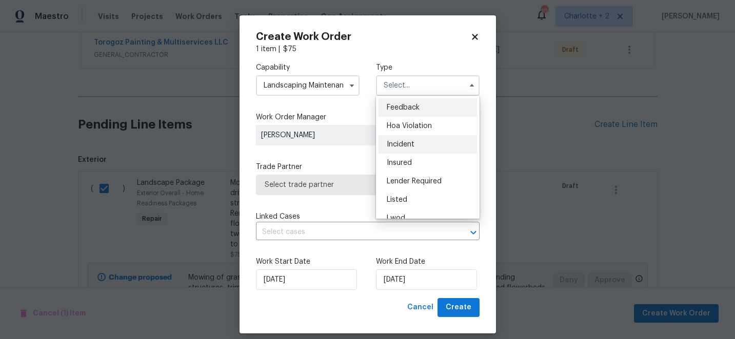
scroll to position [122, 0]
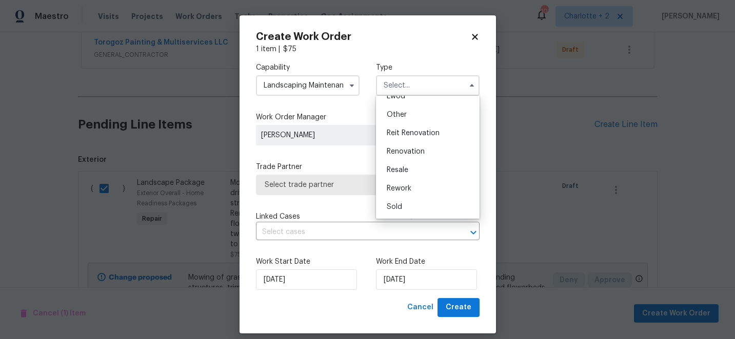
click at [405, 152] on span "Renovation" at bounding box center [406, 151] width 38 height 7
type input "Renovation"
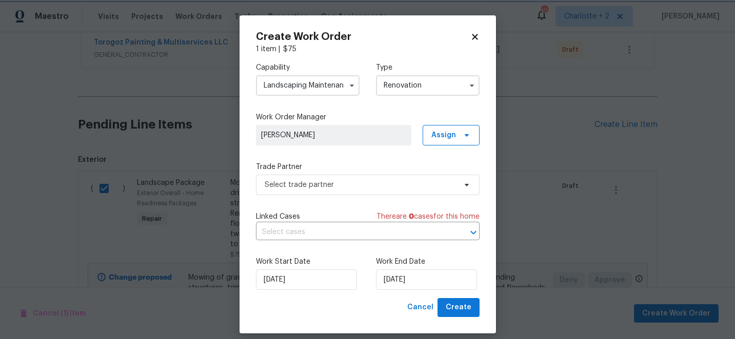
scroll to position [0, 0]
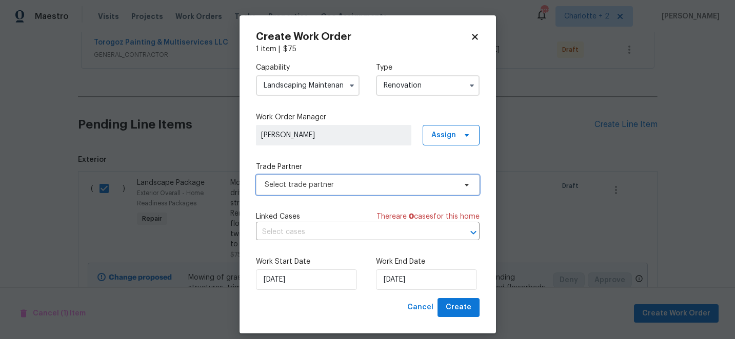
click at [350, 188] on span "Select trade partner" at bounding box center [360, 185] width 191 height 10
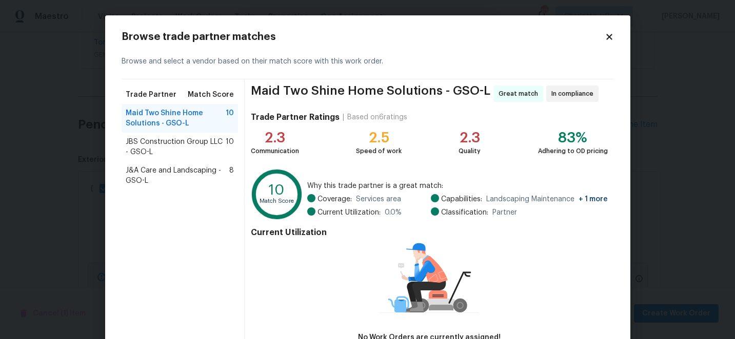
click at [186, 174] on span "J&A Care and Landscaping - GSO-L" at bounding box center [178, 176] width 104 height 21
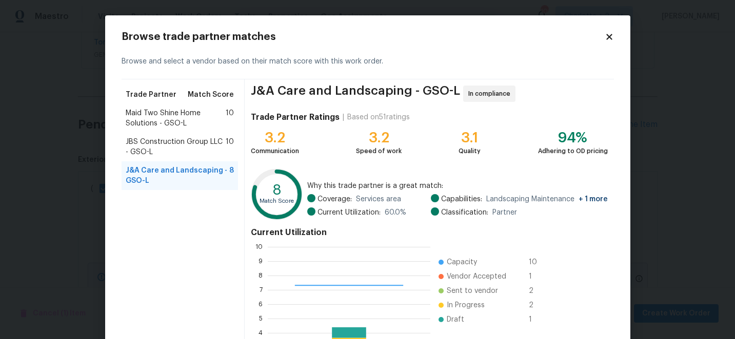
scroll to position [113, 0]
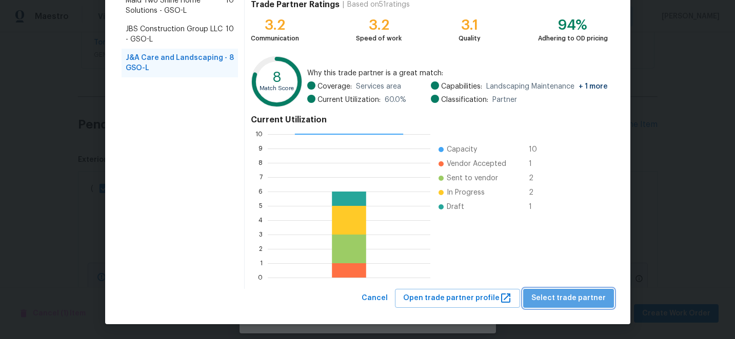
click at [574, 298] on span "Select trade partner" at bounding box center [568, 298] width 74 height 13
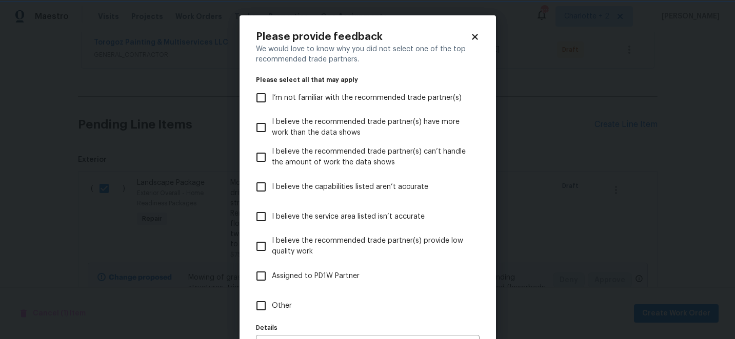
scroll to position [0, 0]
click at [266, 185] on input "I believe the capabilities listed aren’t accurate" at bounding box center [261, 187] width 22 height 22
checkbox input "true"
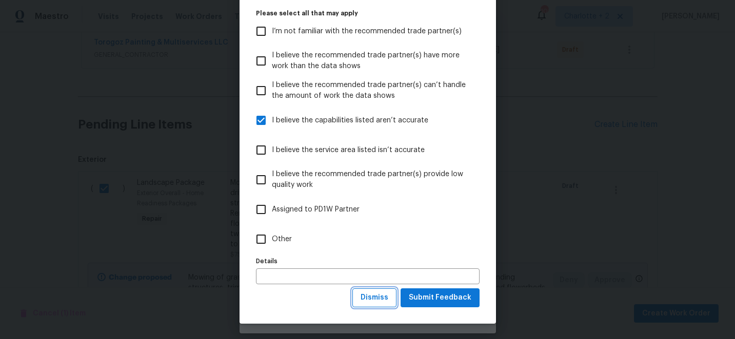
click at [379, 301] on span "Dismiss" at bounding box center [375, 298] width 28 height 13
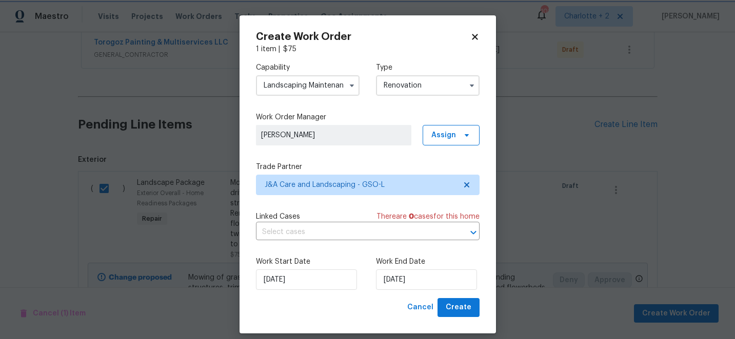
scroll to position [0, 0]
click at [453, 305] on span "Create" at bounding box center [459, 308] width 26 height 13
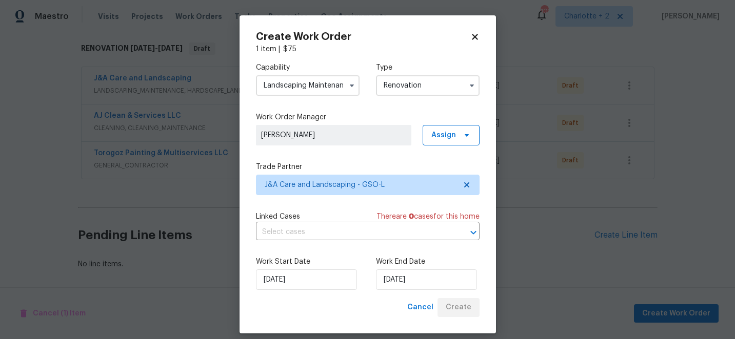
scroll to position [162, 0]
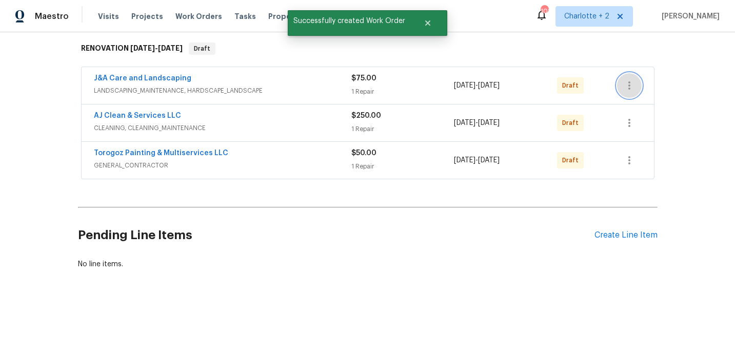
click at [629, 86] on icon "button" at bounding box center [629, 86] width 2 height 8
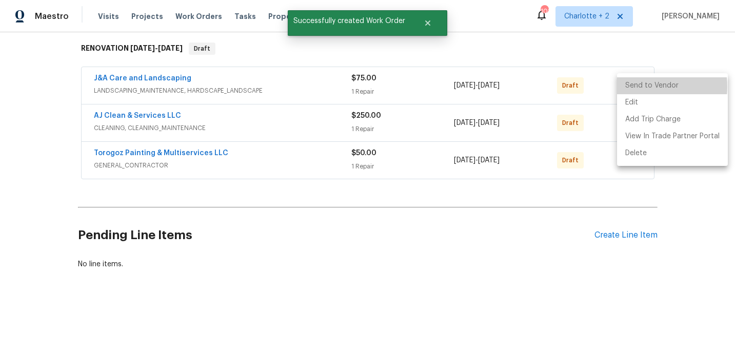
click at [635, 87] on li "Send to Vendor" at bounding box center [672, 85] width 111 height 17
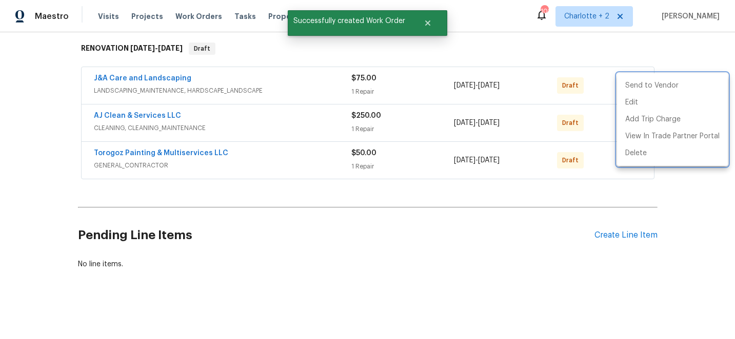
click at [669, 54] on div at bounding box center [367, 169] width 735 height 339
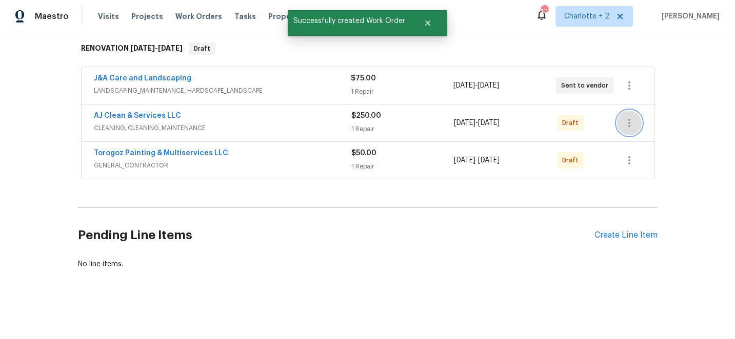
click at [629, 129] on icon "button" at bounding box center [629, 123] width 12 height 12
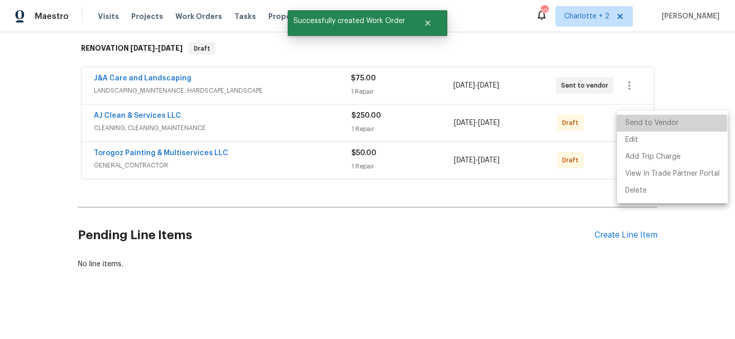
click at [638, 124] on li "Send to Vendor" at bounding box center [672, 123] width 111 height 17
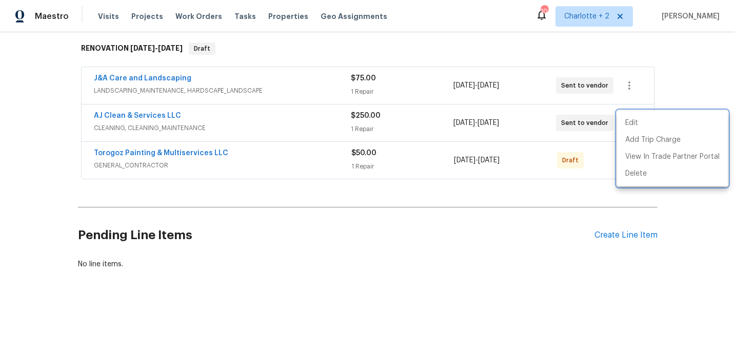
click at [680, 59] on div at bounding box center [367, 169] width 735 height 339
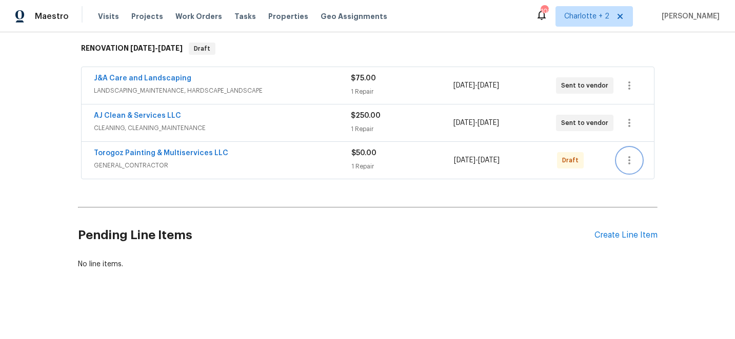
click at [629, 160] on icon "button" at bounding box center [629, 160] width 2 height 8
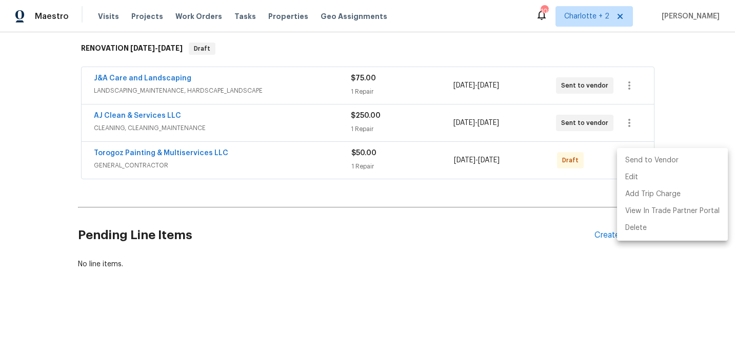
click at [636, 158] on li "Send to Vendor" at bounding box center [672, 160] width 111 height 17
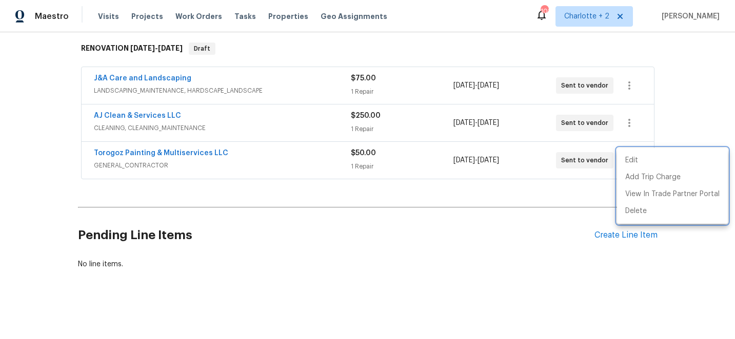
click at [672, 86] on div at bounding box center [367, 169] width 735 height 339
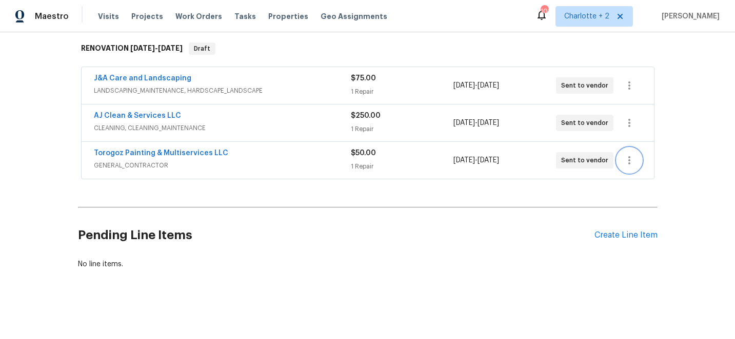
scroll to position [0, 0]
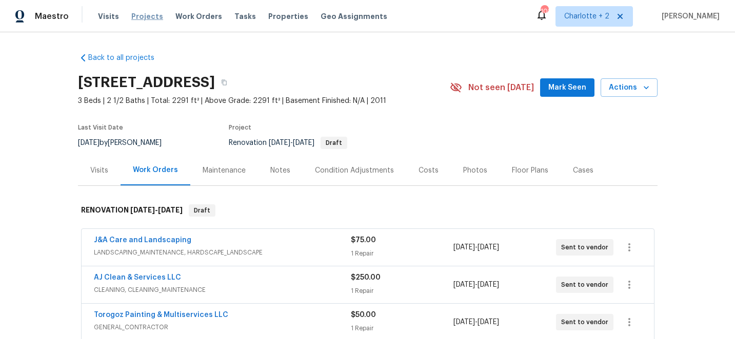
click at [136, 16] on span "Projects" at bounding box center [147, 16] width 32 height 10
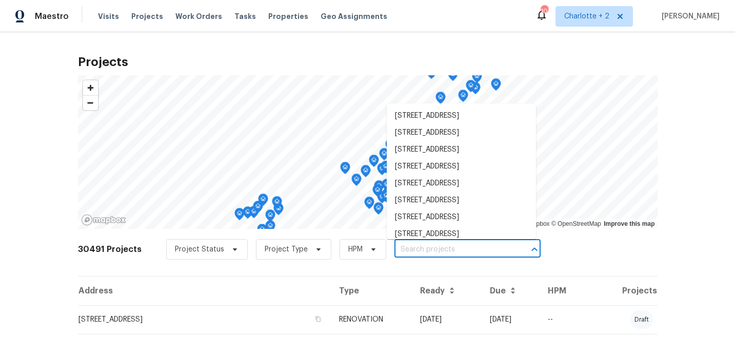
click at [432, 250] on input "text" at bounding box center [452, 250] width 117 height 16
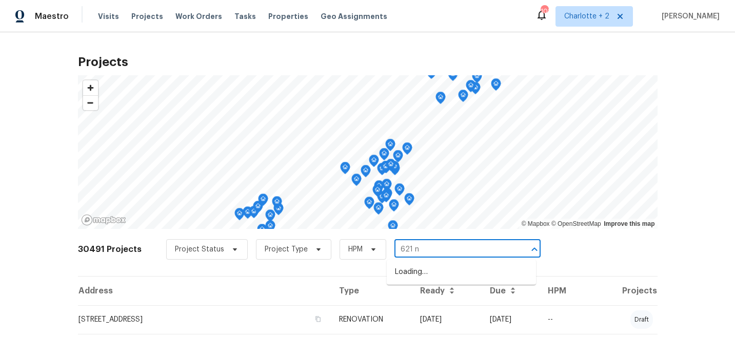
type input "621 n c"
click at [470, 273] on li "621 N Craige St, Salisbury, NC 28144" at bounding box center [461, 272] width 149 height 17
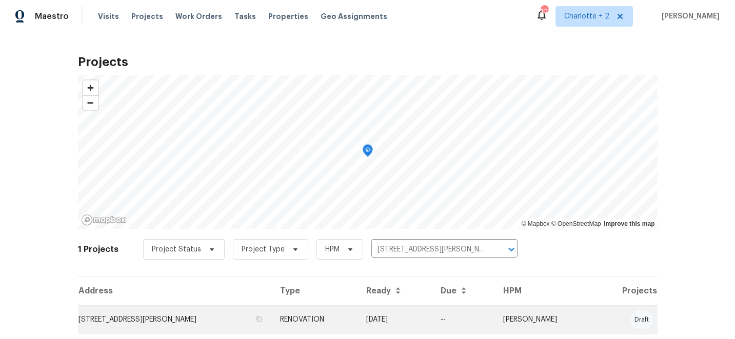
click at [348, 317] on td "RENOVATION" at bounding box center [315, 320] width 86 height 29
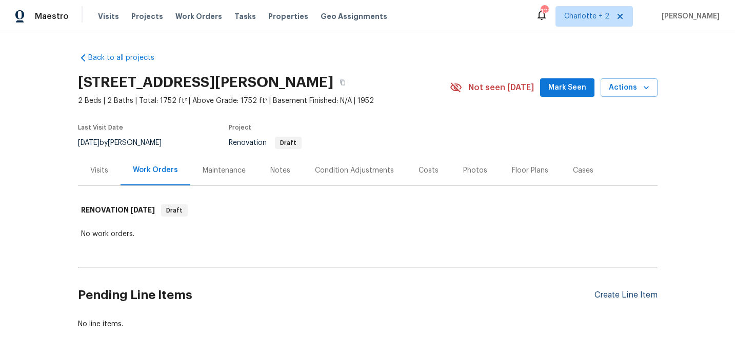
click at [598, 294] on div "Create Line Item" at bounding box center [625, 296] width 63 height 10
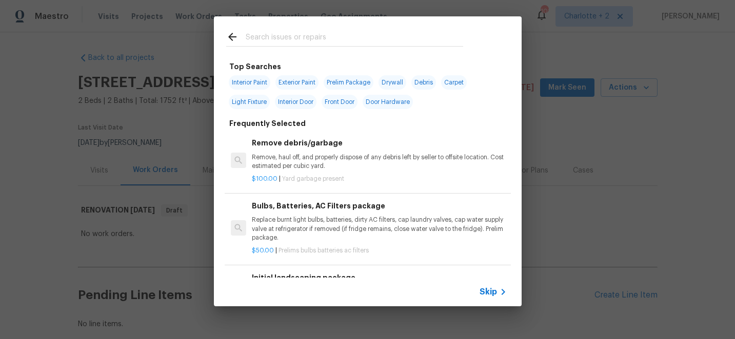
click at [272, 34] on input "text" at bounding box center [354, 38] width 217 height 15
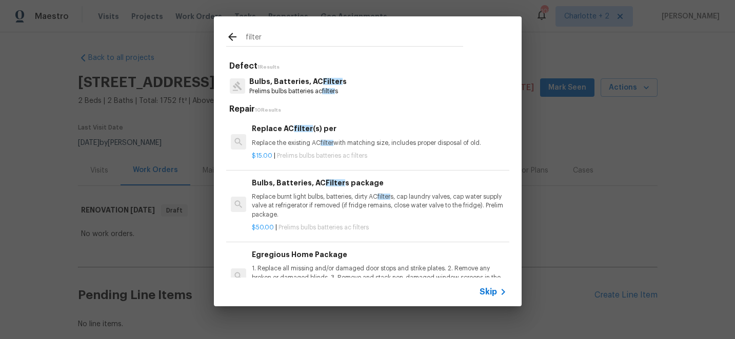
type input "filter"
click at [332, 203] on p "Replace burnt light bulbs, batteries, dirty AC filter s, cap laundry valves, ca…" at bounding box center [379, 206] width 254 height 26
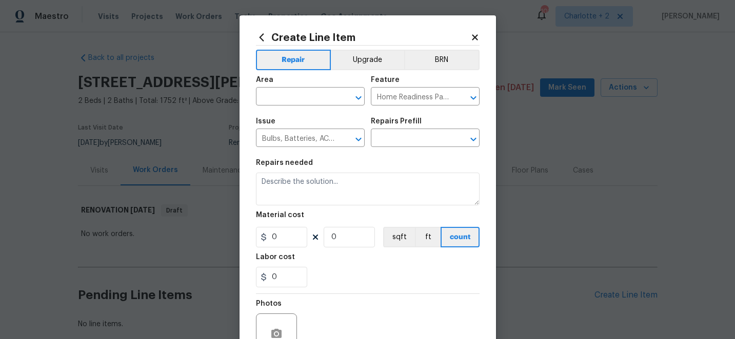
type input "Bulbs, Batteries, AC Filters package $50.00"
type textarea "Replace burnt light bulbs, batteries, dirty AC filters, cap laundry valves, cap…"
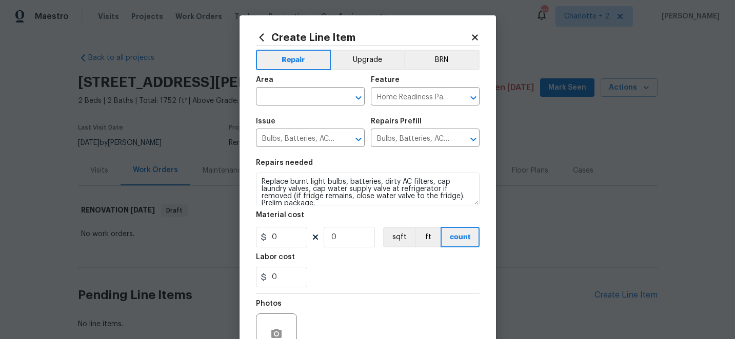
type input "50"
type input "1"
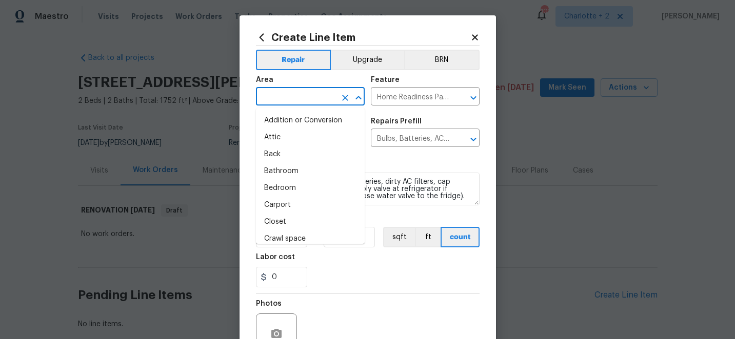
click at [303, 96] on input "text" at bounding box center [296, 98] width 80 height 16
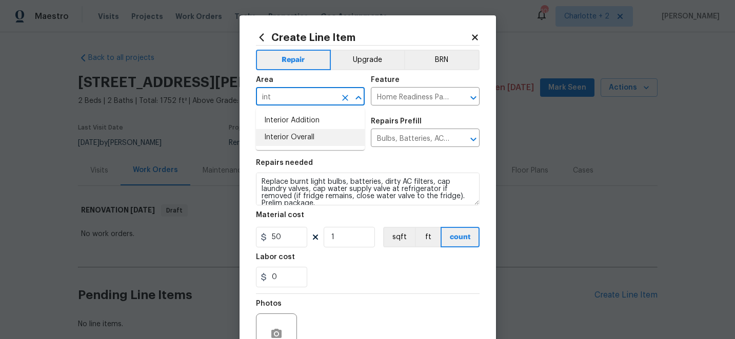
click at [303, 142] on li "Interior Overall" at bounding box center [310, 137] width 109 height 17
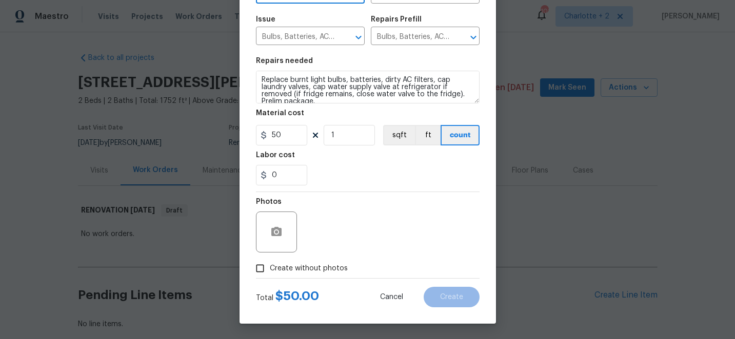
type input "Interior Overall"
click at [256, 267] on input "Create without photos" at bounding box center [259, 268] width 19 height 19
checkbox input "true"
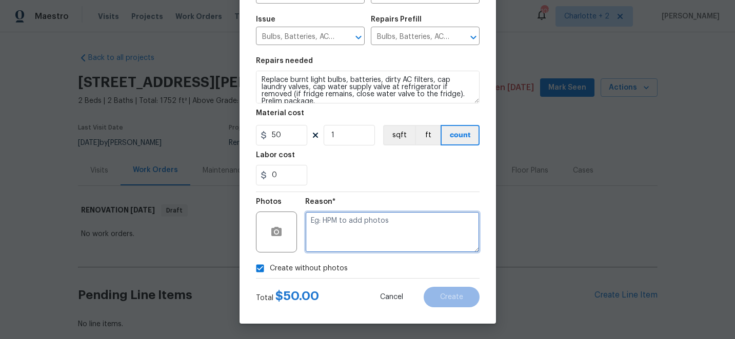
click at [385, 241] on textarea at bounding box center [392, 232] width 174 height 41
type textarea "edit"
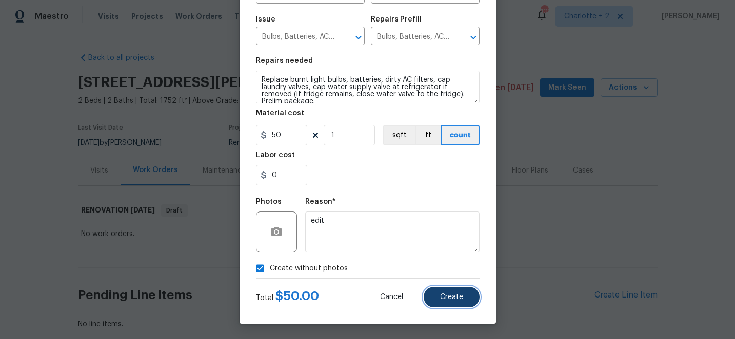
click at [462, 301] on button "Create" at bounding box center [452, 297] width 56 height 21
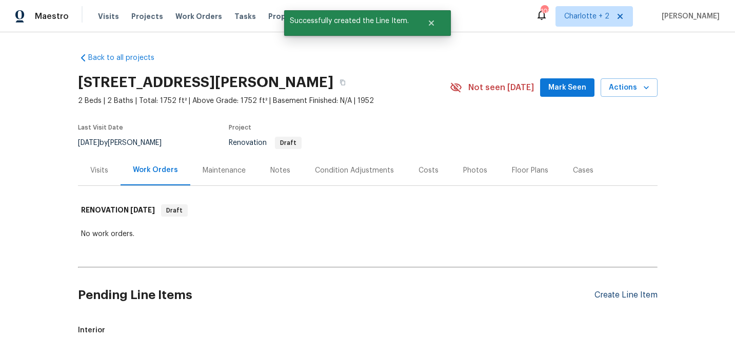
click at [626, 297] on div "Create Line Item" at bounding box center [625, 296] width 63 height 10
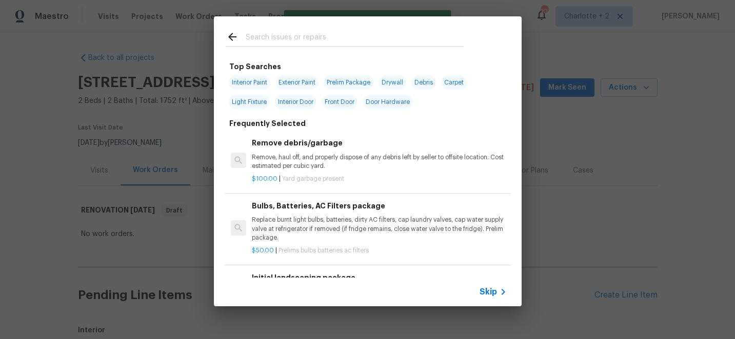
click at [299, 37] on input "text" at bounding box center [354, 38] width 217 height 15
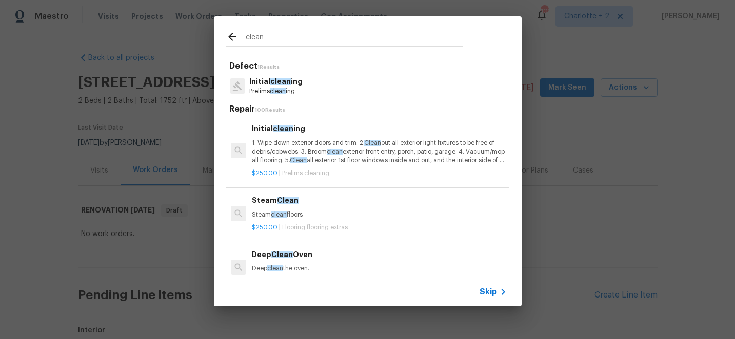
type input "clean"
click at [315, 169] on div "$250.00 | Prelims cleaning" at bounding box center [379, 171] width 254 height 13
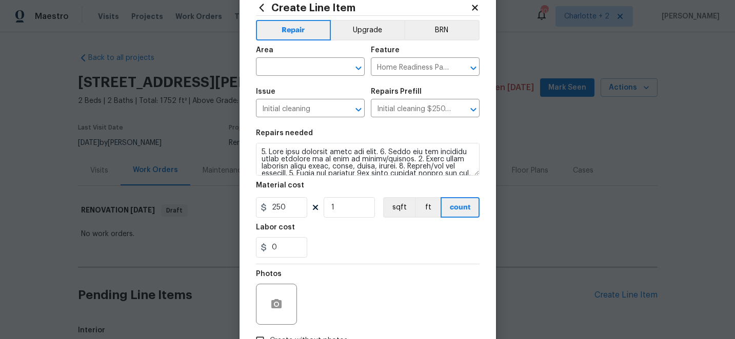
scroll to position [12, 0]
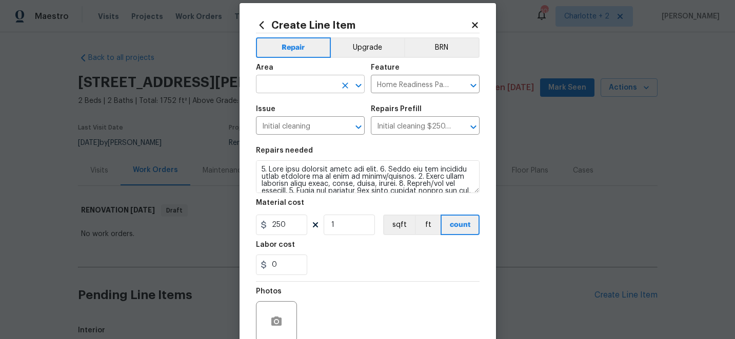
click at [292, 86] on input "text" at bounding box center [296, 85] width 80 height 16
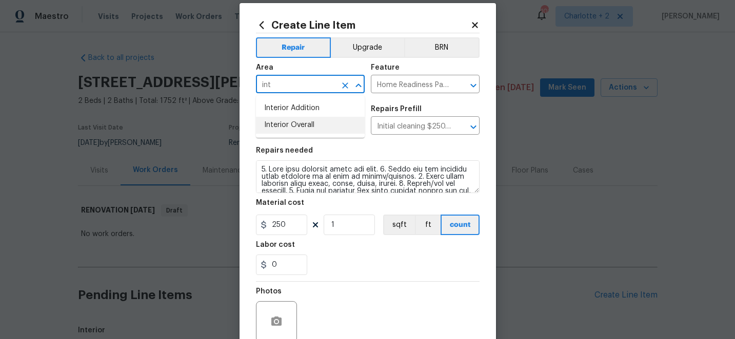
click at [291, 132] on li "Interior Overall" at bounding box center [310, 125] width 109 height 17
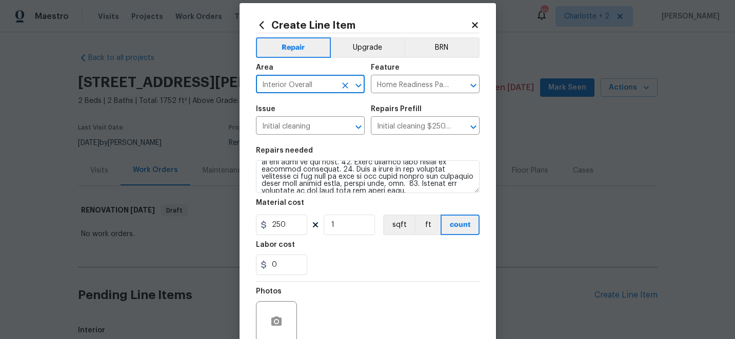
scroll to position [103, 0]
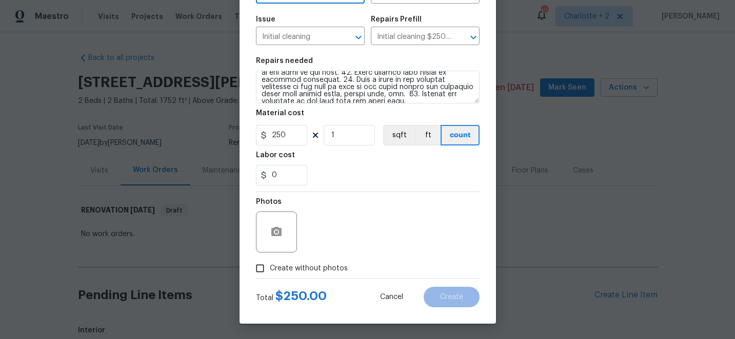
type input "Interior Overall"
click at [266, 267] on input "Create without photos" at bounding box center [259, 268] width 19 height 19
checkbox input "true"
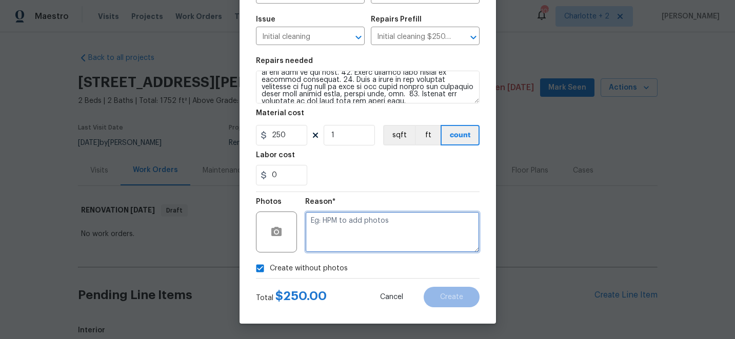
click at [385, 241] on textarea at bounding box center [392, 232] width 174 height 41
type textarea "edit"
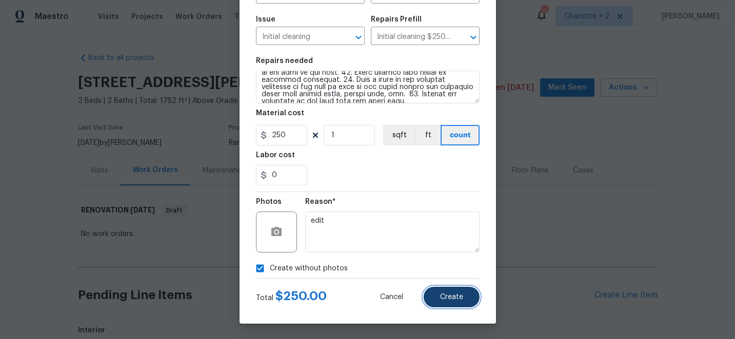
click at [455, 297] on span "Create" at bounding box center [451, 298] width 23 height 8
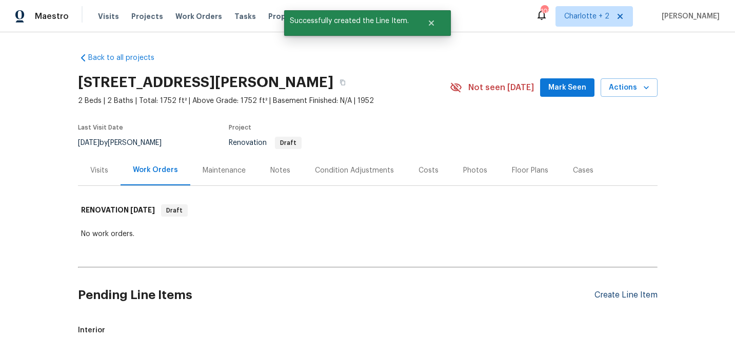
click at [628, 293] on div "Create Line Item" at bounding box center [625, 296] width 63 height 10
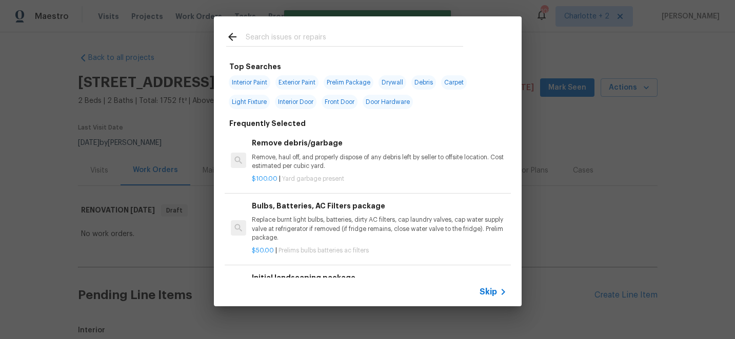
click at [202, 174] on div "Top Searches Interior Paint Exterior Paint Prelim Package Drywall Debris Carpet…" at bounding box center [367, 161] width 735 height 323
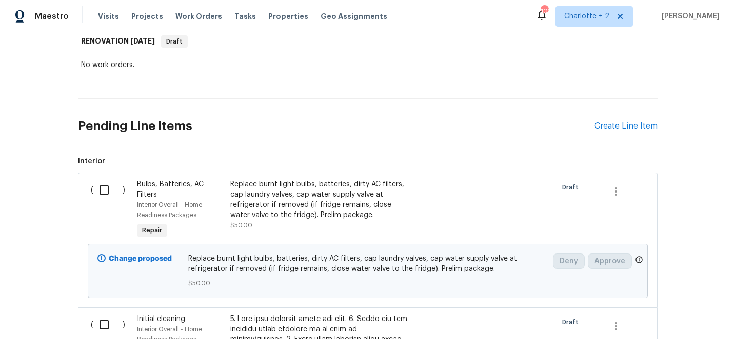
scroll to position [0, 0]
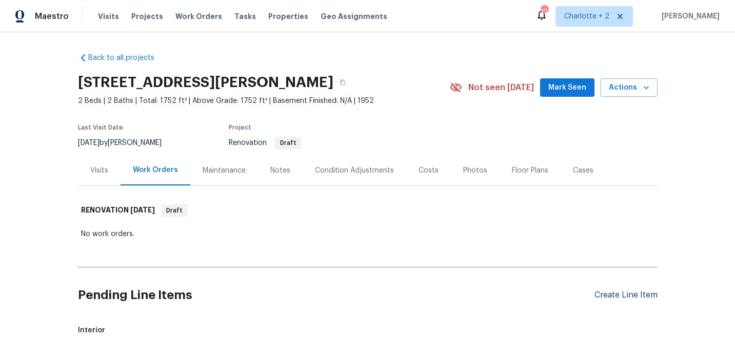
click at [617, 295] on div "Create Line Item" at bounding box center [625, 296] width 63 height 10
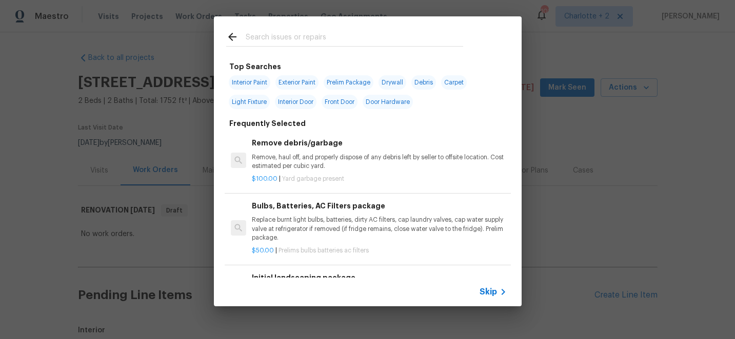
click at [279, 35] on input "text" at bounding box center [354, 38] width 217 height 15
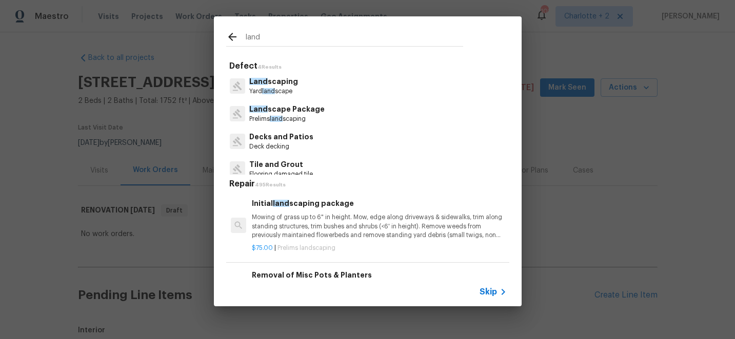
type input "land"
click at [326, 224] on p "Mowing of grass up to 6" in height. Mow, edge along driveways & sidewalks, trim…" at bounding box center [379, 226] width 254 height 26
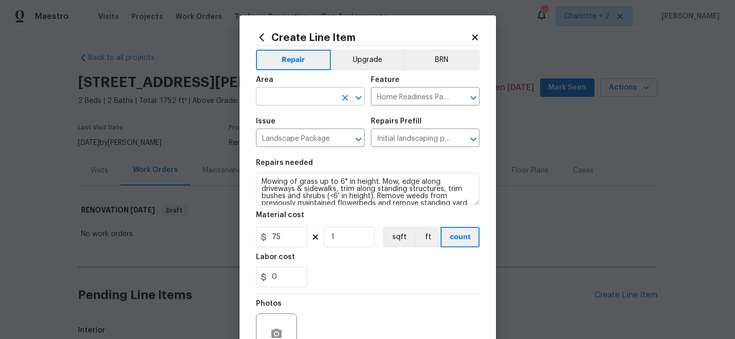
click at [291, 99] on input "text" at bounding box center [296, 98] width 80 height 16
click at [292, 137] on li "Exterior Overall" at bounding box center [310, 137] width 109 height 17
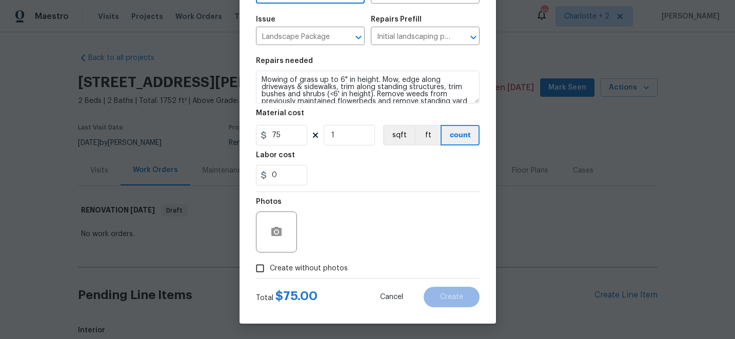
type input "Exterior Overall"
click at [262, 270] on input "Create without photos" at bounding box center [259, 268] width 19 height 19
checkbox input "true"
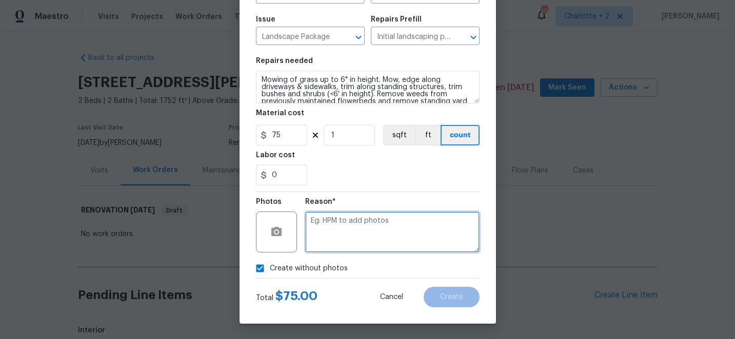
click at [379, 228] on textarea at bounding box center [392, 232] width 174 height 41
type textarea "edit"
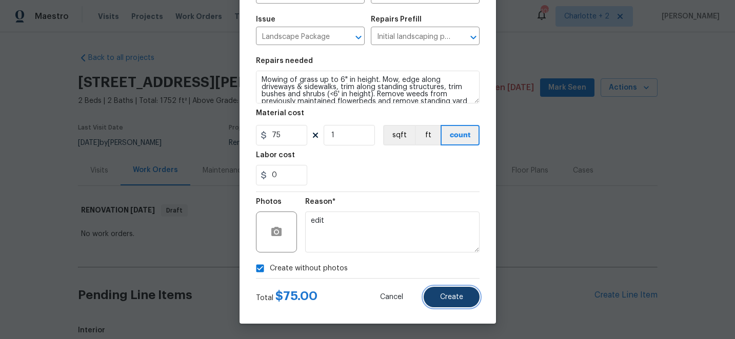
click at [472, 303] on button "Create" at bounding box center [452, 297] width 56 height 21
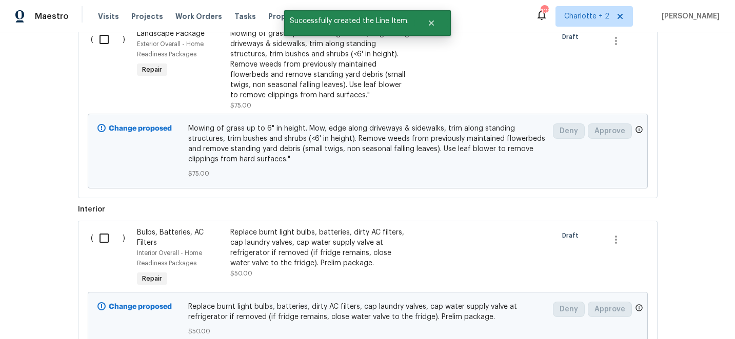
scroll to position [319, 0]
click at [104, 241] on input "checkbox" at bounding box center [107, 239] width 29 height 22
checkbox input "true"
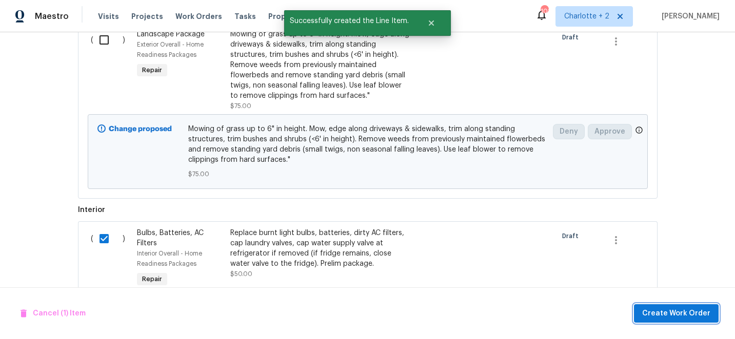
click at [665, 309] on span "Create Work Order" at bounding box center [676, 314] width 68 height 13
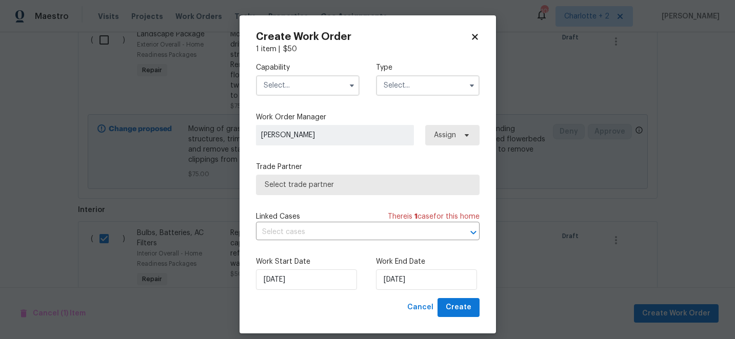
click at [289, 85] on input "text" at bounding box center [308, 85] width 104 height 21
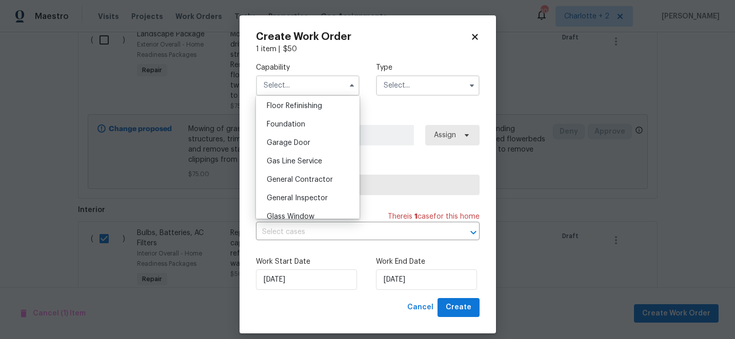
scroll to position [425, 0]
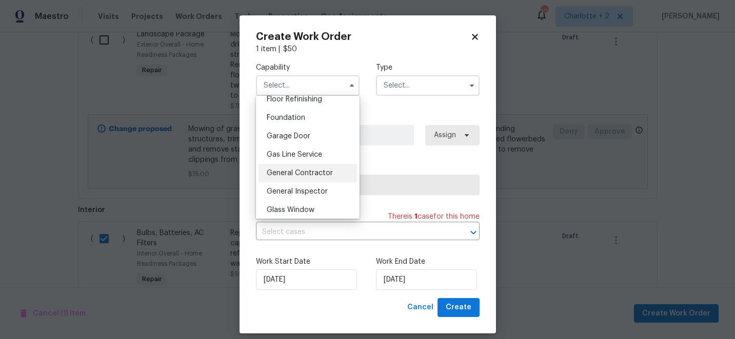
click at [311, 172] on span "General Contractor" at bounding box center [300, 173] width 66 height 7
type input "General Contractor"
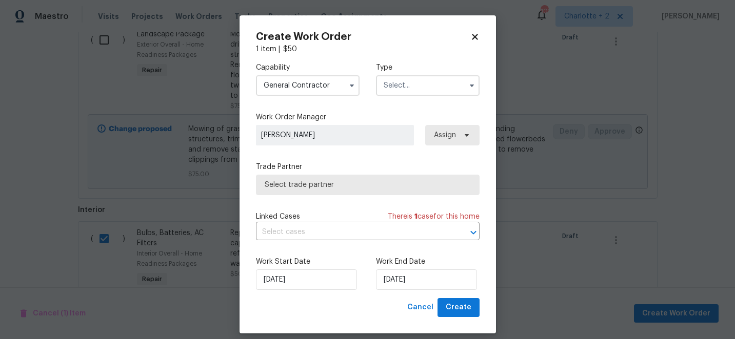
click at [393, 84] on input "text" at bounding box center [428, 85] width 104 height 21
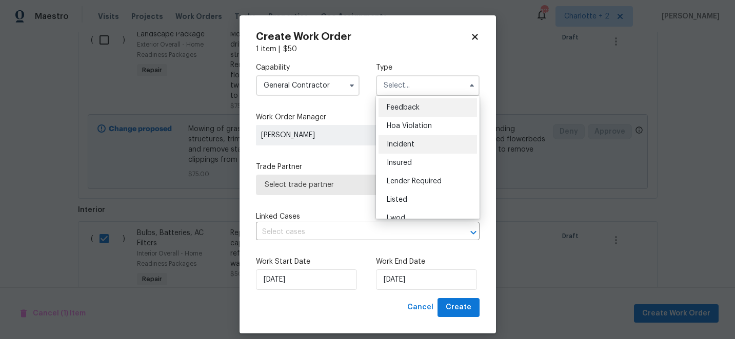
scroll to position [122, 0]
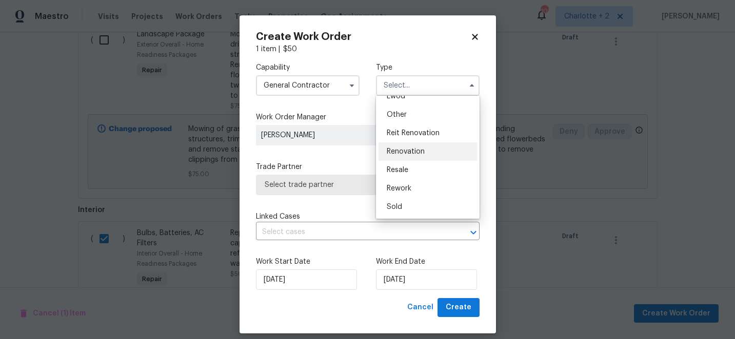
click at [405, 154] on span "Renovation" at bounding box center [406, 151] width 38 height 7
type input "Renovation"
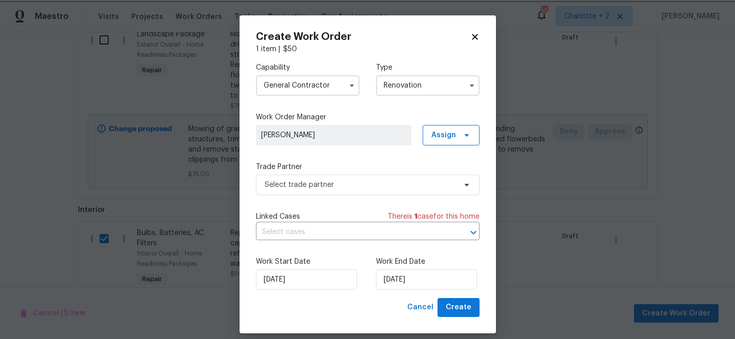
scroll to position [0, 0]
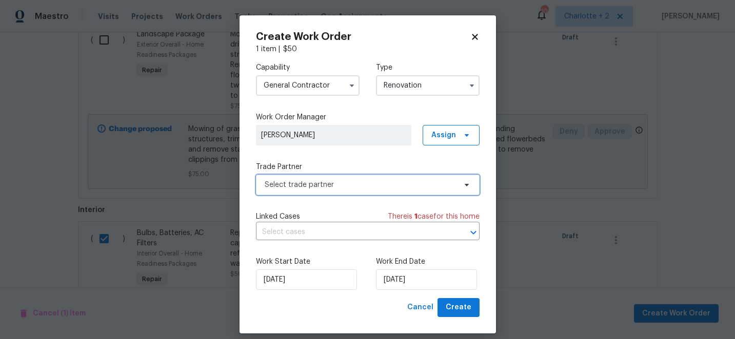
click at [345, 181] on span "Select trade partner" at bounding box center [360, 185] width 191 height 10
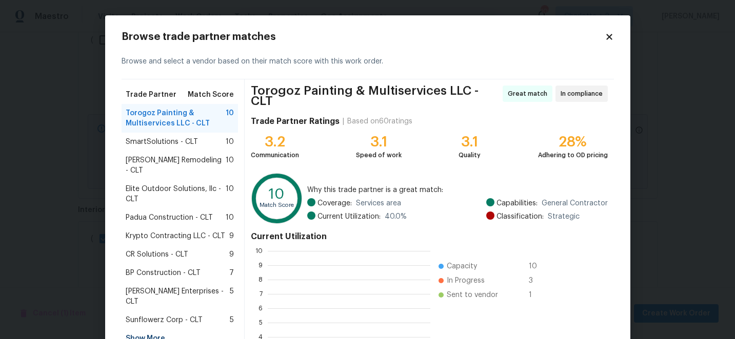
scroll to position [144, 163]
click at [192, 144] on span "SmartSolutions - CLT" at bounding box center [162, 142] width 72 height 10
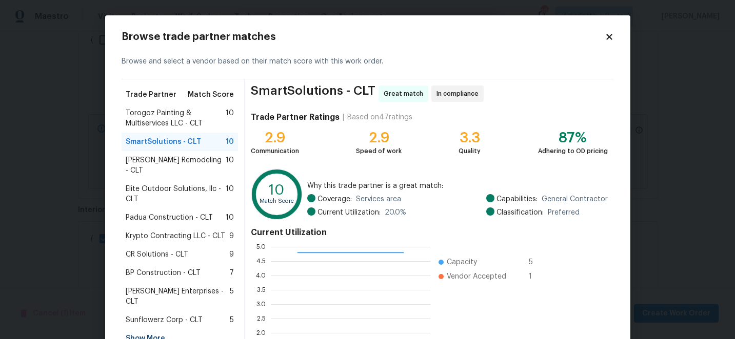
scroll to position [113, 0]
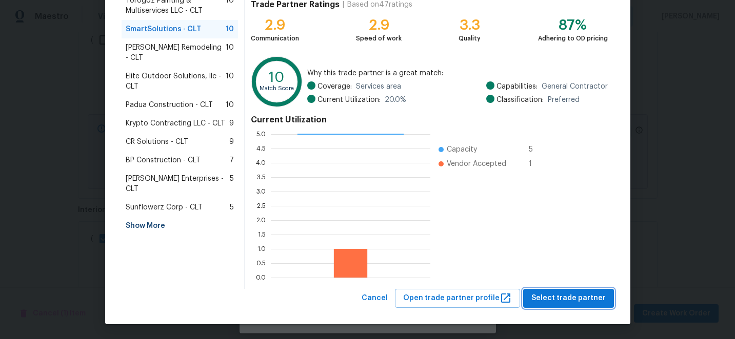
click at [587, 294] on span "Select trade partner" at bounding box center [568, 298] width 74 height 13
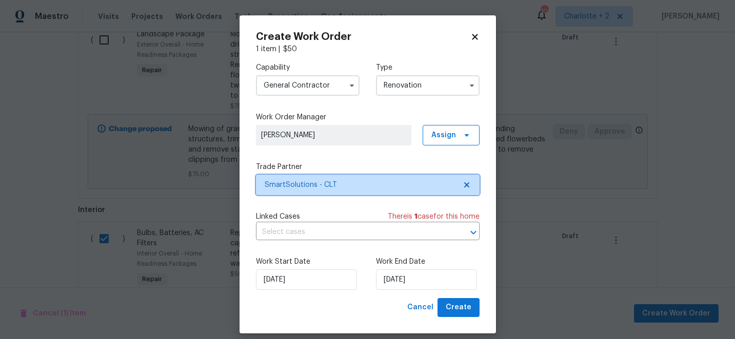
scroll to position [0, 0]
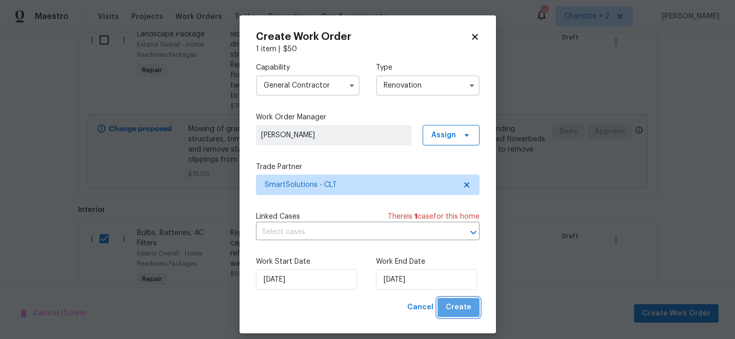
click at [464, 308] on span "Create" at bounding box center [459, 308] width 26 height 13
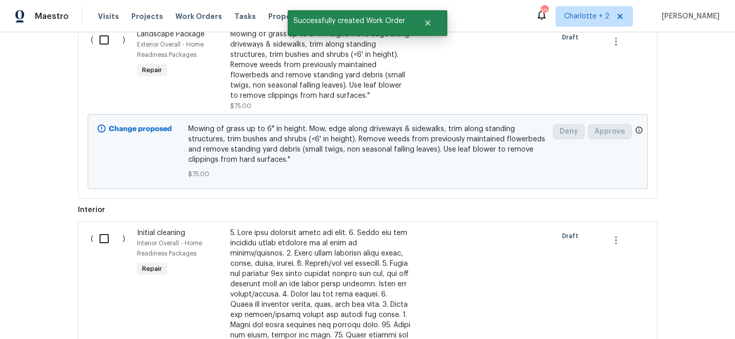
click at [107, 239] on input "checkbox" at bounding box center [107, 239] width 29 height 22
checkbox input "true"
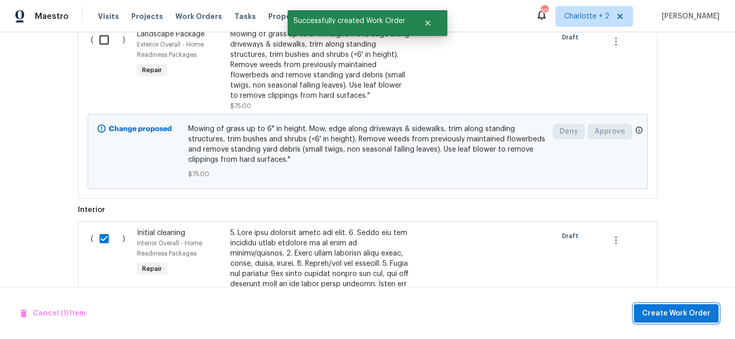
click at [662, 317] on span "Create Work Order" at bounding box center [676, 314] width 68 height 13
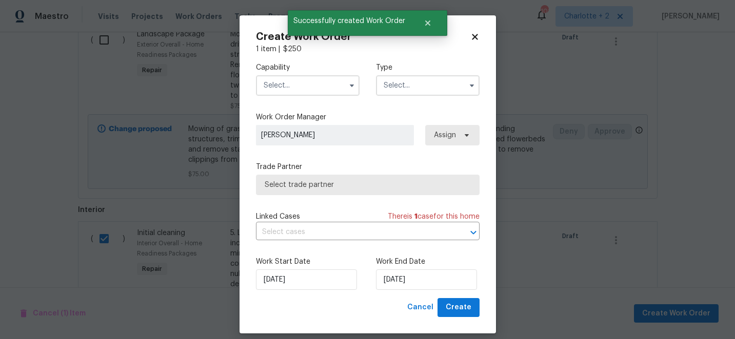
click at [299, 85] on input "text" at bounding box center [308, 85] width 104 height 21
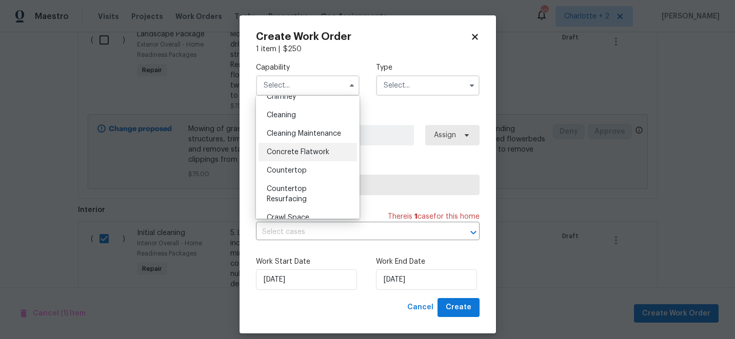
scroll to position [141, 0]
click at [291, 116] on span "Cleaning" at bounding box center [281, 114] width 29 height 7
type input "Cleaning"
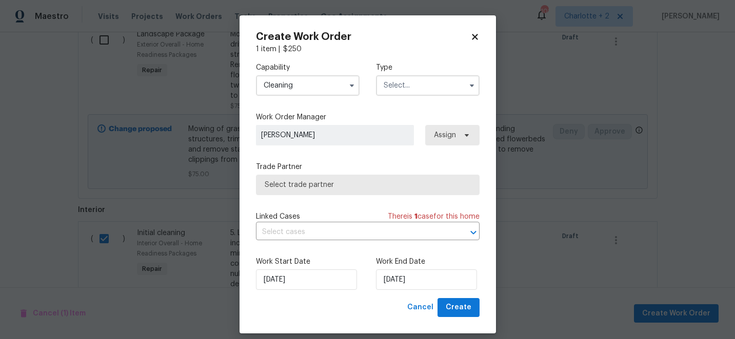
click at [396, 81] on input "text" at bounding box center [428, 85] width 104 height 21
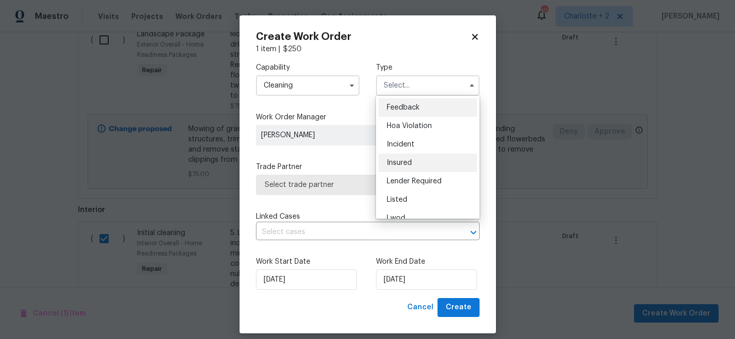
scroll to position [122, 0]
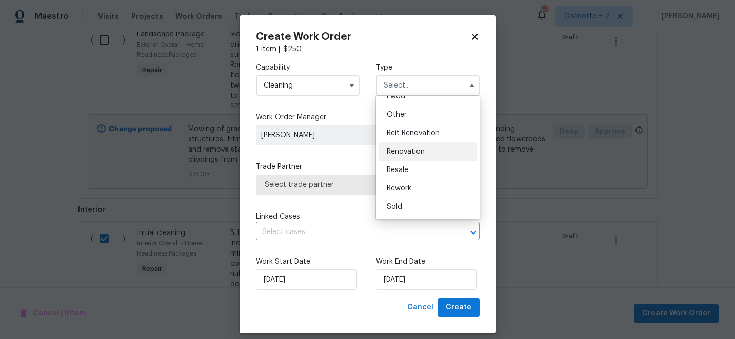
click at [412, 147] on div "Renovation" at bounding box center [427, 152] width 98 height 18
type input "Renovation"
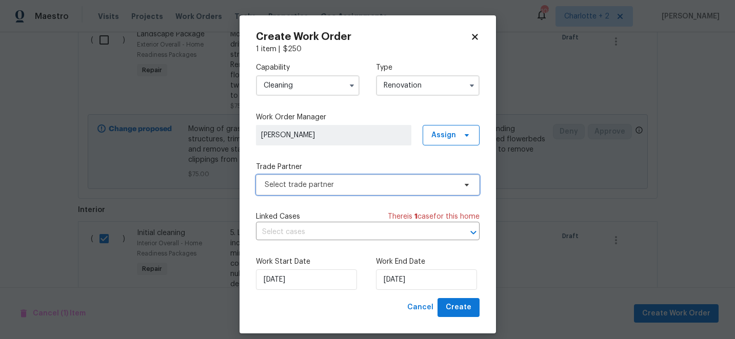
click at [363, 184] on span "Select trade partner" at bounding box center [360, 185] width 191 height 10
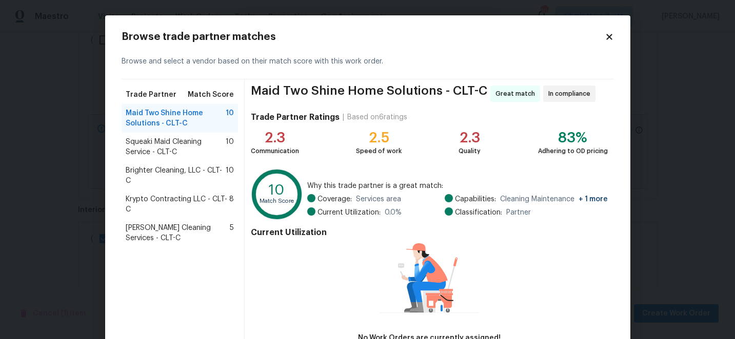
click at [189, 204] on span "Krypto Contracting LLC - CLT-C" at bounding box center [178, 204] width 104 height 21
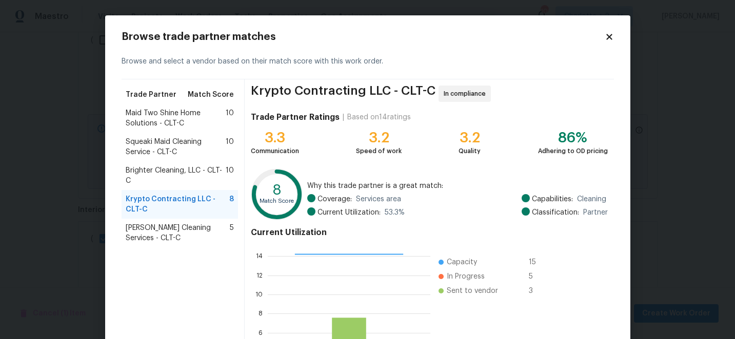
scroll to position [113, 0]
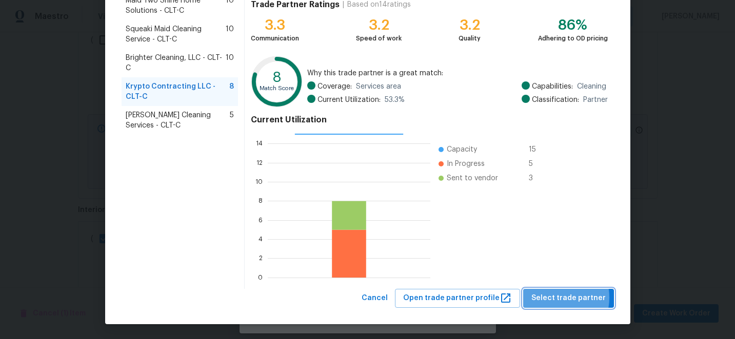
click at [558, 298] on span "Select trade partner" at bounding box center [568, 298] width 74 height 13
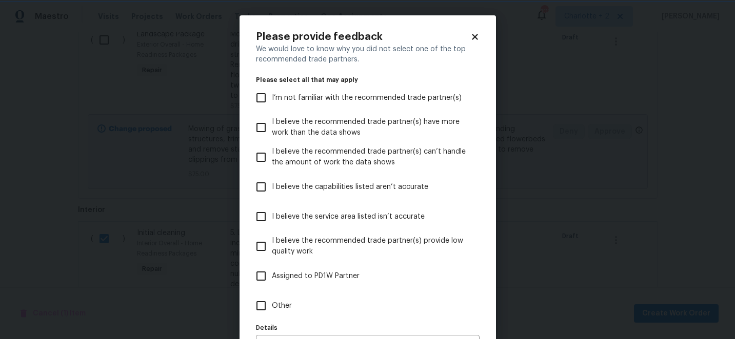
scroll to position [0, 0]
click at [265, 186] on input "I believe the capabilities listed aren’t accurate" at bounding box center [261, 187] width 22 height 22
checkbox input "true"
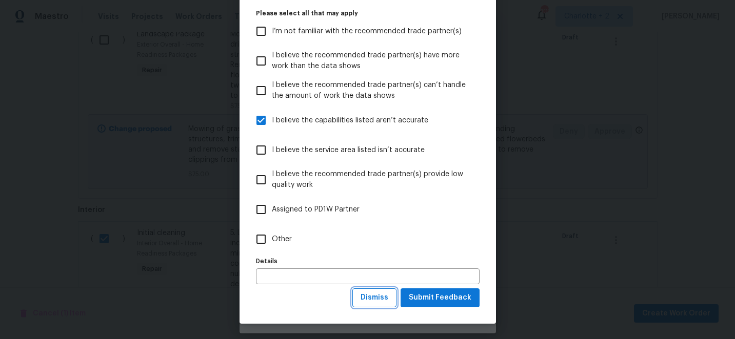
click at [388, 296] on span "Dismiss" at bounding box center [375, 298] width 28 height 13
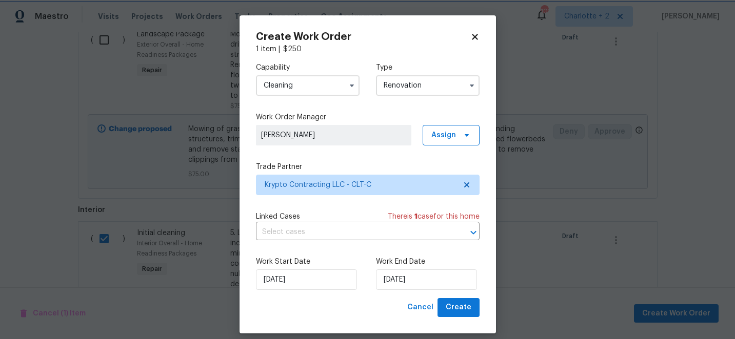
scroll to position [0, 0]
click at [457, 308] on span "Create" at bounding box center [459, 308] width 26 height 13
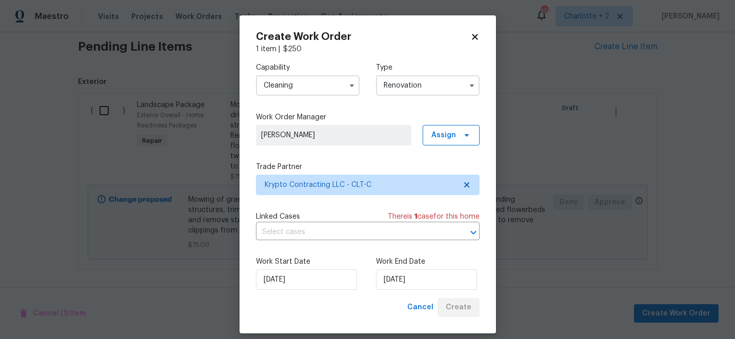
scroll to position [313, 0]
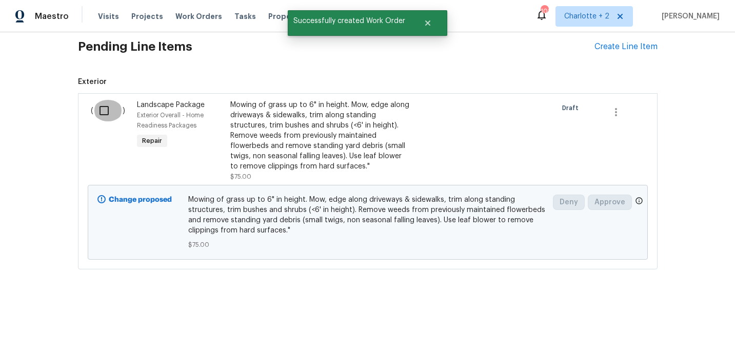
click at [107, 110] on input "checkbox" at bounding box center [107, 111] width 29 height 22
checkbox input "true"
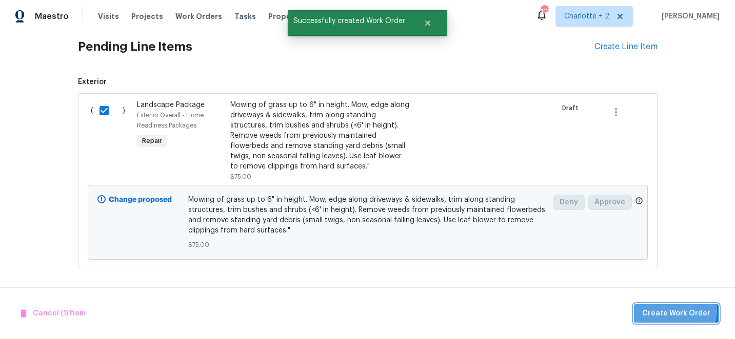
click at [675, 311] on span "Create Work Order" at bounding box center [676, 314] width 68 height 13
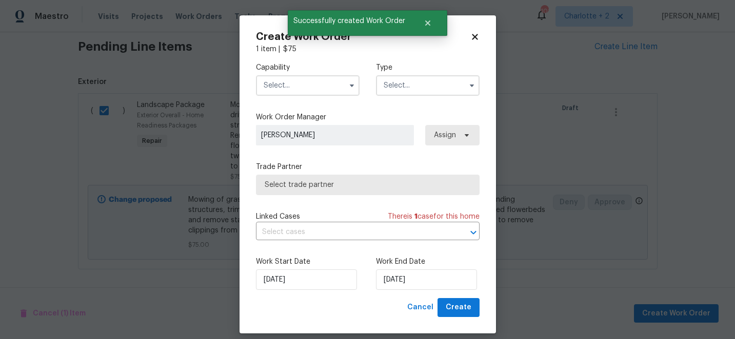
click at [286, 85] on input "text" at bounding box center [308, 85] width 104 height 21
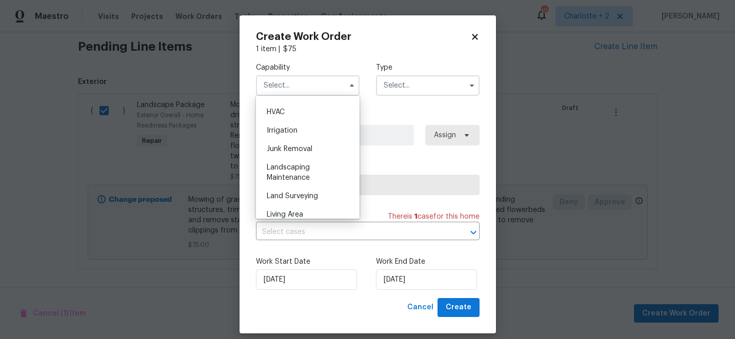
scroll to position [629, 0]
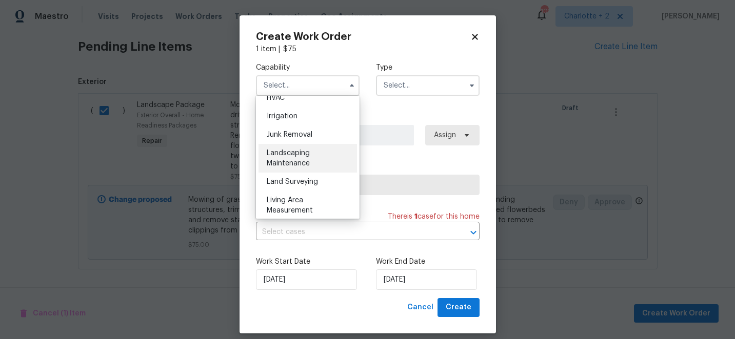
click at [294, 161] on span "Landscaping Maintenance" at bounding box center [288, 158] width 43 height 17
type input "Landscaping Maintenance"
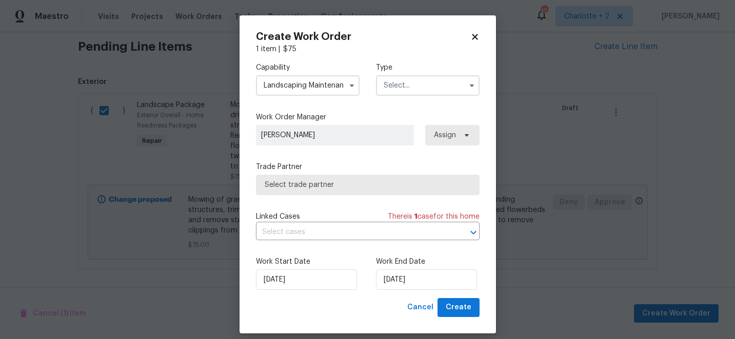
click at [390, 88] on input "text" at bounding box center [428, 85] width 104 height 21
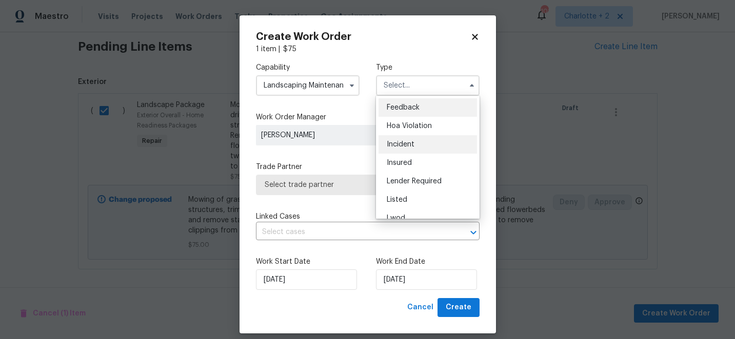
scroll to position [122, 0]
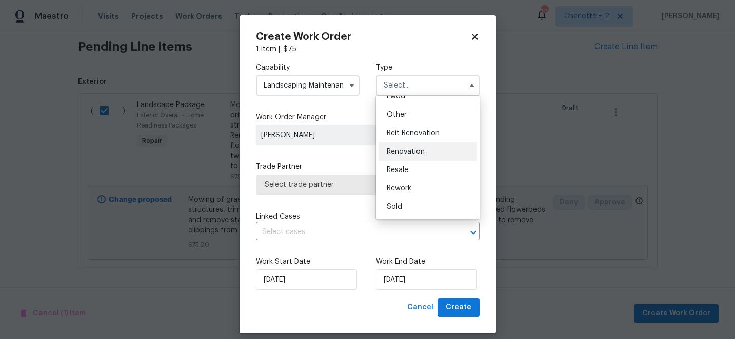
click at [402, 147] on div "Renovation" at bounding box center [427, 152] width 98 height 18
type input "Renovation"
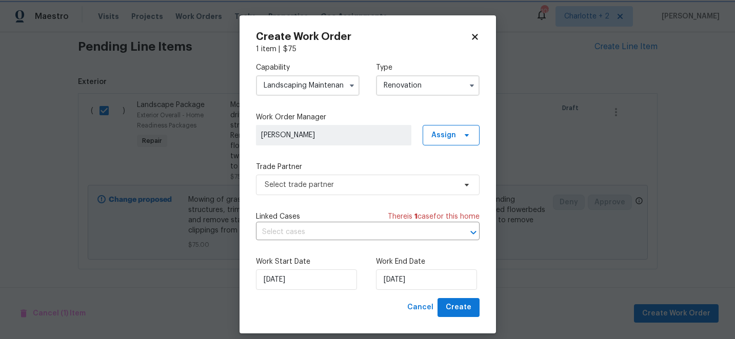
scroll to position [0, 0]
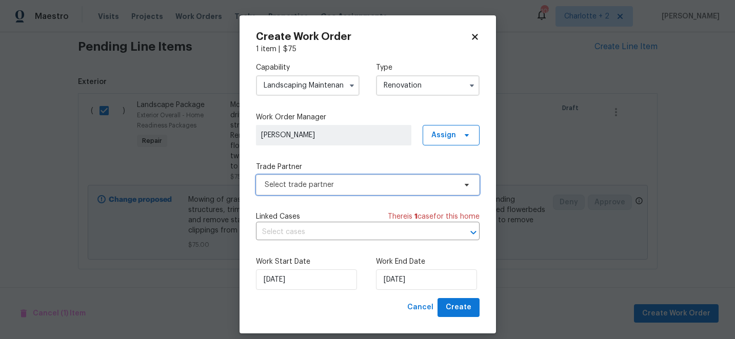
click at [341, 192] on span "Select trade partner" at bounding box center [368, 185] width 224 height 21
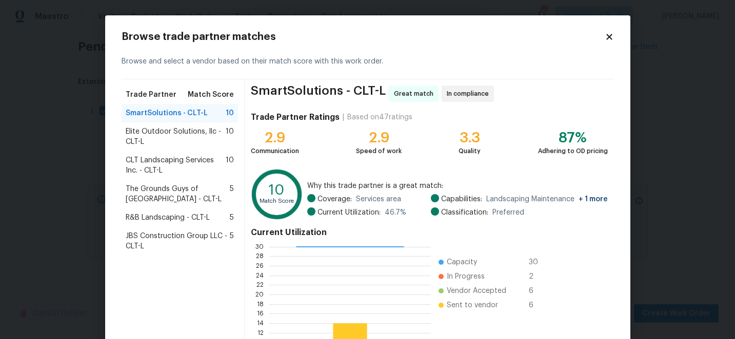
scroll to position [113, 0]
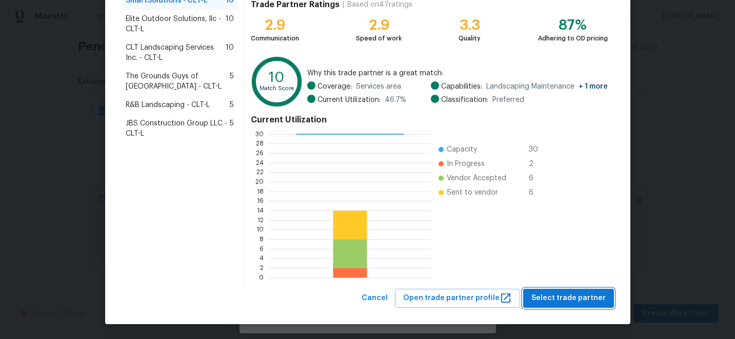
click at [579, 301] on span "Select trade partner" at bounding box center [568, 298] width 74 height 13
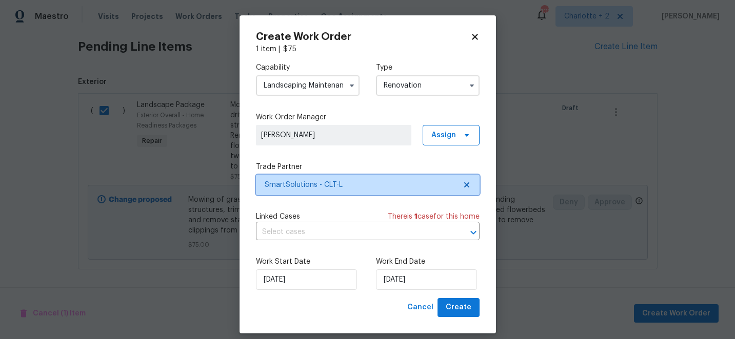
scroll to position [0, 0]
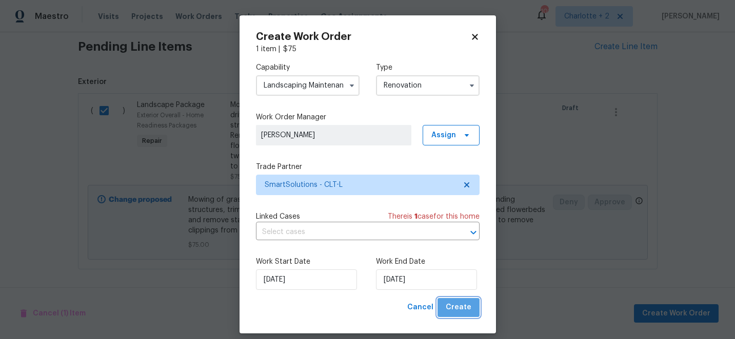
click at [464, 309] on span "Create" at bounding box center [459, 308] width 26 height 13
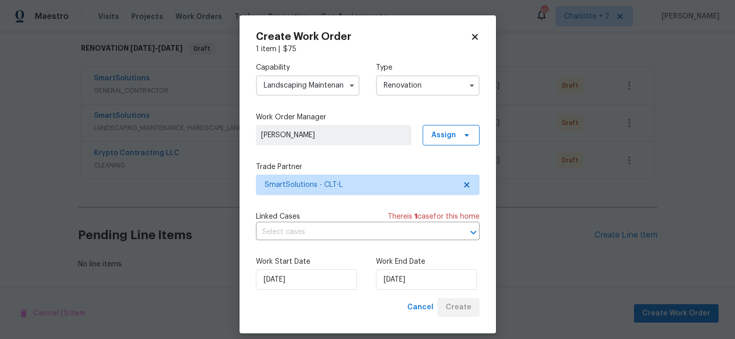
scroll to position [162, 0]
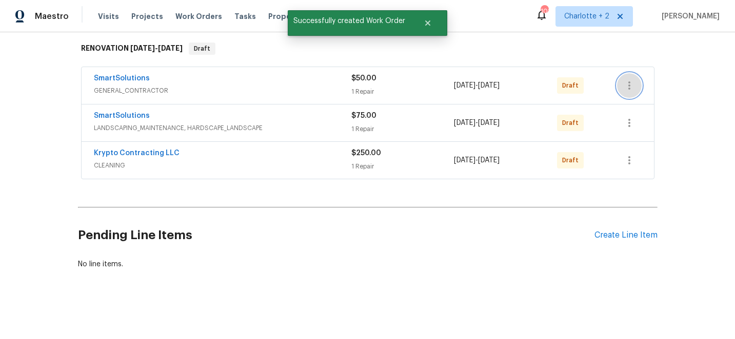
click at [630, 82] on icon "button" at bounding box center [629, 85] width 12 height 12
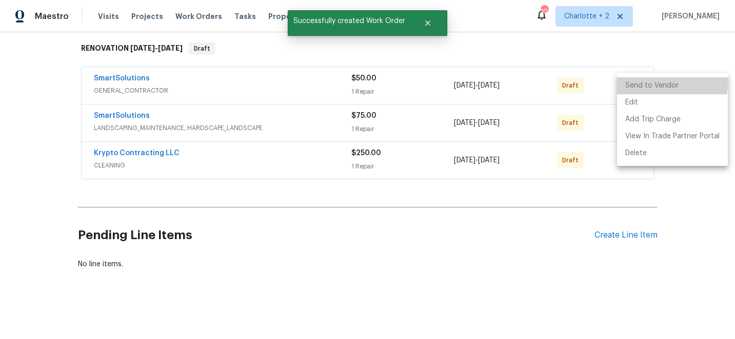
click at [630, 82] on li "Send to Vendor" at bounding box center [672, 85] width 111 height 17
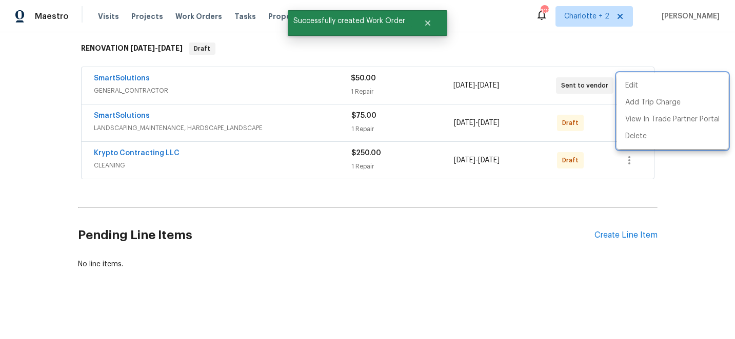
click at [685, 59] on div at bounding box center [367, 169] width 735 height 339
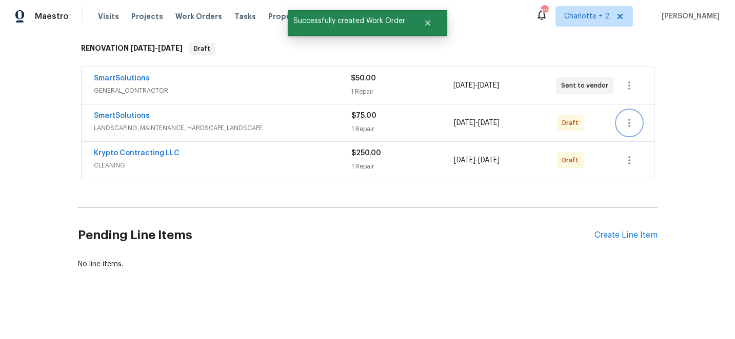
click at [628, 127] on icon "button" at bounding box center [629, 123] width 12 height 12
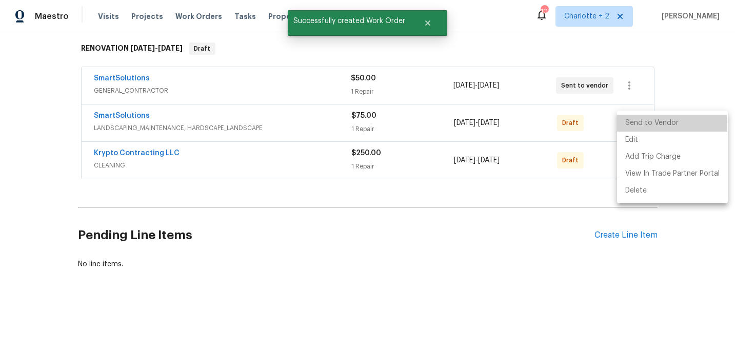
click at [630, 126] on li "Send to Vendor" at bounding box center [672, 123] width 111 height 17
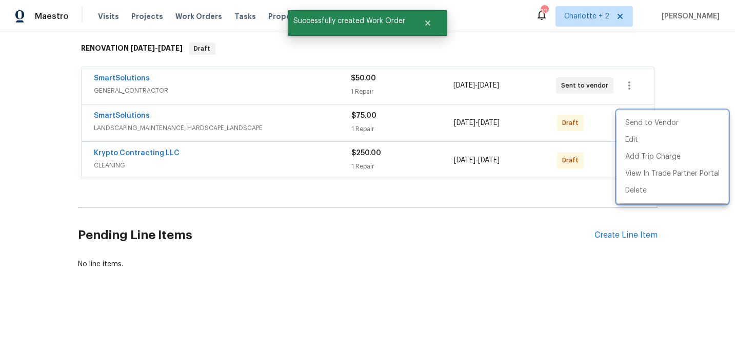
click at [691, 71] on div at bounding box center [367, 169] width 735 height 339
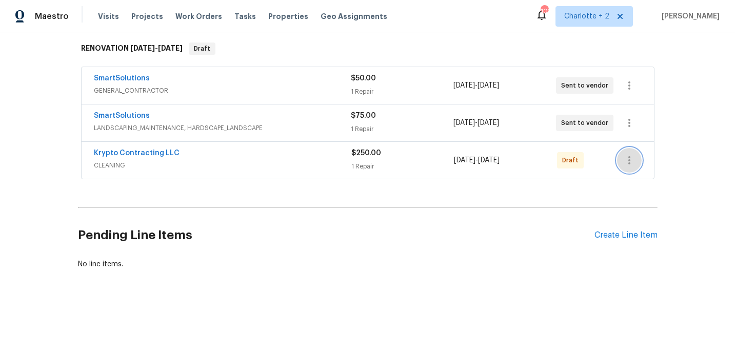
click at [630, 161] on icon "button" at bounding box center [629, 160] width 12 height 12
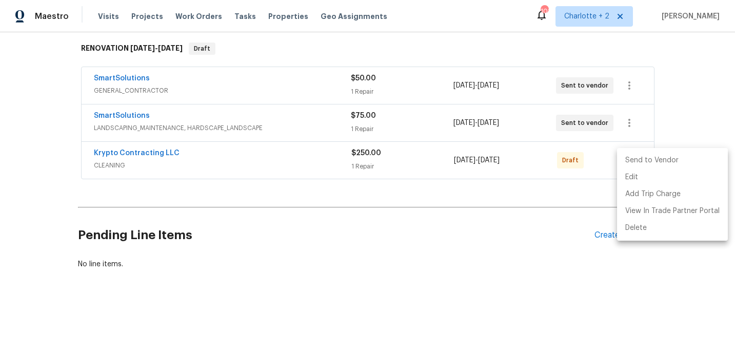
click at [630, 161] on li "Send to Vendor" at bounding box center [672, 160] width 111 height 17
click at [686, 83] on div at bounding box center [367, 169] width 735 height 339
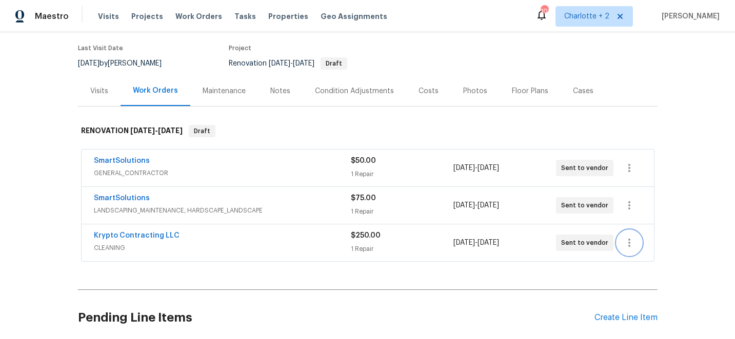
scroll to position [0, 0]
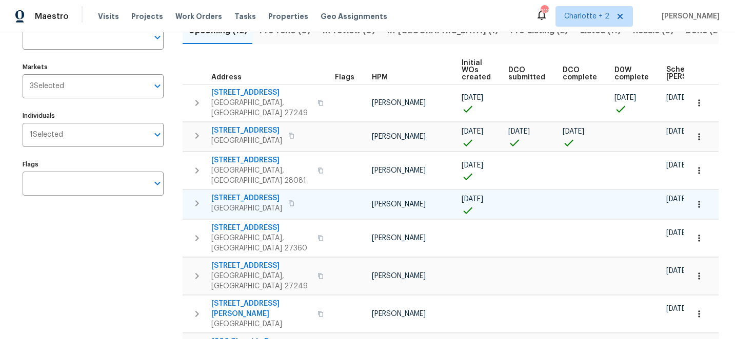
scroll to position [91, 0]
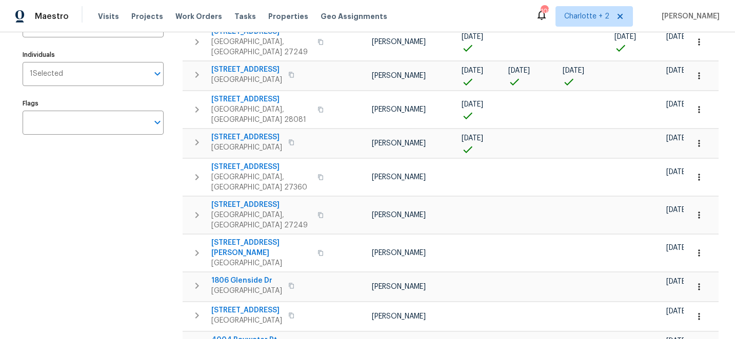
scroll to position [154, 0]
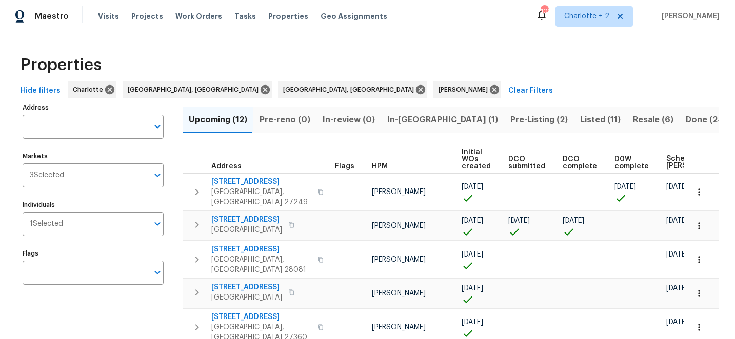
click at [666, 157] on span "Scheduled [PERSON_NAME]" at bounding box center [695, 162] width 58 height 14
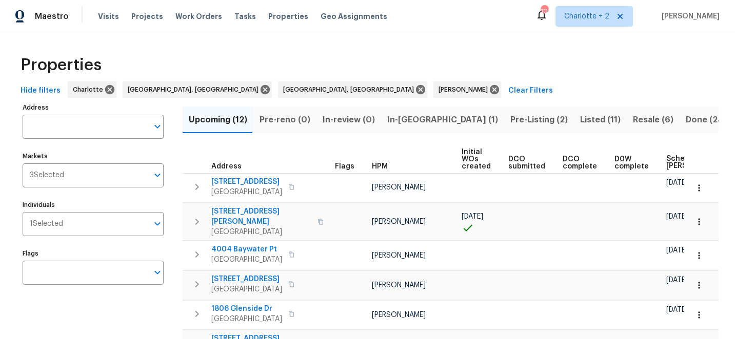
click at [671, 161] on span "Scheduled [PERSON_NAME]" at bounding box center [695, 162] width 58 height 14
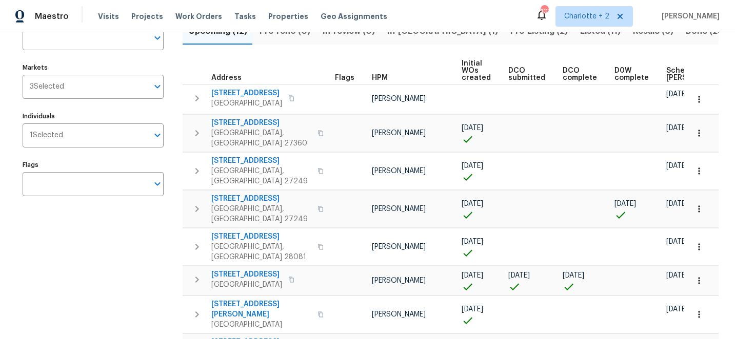
scroll to position [87, 0]
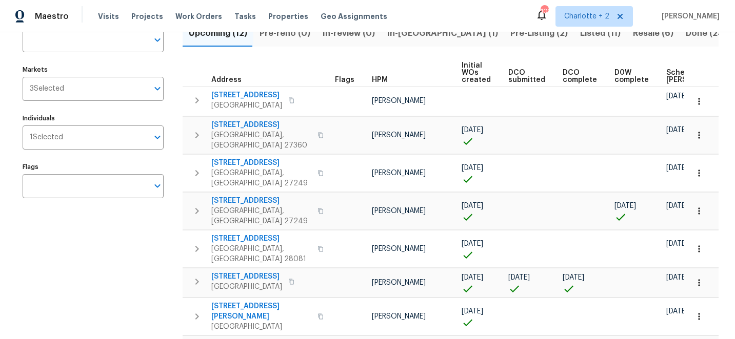
click at [666, 72] on span "Scheduled [PERSON_NAME]" at bounding box center [695, 76] width 58 height 14
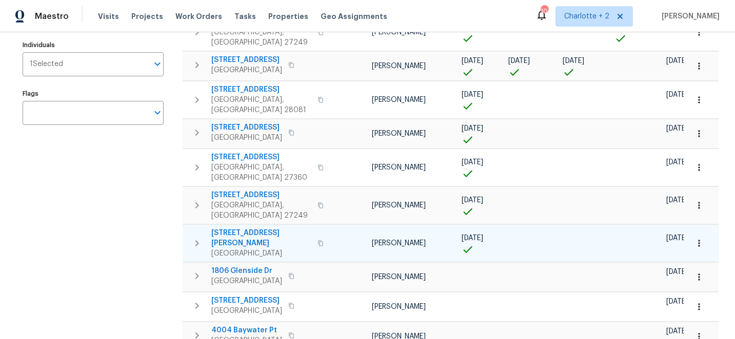
scroll to position [161, 0]
